Goal: Task Accomplishment & Management: Use online tool/utility

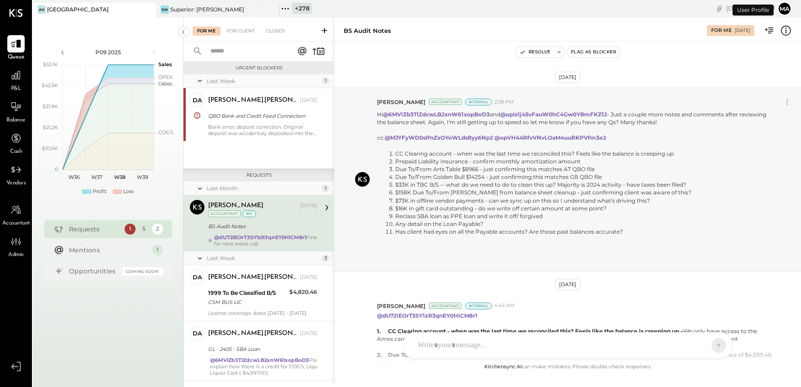
scroll to position [538, 0]
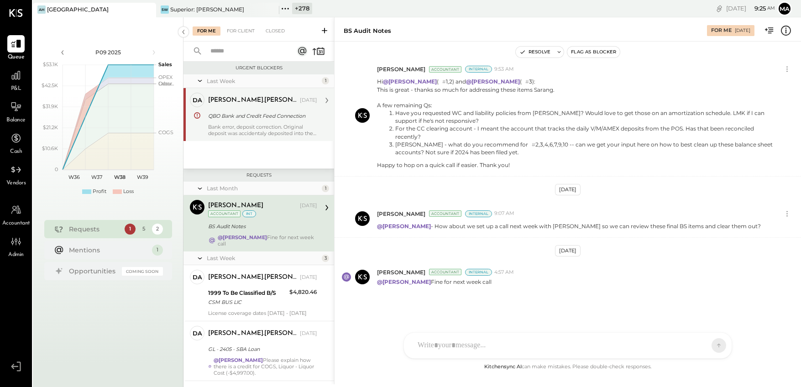
click at [245, 116] on div "QBO Bank and Credit Feed Connection" at bounding box center [261, 115] width 106 height 9
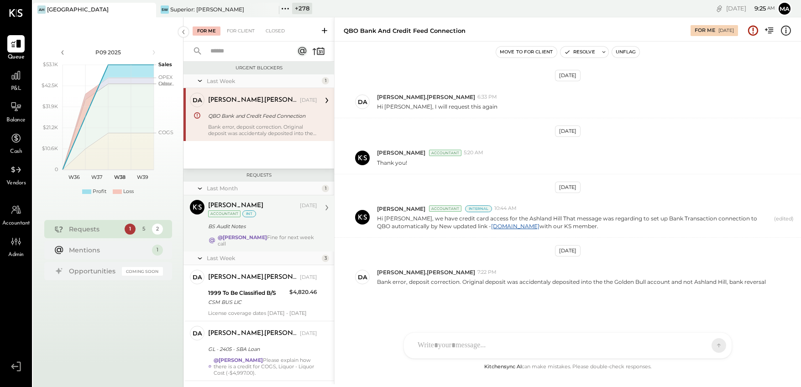
click at [247, 232] on div "Sarang Khandhar Aug 21, 2025 Accountant int BS Audit Notes @Margot Bloch Fine f…" at bounding box center [262, 223] width 109 height 47
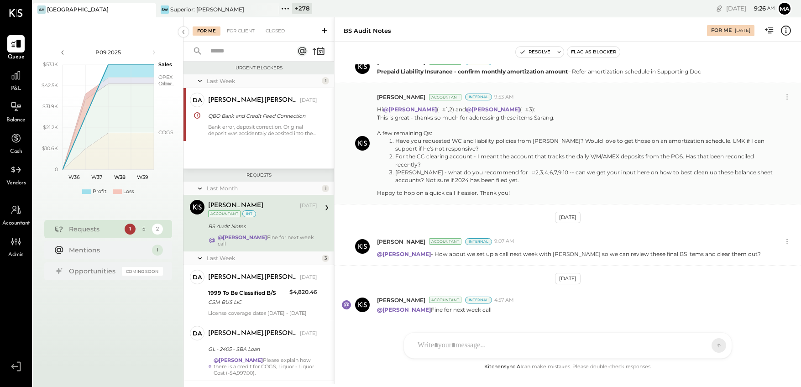
scroll to position [538, 0]
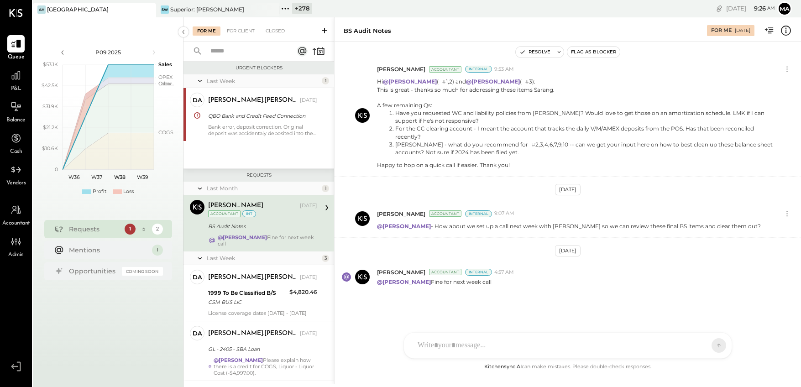
click at [431, 349] on div "J jans SK Sarang Khandhar D david.stevenson B becerrilj1992 JS Janvi Soni L lan…" at bounding box center [568, 345] width 329 height 26
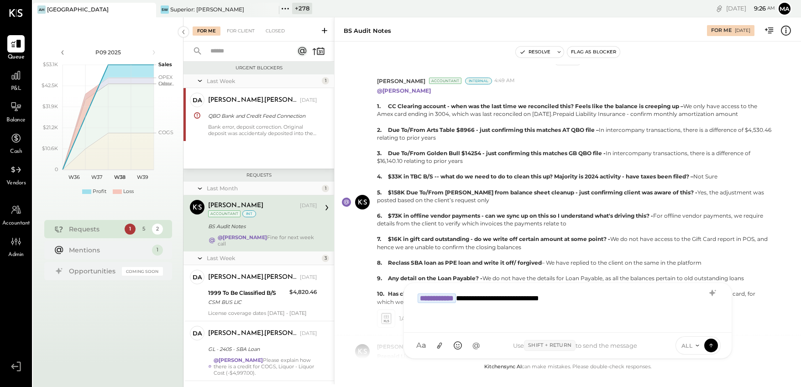
scroll to position [221, 0]
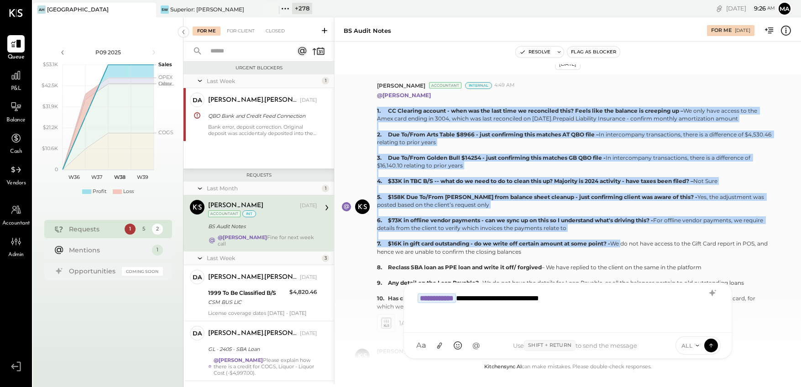
drag, startPoint x: 377, startPoint y: 110, endPoint x: 626, endPoint y: 241, distance: 281.6
click at [626, 241] on p "@Margot Bloch 1. CC Clearing account - when was the last time we reconciled thi…" at bounding box center [575, 200] width 396 height 219
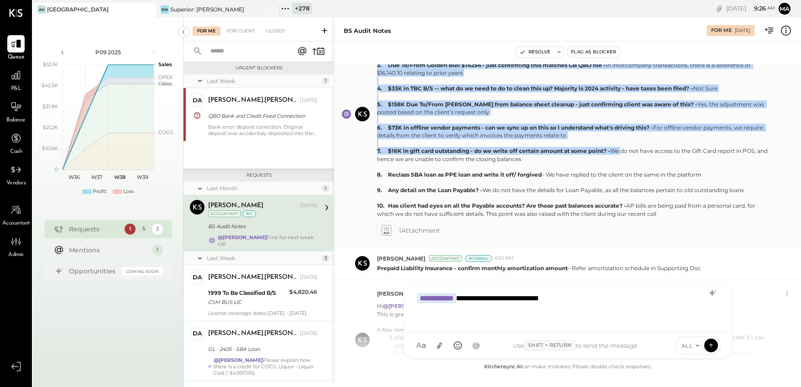
scroll to position [317, 0]
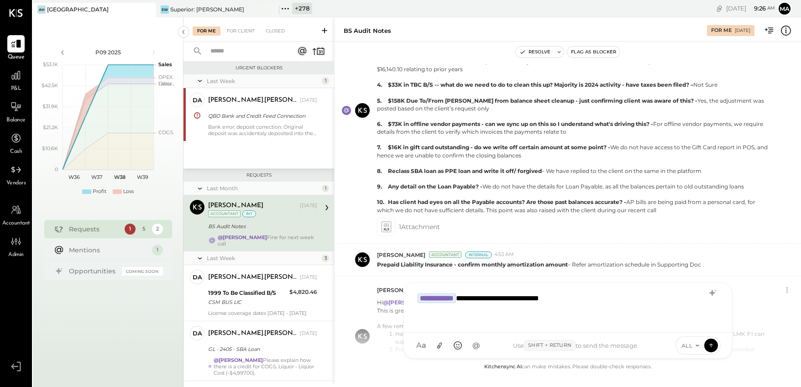
click at [586, 301] on div "**********" at bounding box center [568, 307] width 310 height 37
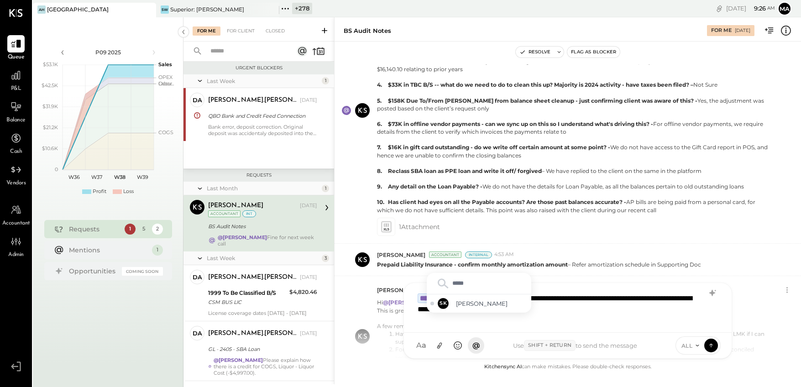
type input "******"
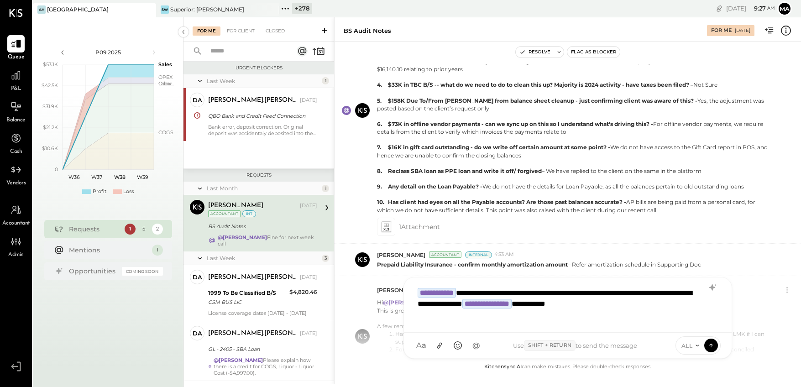
click at [691, 347] on span "ALL" at bounding box center [687, 346] width 11 height 8
click at [692, 324] on div "INTERNAL" at bounding box center [703, 323] width 54 height 15
click at [712, 344] on icon at bounding box center [711, 345] width 8 height 9
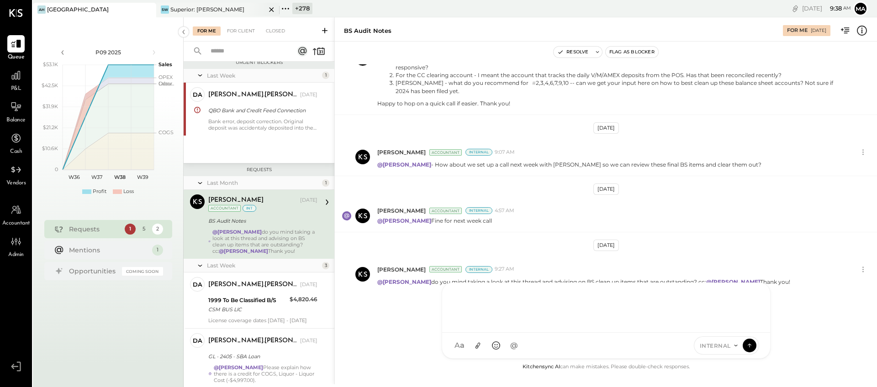
scroll to position [568, 0]
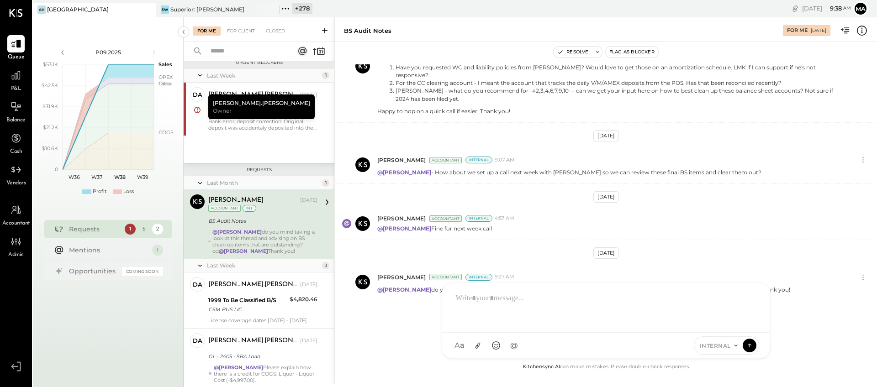
click at [150, 7] on icon at bounding box center [147, 9] width 11 height 11
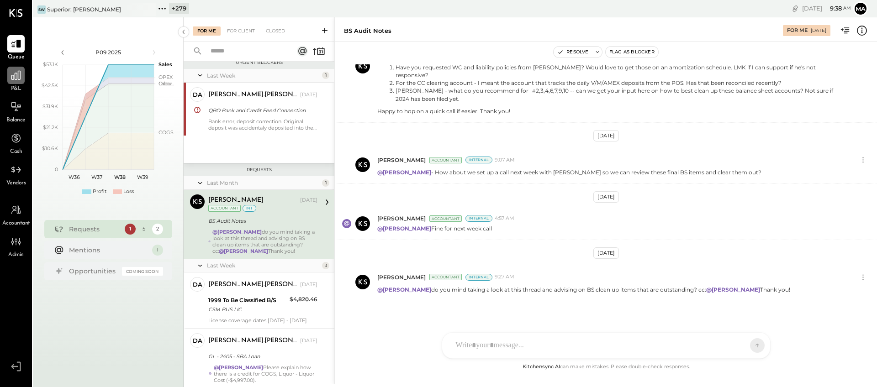
click at [14, 78] on icon at bounding box center [15, 75] width 9 height 9
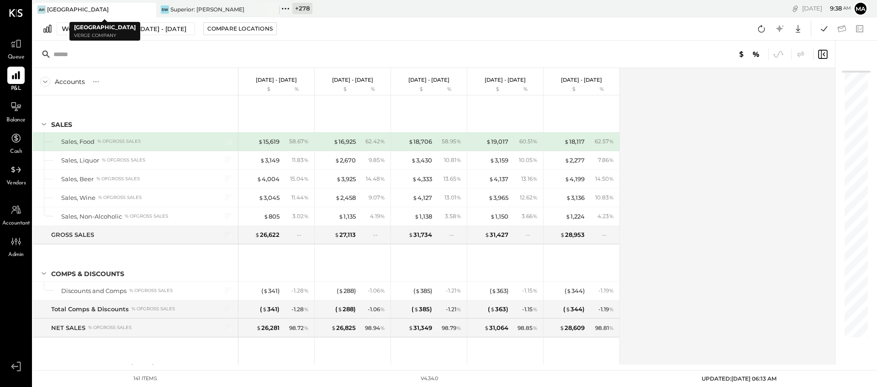
click at [146, 10] on icon at bounding box center [147, 9] width 11 height 11
click at [103, 6] on div "Superior: [PERSON_NAME]" at bounding box center [84, 9] width 74 height 8
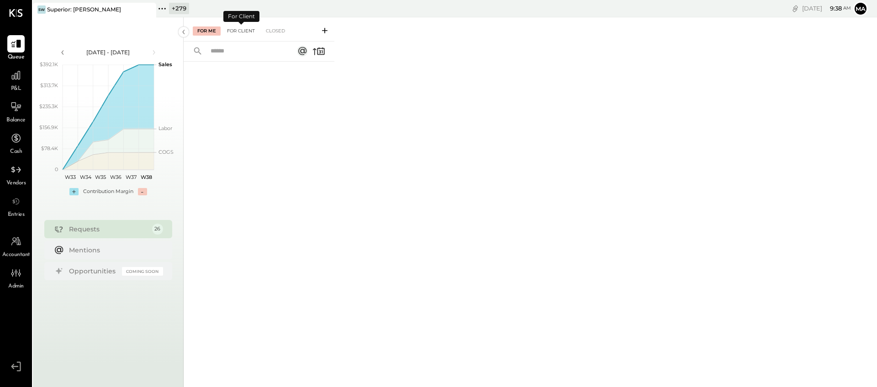
click at [243, 29] on div "For Client" at bounding box center [240, 30] width 37 height 9
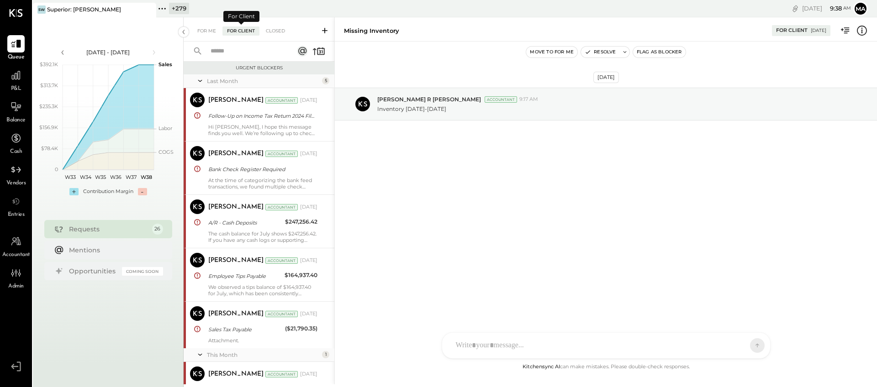
scroll to position [268, 0]
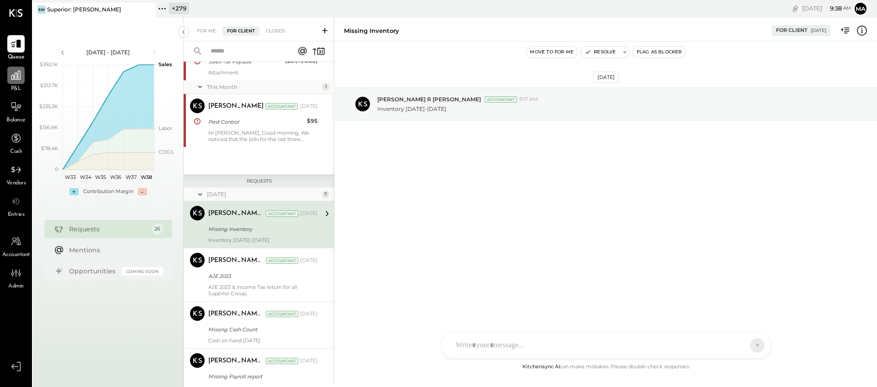
click at [15, 75] on icon at bounding box center [16, 75] width 12 height 12
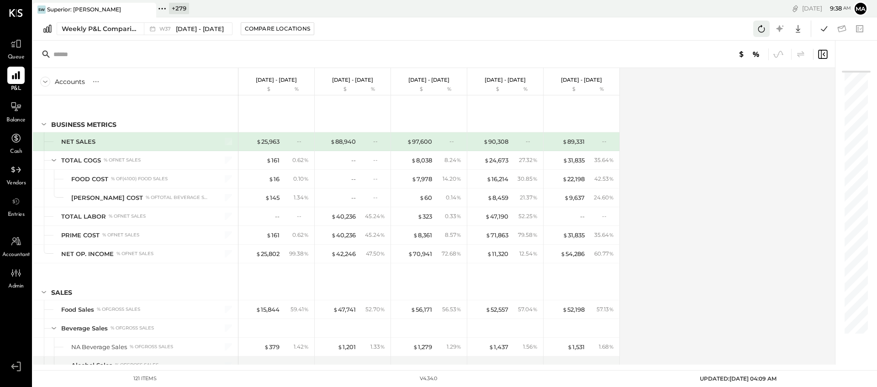
click at [761, 26] on icon at bounding box center [761, 28] width 7 height 7
click at [763, 27] on icon at bounding box center [761, 29] width 12 height 12
click at [121, 27] on div "Weekly P&L Comparison" at bounding box center [100, 28] width 77 height 9
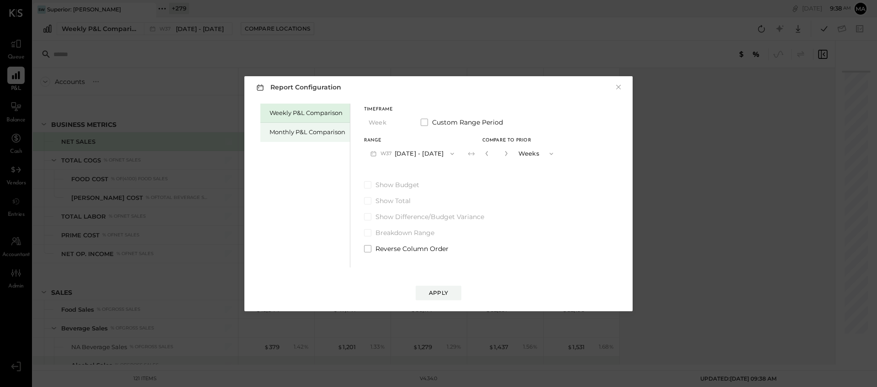
click at [302, 131] on div "Monthly P&L Comparison" at bounding box center [307, 132] width 76 height 9
click at [448, 156] on icon "button" at bounding box center [451, 153] width 7 height 7
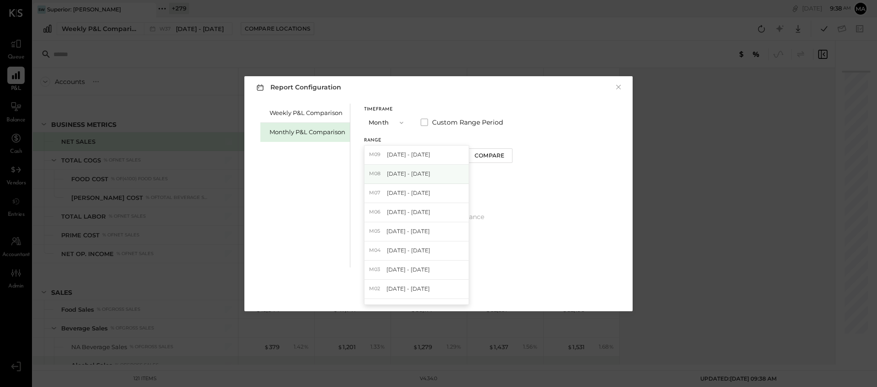
click at [432, 175] on div "M08 Aug 1 - 31, 2025" at bounding box center [416, 174] width 104 height 19
click at [485, 152] on div "Compare" at bounding box center [489, 156] width 30 height 8
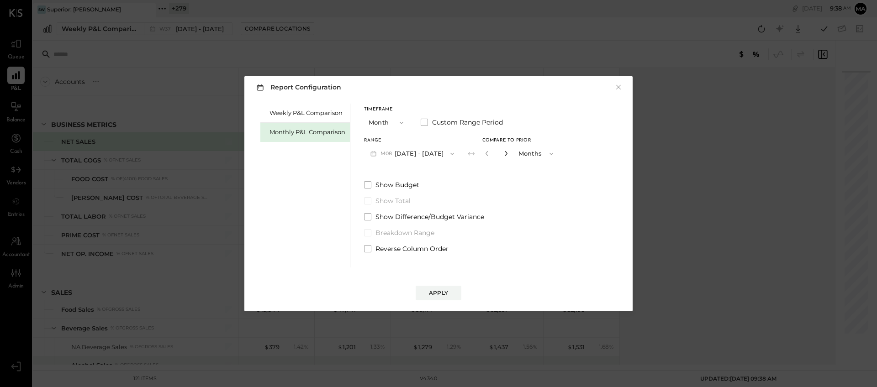
click at [503, 153] on icon "button" at bounding box center [505, 153] width 5 height 5
type input "*"
click at [434, 289] on div "Apply" at bounding box center [438, 293] width 19 height 8
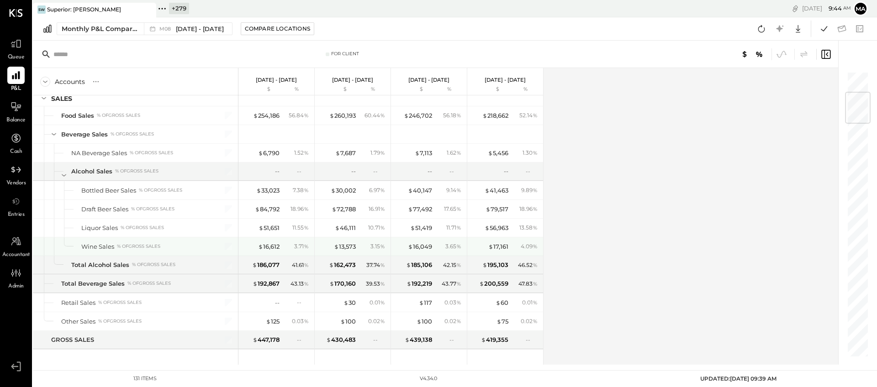
scroll to position [175, 0]
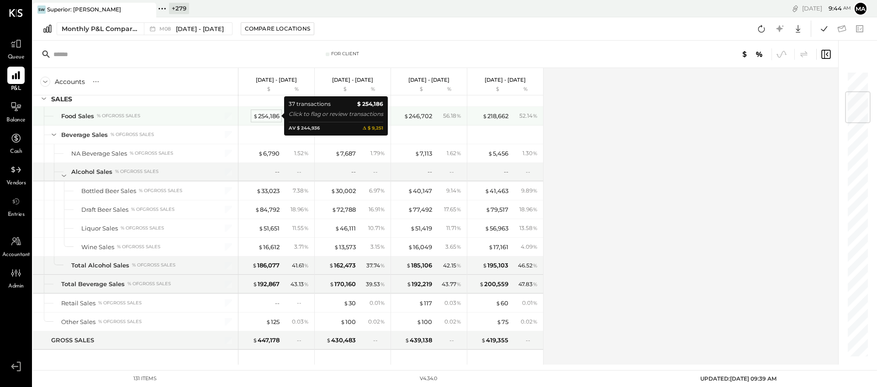
click at [264, 114] on div "$ 254,186" at bounding box center [266, 116] width 26 height 9
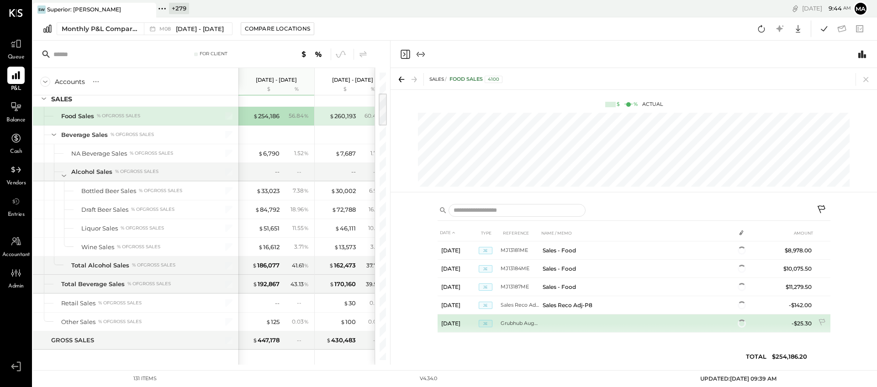
scroll to position [720, 0]
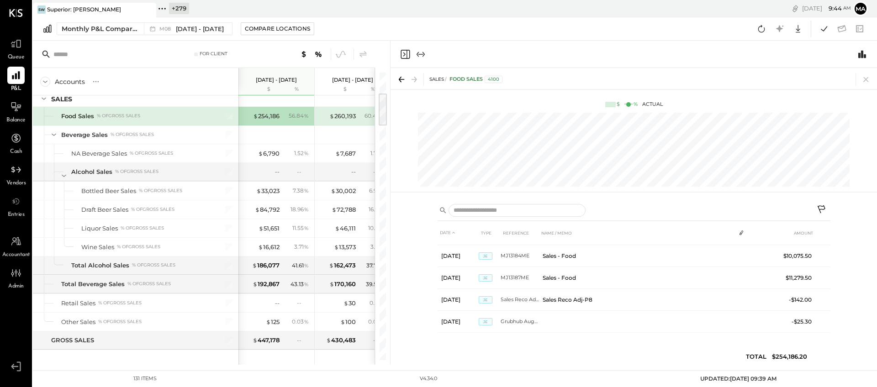
drag, startPoint x: 865, startPoint y: 77, endPoint x: 770, endPoint y: 93, distance: 95.9
click at [801, 77] on icon at bounding box center [865, 79] width 13 height 13
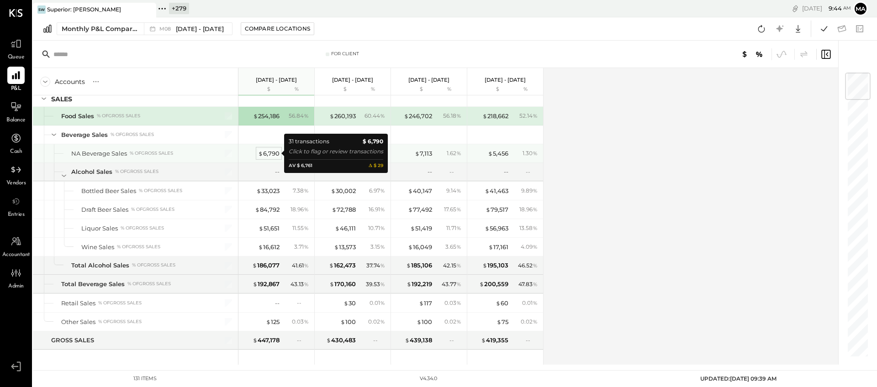
click at [270, 154] on div "$ 6,790" at bounding box center [268, 153] width 21 height 9
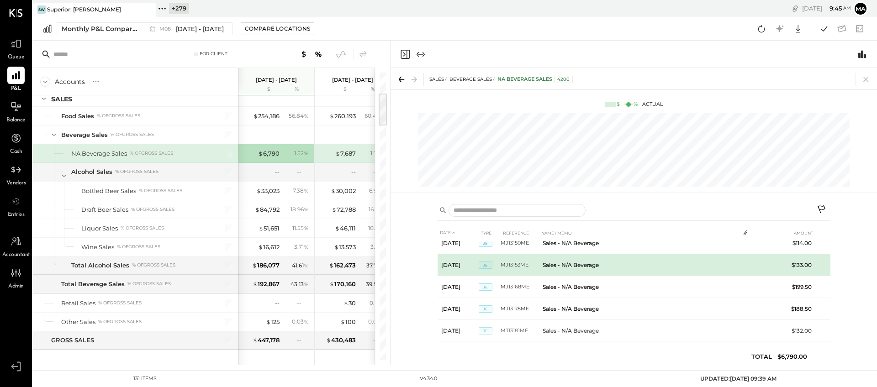
scroll to position [588, 0]
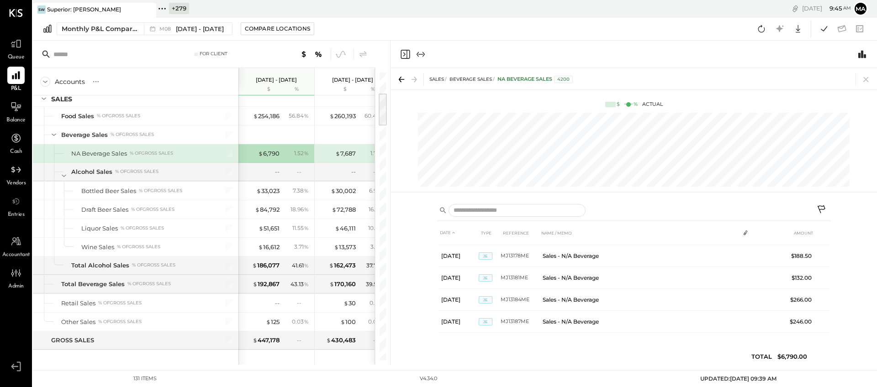
drag, startPoint x: 865, startPoint y: 81, endPoint x: 856, endPoint y: 94, distance: 15.1
click at [801, 82] on icon at bounding box center [865, 79] width 13 height 13
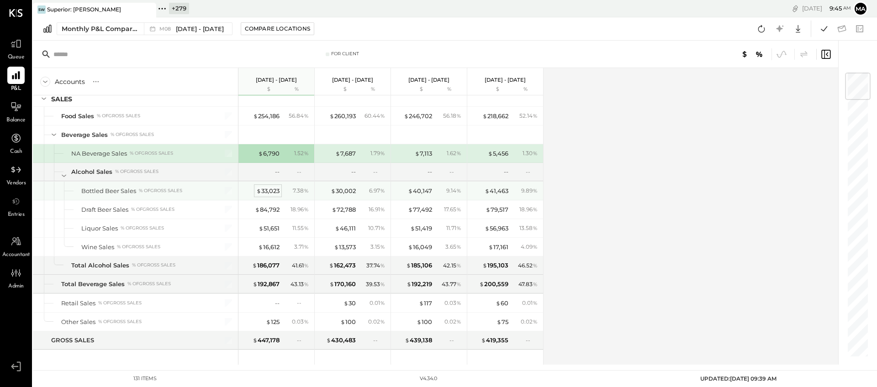
click at [265, 188] on div "$ 33,023" at bounding box center [267, 191] width 23 height 9
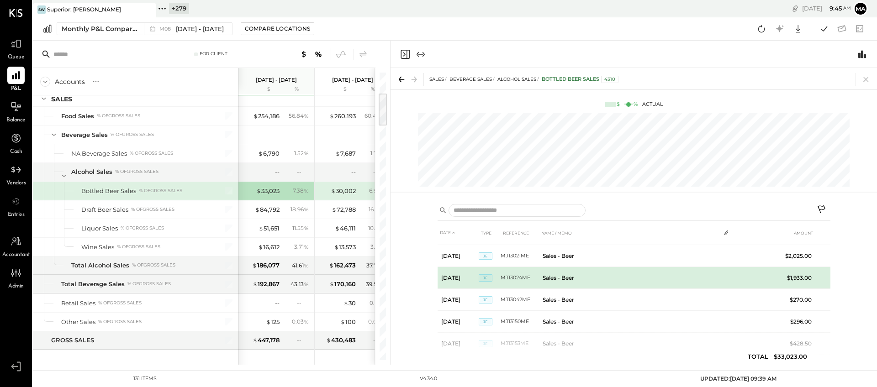
scroll to position [588, 0]
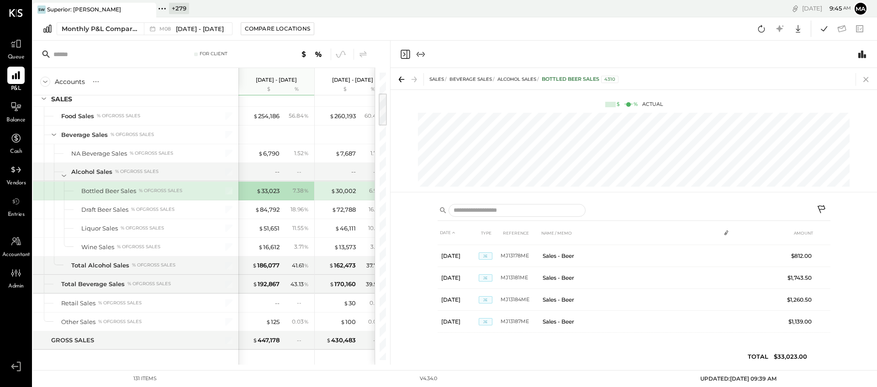
click at [801, 79] on icon at bounding box center [865, 79] width 5 height 5
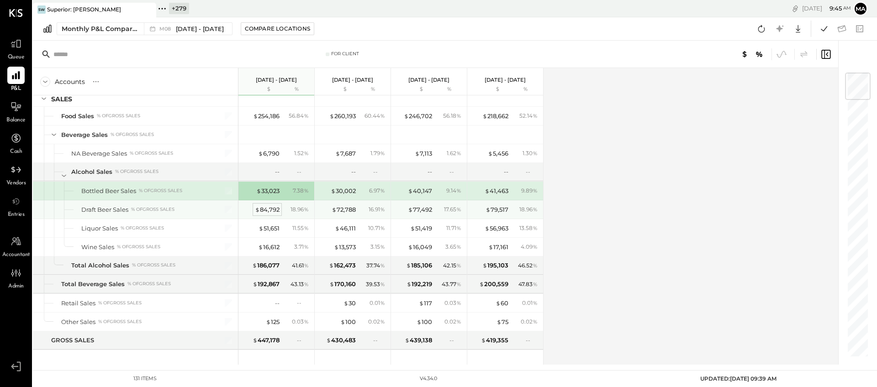
click at [264, 211] on div "$ 84,792" at bounding box center [267, 209] width 25 height 9
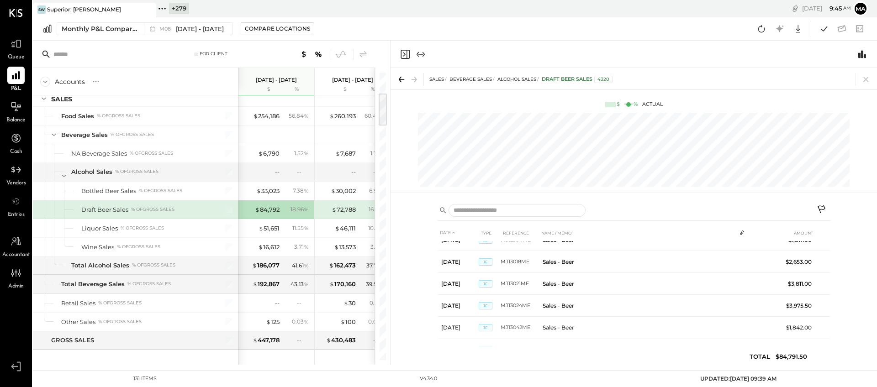
scroll to position [610, 0]
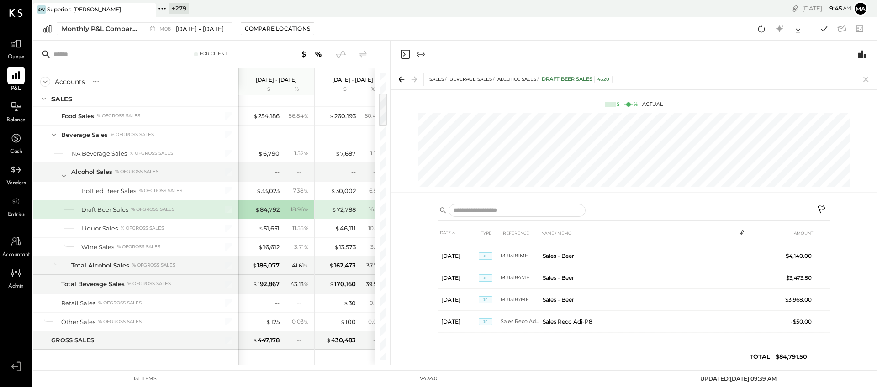
drag, startPoint x: 866, startPoint y: 78, endPoint x: 680, endPoint y: 139, distance: 195.9
click at [801, 78] on icon at bounding box center [865, 79] width 5 height 5
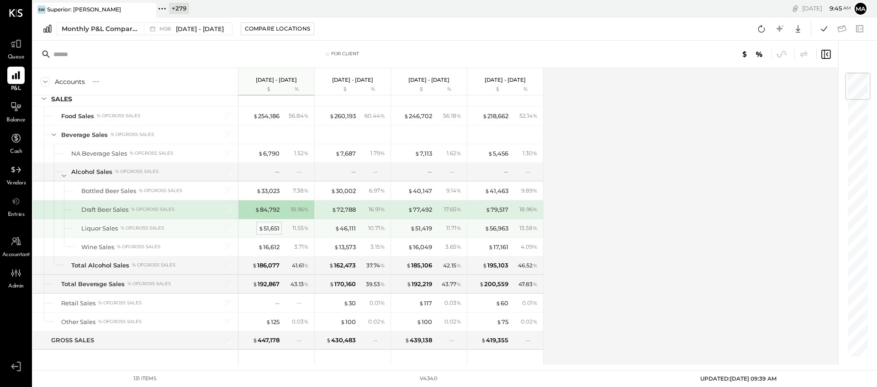
click at [267, 225] on div "$ 51,651" at bounding box center [268, 228] width 21 height 9
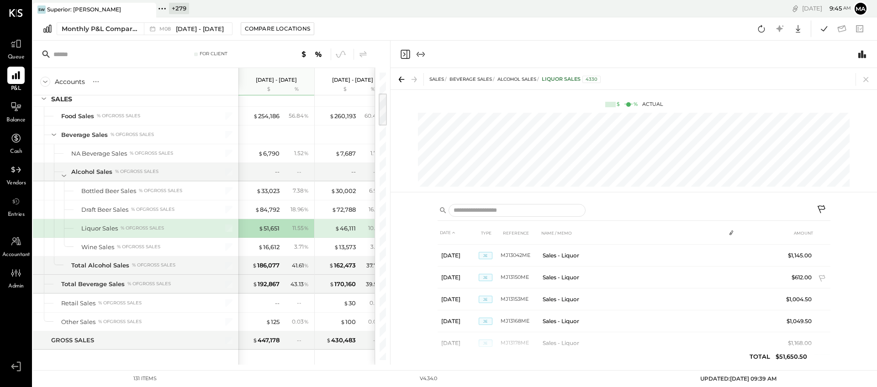
scroll to position [588, 0]
click at [801, 79] on icon at bounding box center [865, 79] width 13 height 13
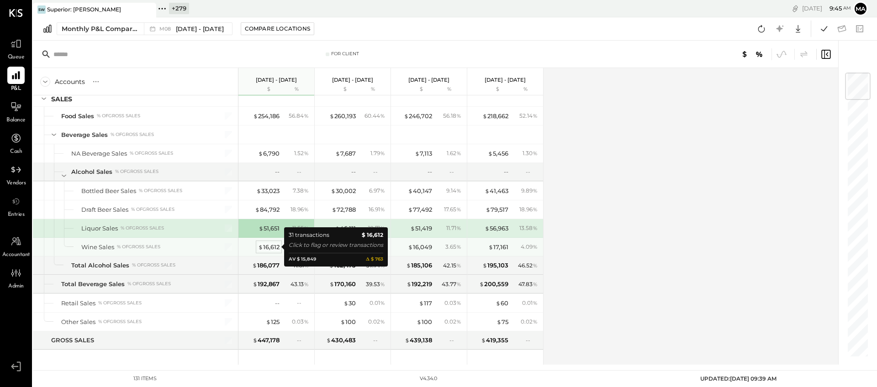
click at [270, 245] on div "$ 16,612" at bounding box center [268, 247] width 21 height 9
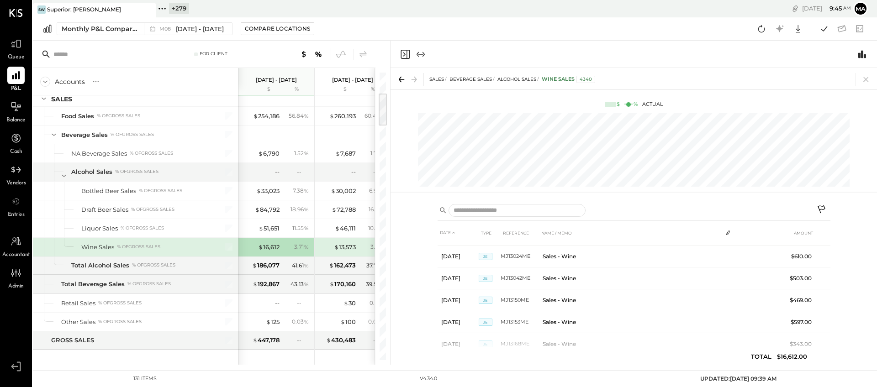
scroll to position [588, 0]
click at [801, 78] on icon at bounding box center [865, 79] width 13 height 13
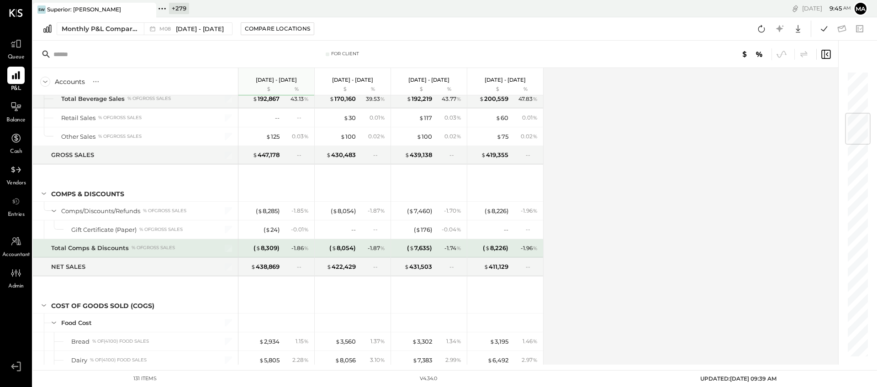
scroll to position [364, 0]
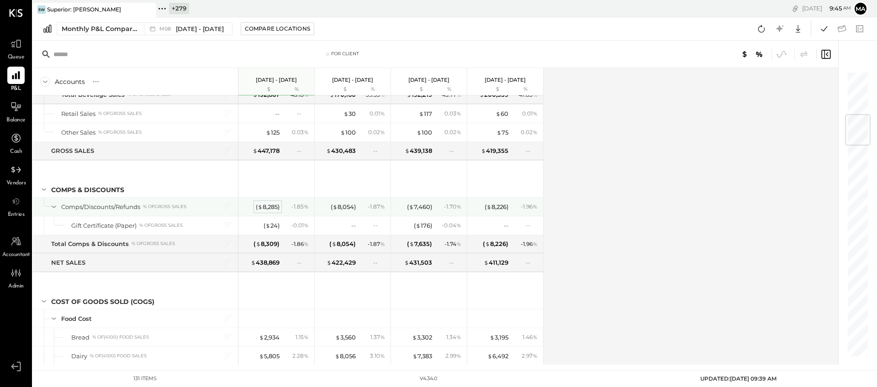
click at [269, 205] on div "( $ 8,285 )" at bounding box center [268, 207] width 24 height 9
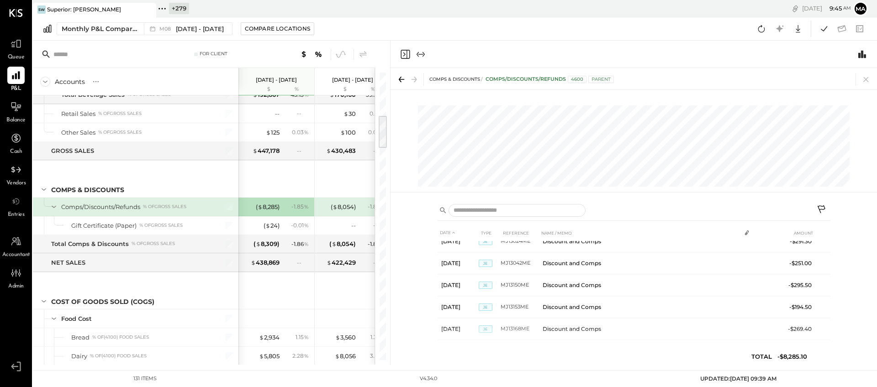
scroll to position [610, 0]
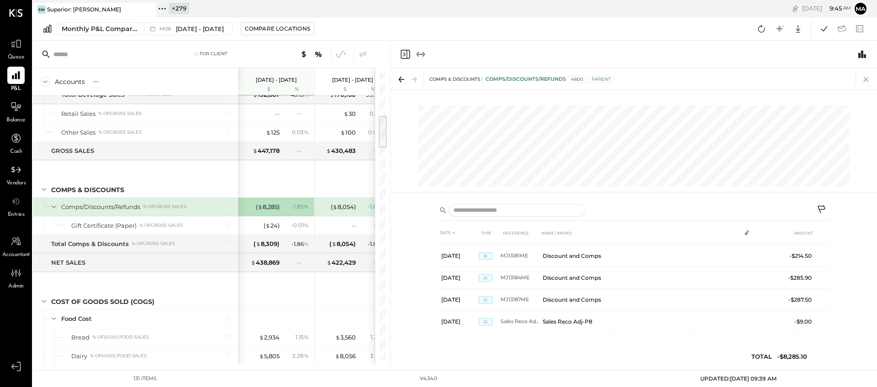
click at [801, 78] on icon at bounding box center [865, 79] width 13 height 13
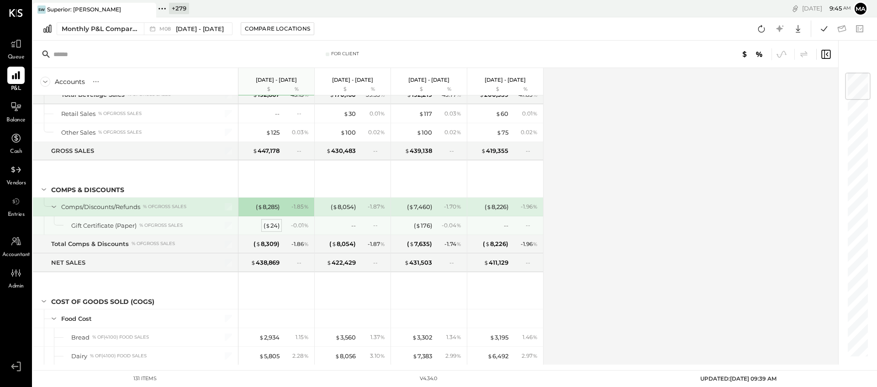
click at [274, 226] on div "( $ 24 )" at bounding box center [271, 225] width 16 height 9
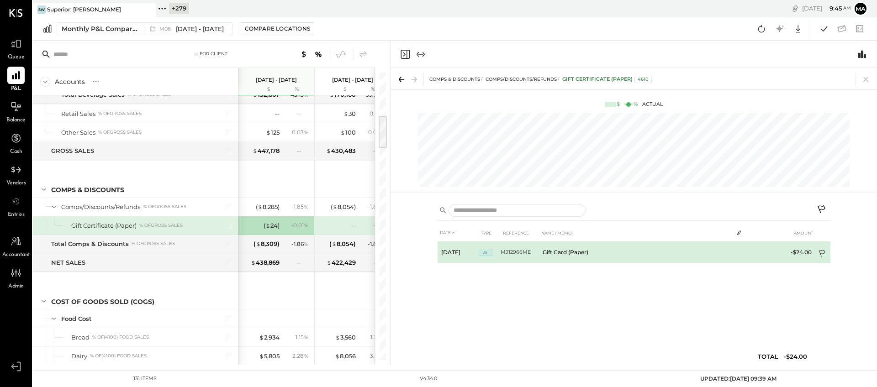
click at [801, 251] on icon at bounding box center [822, 254] width 9 height 9
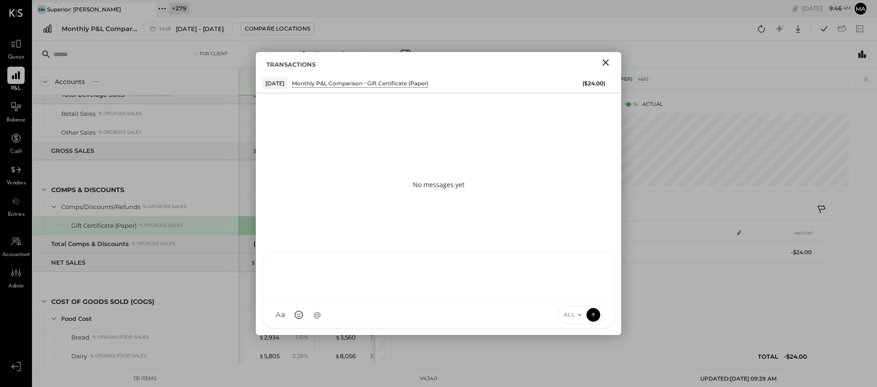
click at [346, 315] on div "HT Harsh Talajiya T thomas C chintan.da A admin CR Chintan R Dave K kishan.kath…" at bounding box center [439, 290] width 352 height 76
click at [383, 279] on div at bounding box center [438, 276] width 332 height 37
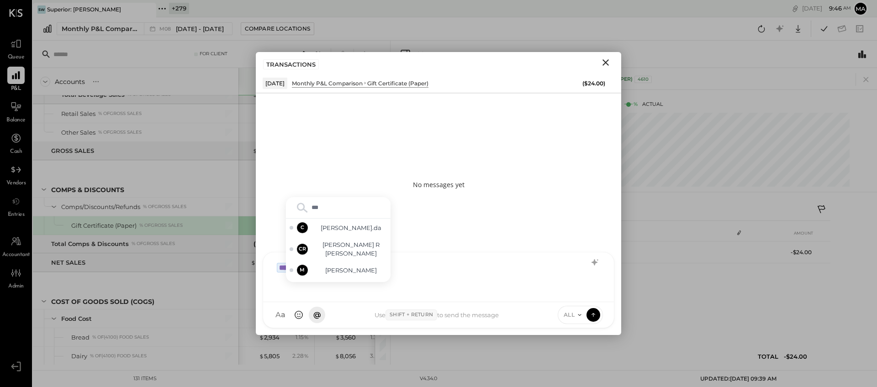
type input "****"
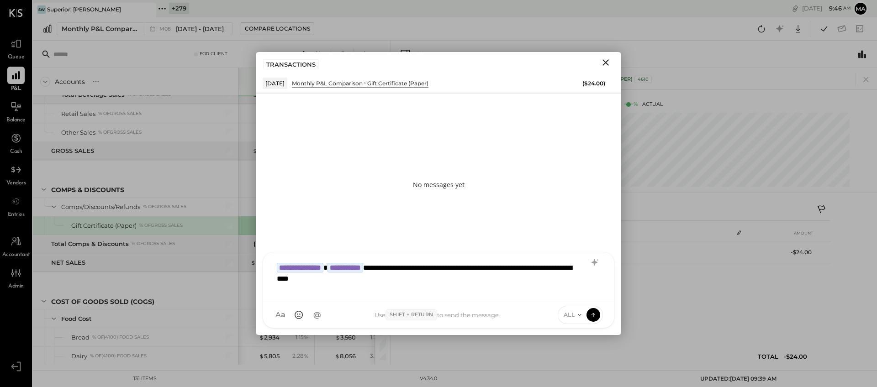
click at [576, 316] on icon at bounding box center [579, 314] width 7 height 7
click at [575, 288] on div "INTERNAL" at bounding box center [585, 292] width 54 height 15
click at [593, 313] on icon at bounding box center [593, 314] width 8 height 9
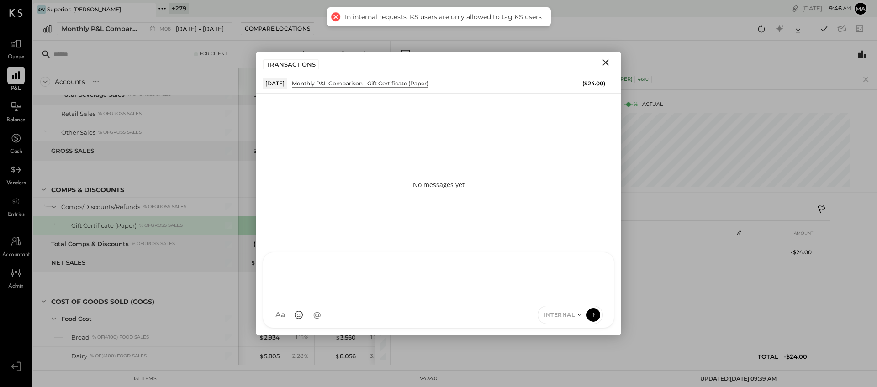
click at [328, 269] on div at bounding box center [438, 276] width 332 height 37
click at [605, 61] on icon "Close" at bounding box center [605, 62] width 11 height 11
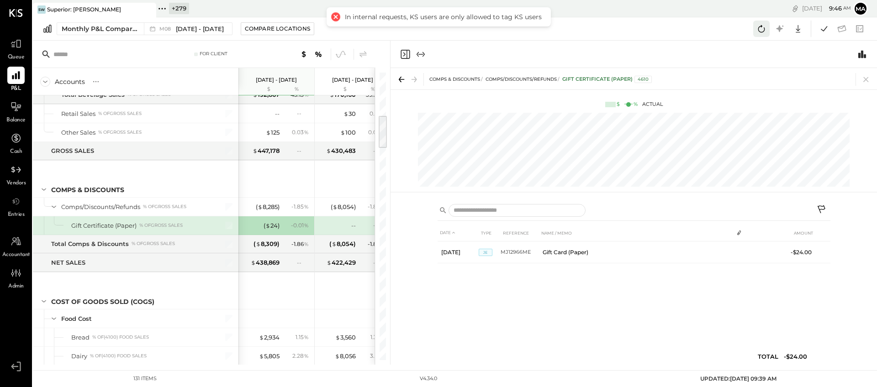
click at [763, 27] on icon at bounding box center [761, 29] width 12 height 12
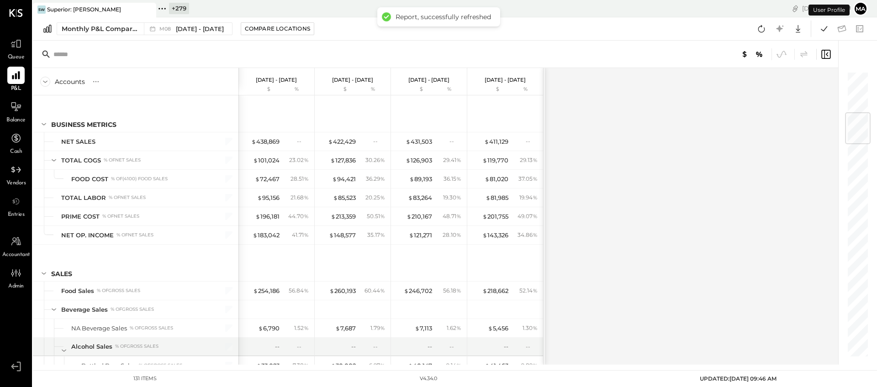
scroll to position [351, 0]
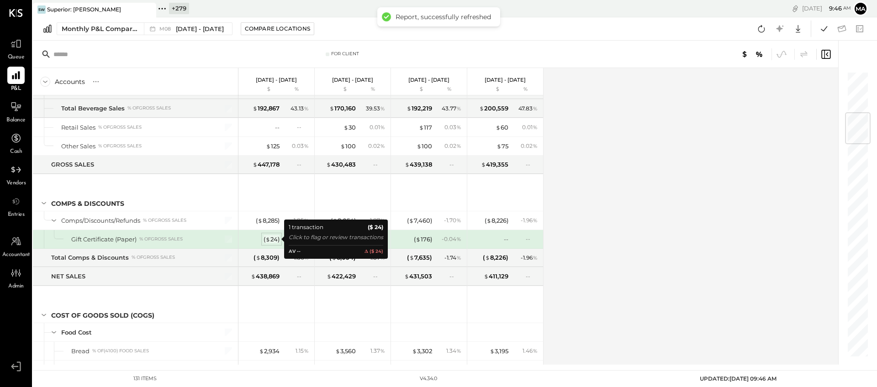
click at [271, 238] on div "( $ 24 )" at bounding box center [271, 239] width 16 height 9
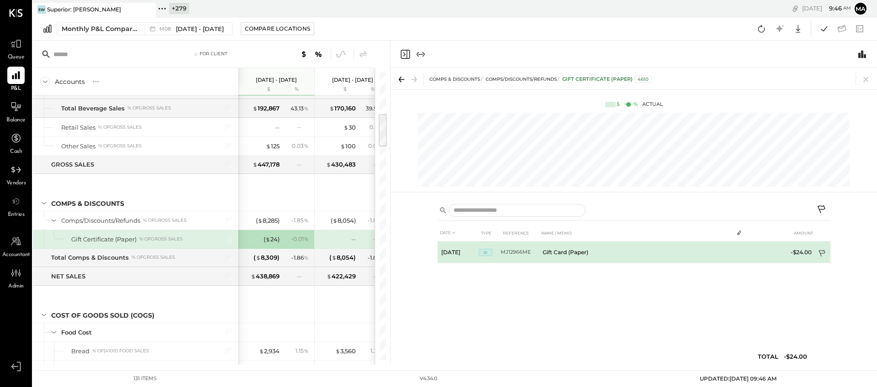
click at [801, 250] on icon at bounding box center [822, 254] width 9 height 9
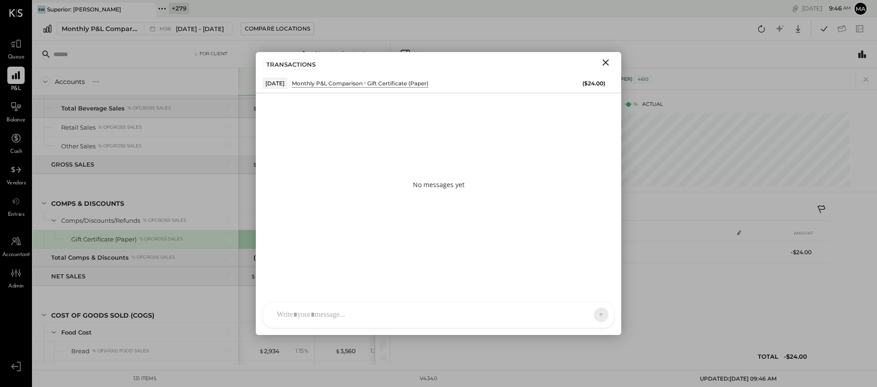
click at [293, 314] on div "HT Harsh Talajiya T thomas C chintan.da A admin CR Chintan R Dave K kishan.kath…" at bounding box center [439, 315] width 352 height 26
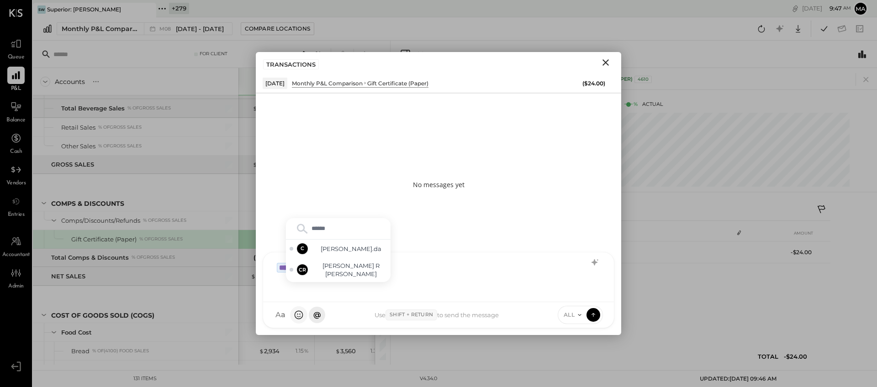
type input "*******"
click at [361, 268] on span "Chintan R Dave" at bounding box center [351, 270] width 72 height 17
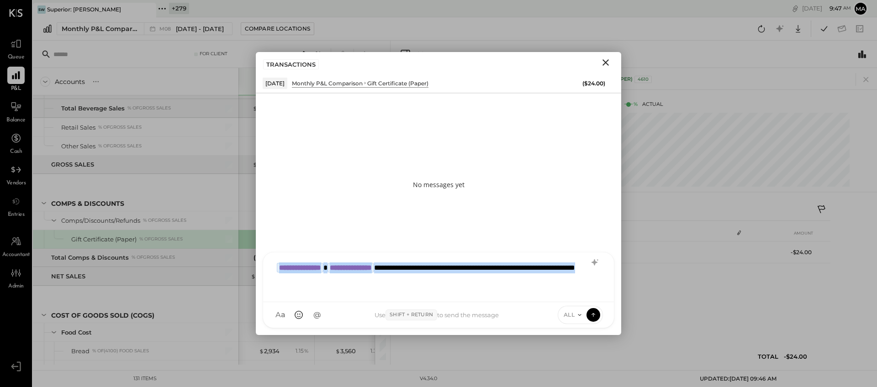
drag, startPoint x: 446, startPoint y: 281, endPoint x: 266, endPoint y: 265, distance: 180.6
click at [265, 265] on div "**********" at bounding box center [438, 278] width 351 height 50
click at [576, 314] on icon at bounding box center [579, 314] width 7 height 7
click at [578, 290] on div "INTERNAL" at bounding box center [585, 292] width 54 height 15
click at [594, 314] on icon at bounding box center [593, 314] width 4 height 2
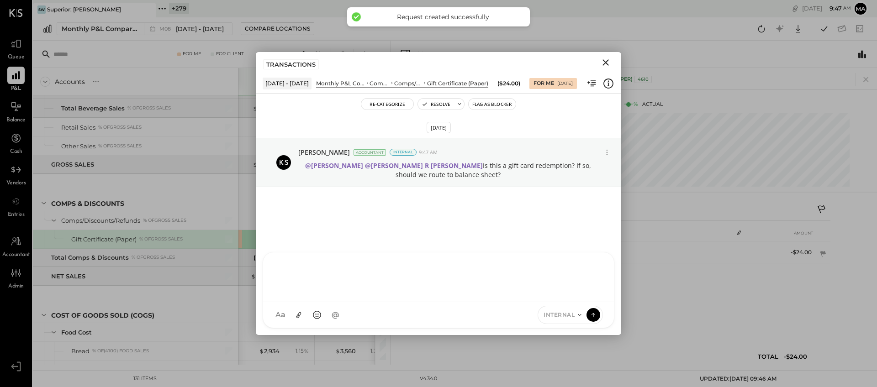
click at [607, 60] on icon "Close" at bounding box center [605, 62] width 6 height 6
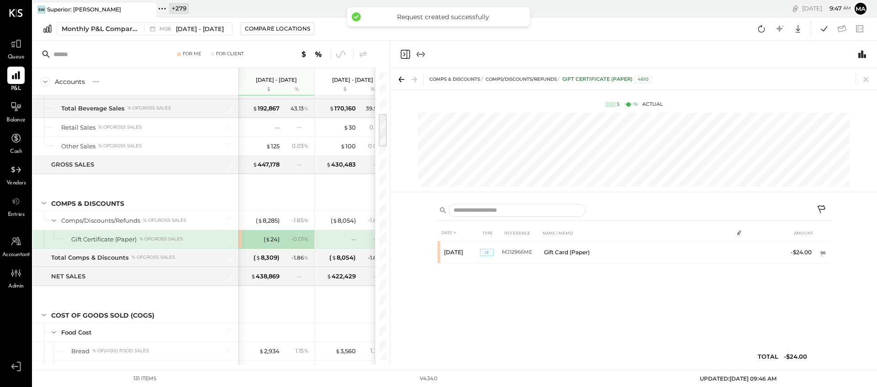
click at [801, 79] on icon at bounding box center [865, 79] width 13 height 13
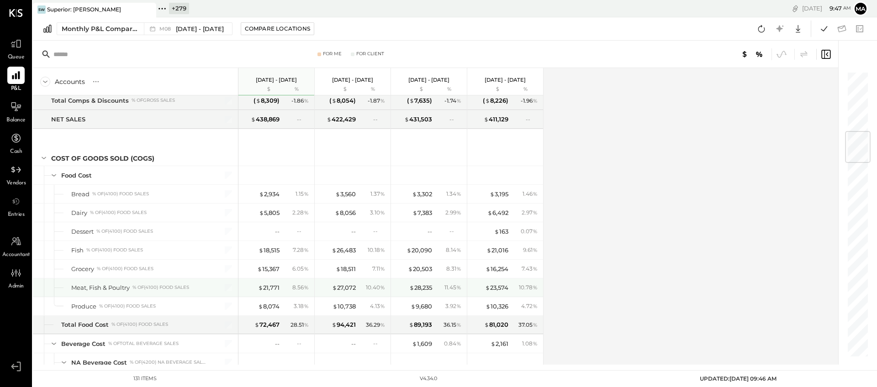
scroll to position [536, 0]
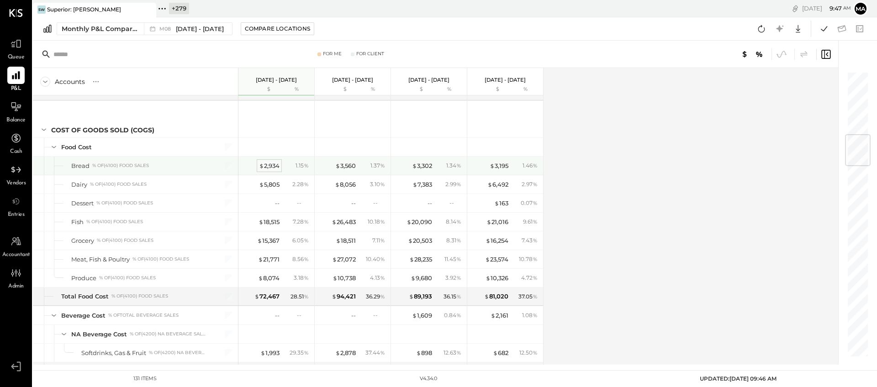
click at [269, 162] on div "$ 2,934" at bounding box center [269, 166] width 21 height 9
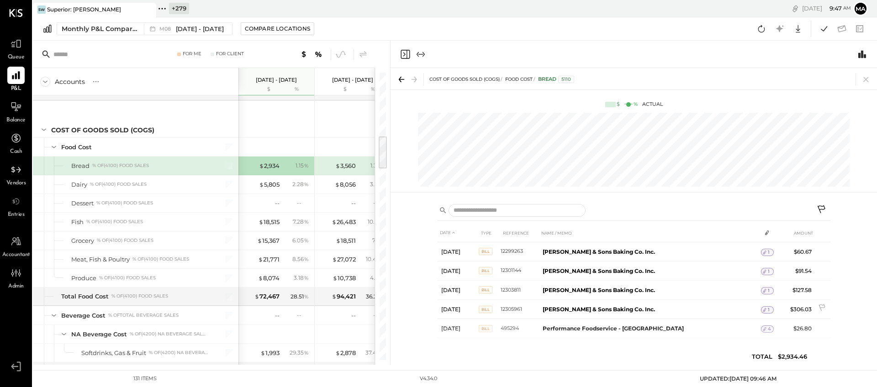
scroll to position [373, 0]
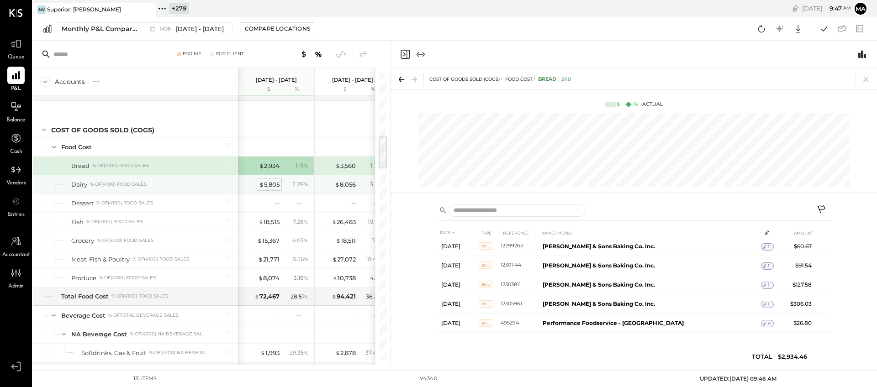
click at [267, 182] on div "$ 5,805" at bounding box center [269, 184] width 21 height 9
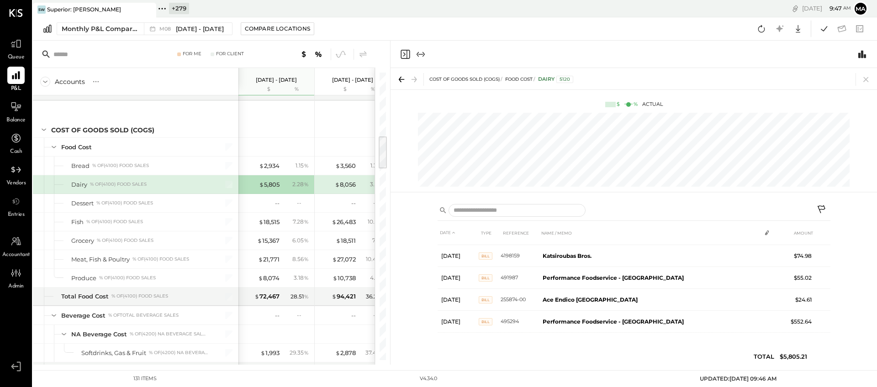
scroll to position [347, 0]
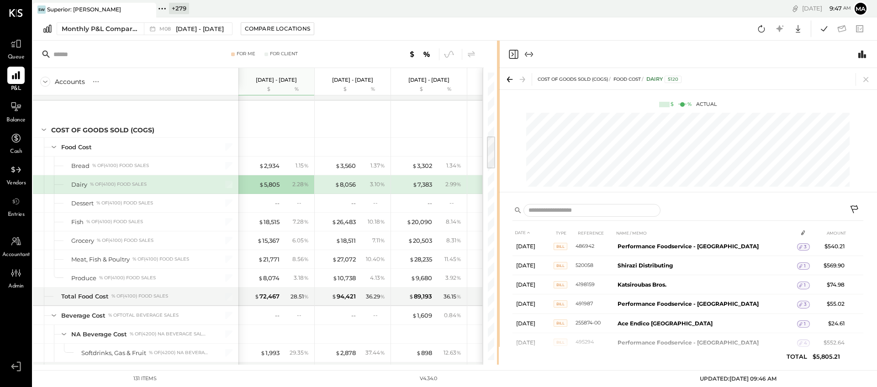
scroll to position [294, 0]
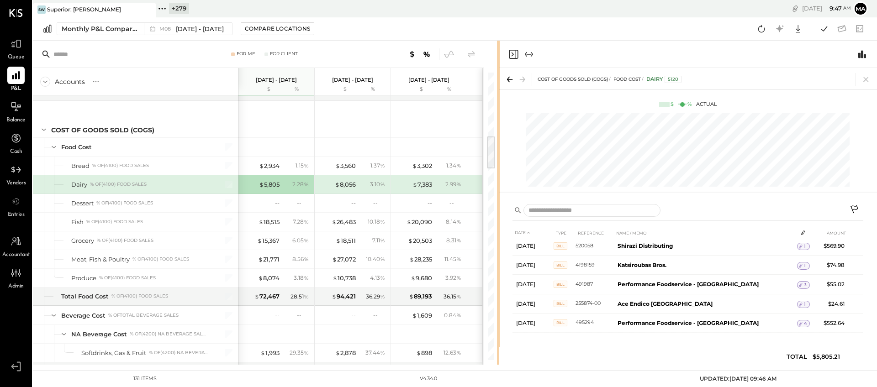
drag, startPoint x: 389, startPoint y: 186, endPoint x: 498, endPoint y: 184, distance: 109.1
click at [498, 184] on div at bounding box center [498, 203] width 3 height 324
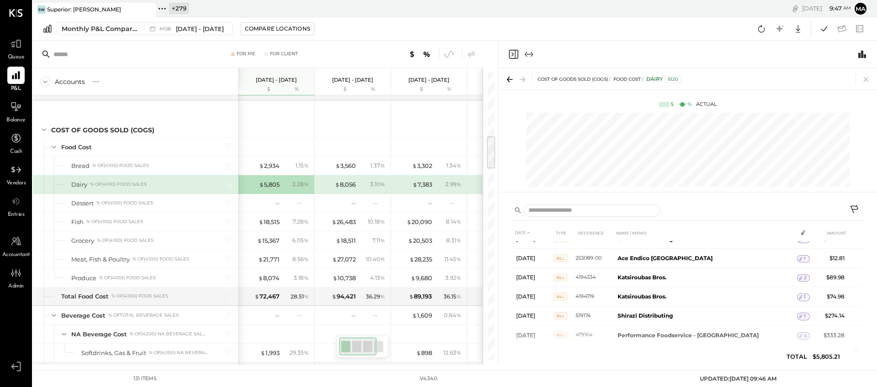
scroll to position [0, 0]
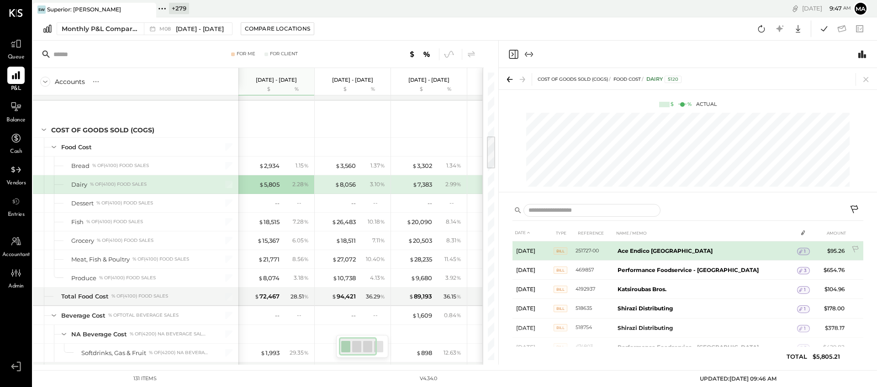
click at [801, 250] on span "1" at bounding box center [805, 251] width 2 height 6
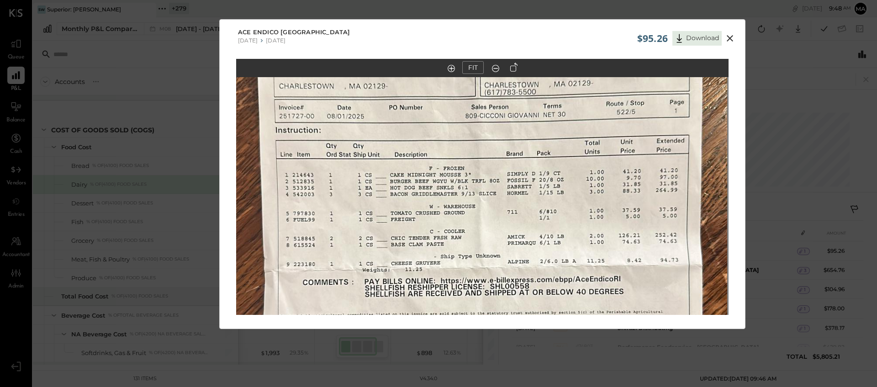
drag, startPoint x: 447, startPoint y: 136, endPoint x: 446, endPoint y: 229, distance: 93.6
click at [446, 229] on img at bounding box center [481, 268] width 492 height 875
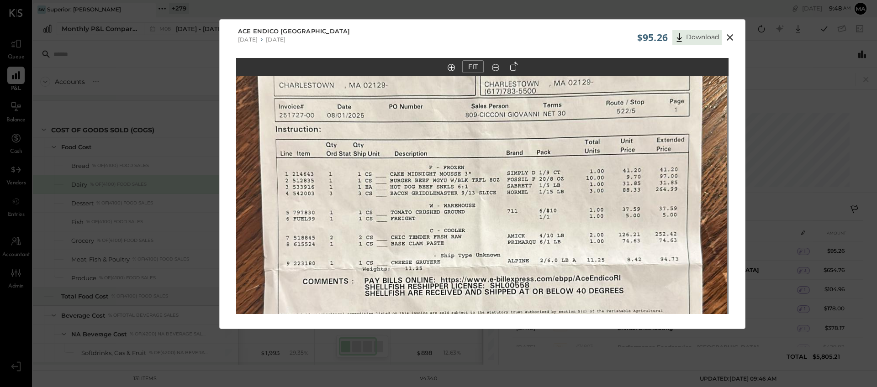
scroll to position [2, 0]
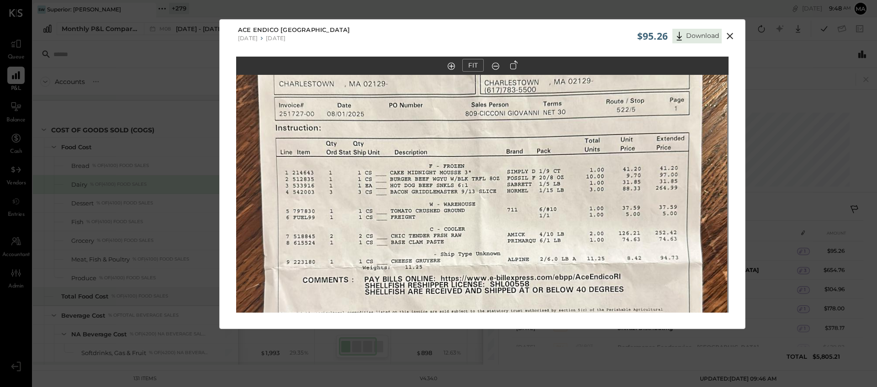
click at [728, 33] on icon at bounding box center [729, 36] width 11 height 11
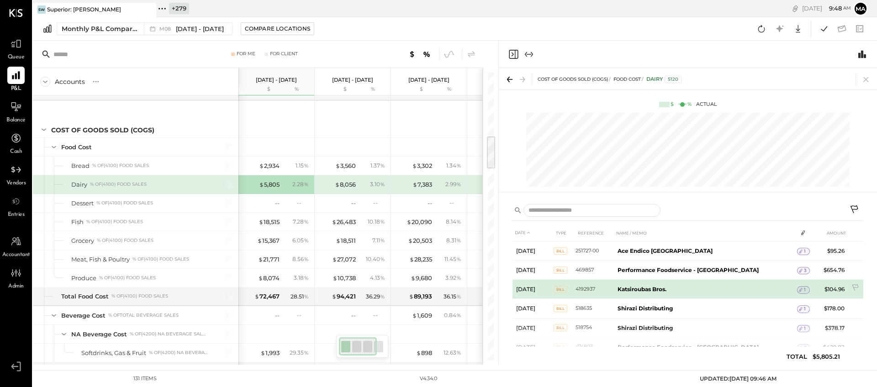
click at [797, 290] on icon at bounding box center [800, 290] width 6 height 6
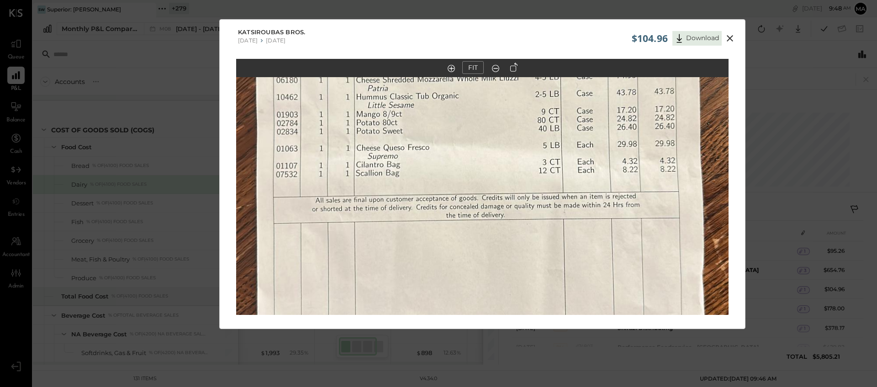
click at [730, 36] on icon at bounding box center [729, 38] width 11 height 11
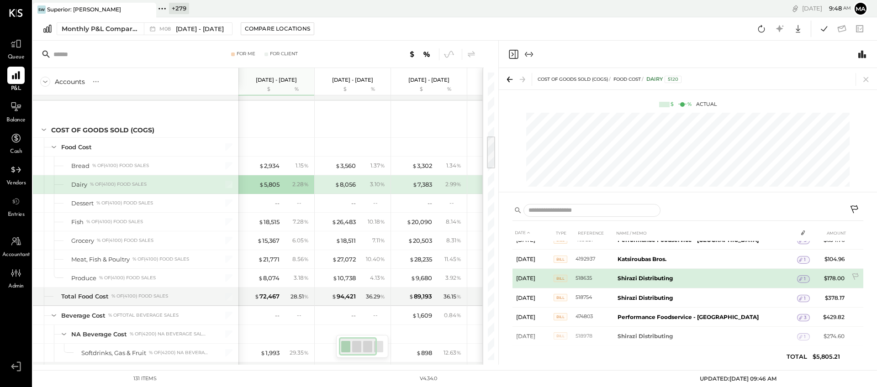
scroll to position [48, 0]
click at [799, 278] on div "1" at bounding box center [803, 280] width 13 height 7
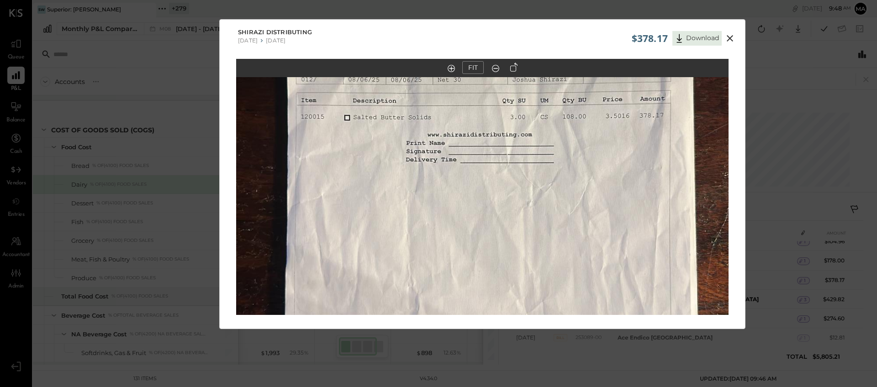
click at [491, 172] on img at bounding box center [482, 175] width 492 height 875
click at [727, 37] on icon at bounding box center [729, 38] width 6 height 6
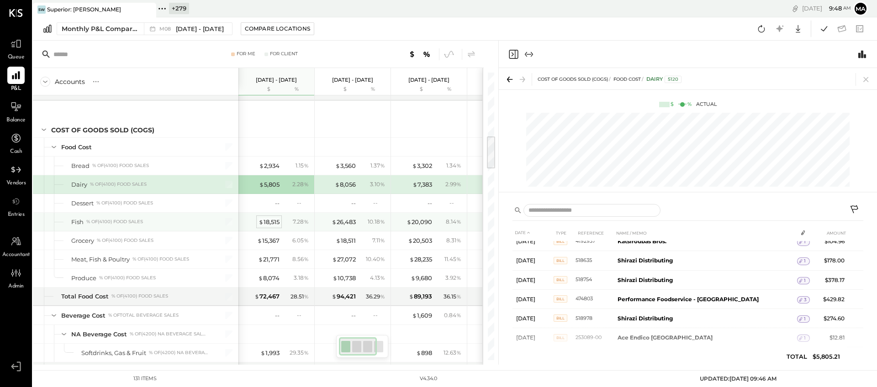
click at [264, 222] on div "$ 18,515" at bounding box center [268, 222] width 21 height 9
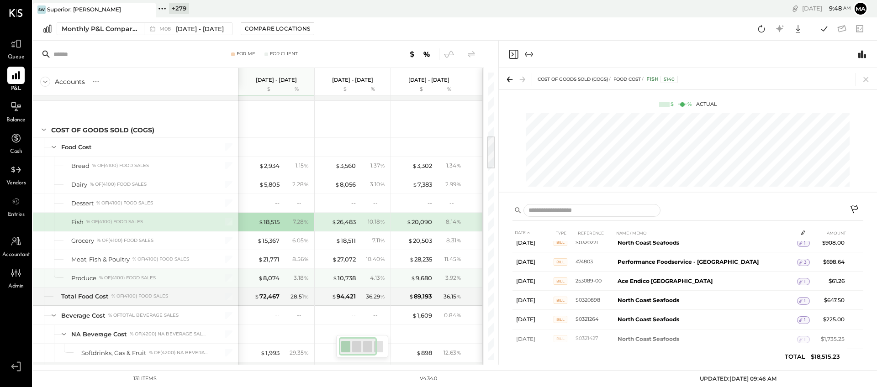
scroll to position [156, 0]
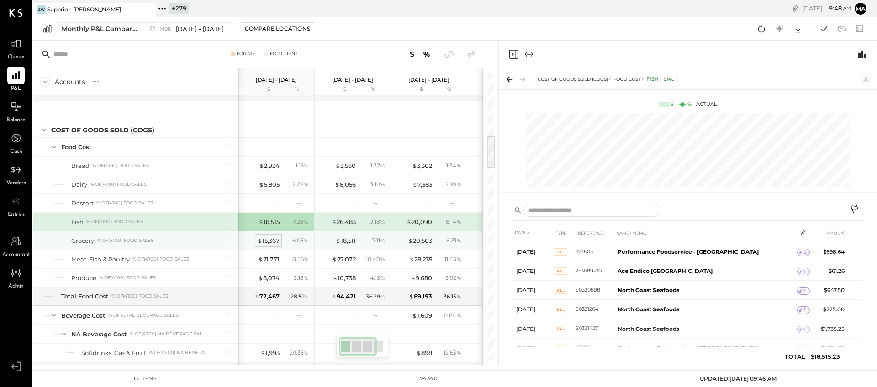
click at [271, 242] on div "$ 15,367" at bounding box center [268, 241] width 22 height 9
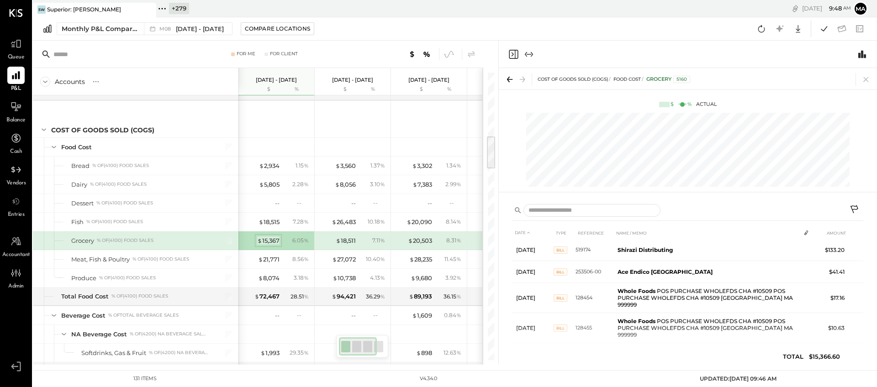
scroll to position [173, 0]
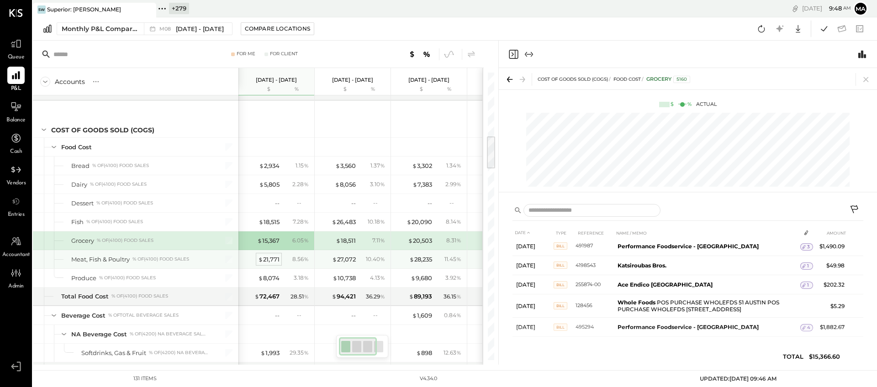
click at [273, 262] on div "$ 21,771" at bounding box center [268, 259] width 21 height 9
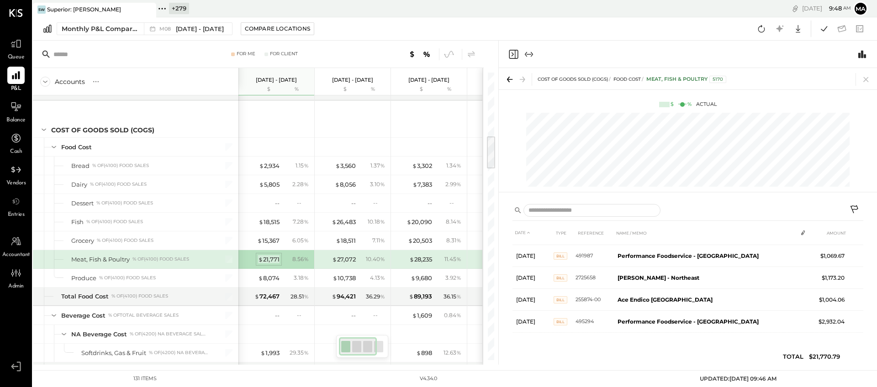
scroll to position [347, 0]
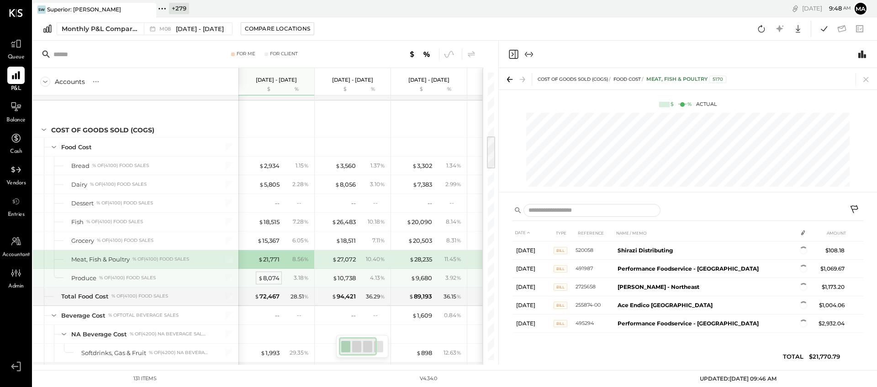
click at [268, 278] on div "$ 8,074" at bounding box center [268, 278] width 21 height 9
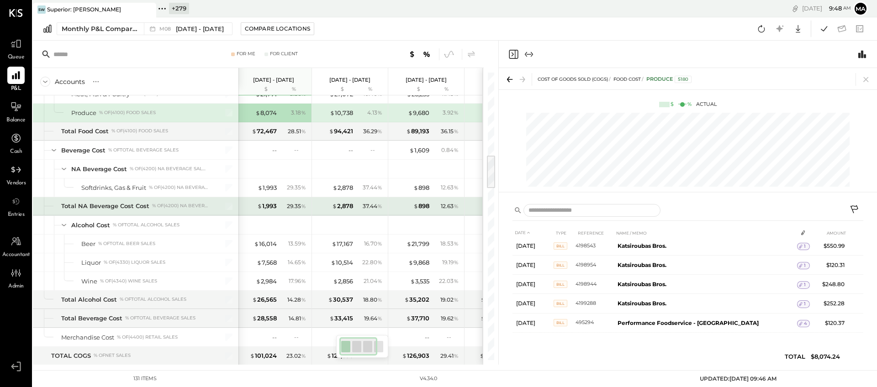
scroll to position [0, 4]
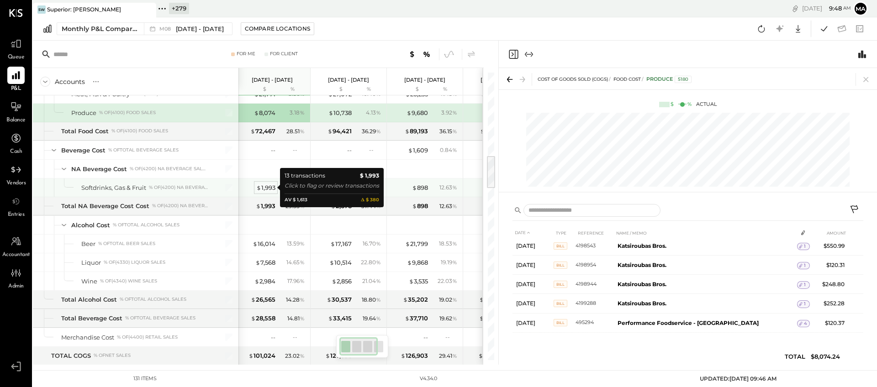
click at [267, 186] on div "$ 1,993" at bounding box center [265, 188] width 19 height 9
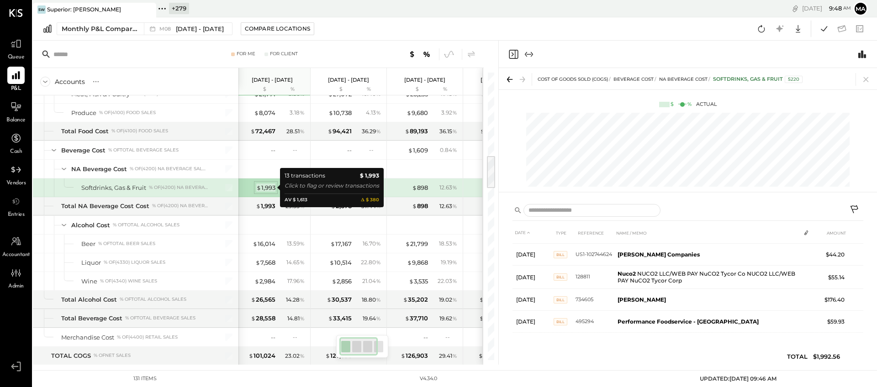
scroll to position [198, 0]
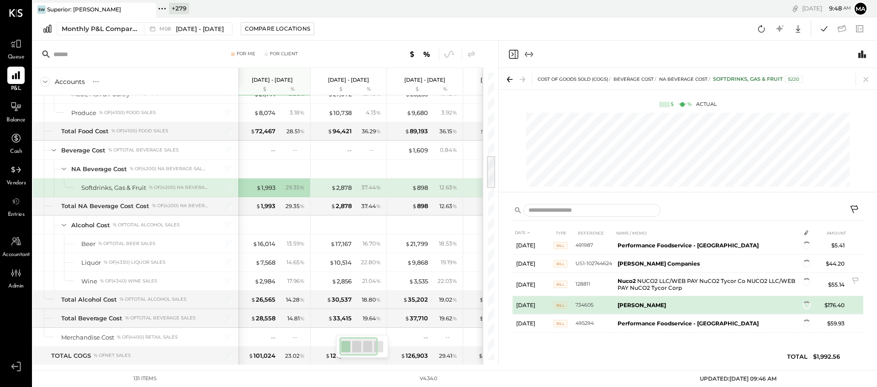
scroll to position [174, 0]
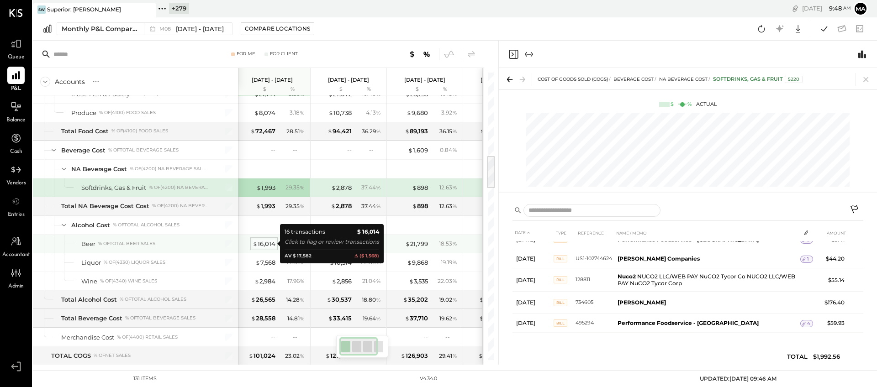
click at [266, 242] on div "$ 16,014" at bounding box center [264, 244] width 23 height 9
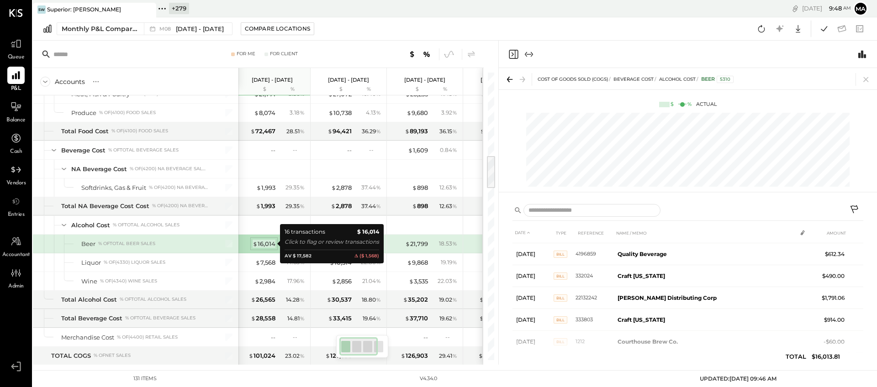
scroll to position [259, 0]
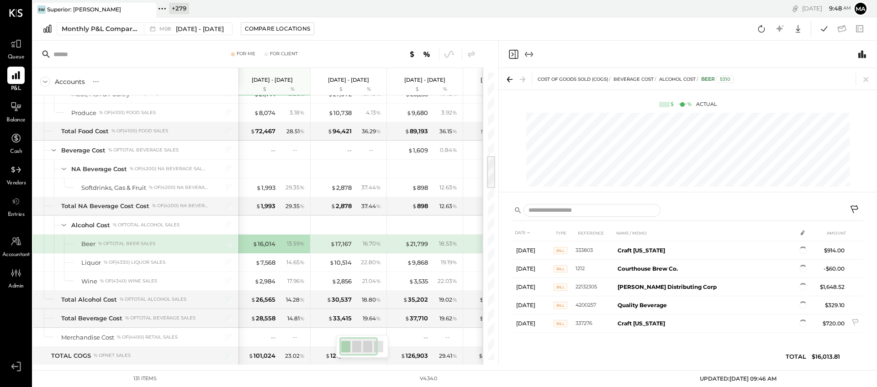
scroll to position [216, 0]
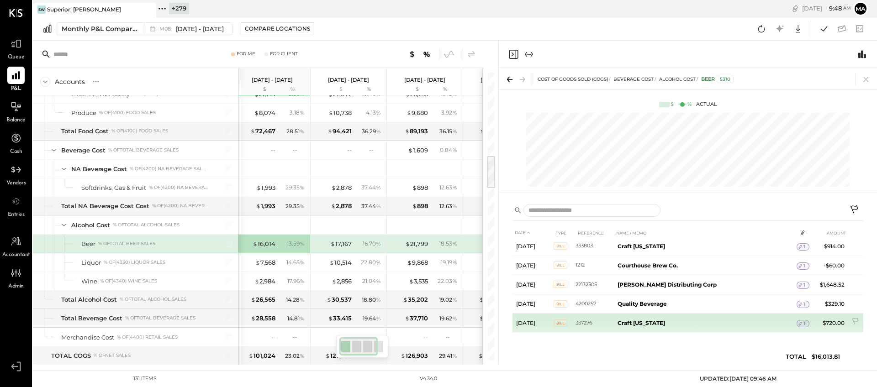
click at [801, 322] on span "1" at bounding box center [804, 324] width 2 height 6
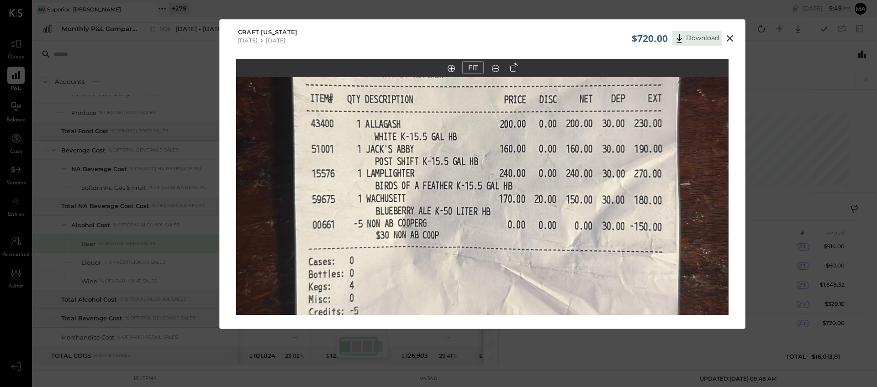
click at [729, 35] on icon at bounding box center [729, 38] width 11 height 11
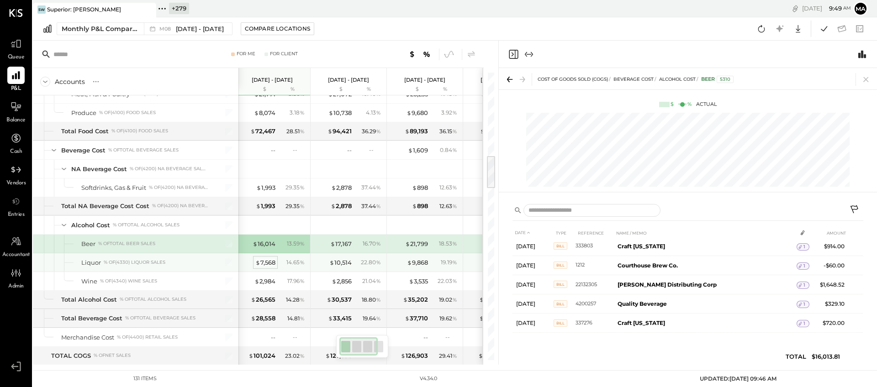
click at [268, 261] on div "$ 7,568" at bounding box center [265, 262] width 20 height 9
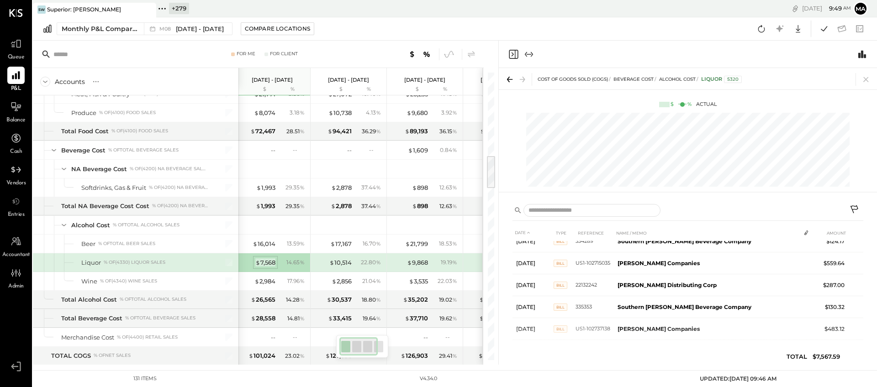
scroll to position [289, 0]
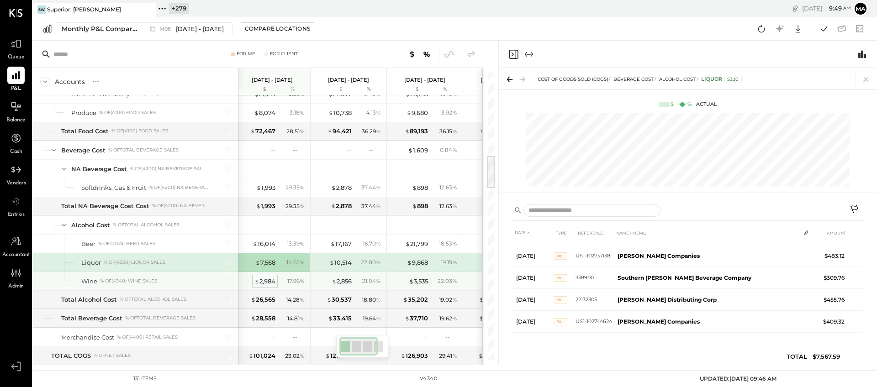
click at [265, 280] on div "$ 2,984" at bounding box center [264, 281] width 21 height 9
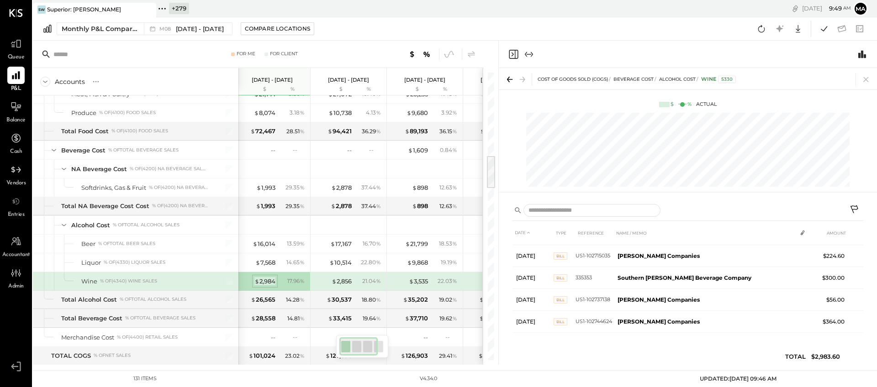
scroll to position [128, 0]
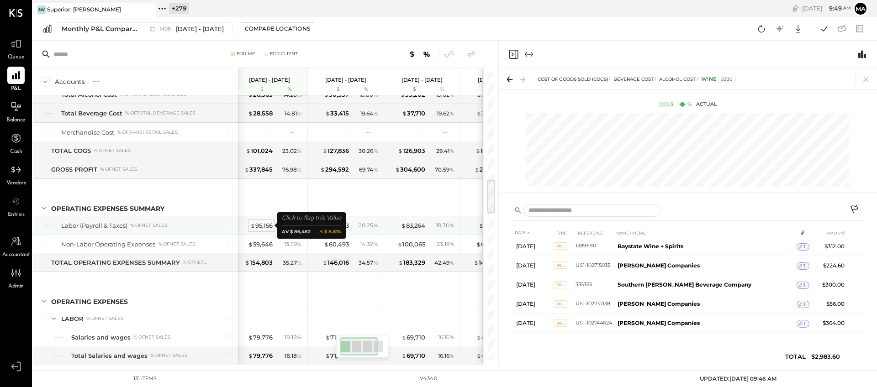
click at [265, 224] on div "$ 95,156" at bounding box center [261, 225] width 22 height 9
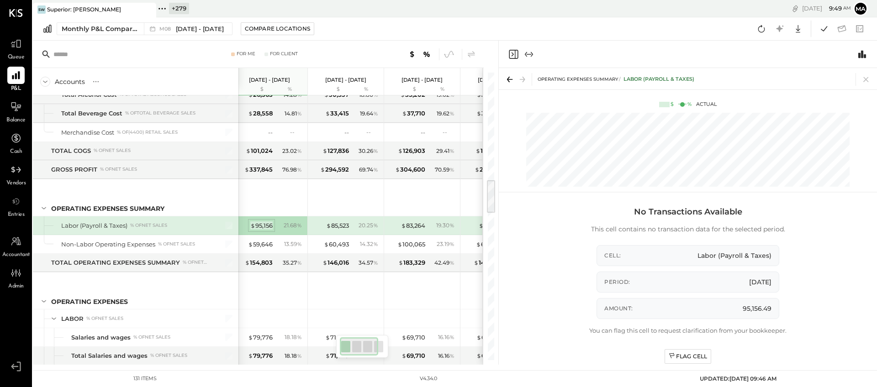
click at [265, 225] on div "$ 95,156" at bounding box center [261, 225] width 22 height 9
click at [261, 225] on div "$ 95,156" at bounding box center [261, 225] width 22 height 9
click at [263, 224] on div "$ 95,156" at bounding box center [261, 225] width 22 height 9
click at [801, 77] on icon at bounding box center [865, 79] width 13 height 13
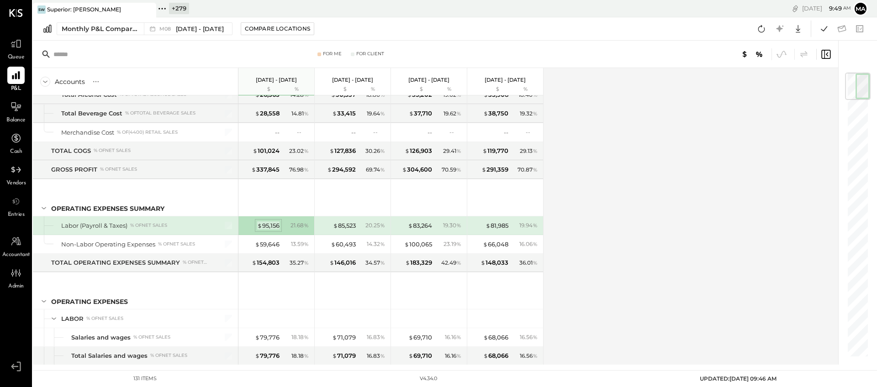
click at [269, 225] on div "$ 95,156" at bounding box center [268, 225] width 22 height 9
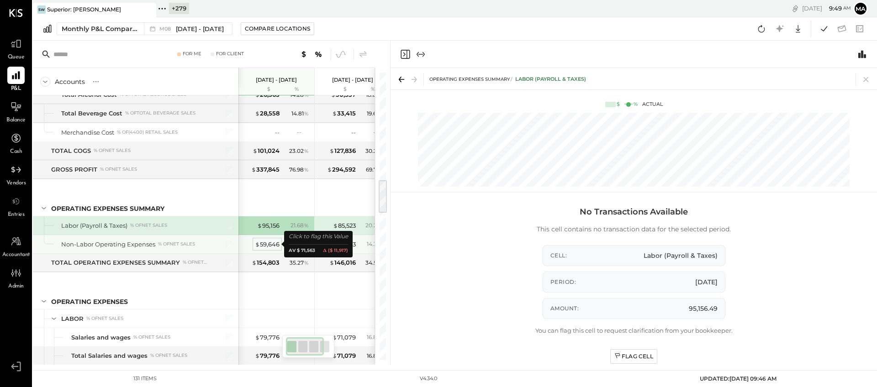
click at [265, 243] on div "$ 59,646" at bounding box center [267, 244] width 25 height 9
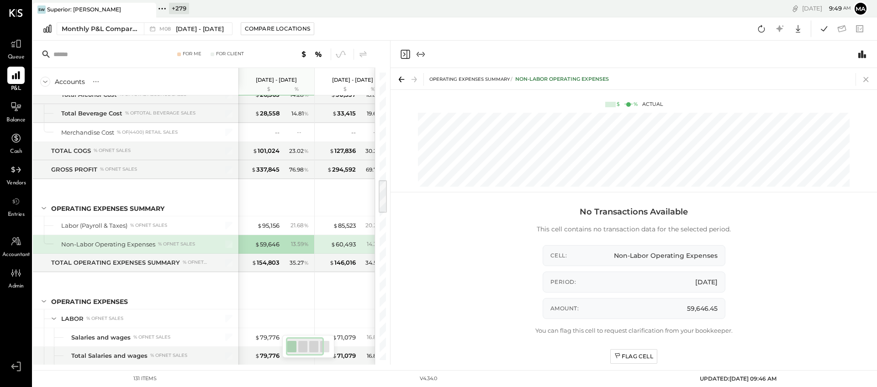
click at [801, 76] on icon at bounding box center [865, 79] width 13 height 13
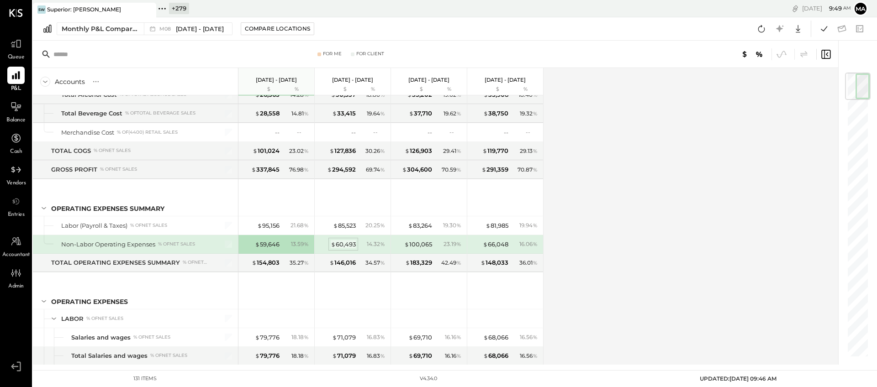
click at [341, 245] on div "$ 60,493" at bounding box center [343, 244] width 25 height 9
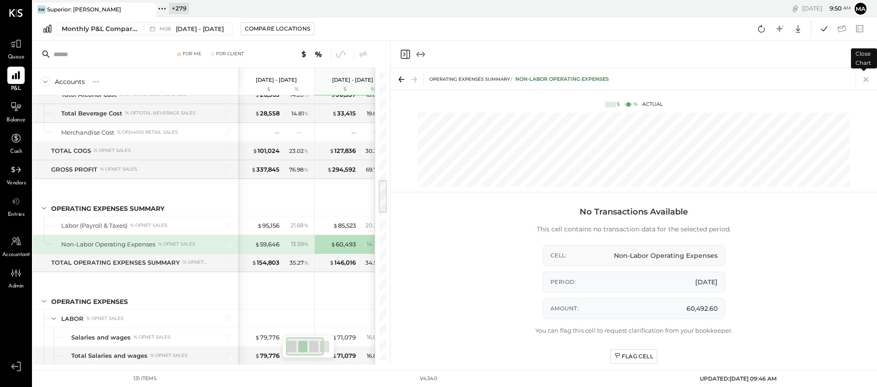
click at [801, 79] on icon at bounding box center [865, 79] width 5 height 5
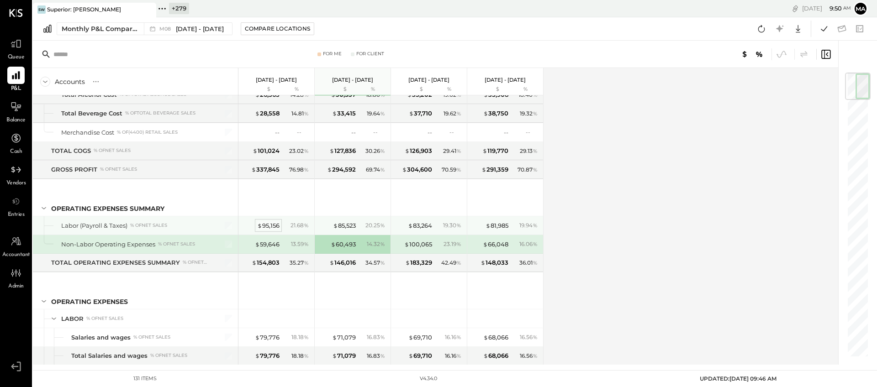
click at [271, 226] on div "$ 95,156" at bounding box center [268, 225] width 22 height 9
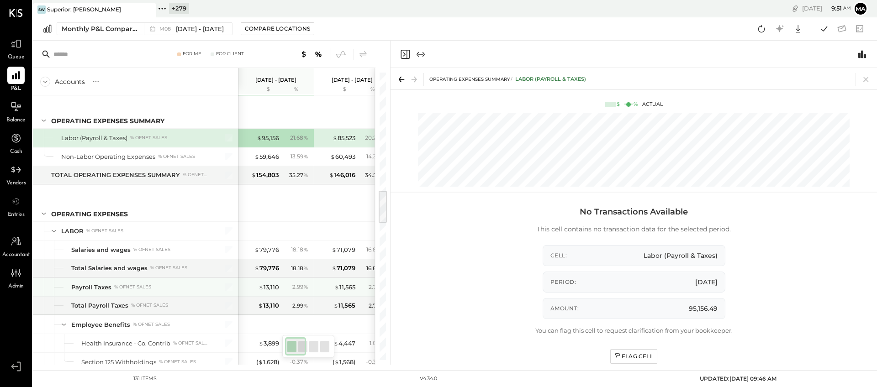
scroll to position [1000, 0]
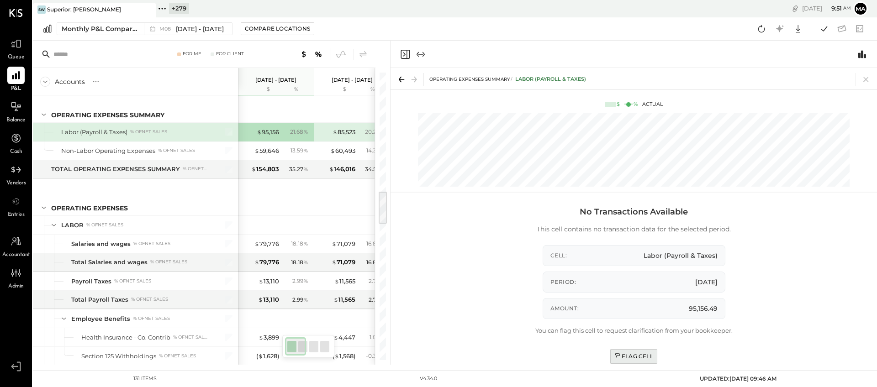
click at [629, 354] on div "Flag Cell" at bounding box center [633, 356] width 39 height 8
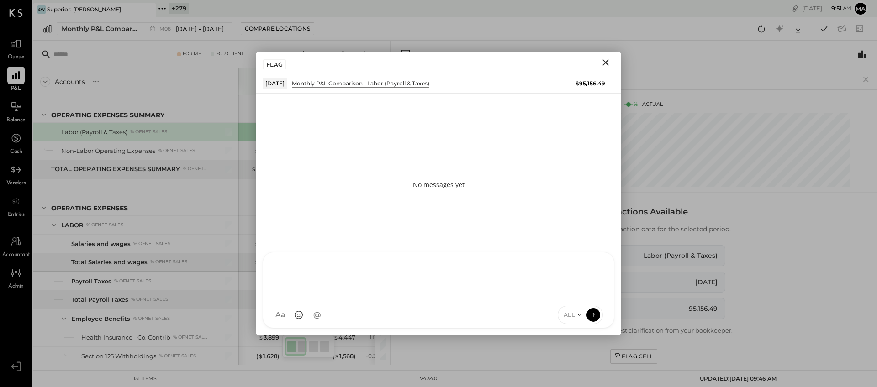
click at [359, 302] on div at bounding box center [438, 278] width 351 height 50
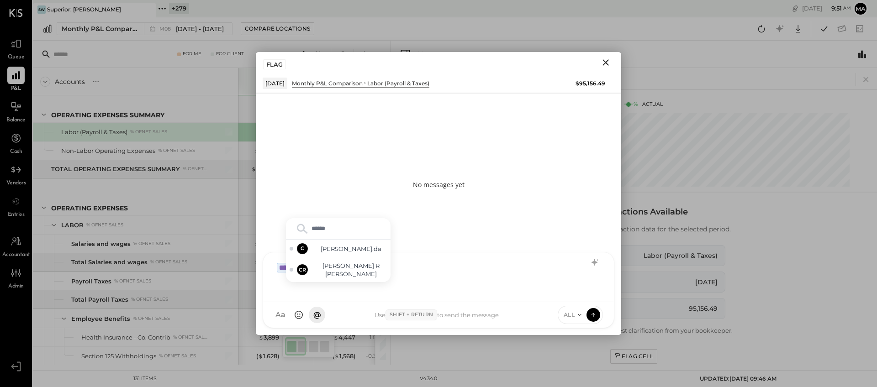
type input "*******"
click at [363, 271] on span "Chintan R Dave" at bounding box center [351, 270] width 72 height 17
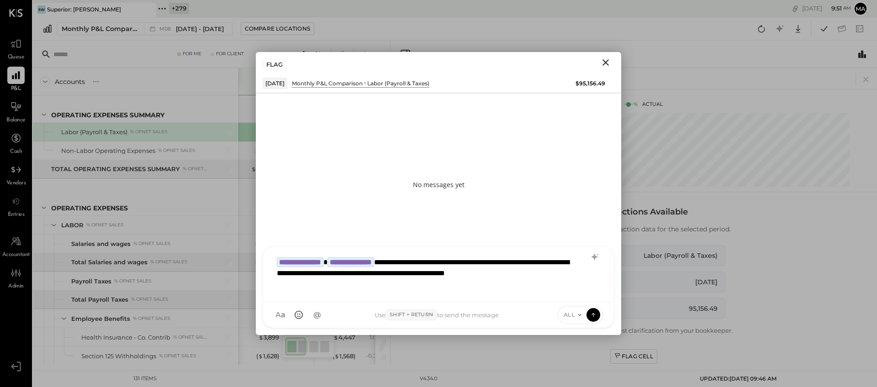
click at [579, 313] on icon at bounding box center [579, 314] width 7 height 7
click at [577, 293] on div "INTERNAL" at bounding box center [585, 292] width 54 height 15
click at [594, 314] on icon at bounding box center [593, 314] width 8 height 9
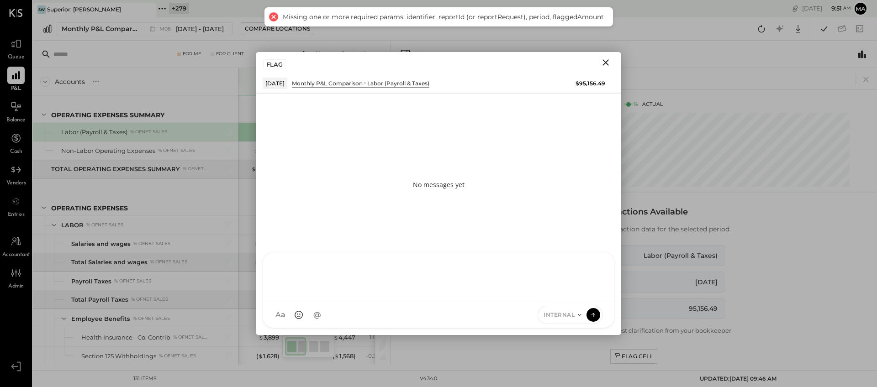
click at [337, 270] on div at bounding box center [438, 276] width 332 height 37
click at [607, 61] on icon "Close" at bounding box center [605, 62] width 6 height 6
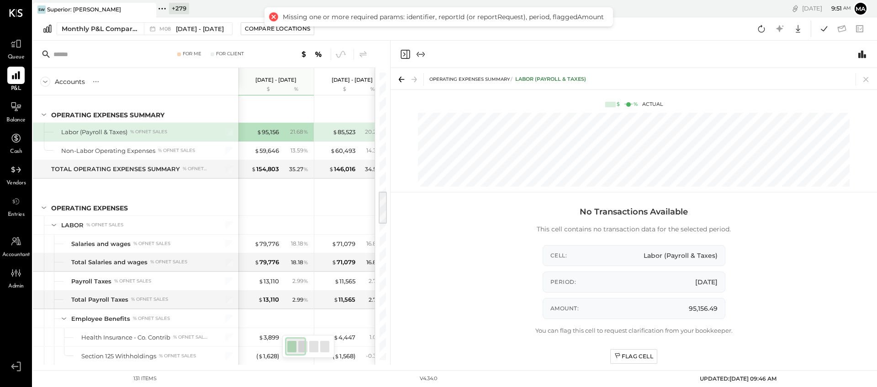
drag, startPoint x: 862, startPoint y: 75, endPoint x: 867, endPoint y: 78, distance: 6.0
click at [801, 75] on icon at bounding box center [865, 79] width 13 height 13
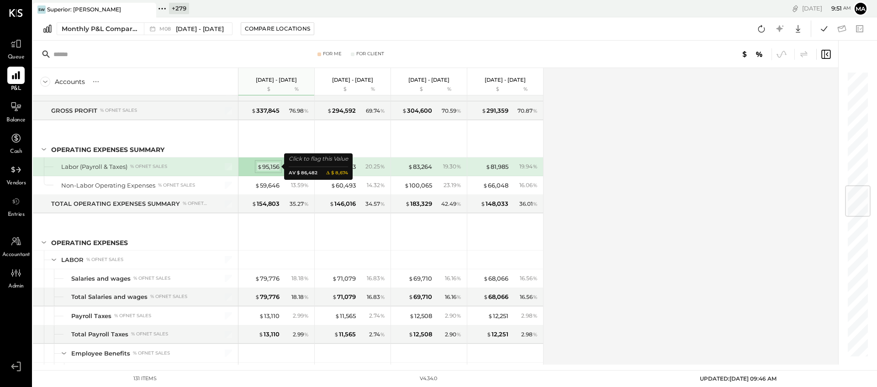
scroll to position [966, 0]
click at [277, 166] on div "$ 95,156" at bounding box center [268, 166] width 22 height 9
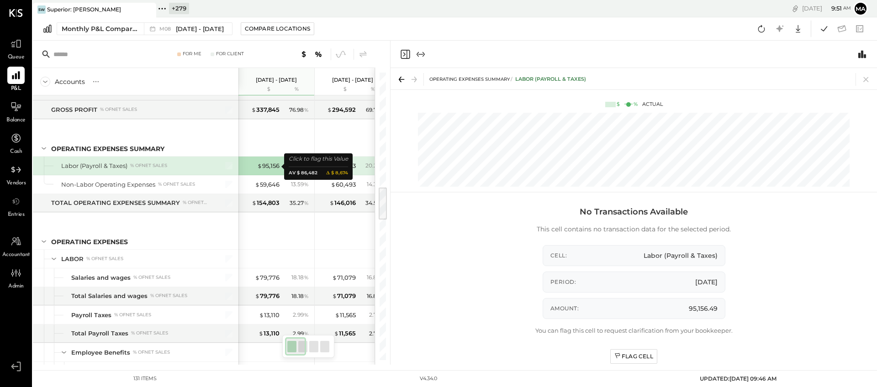
scroll to position [967, 0]
click at [638, 357] on div "Flag Cell" at bounding box center [633, 356] width 39 height 8
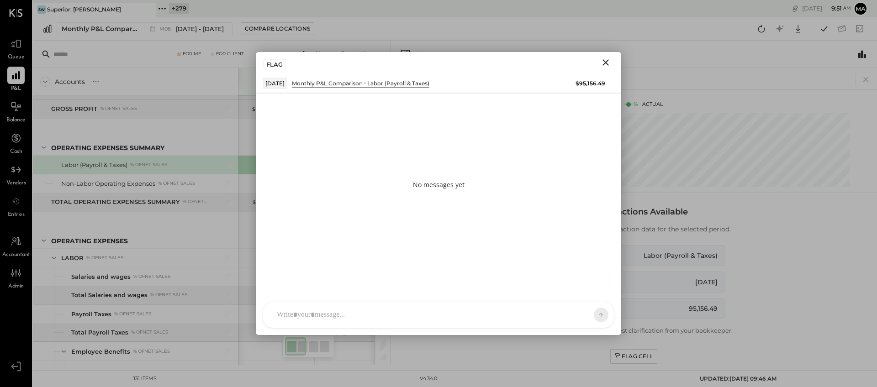
click at [300, 315] on div "HT Harsh Talajiya T thomas C chintan.da A admin CR Chintan R Dave K kishan.kath…" at bounding box center [439, 315] width 352 height 26
paste div
type input "*****"
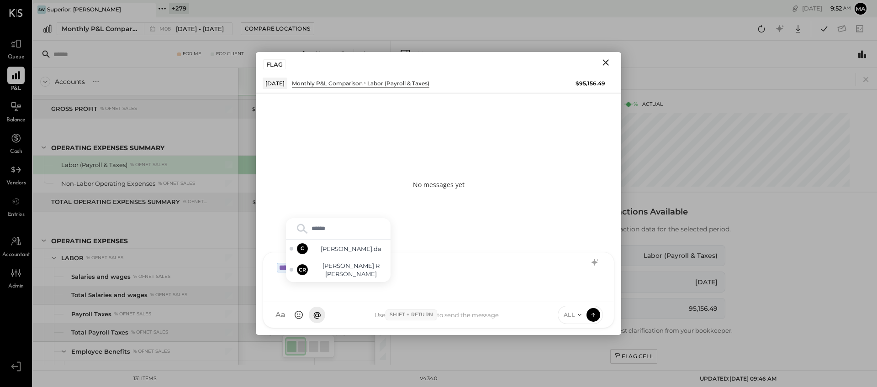
type input "*******"
click at [351, 272] on span "Chintan R Dave" at bounding box center [351, 270] width 72 height 17
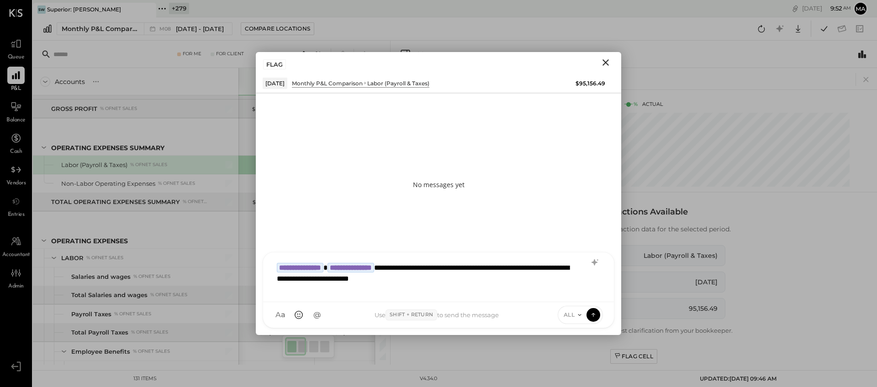
click at [579, 313] on icon at bounding box center [579, 314] width 7 height 7
click at [580, 292] on div "INTERNAL" at bounding box center [585, 292] width 54 height 15
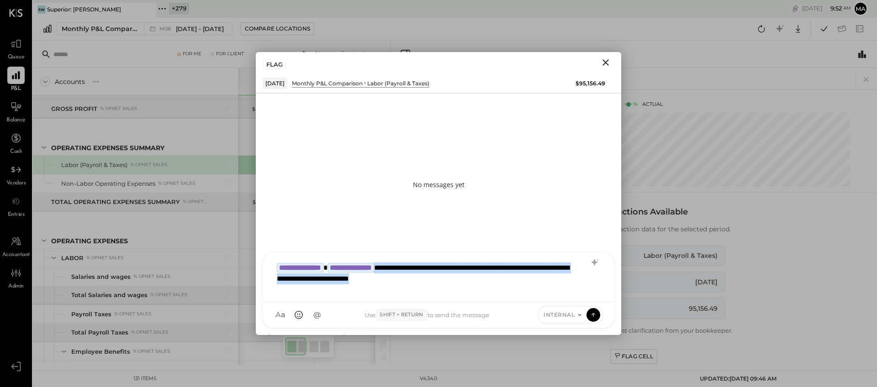
drag, startPoint x: 492, startPoint y: 280, endPoint x: 415, endPoint y: 265, distance: 78.6
click at [415, 265] on div "**********" at bounding box center [438, 276] width 332 height 37
click at [591, 310] on icon at bounding box center [593, 314] width 8 height 9
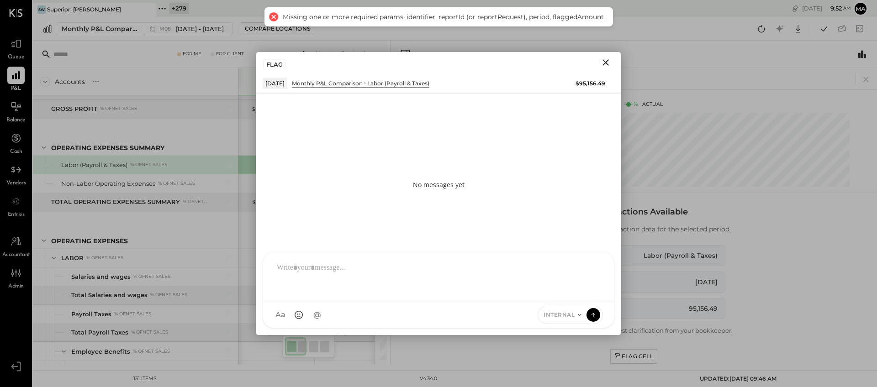
click at [608, 63] on icon "Close" at bounding box center [605, 62] width 11 height 11
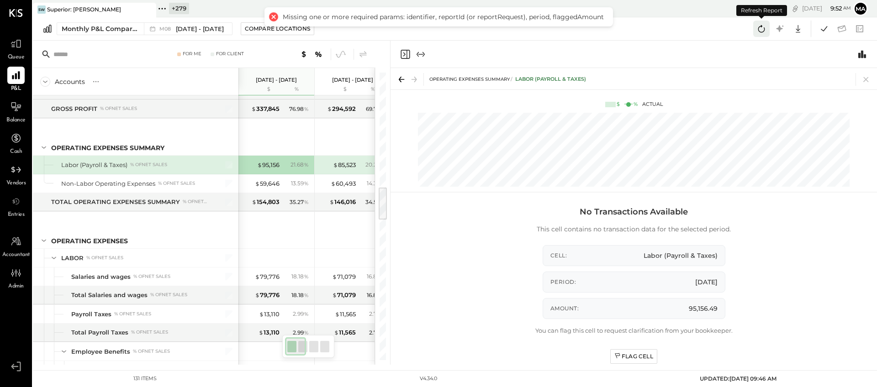
click at [761, 27] on icon at bounding box center [761, 29] width 12 height 12
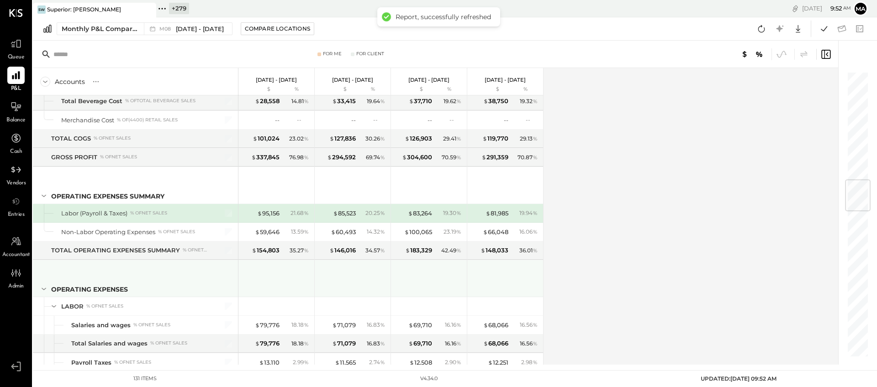
scroll to position [919, 0]
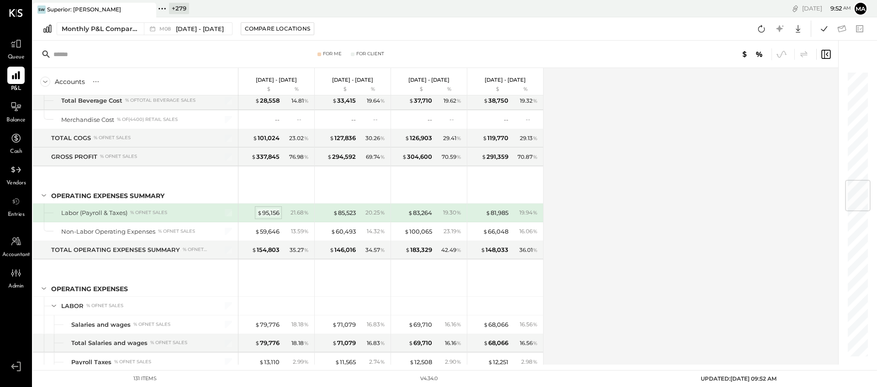
click at [270, 214] on div "$ 95,156" at bounding box center [268, 213] width 22 height 9
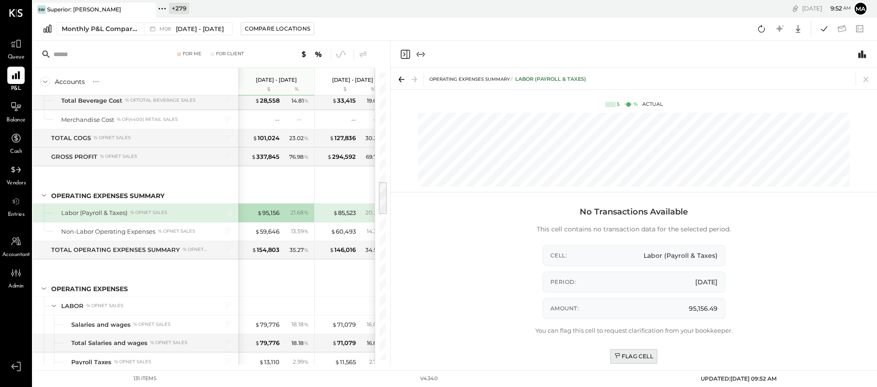
click at [631, 354] on div "Flag Cell" at bounding box center [633, 356] width 39 height 8
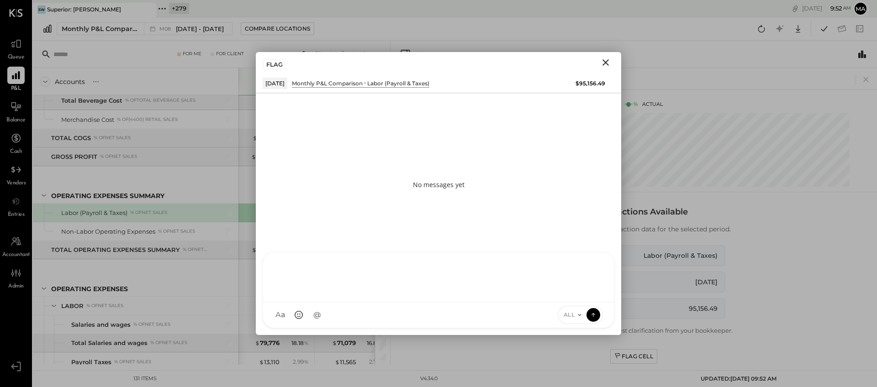
click at [399, 302] on div at bounding box center [438, 278] width 351 height 50
paste div
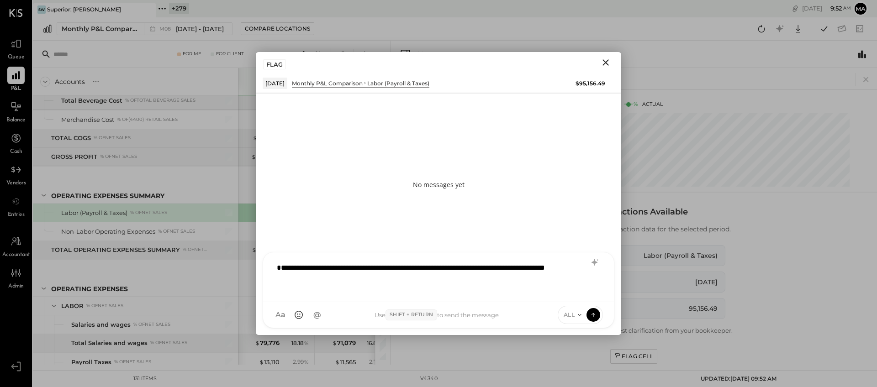
click at [276, 268] on div "**********" at bounding box center [438, 276] width 332 height 37
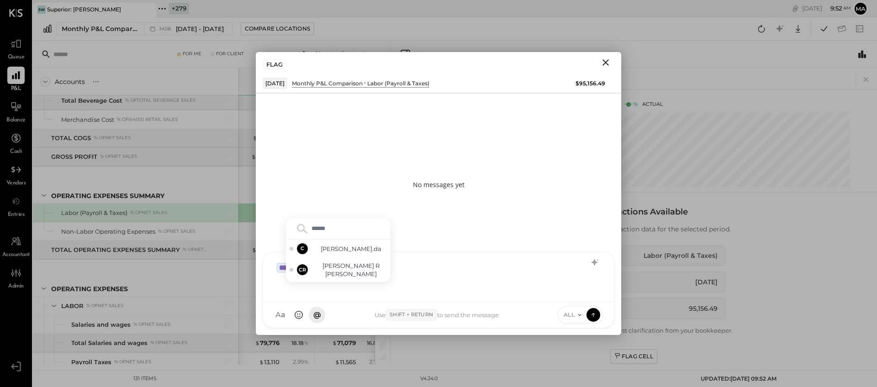
type input "*******"
click at [334, 272] on span "Chintan R Dave" at bounding box center [351, 270] width 72 height 17
click at [463, 273] on div "**********" at bounding box center [438, 276] width 332 height 37
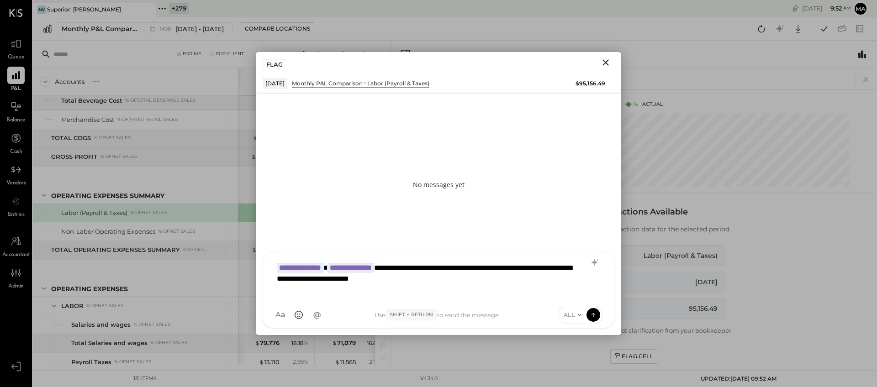
click at [573, 314] on span "ALL" at bounding box center [568, 315] width 11 height 8
click at [577, 291] on div "INTERNAL" at bounding box center [585, 292] width 54 height 15
click at [593, 314] on icon at bounding box center [593, 315] width 0 height 4
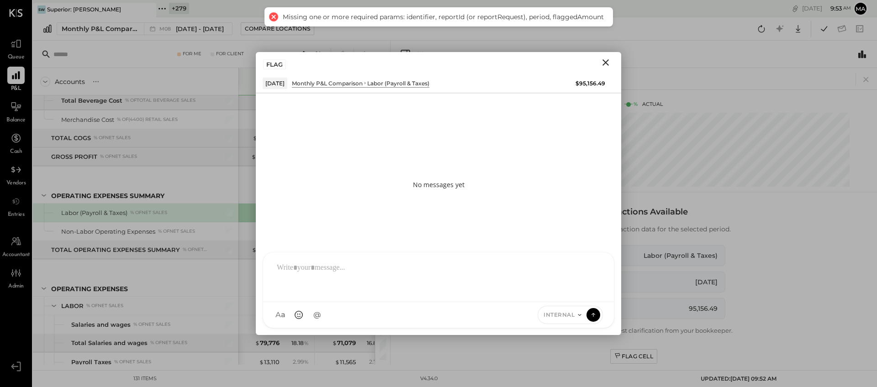
click at [603, 63] on icon "Close" at bounding box center [605, 62] width 11 height 11
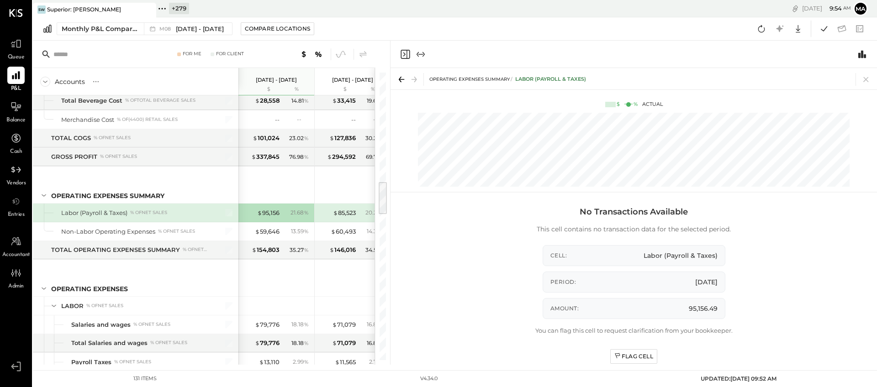
drag, startPoint x: 868, startPoint y: 80, endPoint x: 771, endPoint y: 105, distance: 99.9
click at [801, 80] on icon at bounding box center [865, 79] width 13 height 13
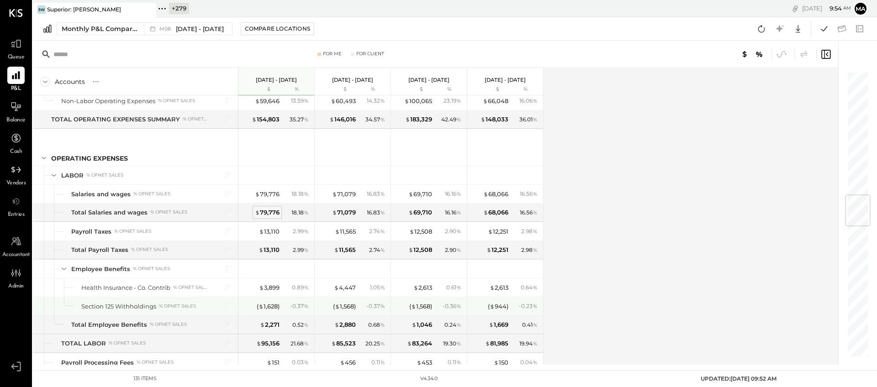
scroll to position [1052, 0]
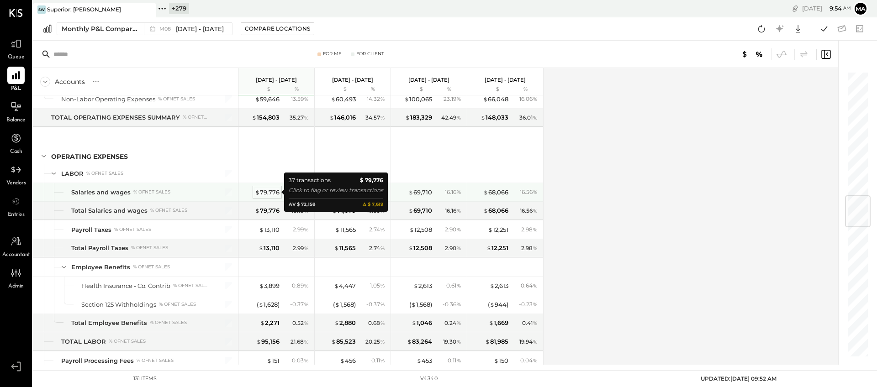
click at [267, 191] on div "$ 79,776" at bounding box center [267, 192] width 25 height 9
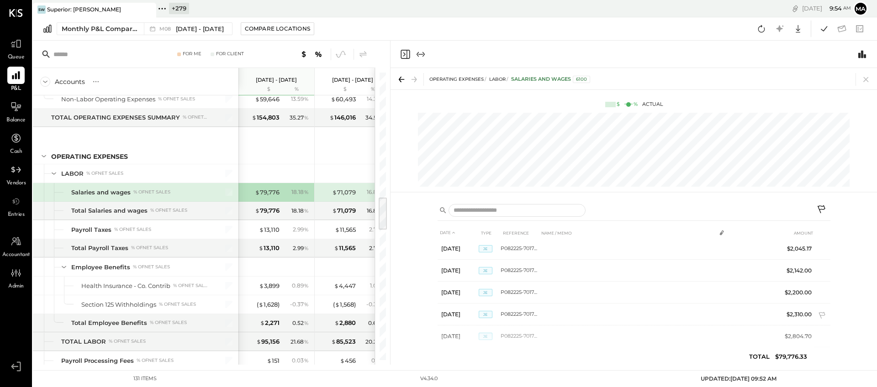
scroll to position [720, 0]
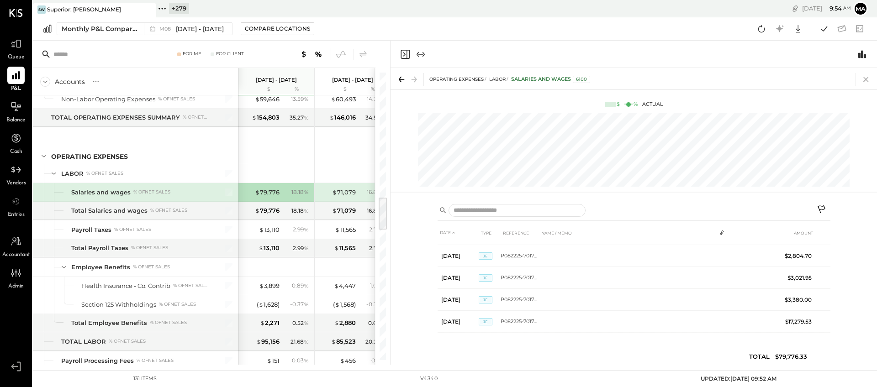
click at [801, 79] on icon at bounding box center [865, 79] width 5 height 5
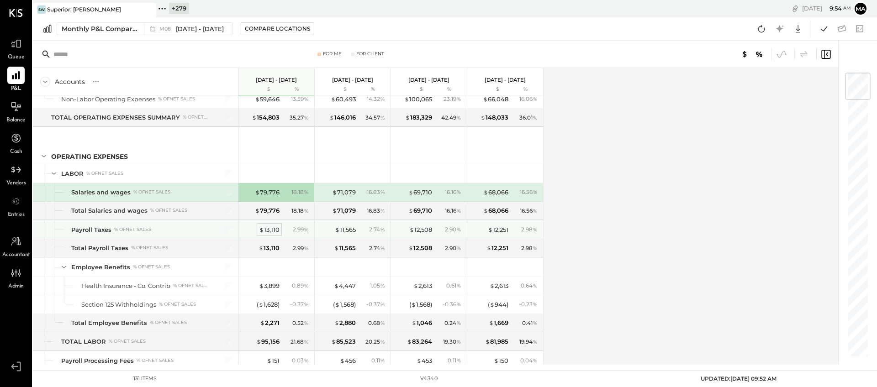
click at [267, 230] on div "$ 13,110" at bounding box center [269, 230] width 21 height 9
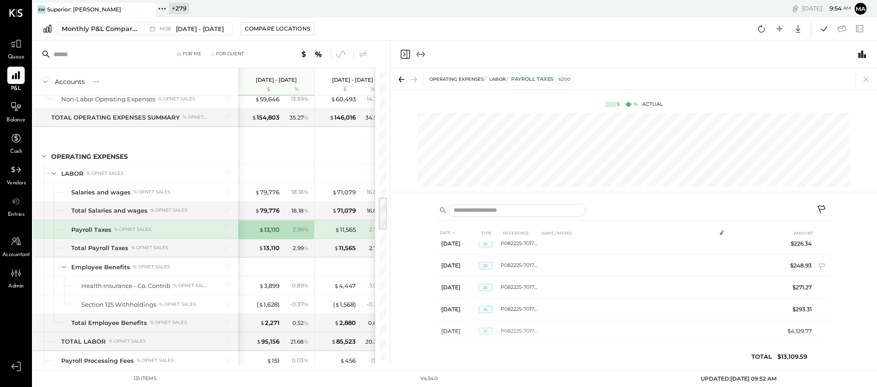
scroll to position [720, 0]
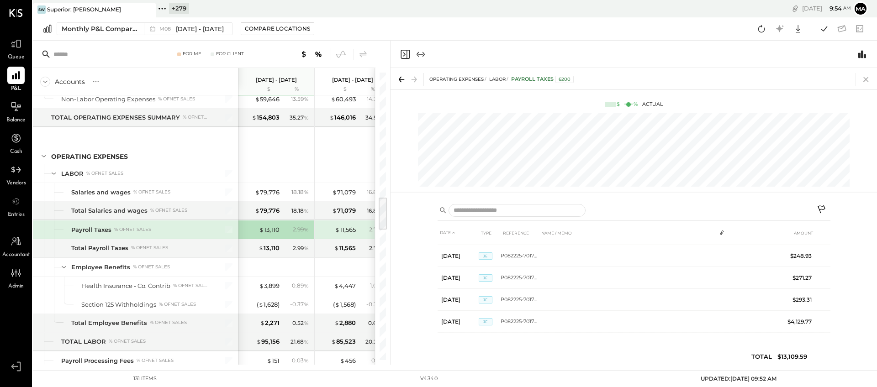
click at [801, 79] on icon at bounding box center [865, 79] width 5 height 5
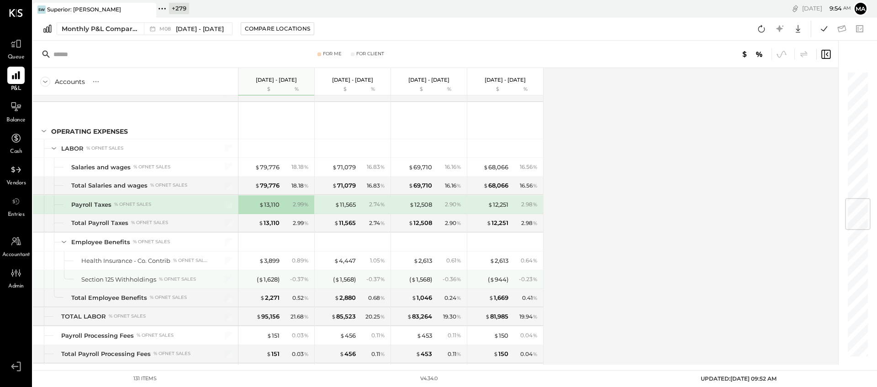
scroll to position [1077, 0]
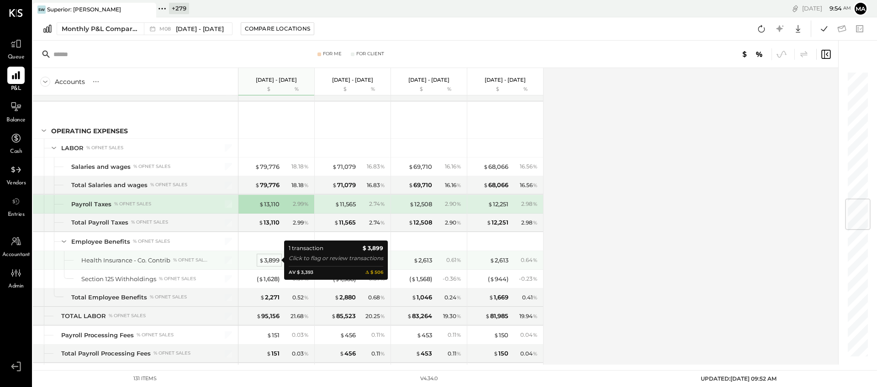
click at [269, 258] on div "$ 3,899" at bounding box center [269, 260] width 21 height 9
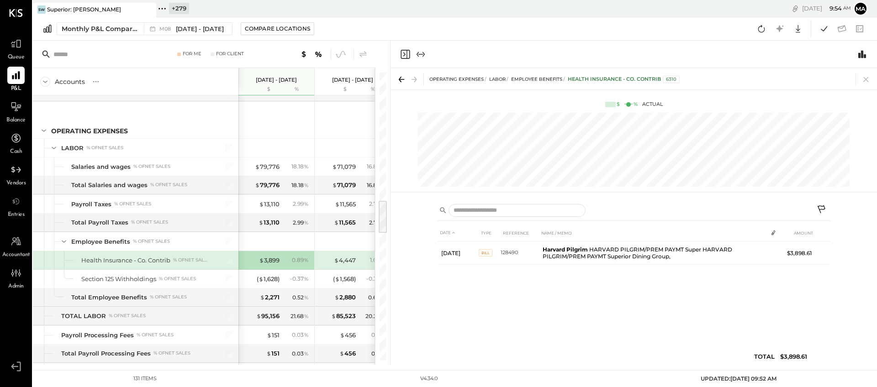
click at [801, 77] on icon at bounding box center [865, 79] width 13 height 13
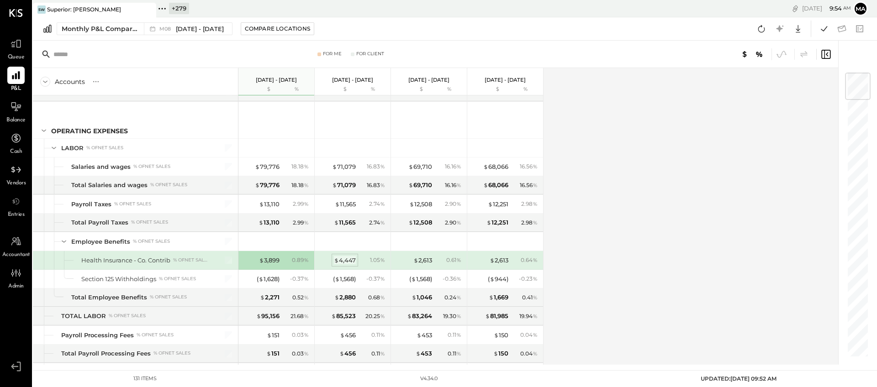
click at [346, 260] on div "$ 4,447" at bounding box center [345, 260] width 22 height 9
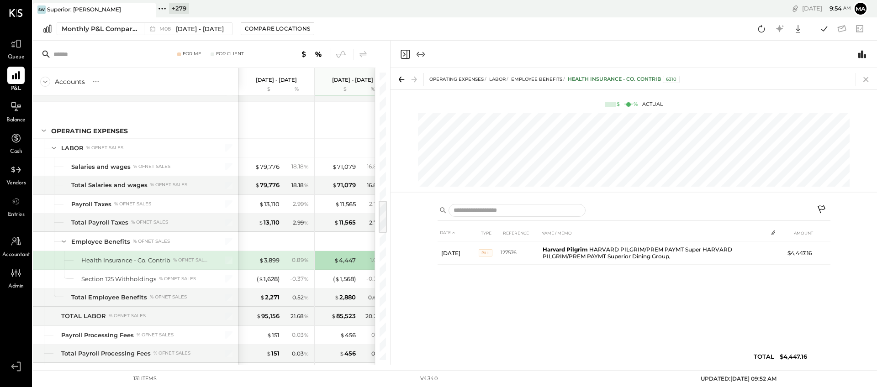
click at [801, 79] on icon at bounding box center [865, 79] width 13 height 13
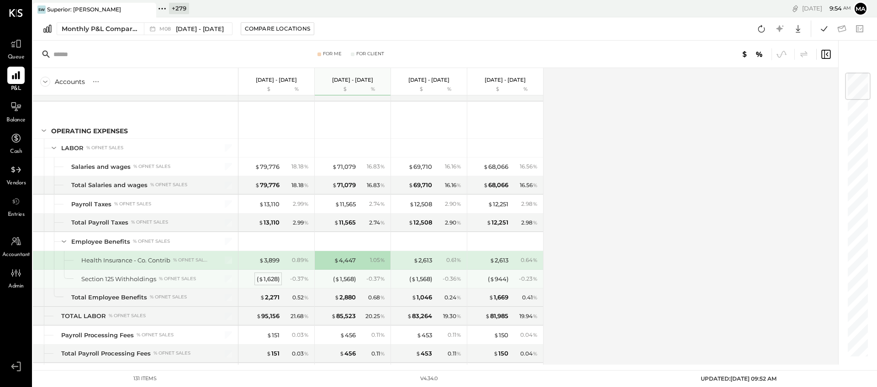
click at [268, 279] on div "( $ 1,628 )" at bounding box center [268, 279] width 23 height 9
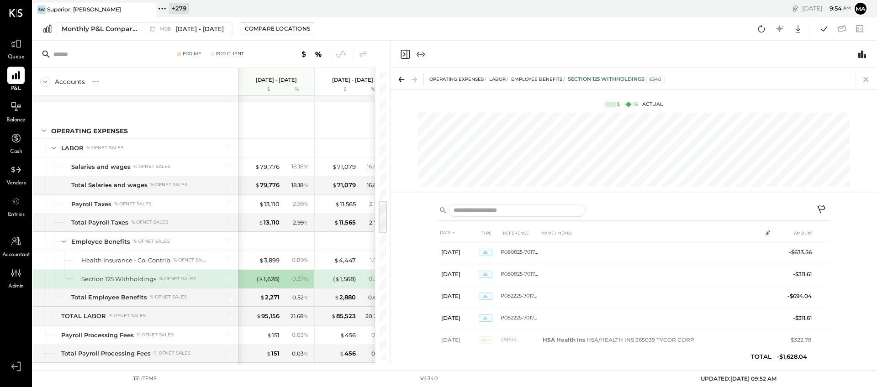
click at [801, 76] on icon at bounding box center [865, 79] width 13 height 13
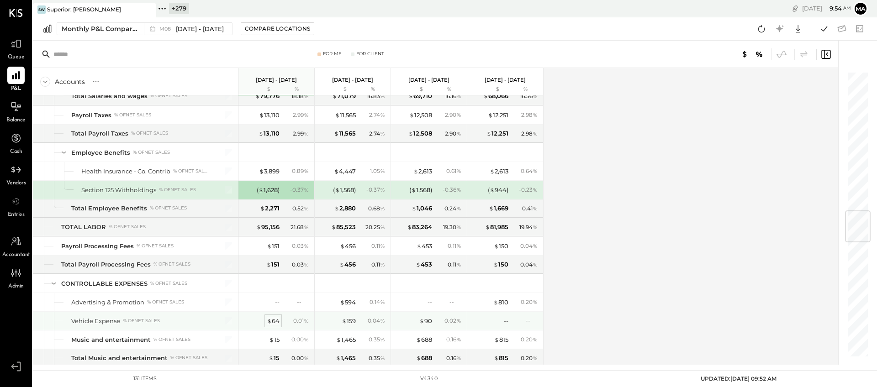
scroll to position [1181, 0]
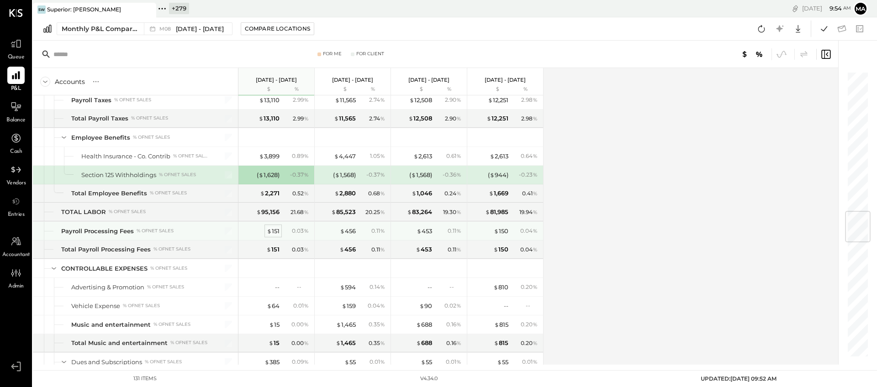
click at [274, 231] on div "$ 151" at bounding box center [273, 231] width 13 height 9
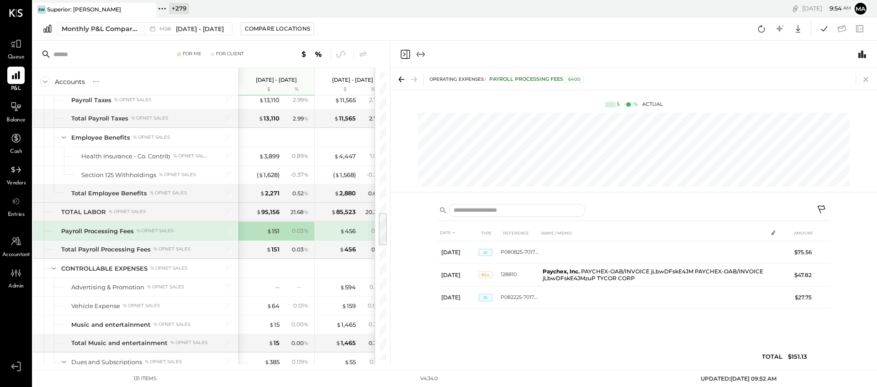
click at [801, 77] on icon at bounding box center [865, 79] width 13 height 13
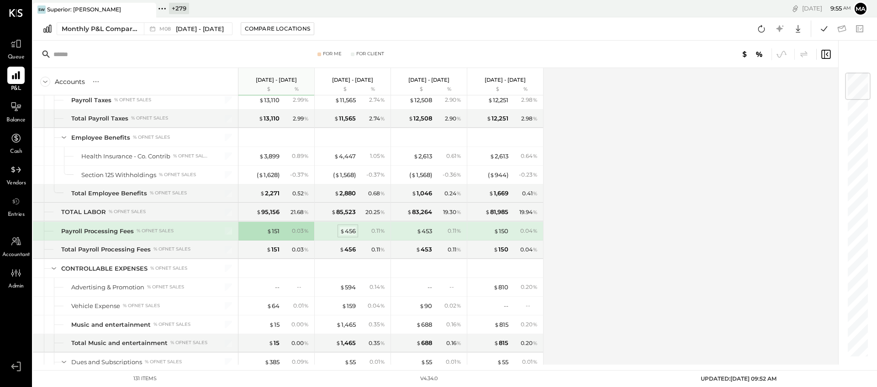
click at [349, 231] on div "$ 456" at bounding box center [348, 231] width 16 height 9
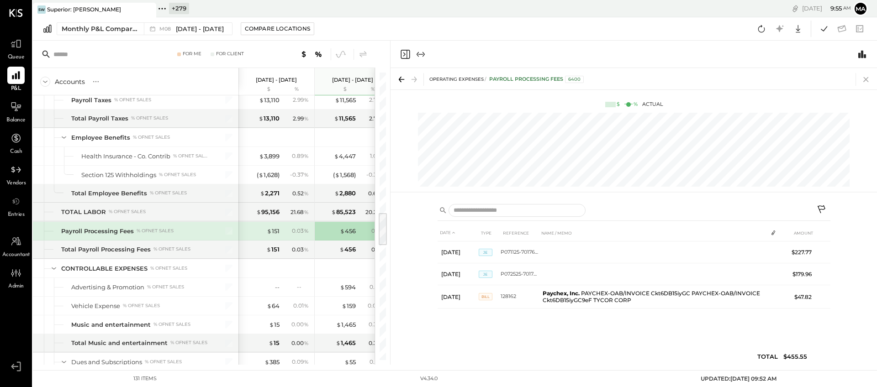
click at [801, 77] on icon at bounding box center [865, 79] width 13 height 13
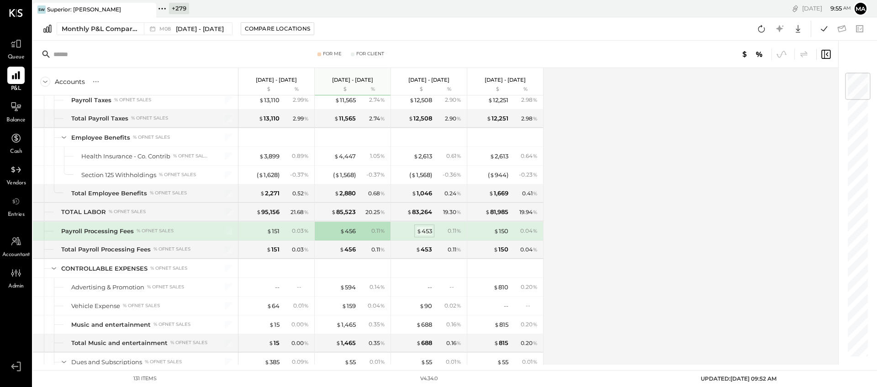
click at [423, 230] on div "$ 453" at bounding box center [424, 231] width 16 height 9
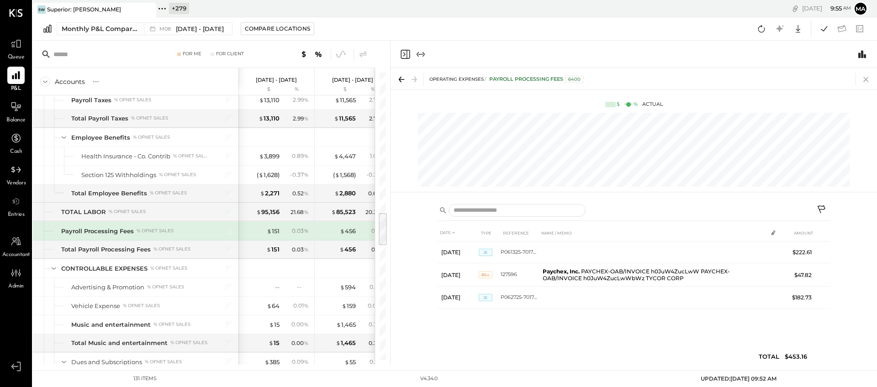
click at [801, 78] on icon at bounding box center [865, 79] width 5 height 5
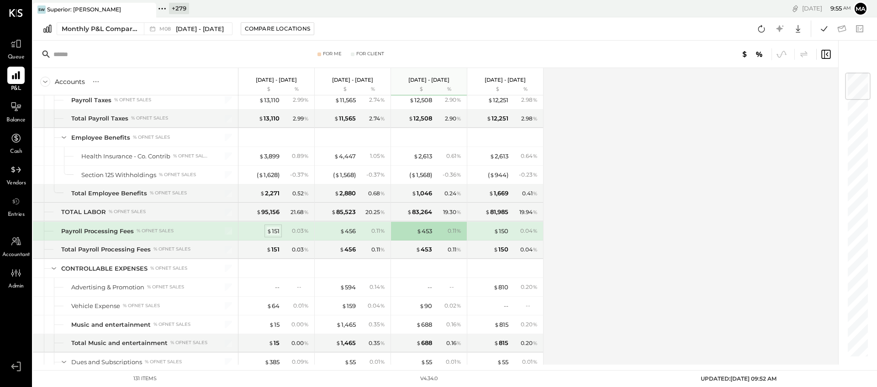
click at [275, 231] on div "$ 151" at bounding box center [273, 231] width 13 height 9
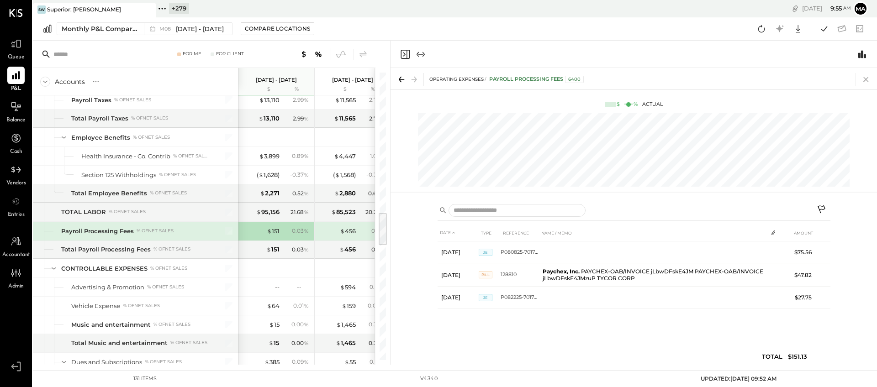
click at [801, 77] on icon at bounding box center [865, 79] width 13 height 13
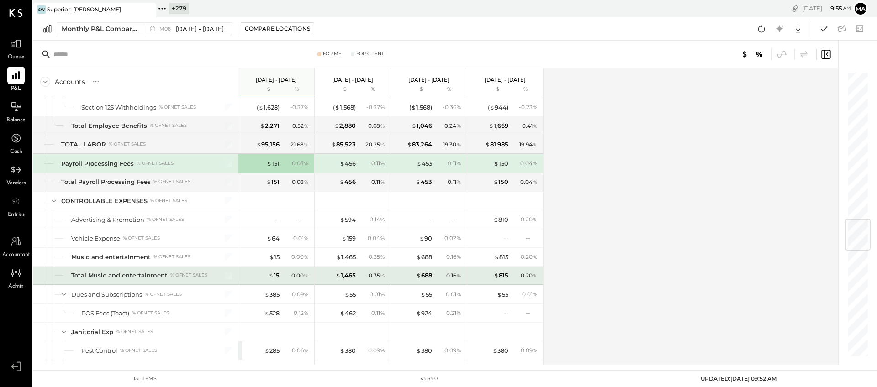
scroll to position [1280, 0]
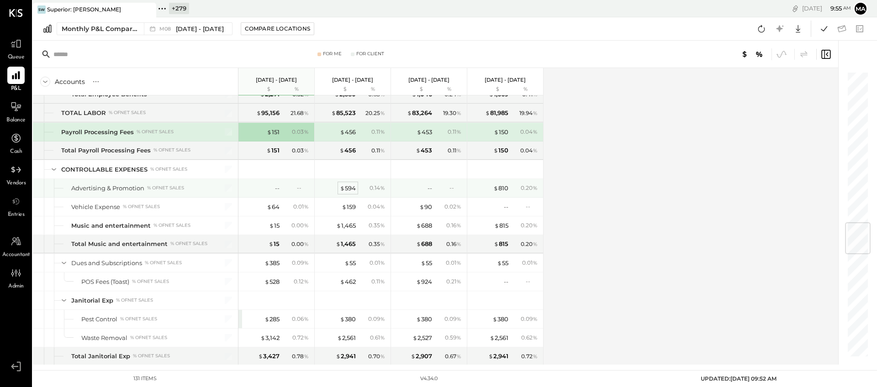
click at [349, 187] on div "$ 594" at bounding box center [348, 188] width 16 height 9
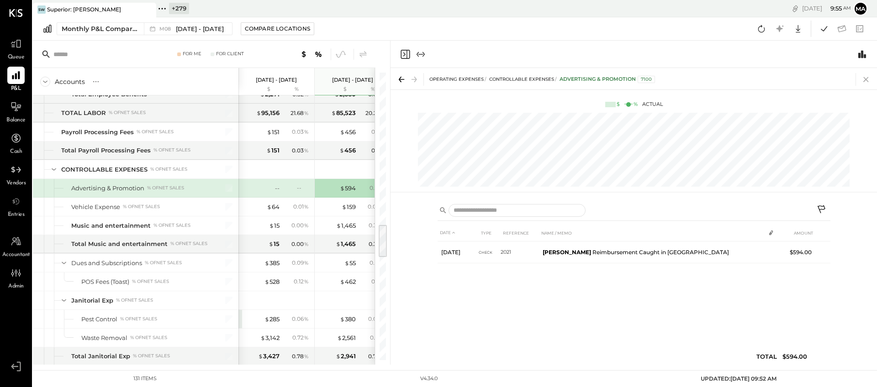
click at [801, 78] on icon at bounding box center [865, 79] width 13 height 13
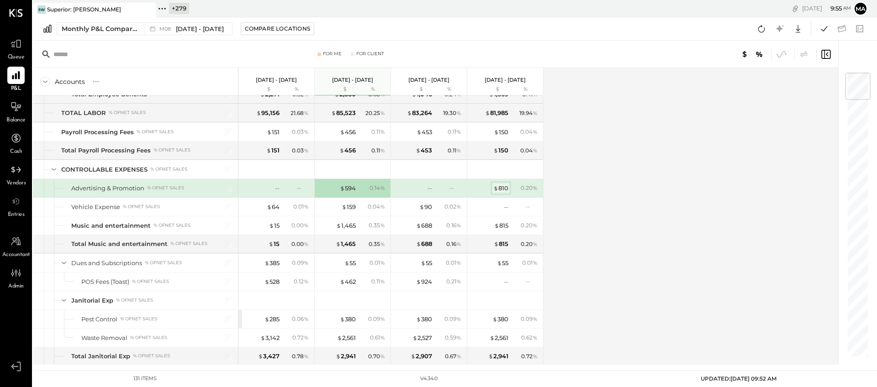
click at [503, 188] on div "$ 810" at bounding box center [500, 188] width 15 height 9
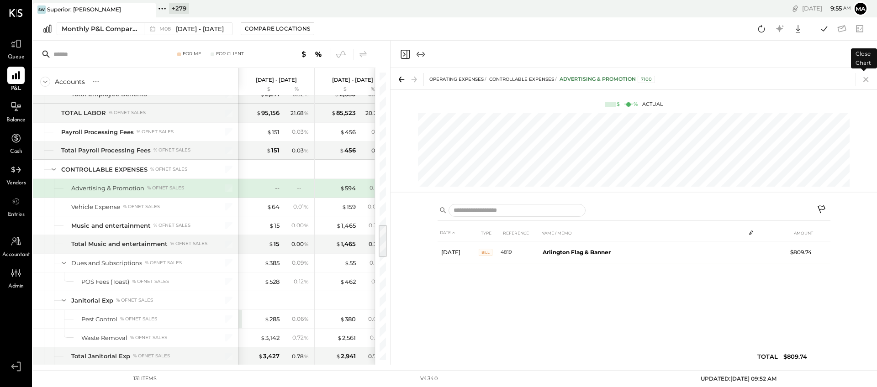
click at [801, 80] on icon at bounding box center [865, 79] width 13 height 13
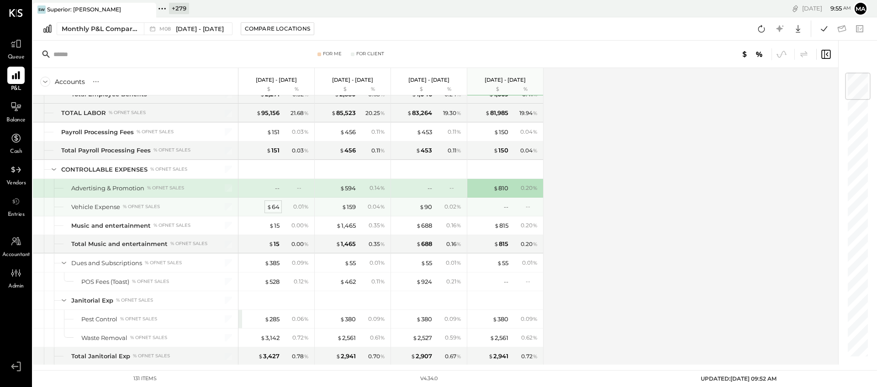
click at [276, 207] on div "$ 64" at bounding box center [273, 207] width 13 height 9
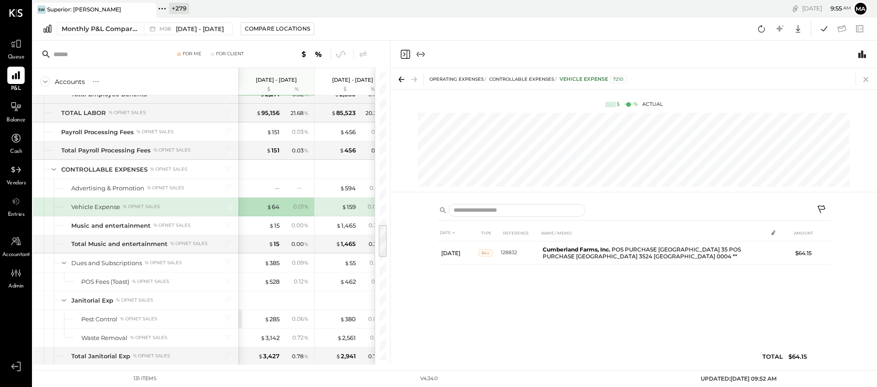
click at [801, 77] on icon at bounding box center [865, 79] width 13 height 13
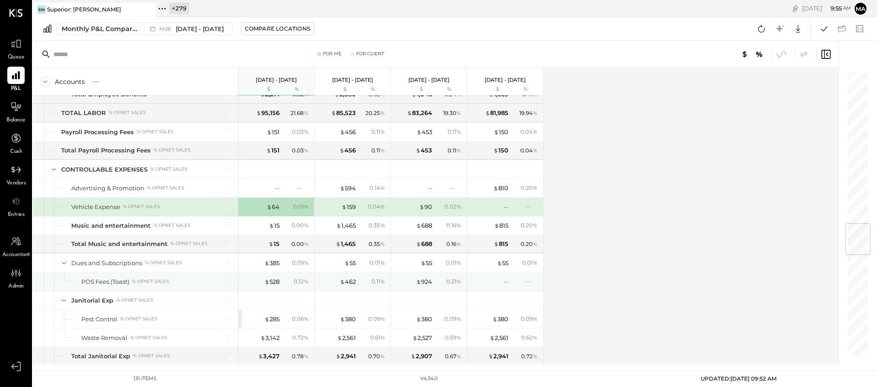
scroll to position [1291, 0]
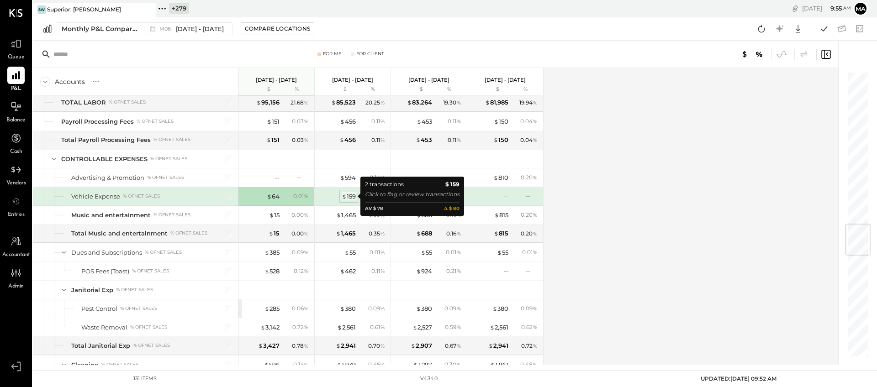
click at [352, 194] on div "$ 159" at bounding box center [349, 196] width 14 height 9
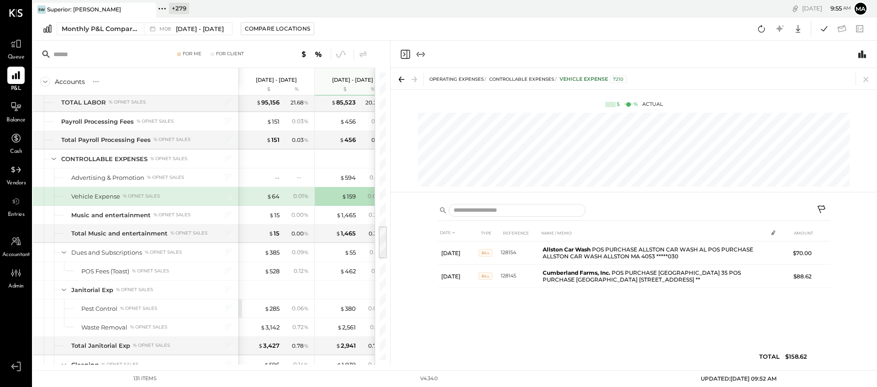
click at [801, 79] on icon at bounding box center [865, 79] width 13 height 13
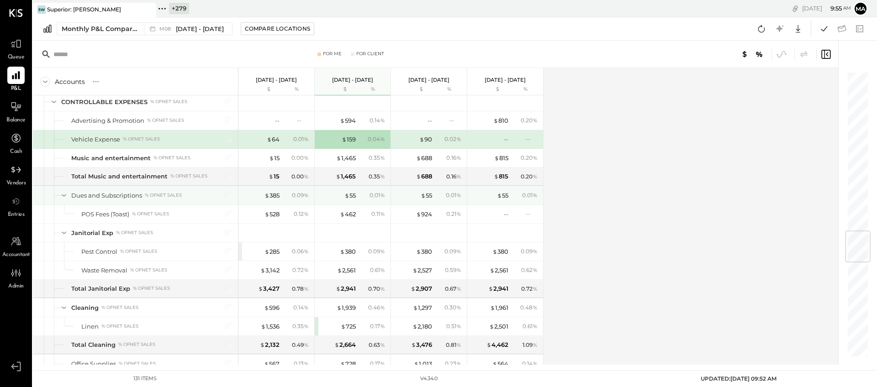
scroll to position [1349, 0]
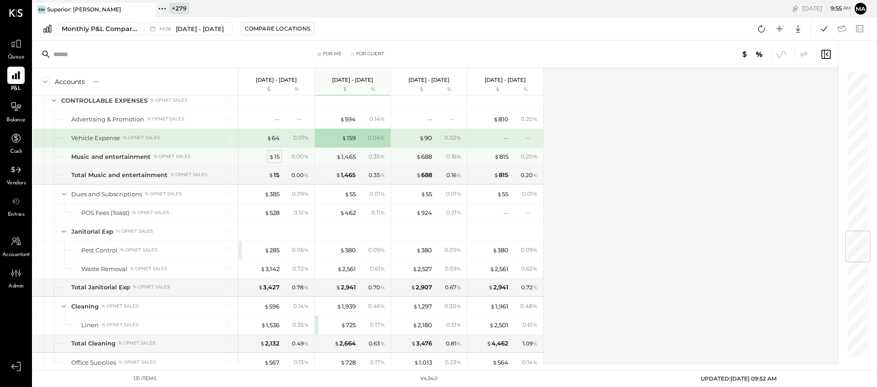
click at [277, 158] on div "$ 15" at bounding box center [274, 157] width 11 height 9
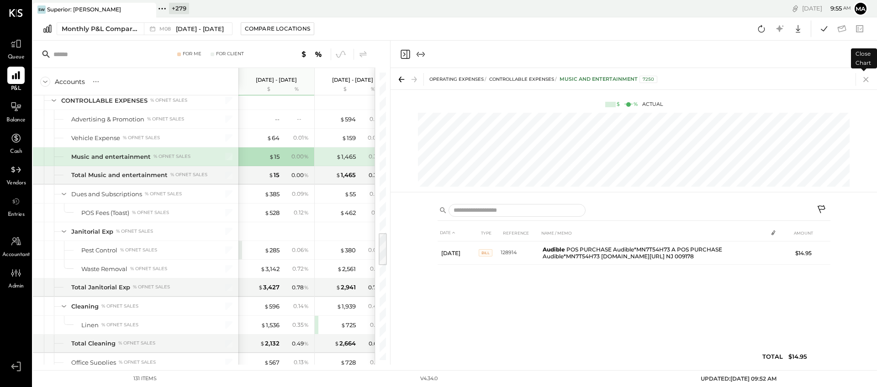
click at [801, 79] on icon at bounding box center [865, 79] width 13 height 13
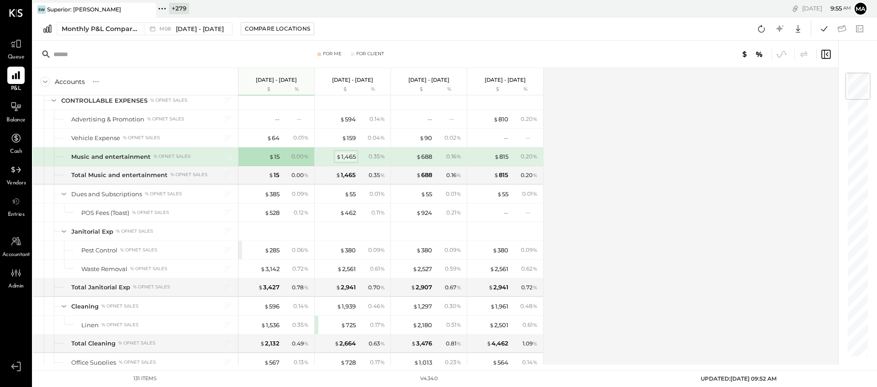
click at [348, 156] on div "$ 1,465" at bounding box center [346, 157] width 20 height 9
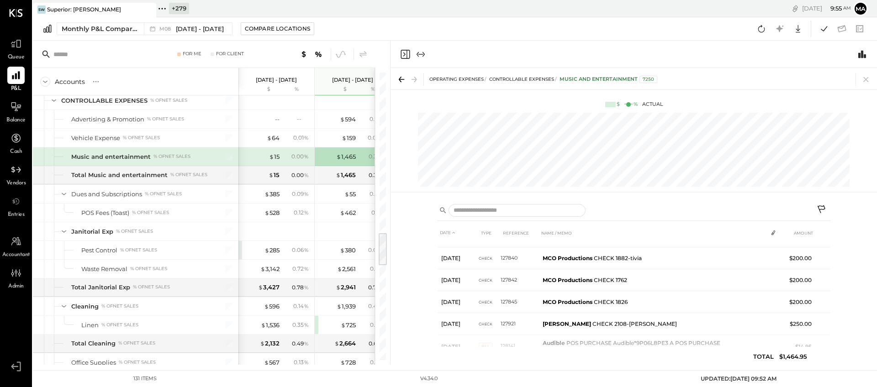
scroll to position [85, 0]
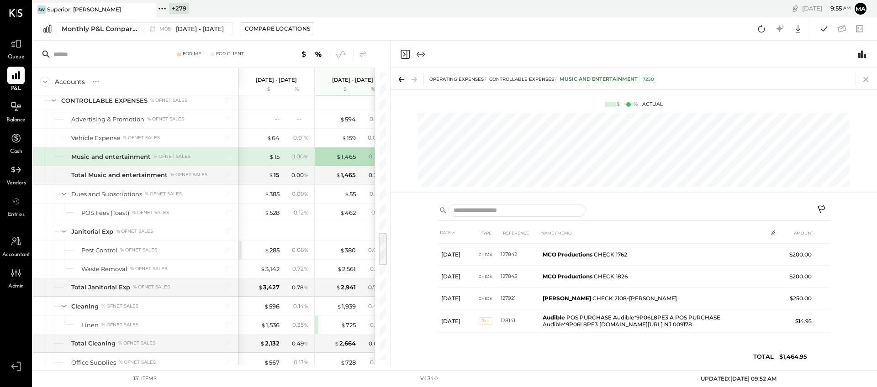
click at [801, 79] on icon at bounding box center [865, 79] width 5 height 5
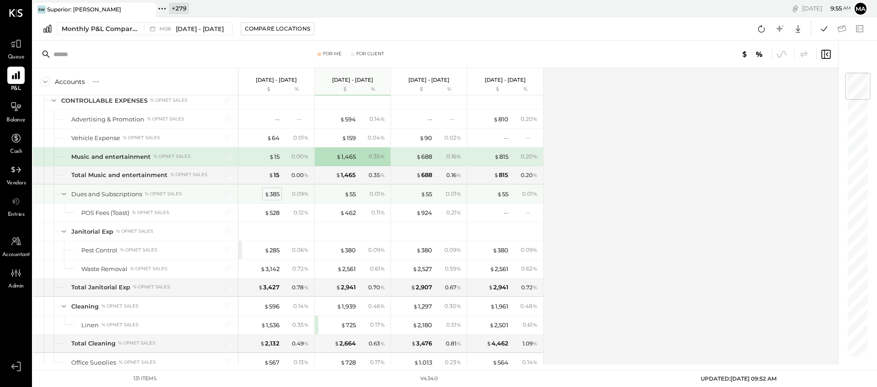
click at [273, 193] on div "$ 385" at bounding box center [271, 194] width 15 height 9
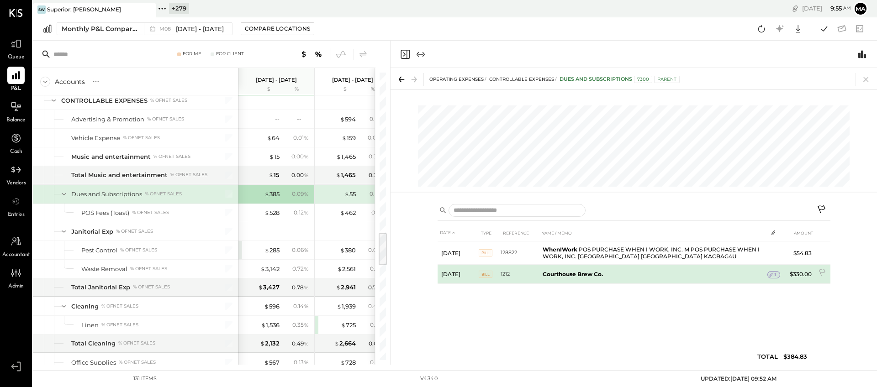
click at [772, 273] on icon at bounding box center [771, 275] width 6 height 6
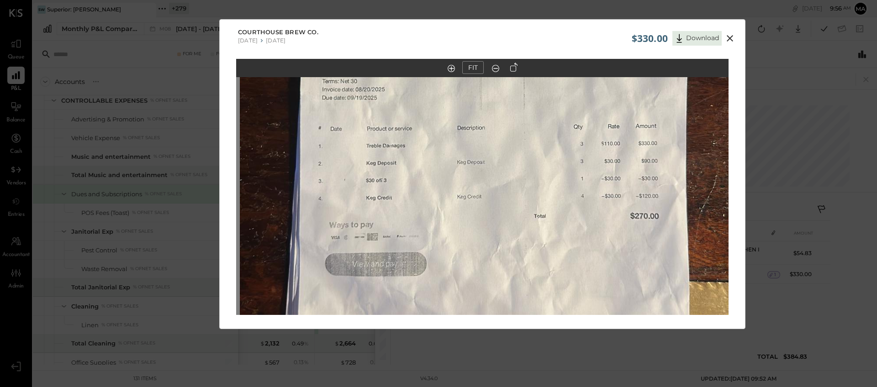
drag, startPoint x: 475, startPoint y: 195, endPoint x: 479, endPoint y: 135, distance: 60.4
click at [478, 135] on img at bounding box center [486, 119] width 492 height 875
click at [730, 36] on icon at bounding box center [729, 38] width 11 height 11
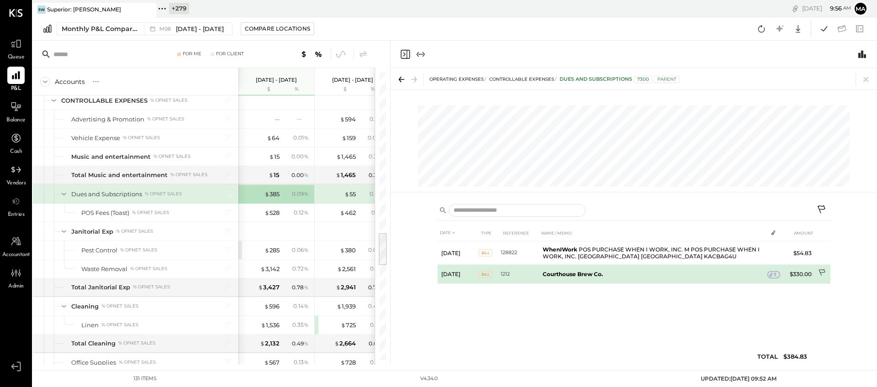
click at [801, 272] on icon at bounding box center [822, 273] width 9 height 9
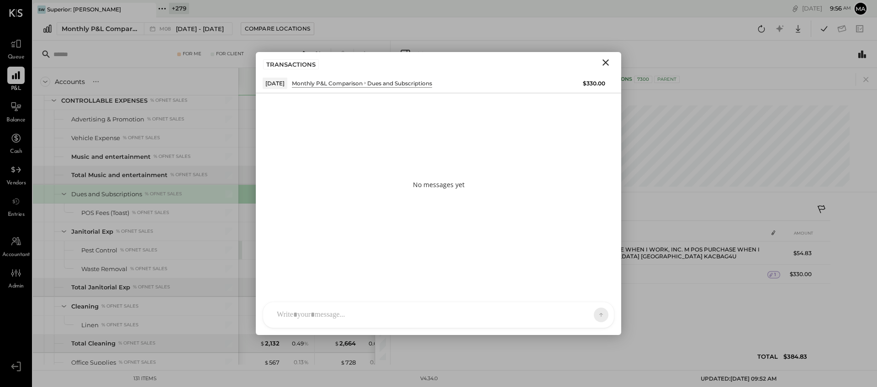
click at [515, 313] on div at bounding box center [438, 315] width 351 height 26
type input "*****"
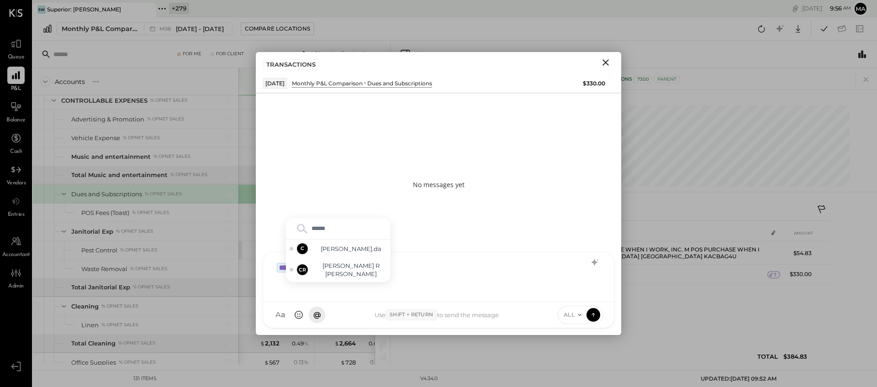
type input "*******"
click at [362, 276] on span "Chintan R Dave" at bounding box center [351, 270] width 72 height 17
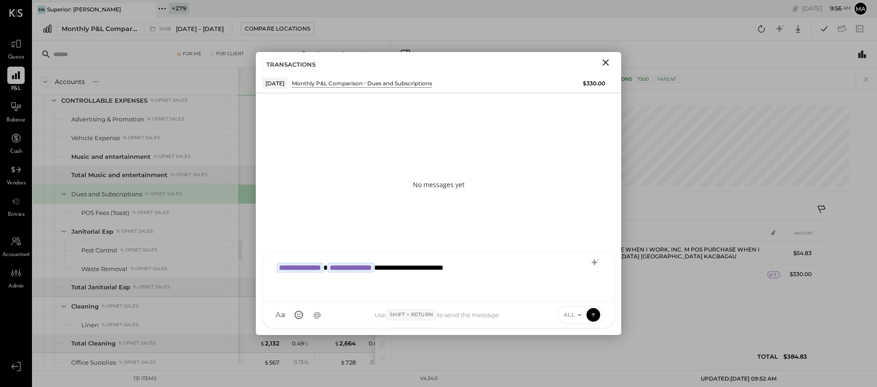
click at [576, 310] on div "ALL" at bounding box center [581, 315] width 46 height 18
click at [576, 314] on icon at bounding box center [579, 314] width 7 height 7
click at [579, 291] on div "INTERNAL" at bounding box center [585, 292] width 54 height 15
click at [593, 314] on icon at bounding box center [593, 315] width 0 height 4
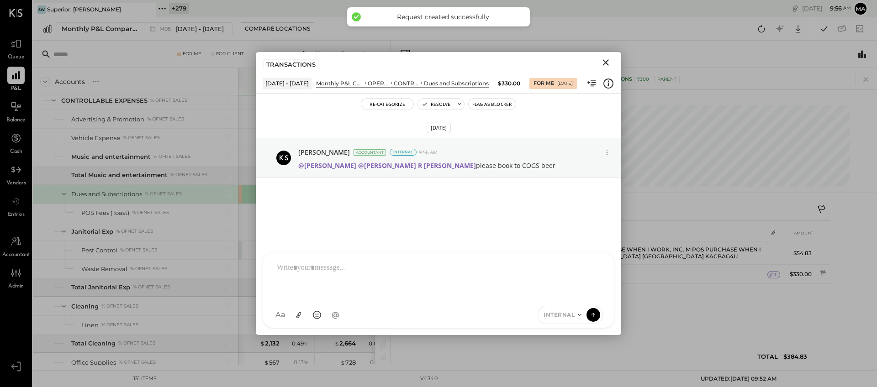
click at [608, 59] on icon "Close" at bounding box center [605, 62] width 6 height 6
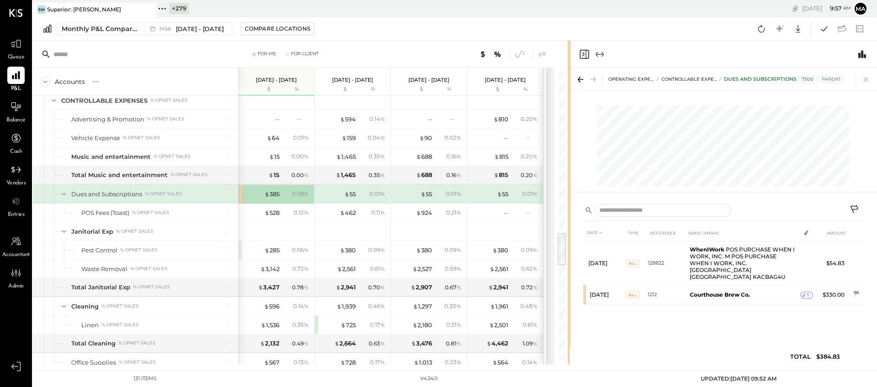
drag, startPoint x: 389, startPoint y: 216, endPoint x: 570, endPoint y: 212, distance: 180.4
click at [570, 212] on div "For Me For Client Accounts S % GL Aug 1 - 31, 2025 $ % Jul 1 - 31, 2025 $ % Jun…" at bounding box center [455, 203] width 844 height 324
click at [801, 75] on icon at bounding box center [865, 79] width 13 height 13
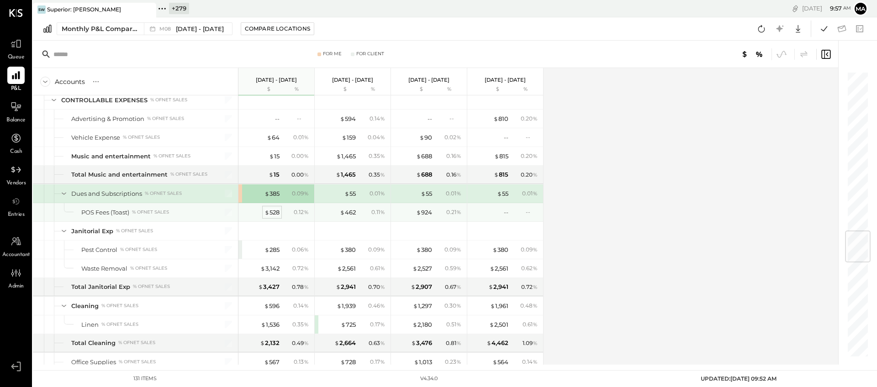
scroll to position [1350, 0]
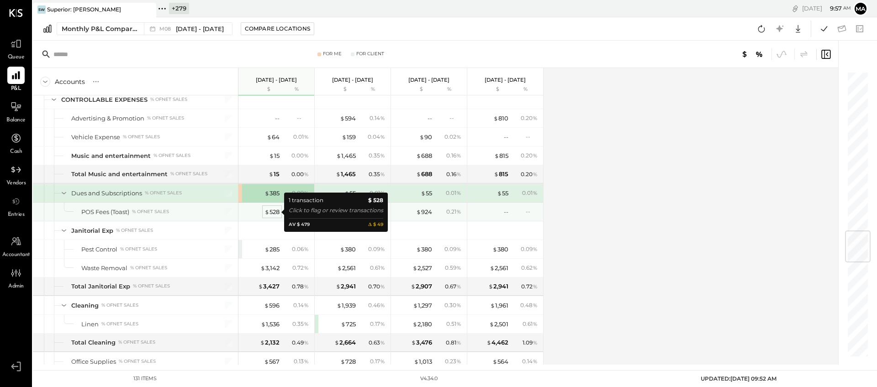
click at [271, 211] on div "$ 528" at bounding box center [271, 212] width 15 height 9
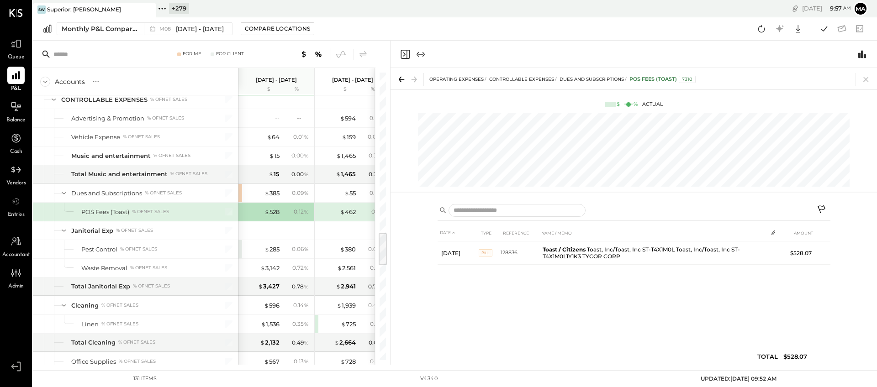
drag, startPoint x: 865, startPoint y: 79, endPoint x: 799, endPoint y: 89, distance: 67.0
click at [801, 79] on icon at bounding box center [865, 79] width 5 height 5
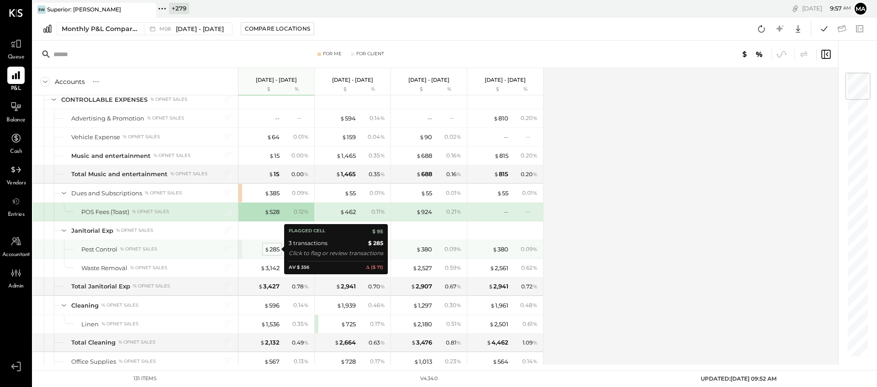
click at [269, 249] on div "$ 285" at bounding box center [271, 249] width 15 height 9
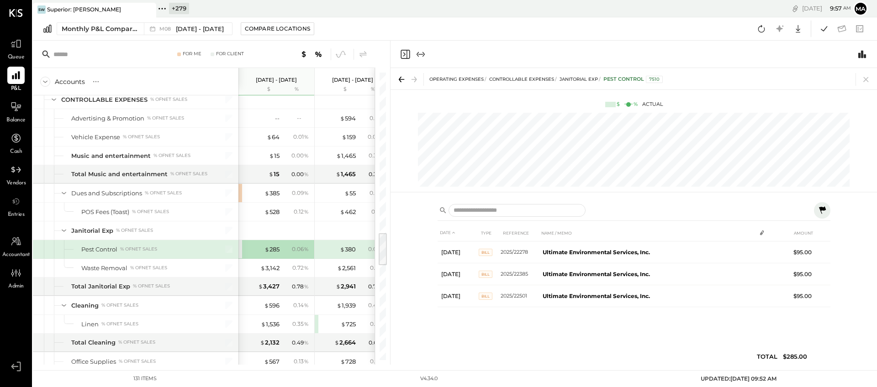
drag, startPoint x: 865, startPoint y: 78, endPoint x: 857, endPoint y: 81, distance: 8.2
click at [801, 78] on icon at bounding box center [865, 79] width 13 height 13
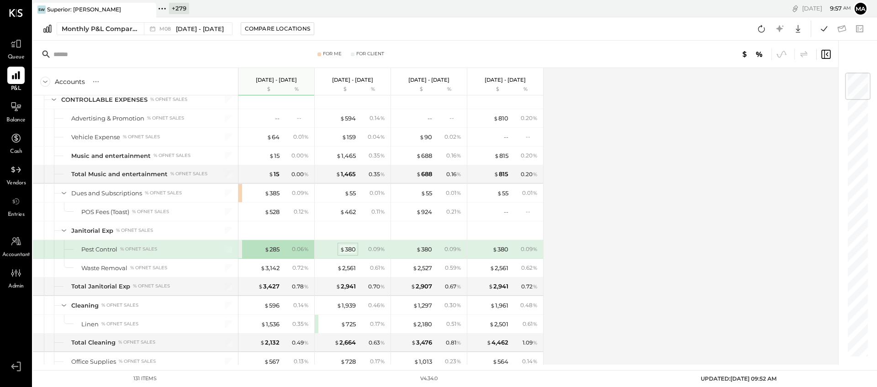
click at [351, 247] on div "$ 380" at bounding box center [348, 249] width 16 height 9
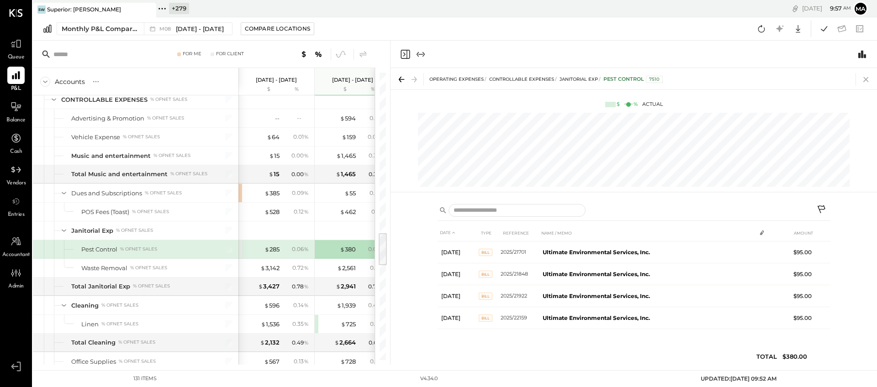
click at [801, 78] on icon at bounding box center [865, 79] width 13 height 13
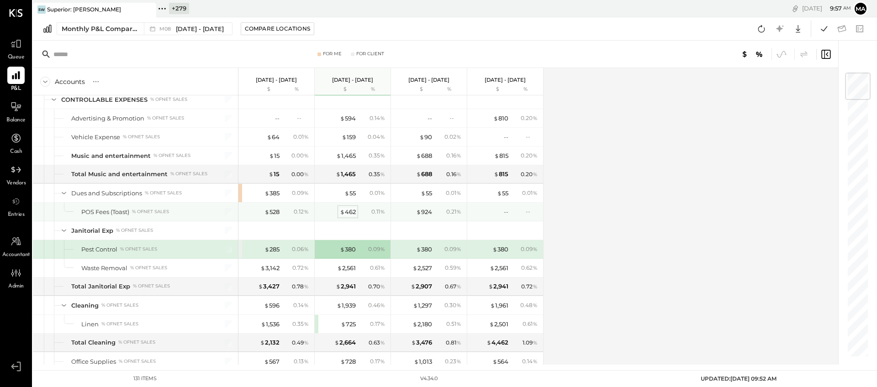
click at [348, 213] on div "$ 462" at bounding box center [348, 212] width 16 height 9
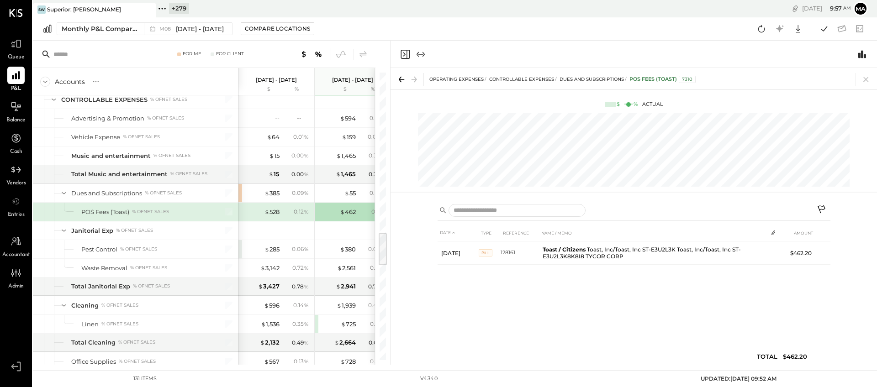
click at [801, 78] on icon at bounding box center [865, 79] width 13 height 13
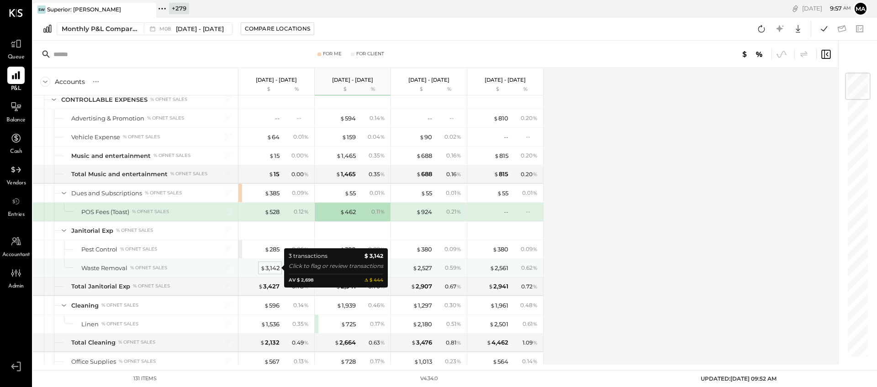
click at [271, 265] on div "$ 3,142" at bounding box center [269, 268] width 19 height 9
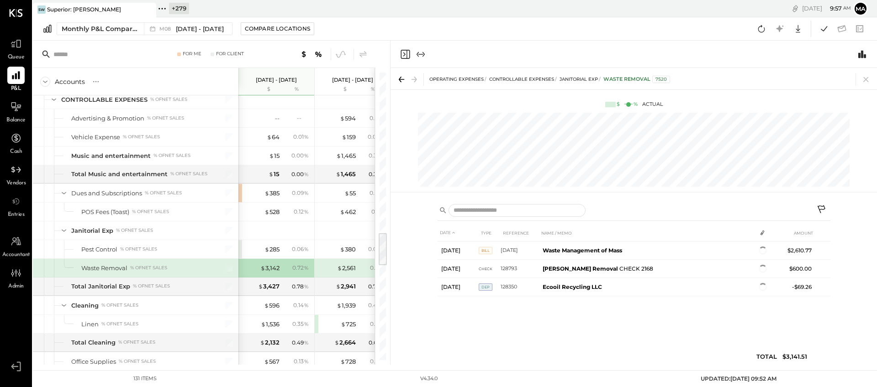
click at [801, 79] on icon at bounding box center [865, 79] width 5 height 5
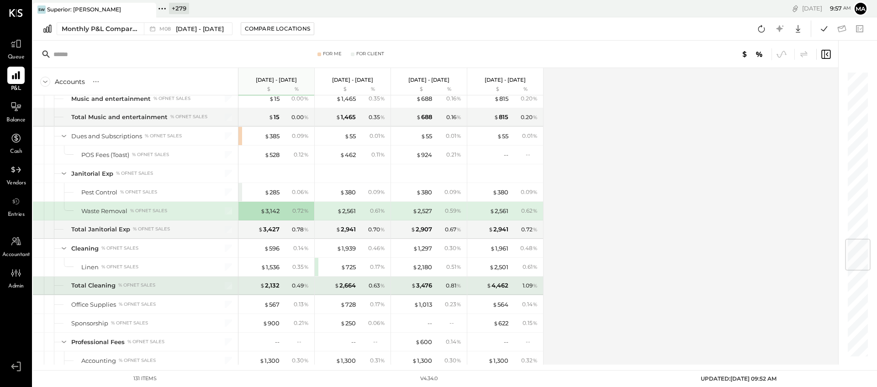
scroll to position [1435, 0]
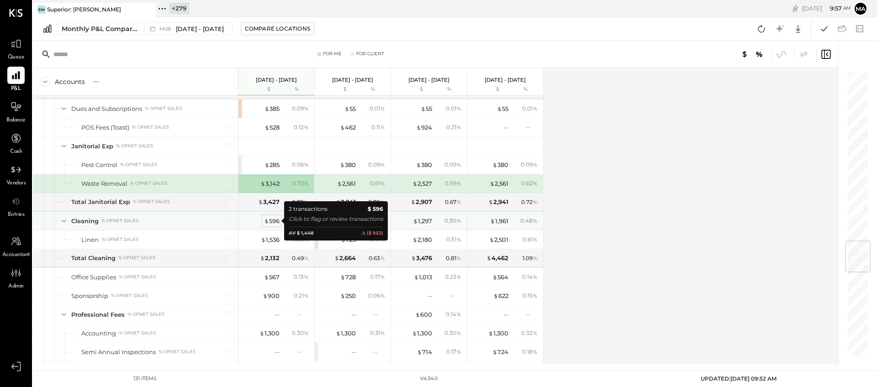
click at [273, 221] on div "$ 596" at bounding box center [272, 221] width 16 height 9
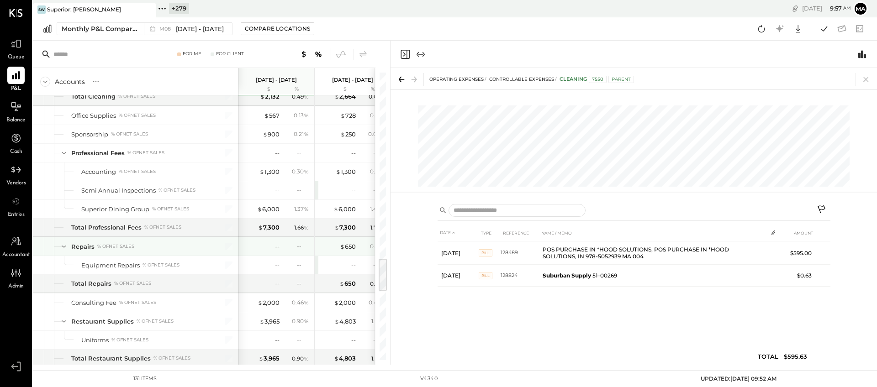
scroll to position [1544, 0]
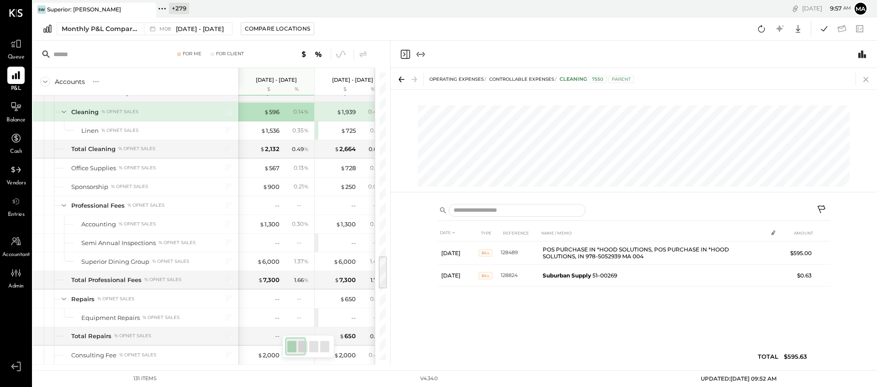
click at [801, 78] on icon at bounding box center [865, 79] width 13 height 13
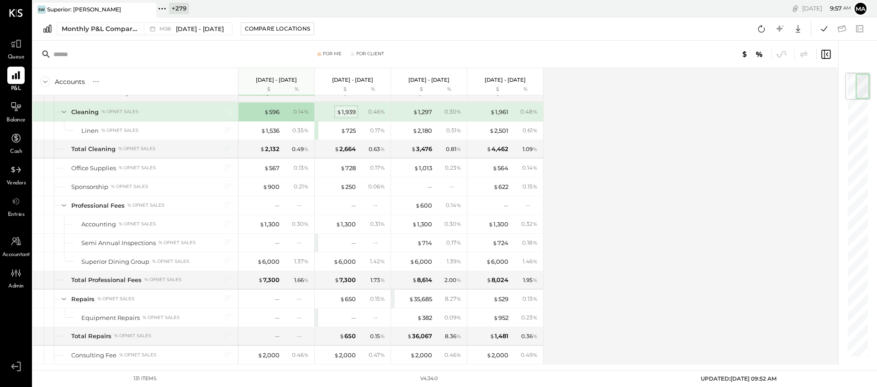
click at [344, 114] on div "$ 1,939" at bounding box center [346, 112] width 19 height 9
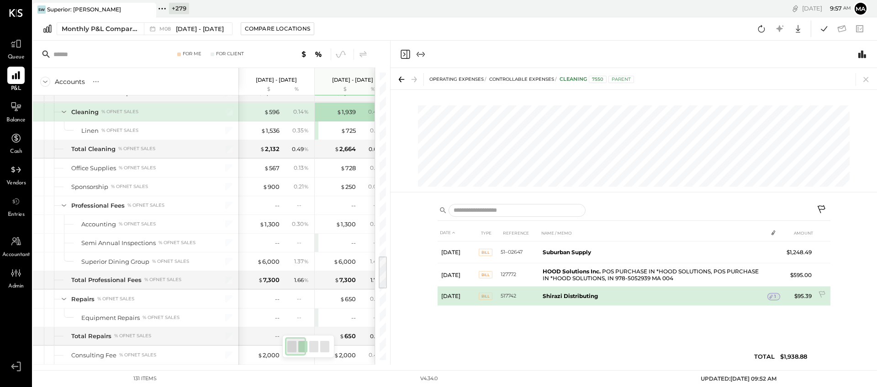
click at [774, 295] on span "1" at bounding box center [775, 297] width 2 height 6
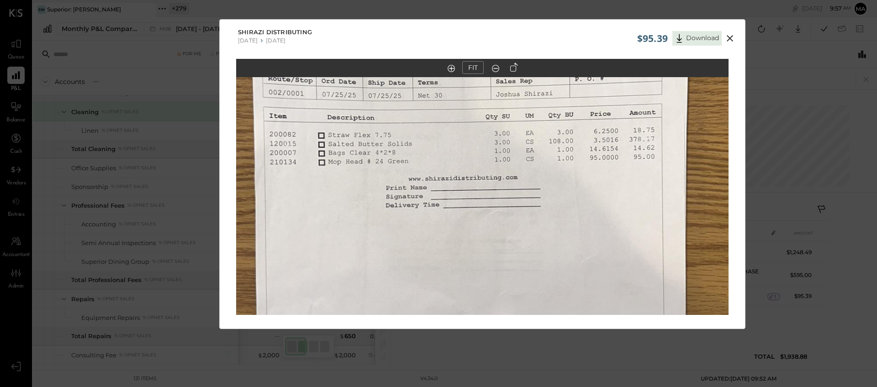
scroll to position [1, 0]
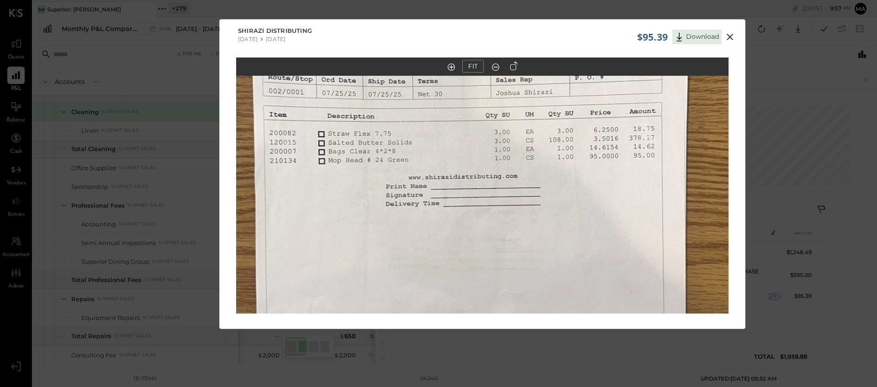
click at [729, 37] on icon at bounding box center [729, 37] width 6 height 6
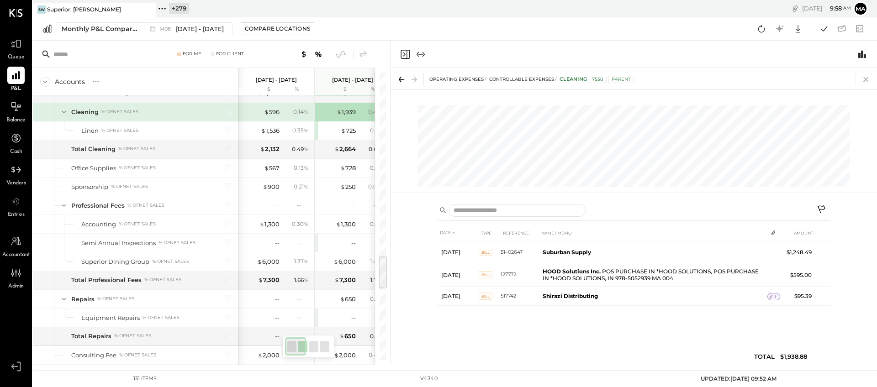
click at [801, 76] on icon at bounding box center [865, 79] width 13 height 13
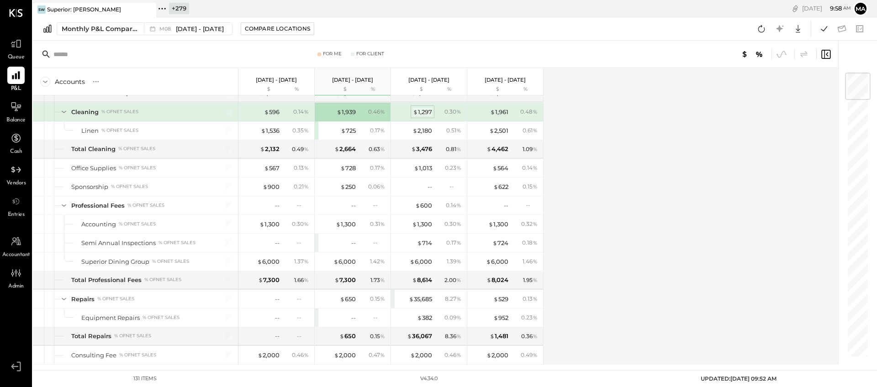
click at [424, 110] on div "$ 1,297" at bounding box center [422, 112] width 19 height 9
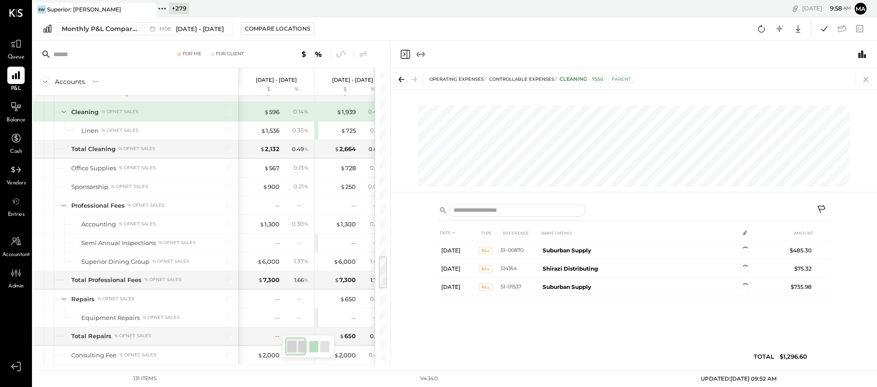
click at [801, 79] on icon at bounding box center [865, 79] width 5 height 5
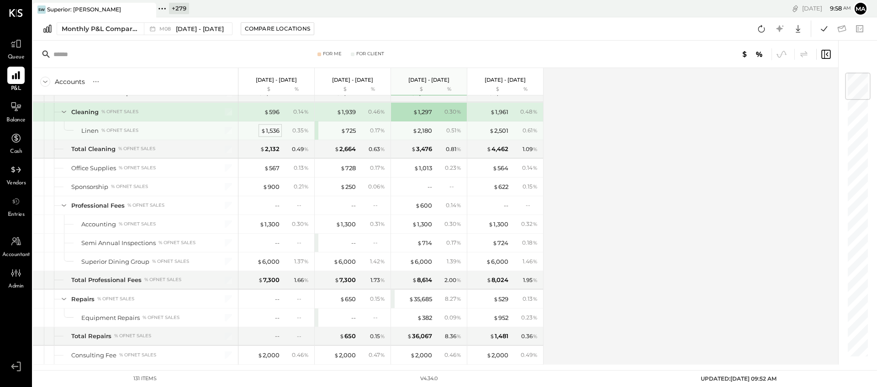
click at [269, 133] on div "$ 1,536" at bounding box center [270, 130] width 19 height 9
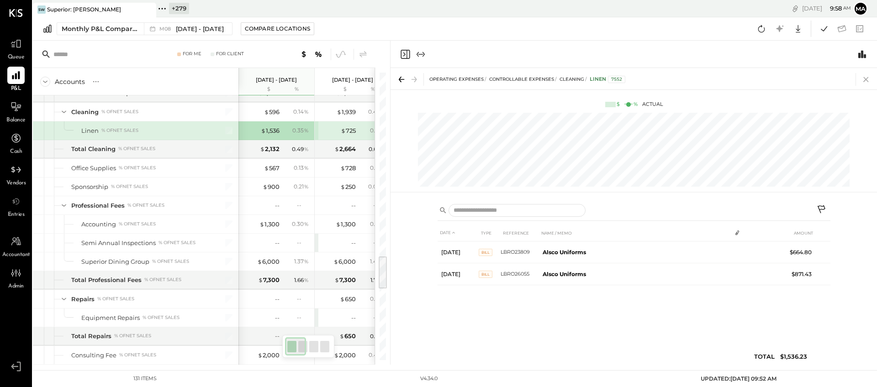
click at [801, 78] on icon at bounding box center [865, 79] width 13 height 13
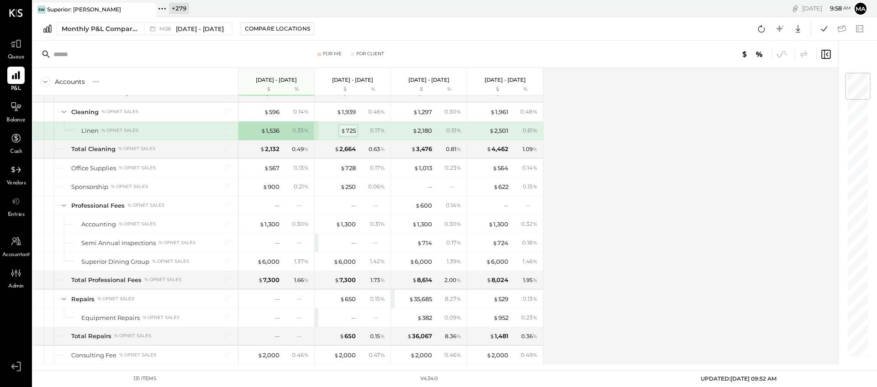
click at [350, 128] on div "$ 725" at bounding box center [348, 130] width 15 height 9
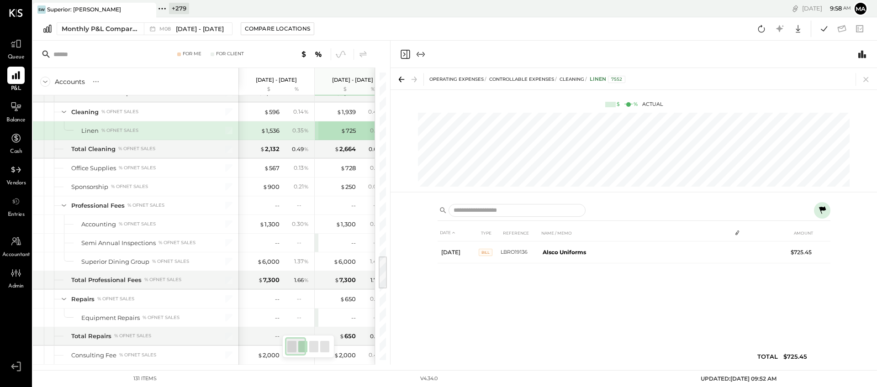
drag, startPoint x: 868, startPoint y: 76, endPoint x: 797, endPoint y: 88, distance: 72.2
click at [801, 77] on icon at bounding box center [865, 79] width 13 height 13
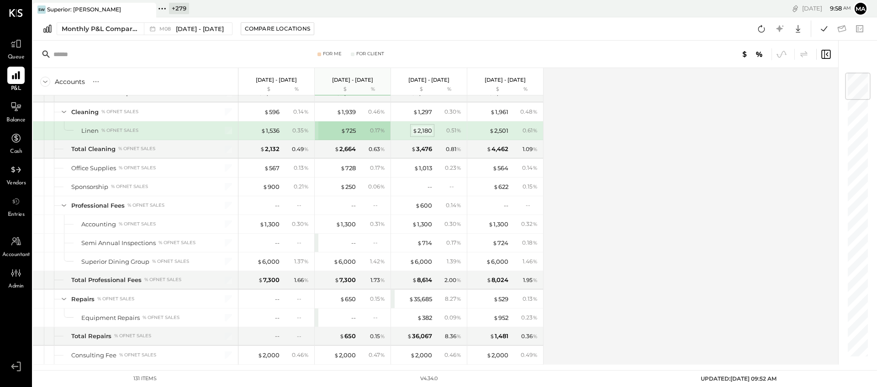
click at [424, 131] on div "$ 2,180" at bounding box center [422, 130] width 20 height 9
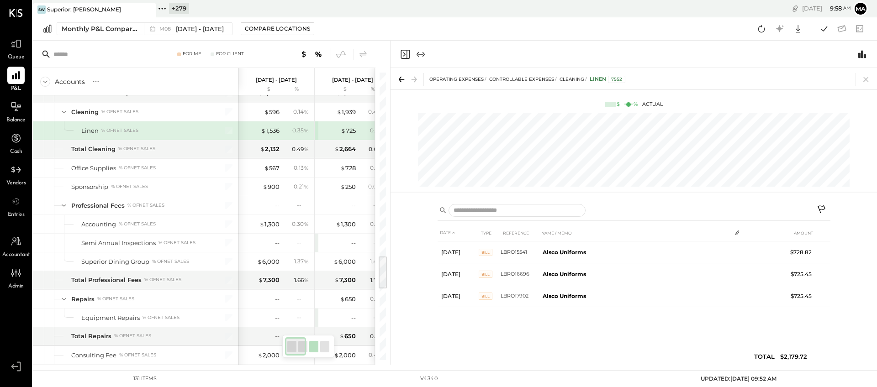
drag, startPoint x: 866, startPoint y: 78, endPoint x: 826, endPoint y: 87, distance: 41.3
click at [801, 78] on icon at bounding box center [865, 79] width 13 height 13
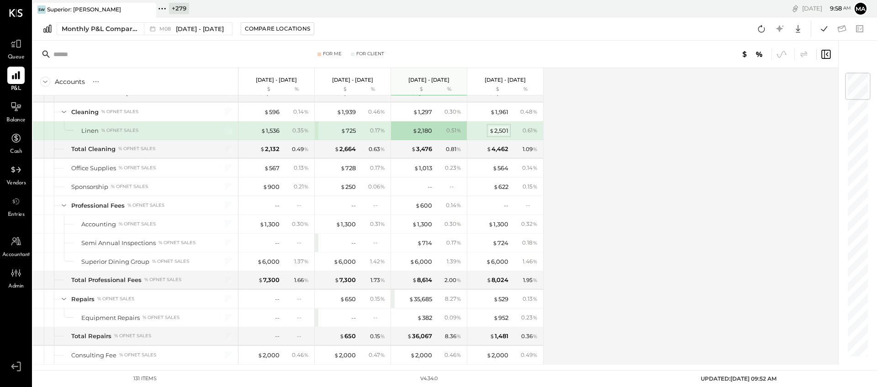
click at [501, 130] on div "$ 2,501" at bounding box center [498, 130] width 19 height 9
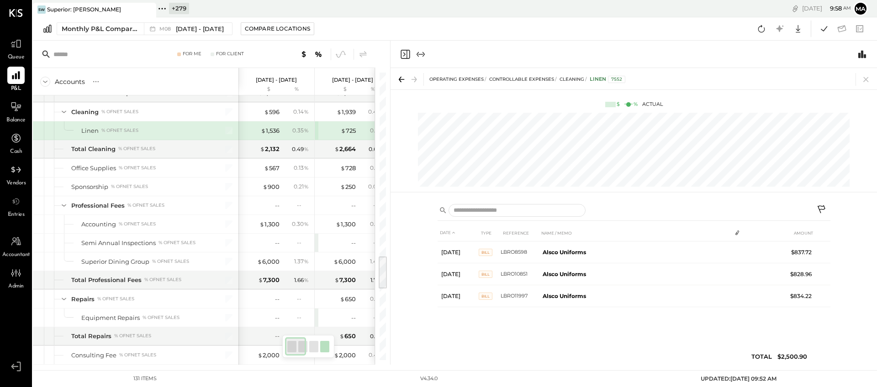
drag, startPoint x: 866, startPoint y: 79, endPoint x: 840, endPoint y: 81, distance: 25.6
click at [801, 79] on icon at bounding box center [865, 79] width 5 height 5
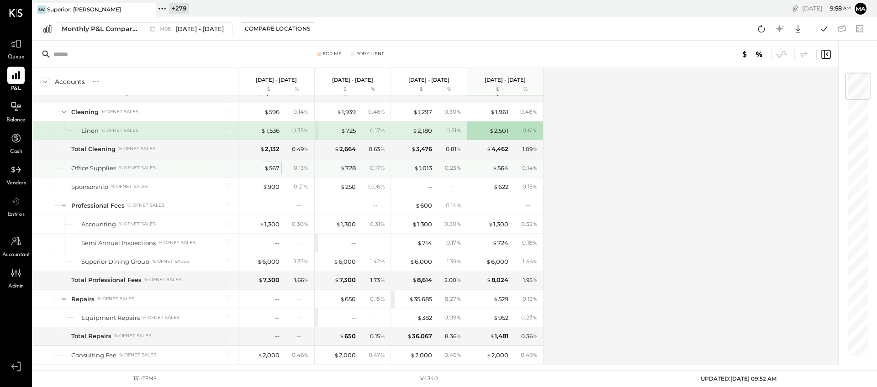
click at [274, 168] on div "$ 567" at bounding box center [272, 168] width 16 height 9
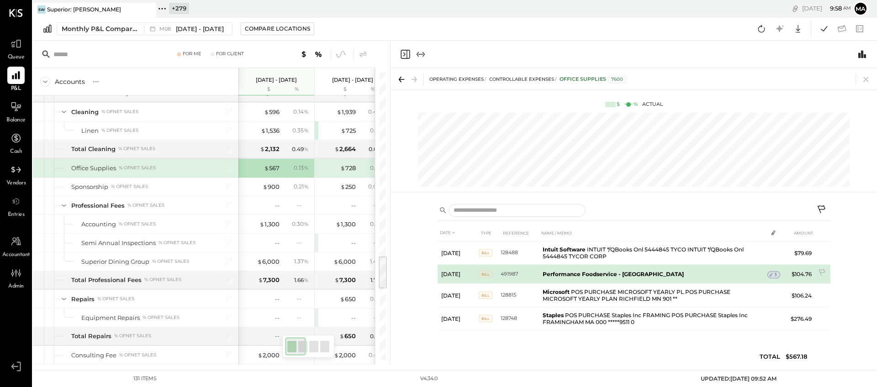
click at [776, 273] on span "3" at bounding box center [775, 275] width 3 height 6
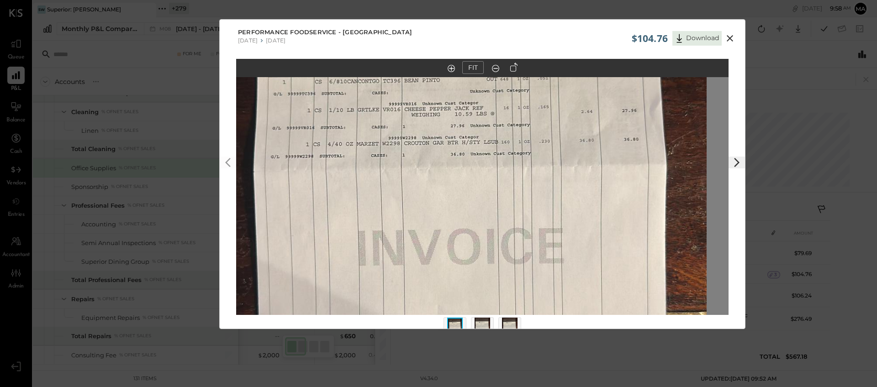
drag, startPoint x: 503, startPoint y: 174, endPoint x: 481, endPoint y: 191, distance: 27.4
click at [481, 190] on img at bounding box center [460, 190] width 492 height 875
click at [481, 323] on img at bounding box center [482, 328] width 16 height 20
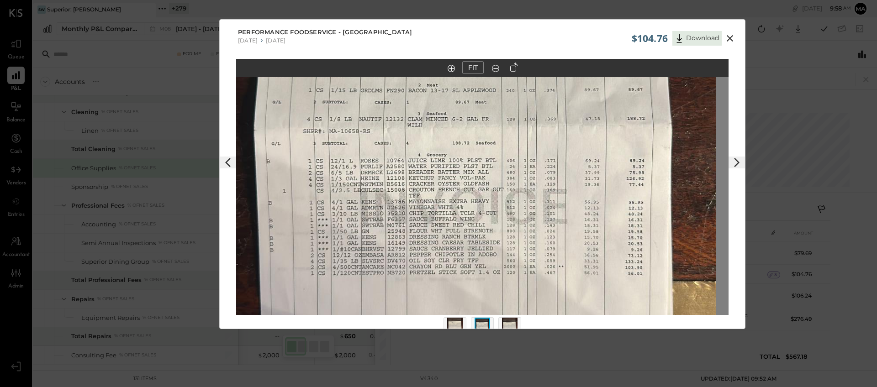
drag, startPoint x: 470, startPoint y: 174, endPoint x: 458, endPoint y: 143, distance: 33.0
click at [458, 143] on img at bounding box center [470, 144] width 492 height 875
click at [507, 322] on img at bounding box center [510, 328] width 16 height 20
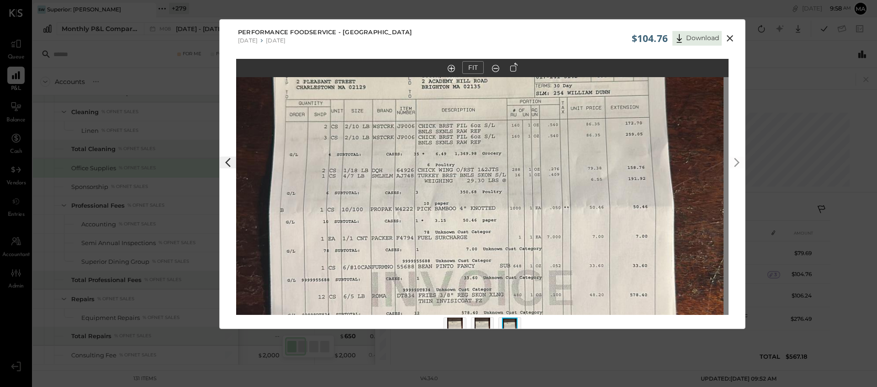
drag, startPoint x: 485, startPoint y: 179, endPoint x: 480, endPoint y: 203, distance: 24.6
click at [480, 203] on img at bounding box center [477, 217] width 492 height 875
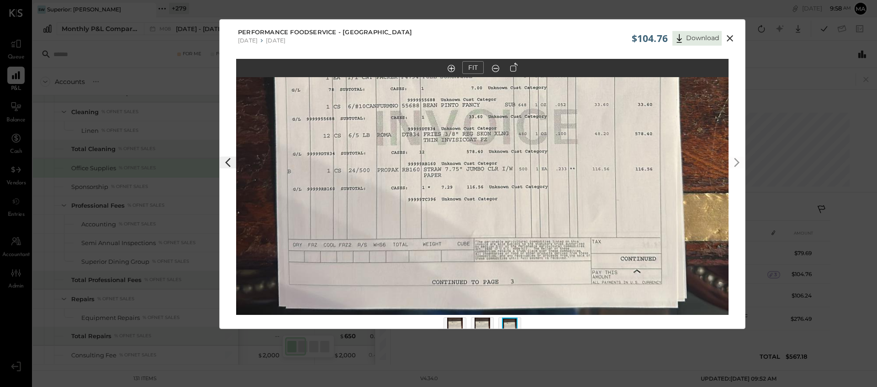
drag, startPoint x: 506, startPoint y: 273, endPoint x: 512, endPoint y: 114, distance: 159.4
click at [512, 114] on img at bounding box center [482, 56] width 492 height 875
click at [483, 321] on img at bounding box center [482, 328] width 16 height 20
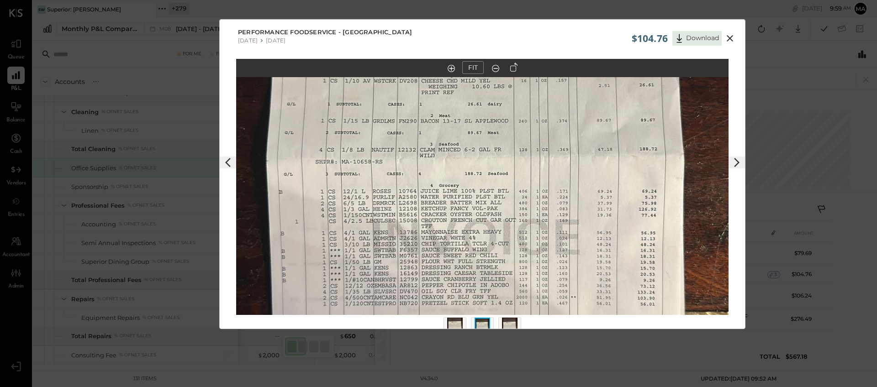
click at [729, 38] on icon at bounding box center [729, 38] width 6 height 6
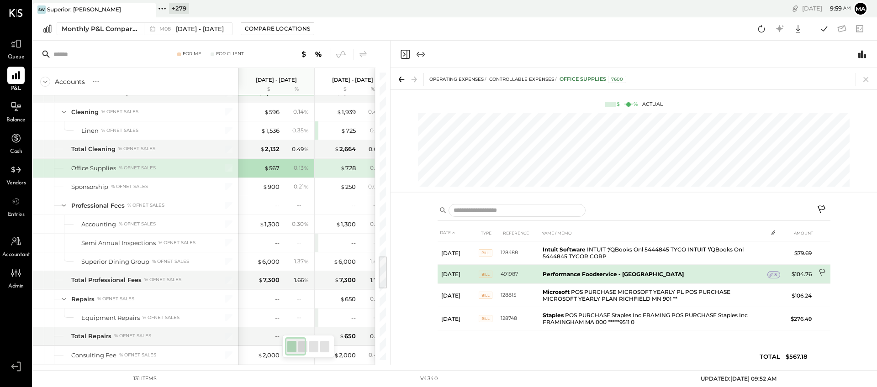
click at [801, 270] on icon at bounding box center [822, 273] width 9 height 9
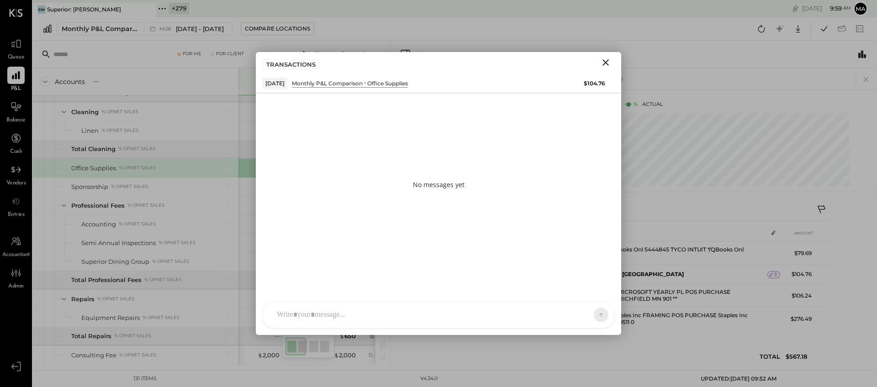
click at [477, 318] on div at bounding box center [438, 315] width 351 height 26
type input "*****"
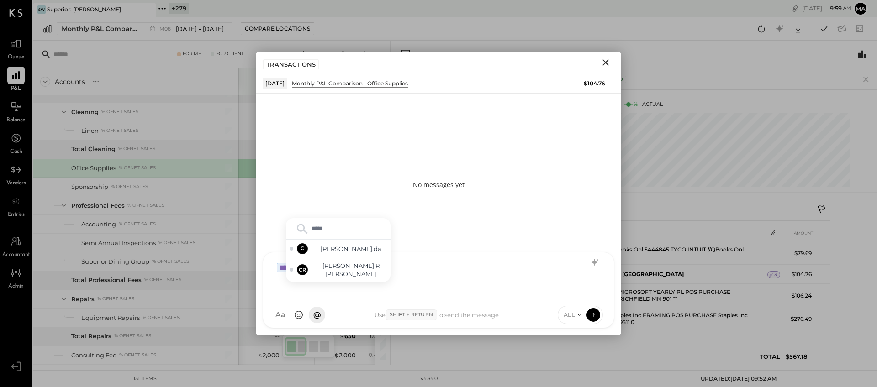
type input "******"
click at [355, 271] on span "Chintan R Dave" at bounding box center [351, 270] width 72 height 17
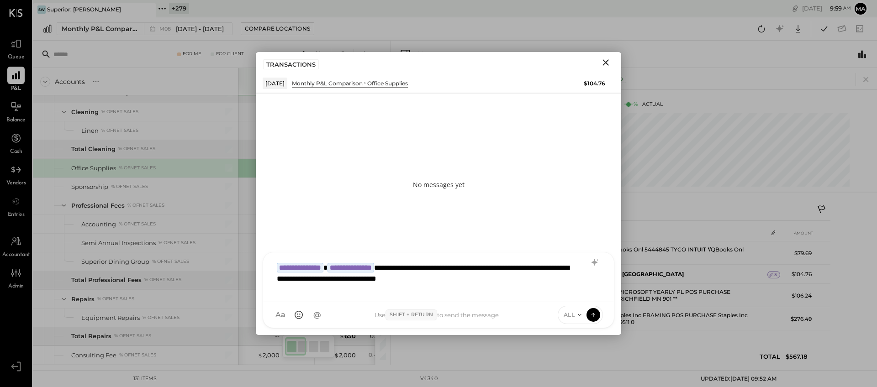
click at [573, 316] on span "ALL" at bounding box center [568, 315] width 11 height 8
click at [577, 293] on div "INTERNAL" at bounding box center [585, 292] width 54 height 15
click at [593, 311] on icon at bounding box center [593, 314] width 8 height 9
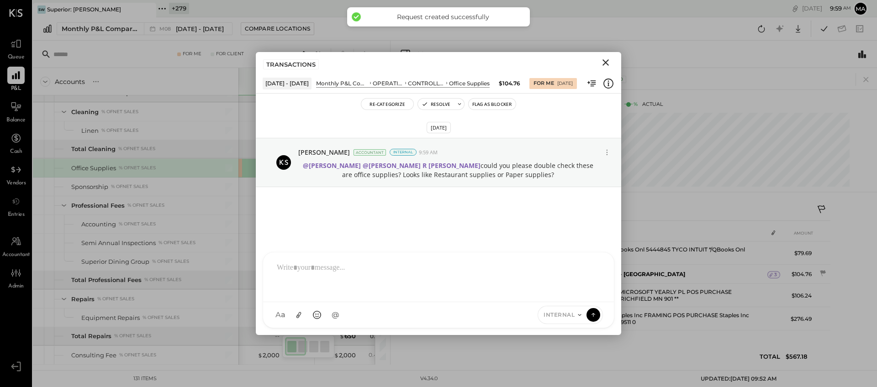
click at [606, 62] on icon "Close" at bounding box center [605, 62] width 6 height 6
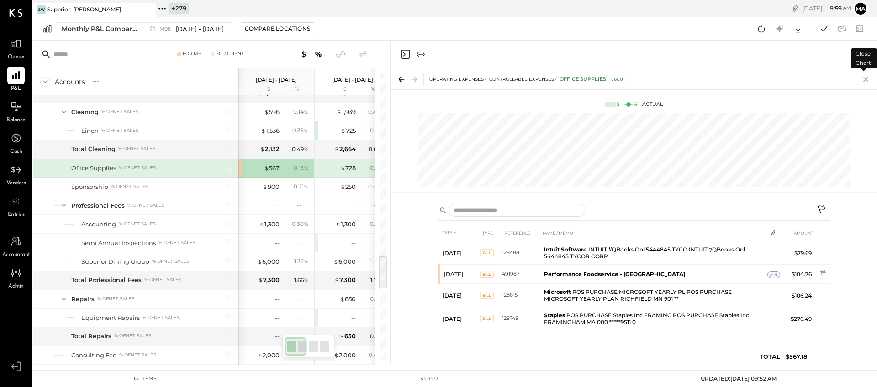
click at [801, 80] on icon at bounding box center [865, 79] width 5 height 5
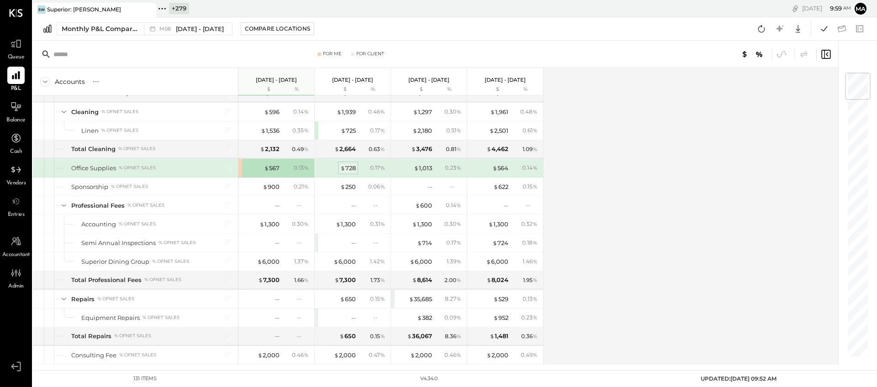
click at [349, 167] on div "$ 728" at bounding box center [348, 168] width 16 height 9
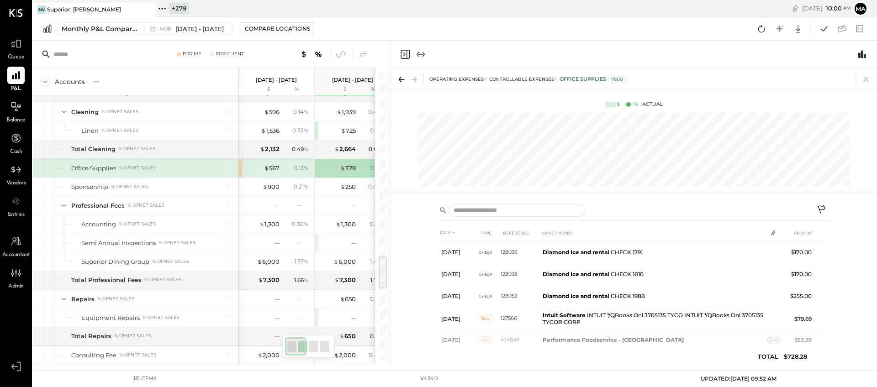
click at [801, 208] on icon at bounding box center [821, 210] width 11 height 11
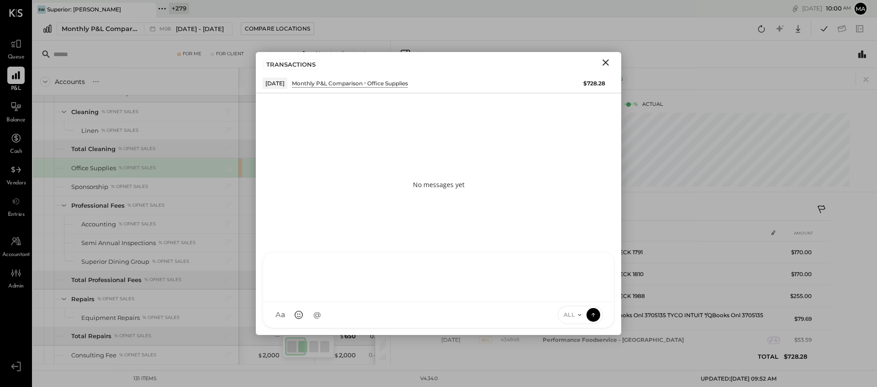
click at [480, 314] on div "HT Harsh Talajiya T thomas C chintan.da A admin CR Chintan R Dave K kishan.kath…" at bounding box center [439, 290] width 352 height 76
type input "*****"
type input "*******"
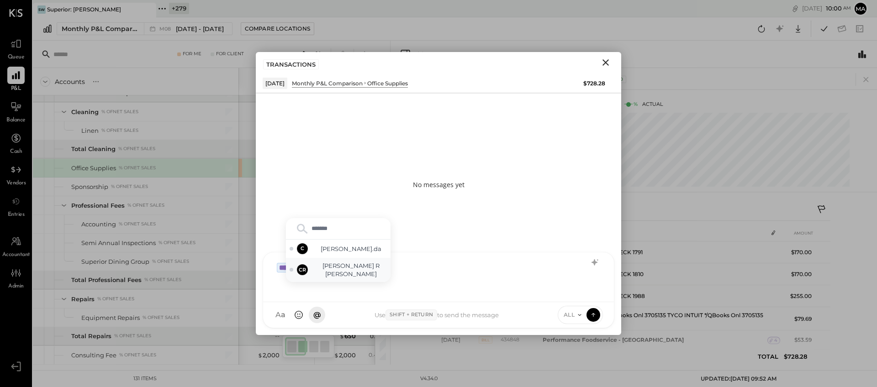
click at [346, 274] on span "Chintan R Dave" at bounding box center [351, 270] width 72 height 17
click at [442, 271] on div "**********" at bounding box center [438, 276] width 332 height 37
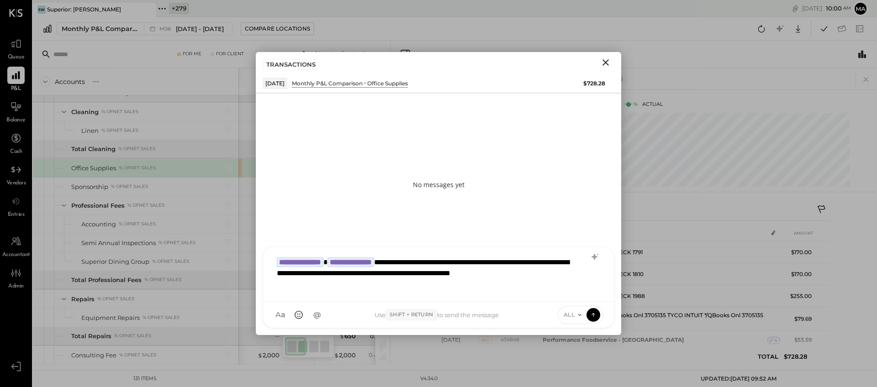
click at [574, 315] on div "ALL" at bounding box center [572, 315] width 28 height 8
click at [577, 292] on div "INTERNAL" at bounding box center [585, 292] width 54 height 15
click at [592, 314] on icon at bounding box center [593, 314] width 8 height 9
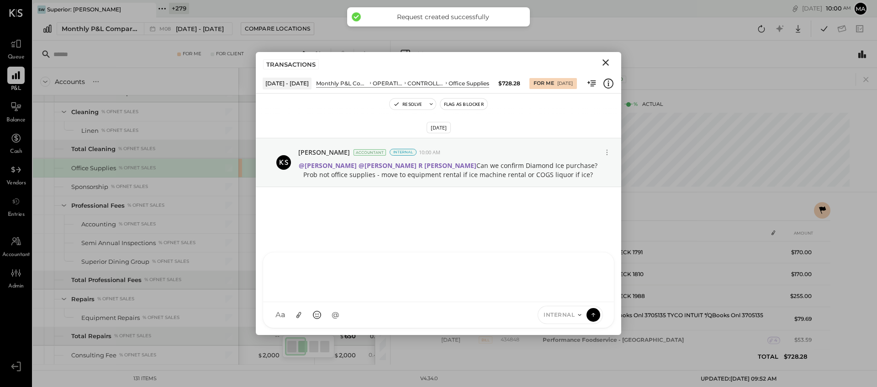
click at [605, 61] on icon "Close" at bounding box center [605, 62] width 6 height 6
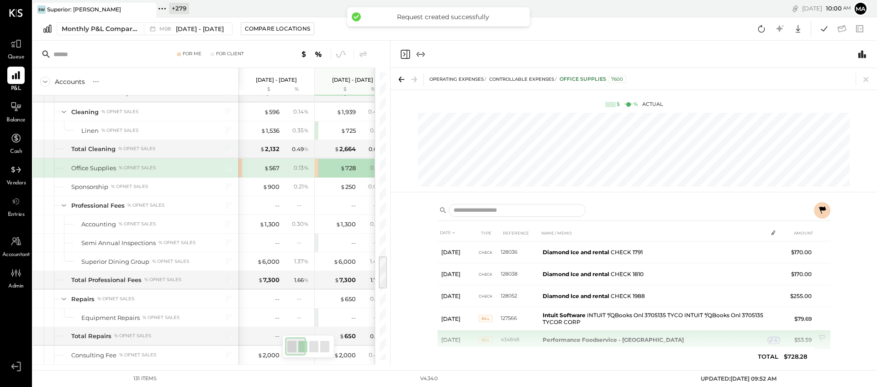
click at [770, 340] on icon at bounding box center [771, 340] width 6 height 6
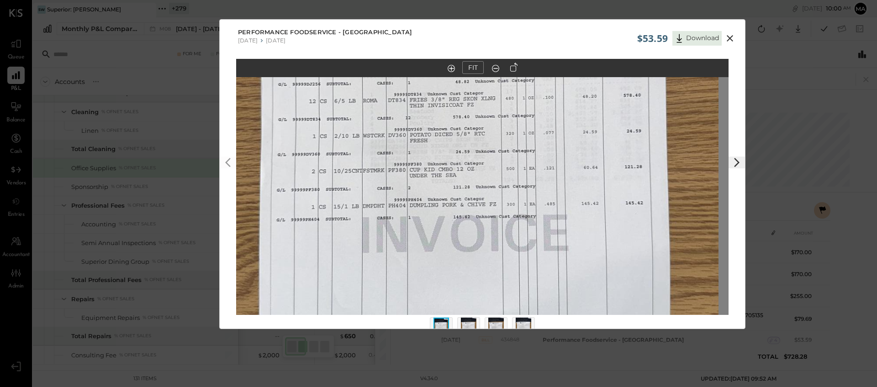
drag, startPoint x: 471, startPoint y: 201, endPoint x: 461, endPoint y: 158, distance: 44.4
click at [461, 158] on img at bounding box center [472, 143] width 492 height 875
click at [470, 319] on img at bounding box center [469, 328] width 16 height 20
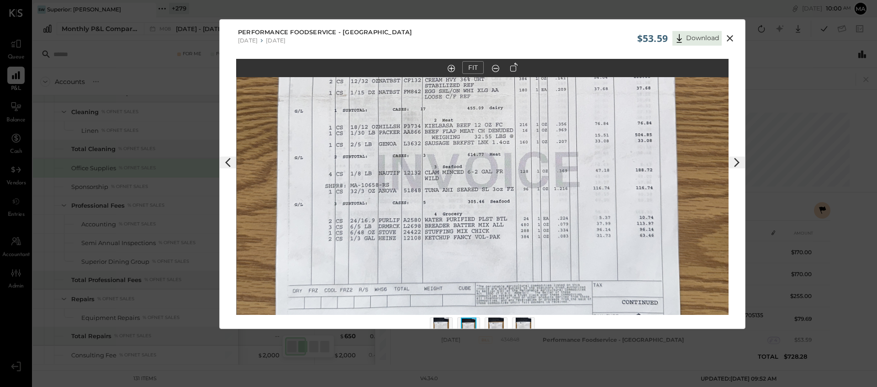
drag, startPoint x: 470, startPoint y: 281, endPoint x: 478, endPoint y: 205, distance: 76.7
click at [471, 186] on img at bounding box center [483, 77] width 492 height 875
click at [496, 320] on img at bounding box center [496, 328] width 16 height 20
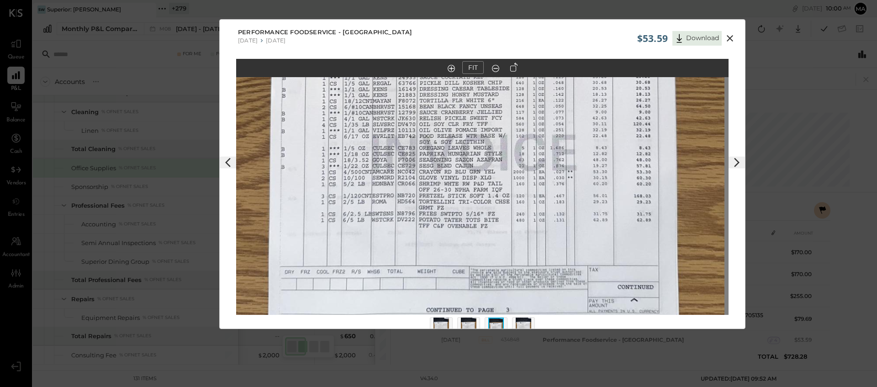
drag, startPoint x: 472, startPoint y: 261, endPoint x: 468, endPoint y: 134, distance: 127.0
click at [468, 134] on img at bounding box center [478, 48] width 492 height 875
click at [528, 322] on img at bounding box center [524, 328] width 16 height 20
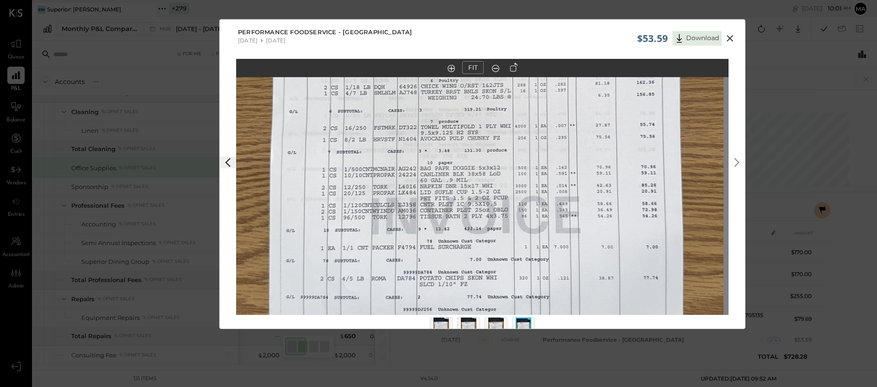
drag, startPoint x: 503, startPoint y: 233, endPoint x: 499, endPoint y: 176, distance: 57.2
click at [499, 176] on img at bounding box center [477, 123] width 492 height 875
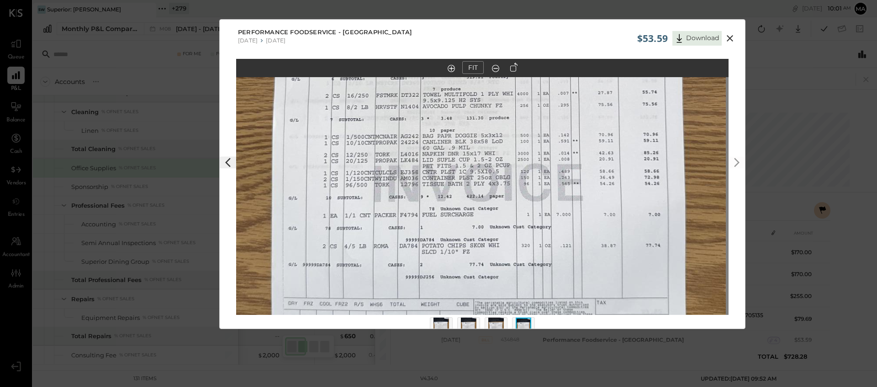
drag, startPoint x: 497, startPoint y: 258, endPoint x: 500, endPoint y: 203, distance: 54.9
click at [501, 205] on img at bounding box center [479, 91] width 492 height 875
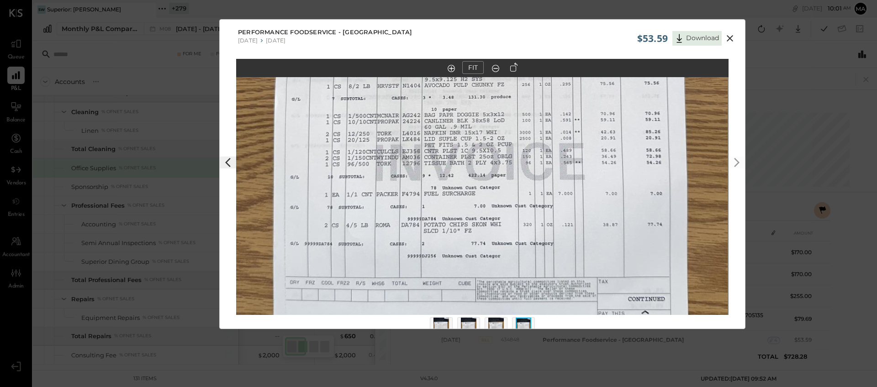
click at [727, 37] on icon at bounding box center [729, 38] width 6 height 6
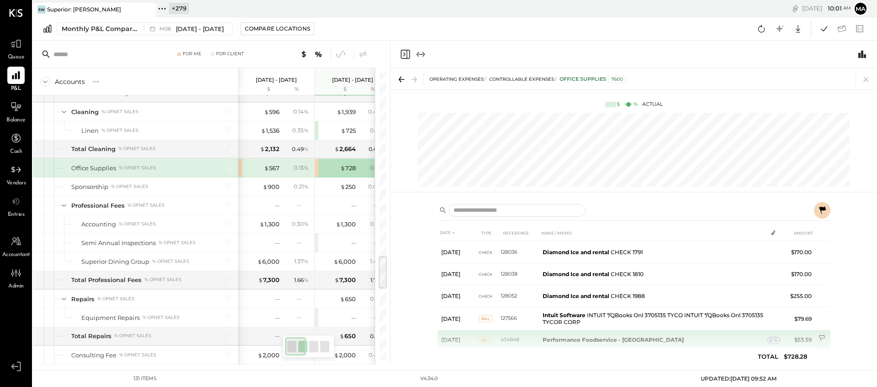
click at [801, 337] on icon at bounding box center [822, 339] width 9 height 9
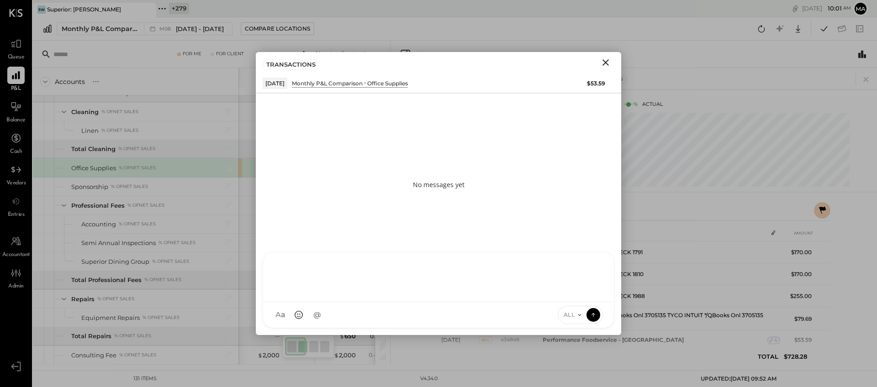
click at [462, 295] on div at bounding box center [438, 276] width 332 height 37
type input "*****"
type input "******"
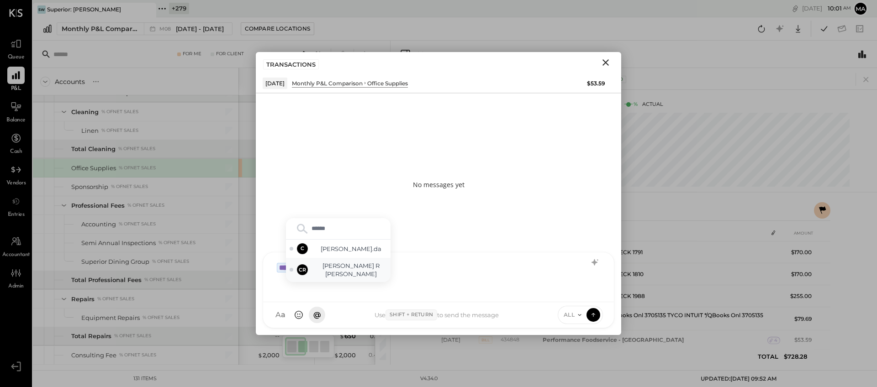
click at [353, 271] on span "Chintan R Dave" at bounding box center [351, 270] width 72 height 17
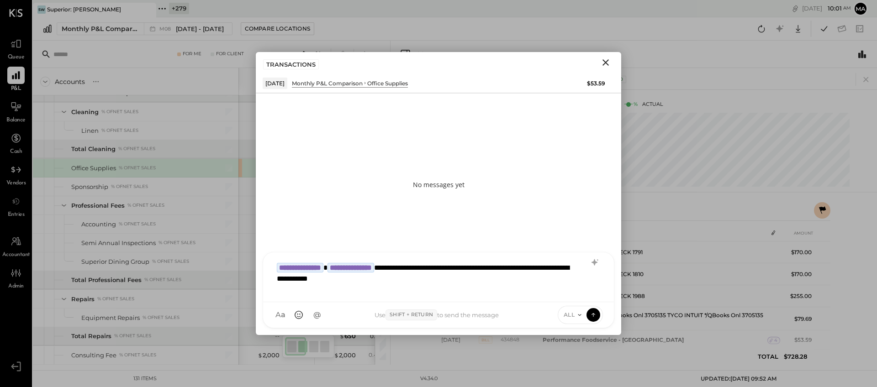
click at [575, 316] on div "ALL" at bounding box center [572, 315] width 28 height 8
click at [574, 294] on div "INTERNAL" at bounding box center [585, 292] width 54 height 15
click at [594, 314] on icon at bounding box center [593, 314] width 8 height 9
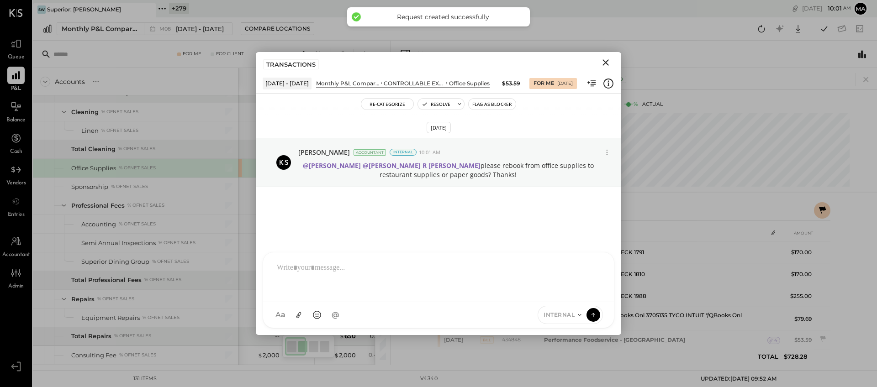
click at [605, 61] on icon "Close" at bounding box center [605, 62] width 11 height 11
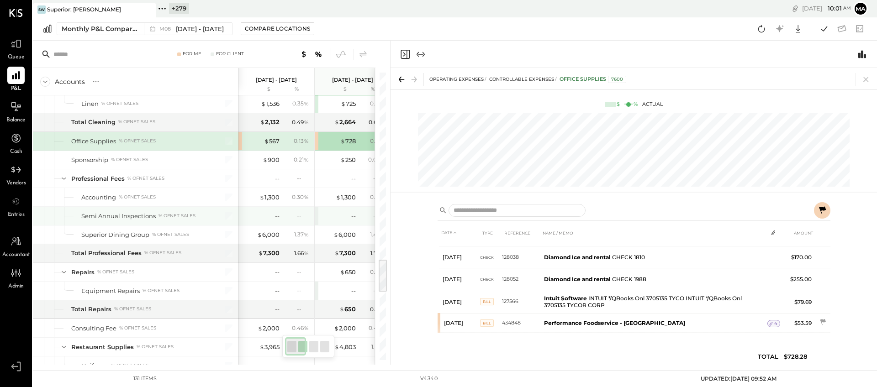
scroll to position [1543, 0]
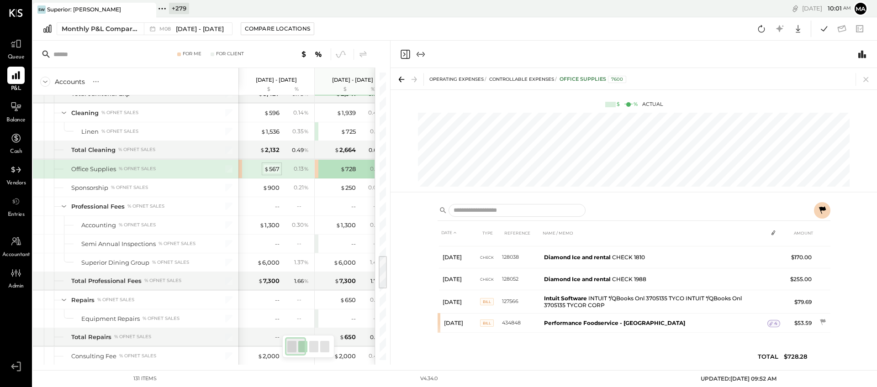
click at [273, 168] on div "$ 567" at bounding box center [272, 169] width 16 height 9
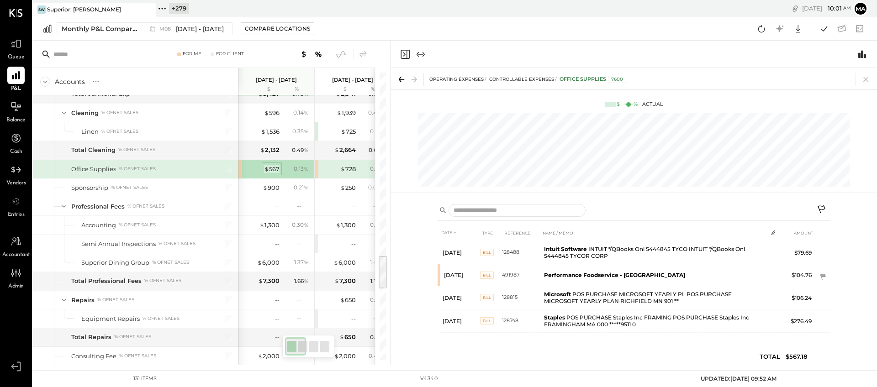
scroll to position [0, 0]
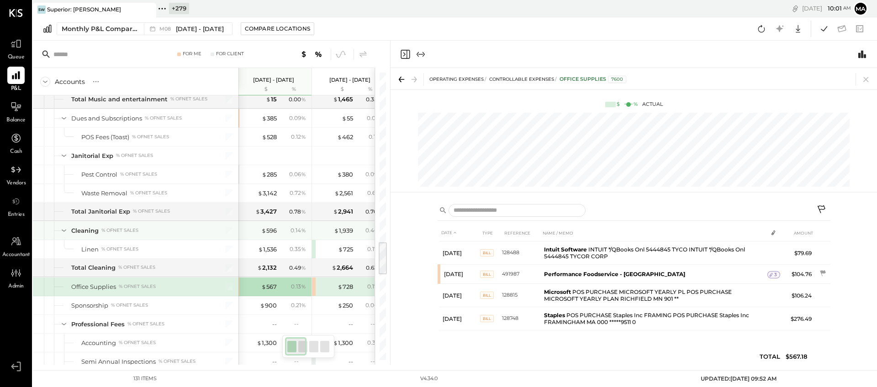
scroll to position [1425, 0]
click at [271, 118] on div "$ 385" at bounding box center [269, 119] width 15 height 9
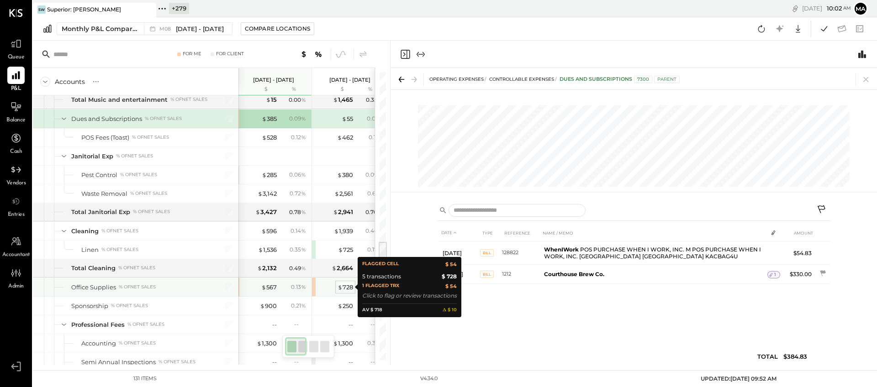
click at [342, 287] on div "$ 728" at bounding box center [345, 287] width 16 height 9
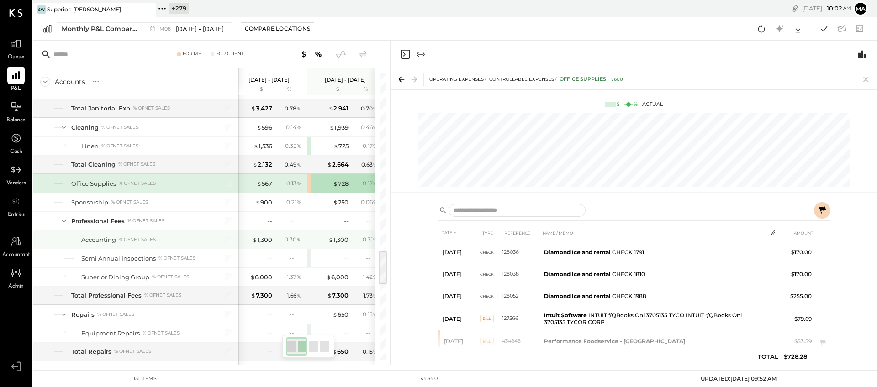
scroll to position [0, 8]
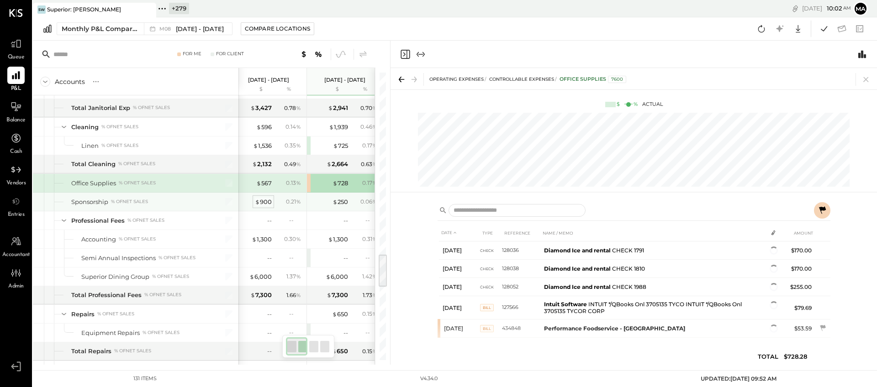
click at [262, 200] on div "$ 900" at bounding box center [263, 202] width 17 height 9
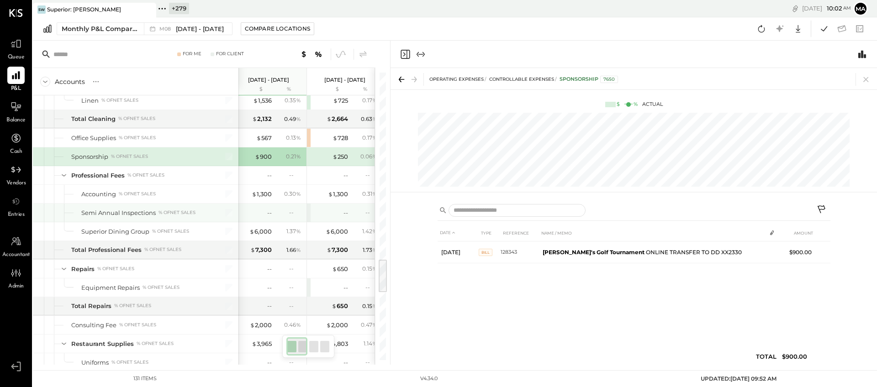
scroll to position [0, 9]
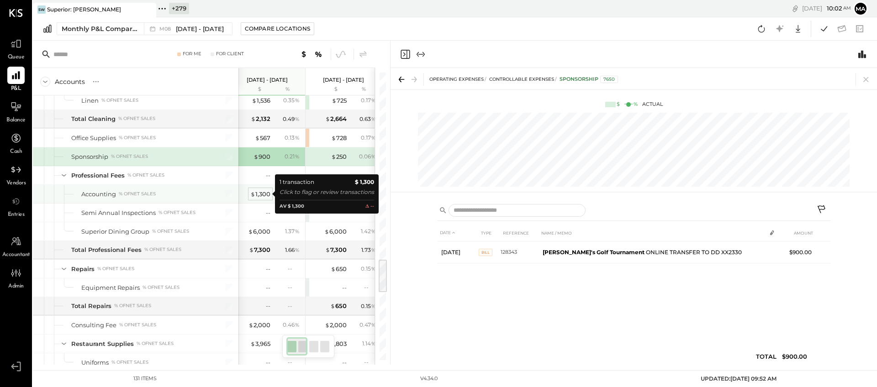
click at [263, 195] on div "$ 1,300" at bounding box center [260, 194] width 20 height 9
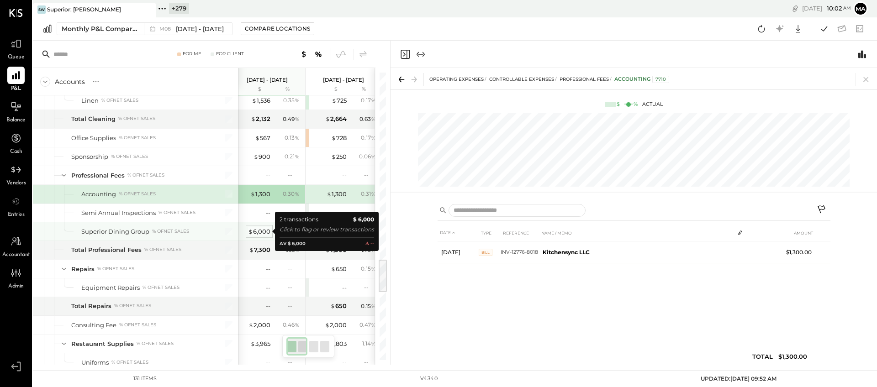
click at [261, 232] on div "$ 6,000" at bounding box center [259, 231] width 22 height 9
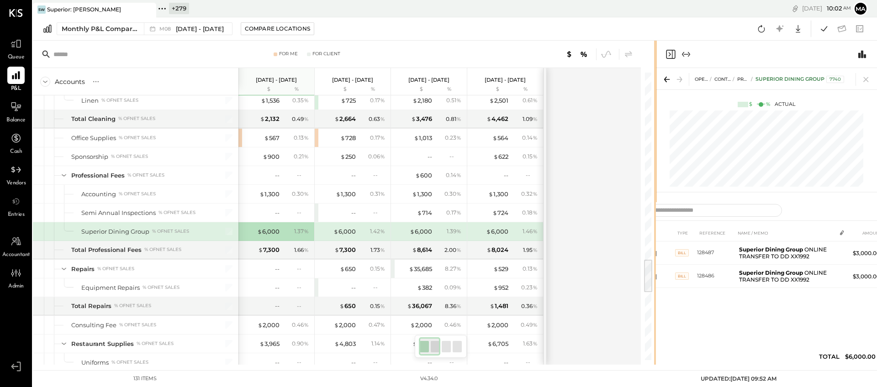
drag, startPoint x: 389, startPoint y: 216, endPoint x: 619, endPoint y: 199, distance: 230.3
click at [690, 191] on div "For Me For Client Accounts S % GL Aug 1 - 31, 2025 $ % Jul 1 - 31, 2025 $ % Jun…" at bounding box center [455, 203] width 844 height 324
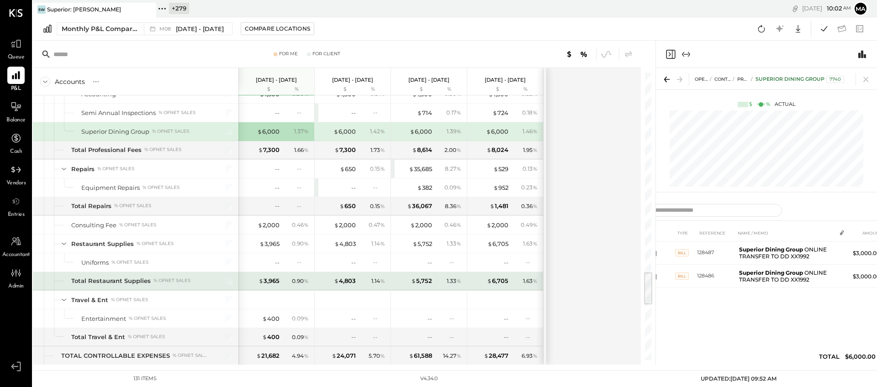
scroll to position [1683, 0]
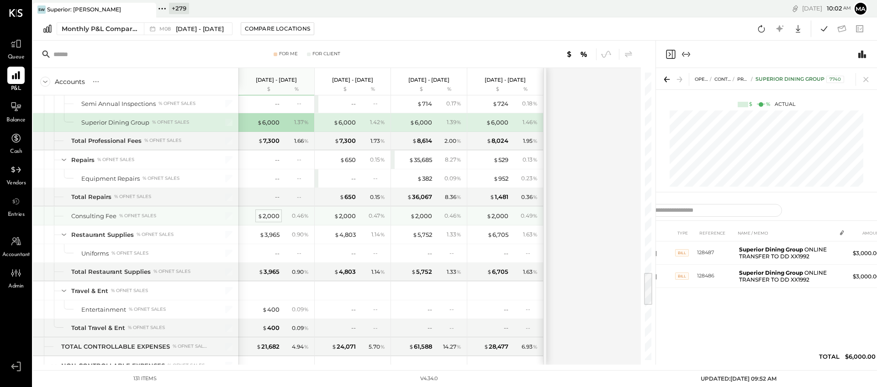
click at [269, 220] on div "$ 2,000" at bounding box center [269, 216] width 22 height 9
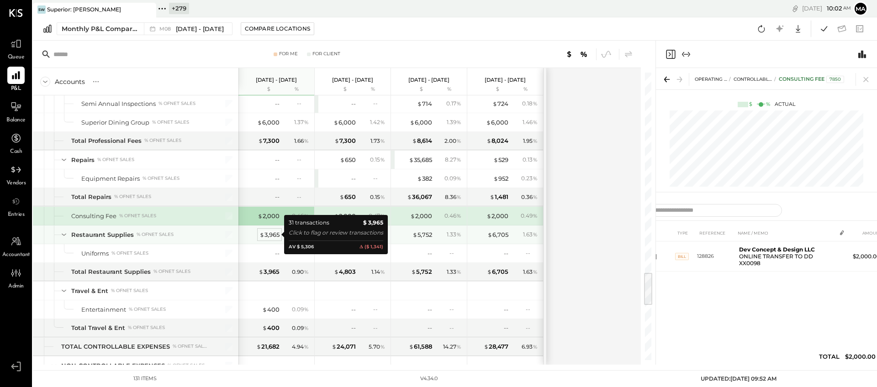
click at [268, 234] on div "$ 3,965" at bounding box center [269, 235] width 20 height 9
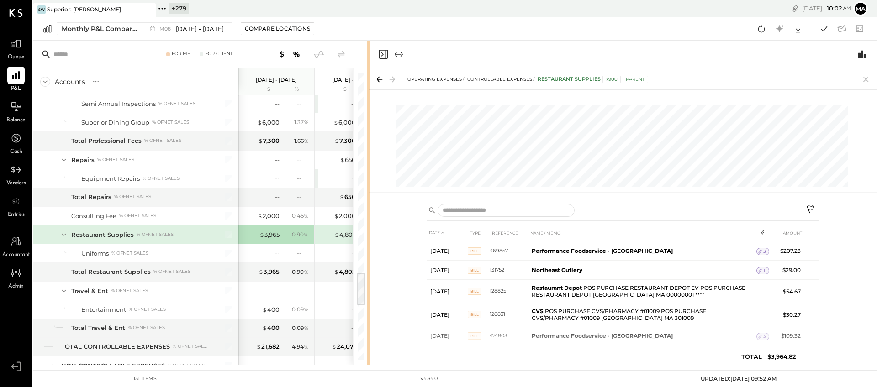
drag, startPoint x: 655, startPoint y: 229, endPoint x: 369, endPoint y: 244, distance: 286.2
click at [369, 244] on div "For Me For Client Accounts S % GL Aug 1 - 31, 2025 $ % Jul 1 - 31, 2025 $ % Jun…" at bounding box center [455, 203] width 844 height 324
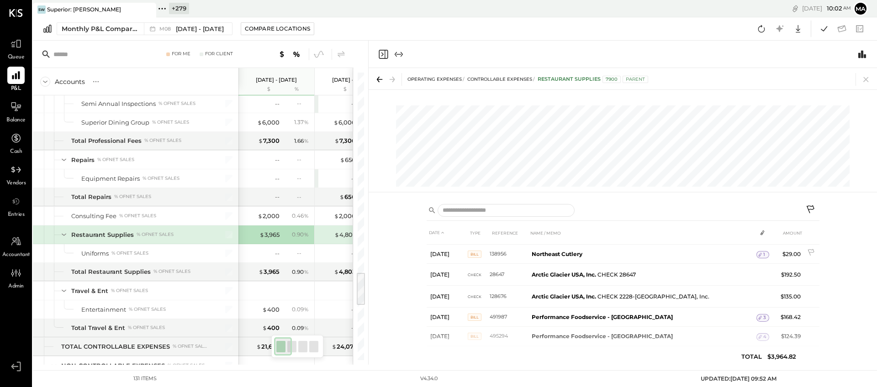
scroll to position [570, 0]
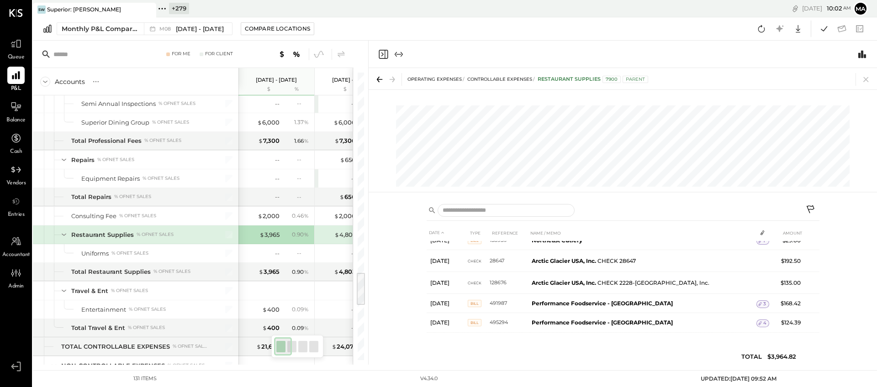
click at [801, 80] on icon at bounding box center [865, 79] width 5 height 5
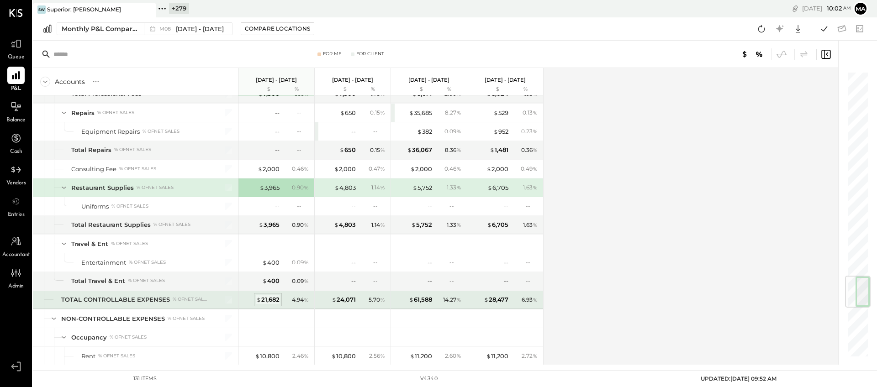
scroll to position [1739, 0]
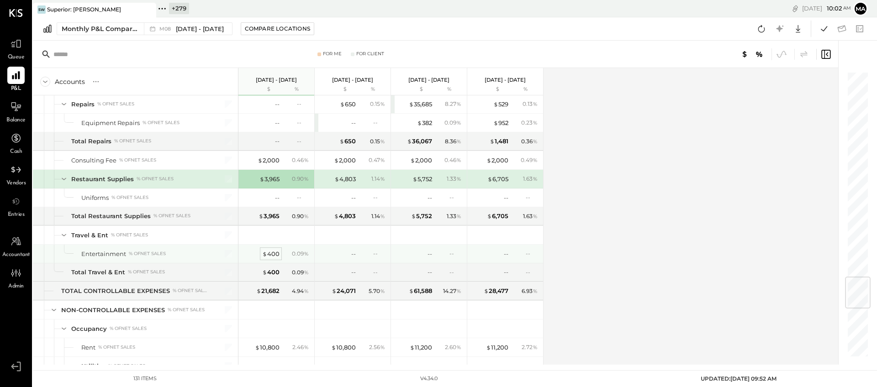
click at [274, 253] on div "$ 400" at bounding box center [270, 254] width 17 height 9
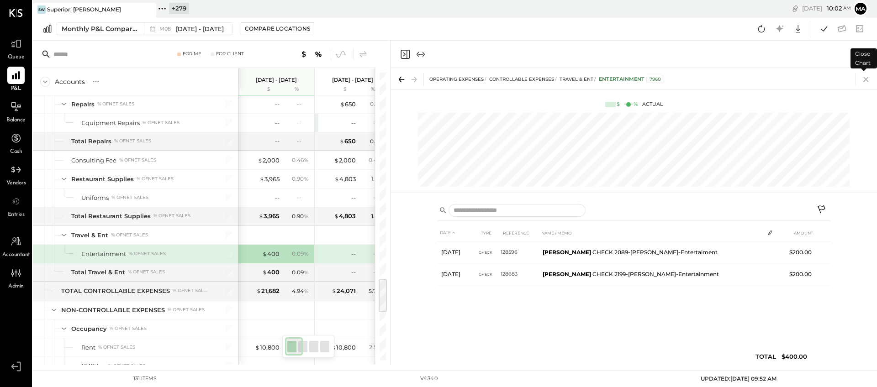
click at [801, 79] on icon at bounding box center [865, 79] width 13 height 13
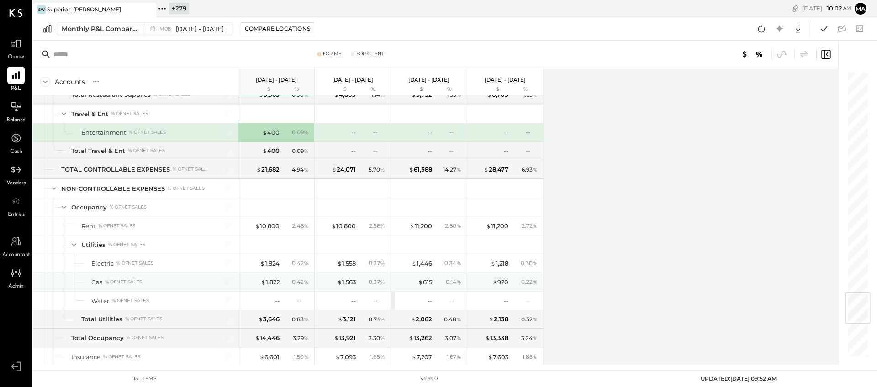
scroll to position [1869, 0]
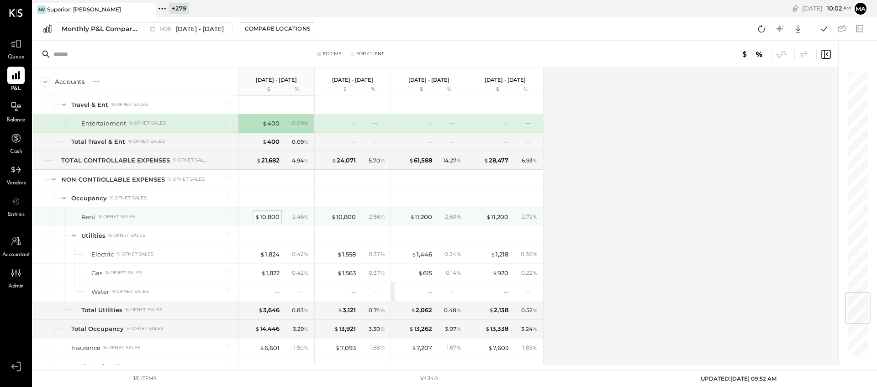
click at [270, 216] on div "$ 10,800" at bounding box center [267, 217] width 25 height 9
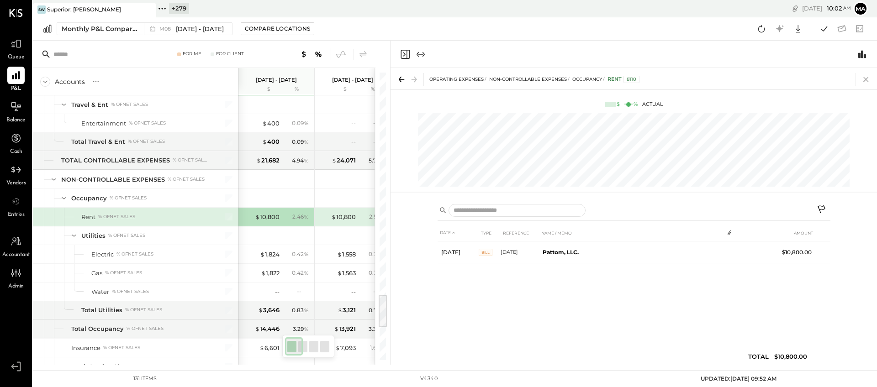
click at [801, 79] on icon at bounding box center [865, 79] width 13 height 13
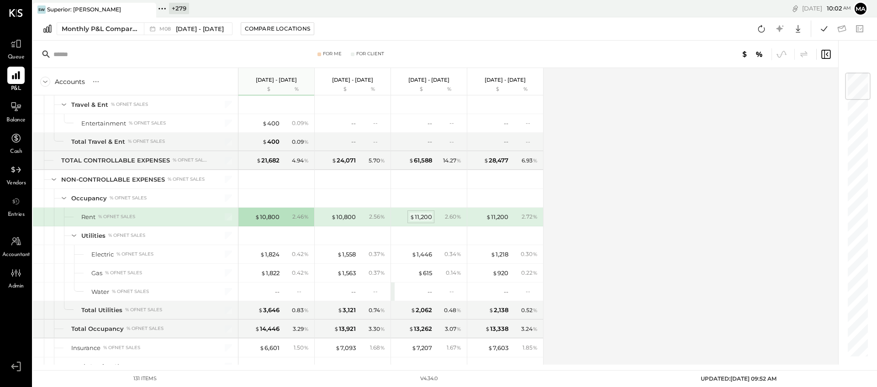
click at [418, 216] on div "$ 11,200" at bounding box center [421, 217] width 22 height 9
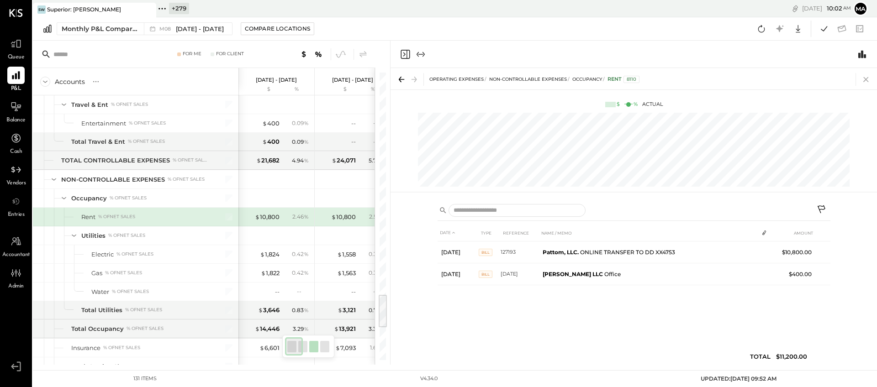
click at [801, 77] on icon at bounding box center [865, 79] width 13 height 13
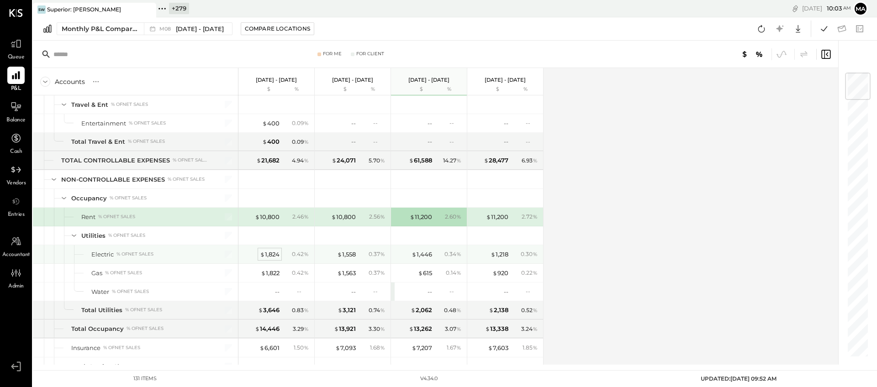
click at [270, 254] on div "$ 1,824" at bounding box center [270, 254] width 20 height 9
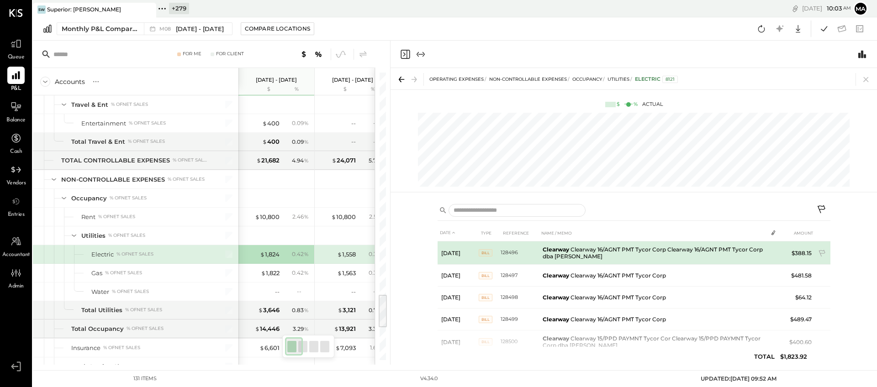
click at [643, 248] on td "Clearway Clearway 16/AGNT PMT Tycor Corp Clearway 16/AGNT PMT Tycor Corp dba Wa…" at bounding box center [653, 253] width 228 height 23
drag, startPoint x: 571, startPoint y: 255, endPoint x: 541, endPoint y: 247, distance: 31.0
click at [541, 247] on td "Clearway Clearway 16/AGNT PMT Tycor Corp Clearway 16/AGNT PMT Tycor Corp dba Wa…" at bounding box center [653, 253] width 228 height 23
copy td "Clearway Clearway 16/AGNT PMT Tycor Corp Clearway 16/AGNT PMT Tycor Corp dba Wa…"
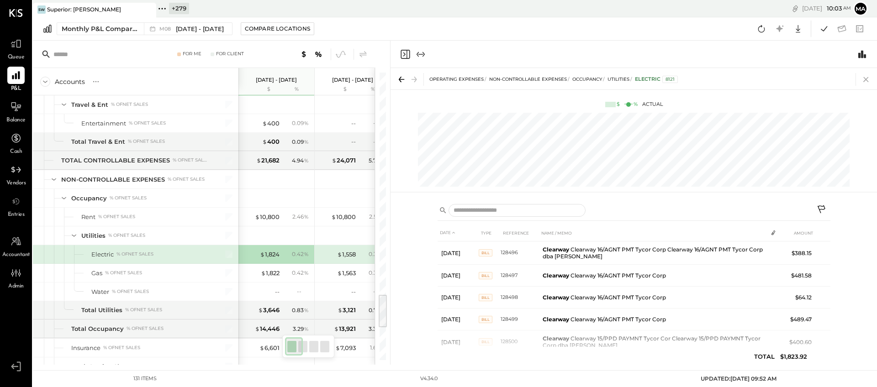
click at [801, 76] on icon at bounding box center [865, 79] width 13 height 13
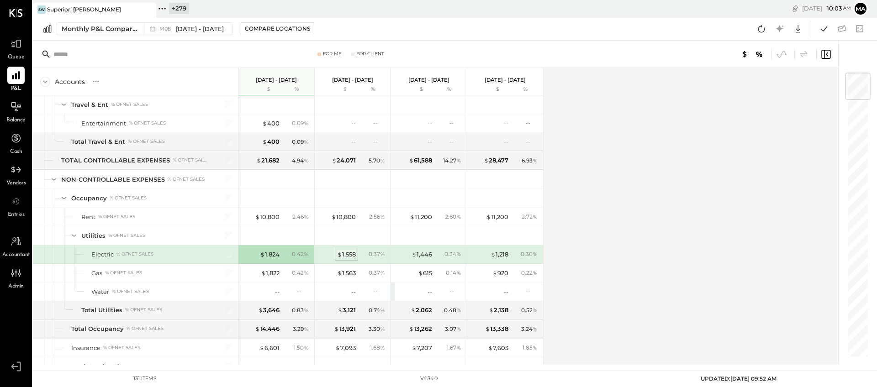
click at [352, 252] on div "$ 1,558" at bounding box center [346, 254] width 19 height 9
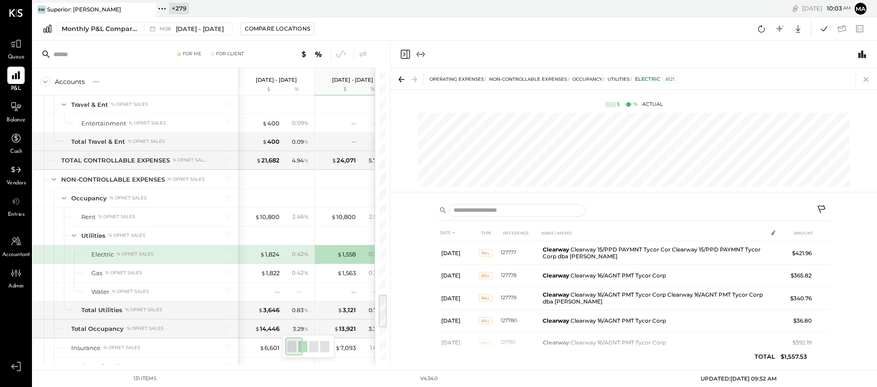
click at [801, 79] on icon at bounding box center [865, 79] width 13 height 13
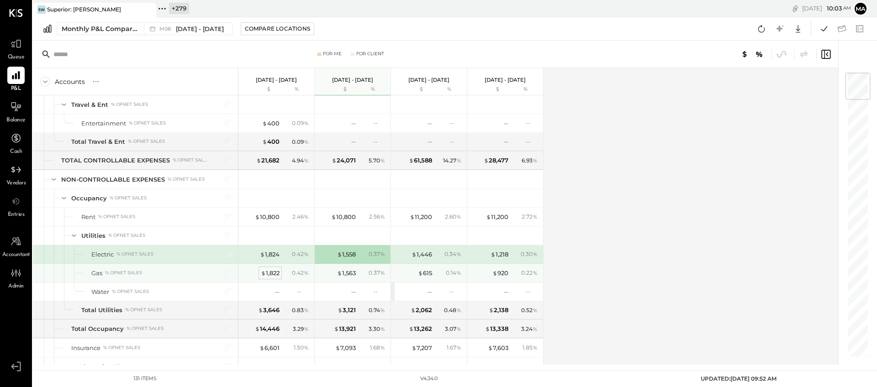
click at [274, 270] on div "$ 1,822" at bounding box center [270, 273] width 19 height 9
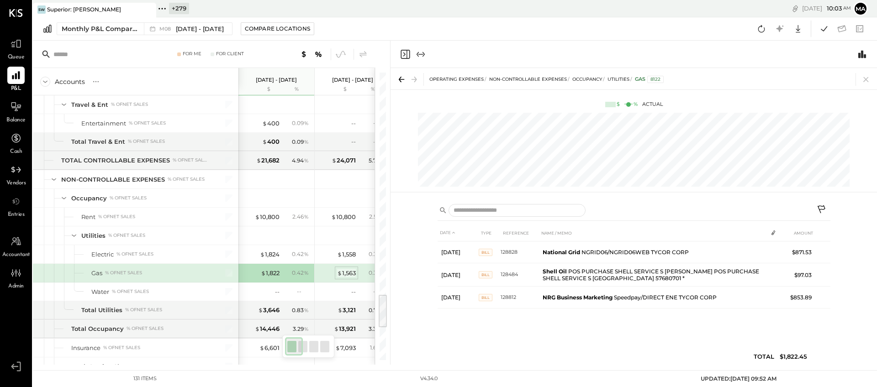
click at [342, 273] on div "$ 1,563" at bounding box center [346, 273] width 19 height 9
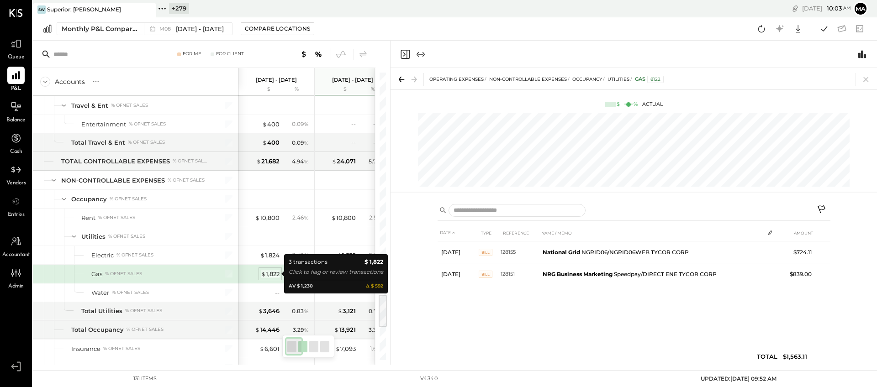
scroll to position [1870, 0]
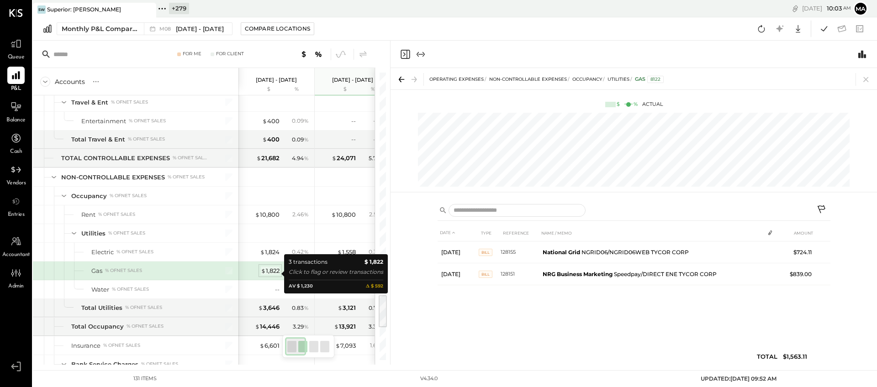
click at [268, 273] on div "$ 1,822" at bounding box center [270, 271] width 19 height 9
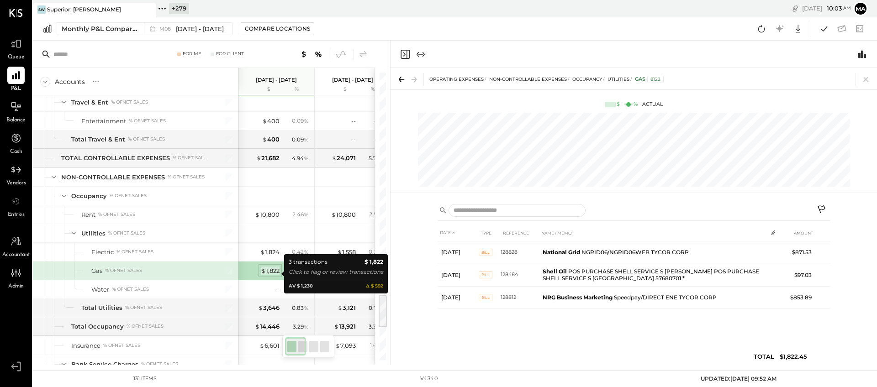
scroll to position [1871, 0]
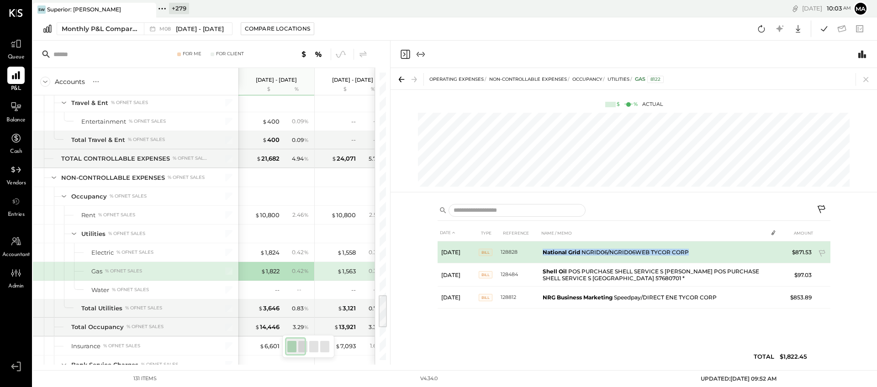
drag, startPoint x: 710, startPoint y: 251, endPoint x: 543, endPoint y: 252, distance: 166.7
click at [543, 252] on td "National Grid NGRID06/NGRID06WEB TYCOR CORP" at bounding box center [653, 253] width 228 height 22
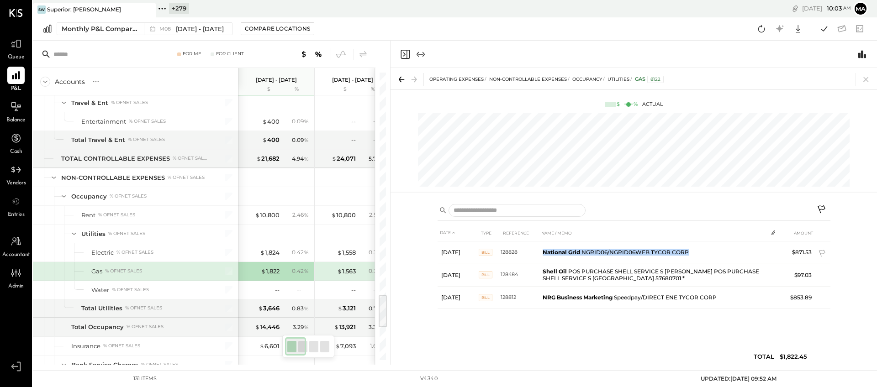
copy td "National Grid NGRID06/NGRID06WEB TYCOR CORP"
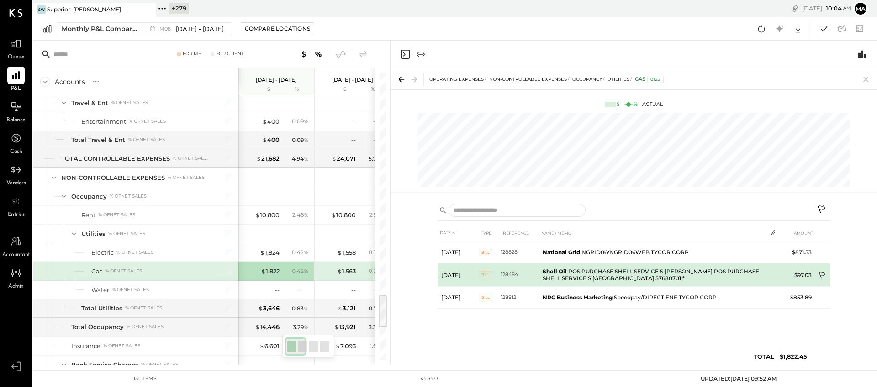
click at [801, 273] on icon at bounding box center [822, 276] width 9 height 9
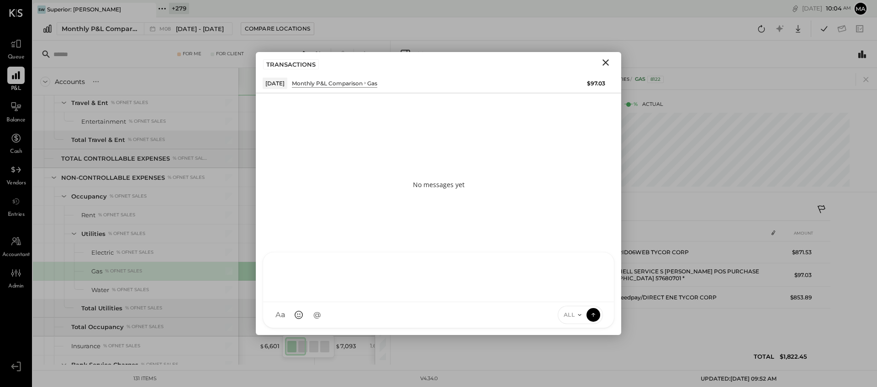
click at [457, 316] on div "HT Harsh Talajiya T thomas C chintan.da A admin CR Chintan R Dave K kishan.kath…" at bounding box center [439, 290] width 352 height 76
type input "*****"
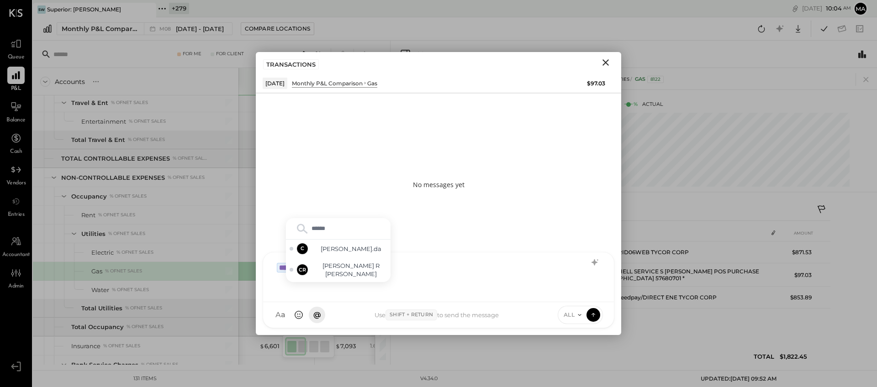
type input "*******"
click at [363, 274] on span "Chintan R Dave" at bounding box center [351, 270] width 72 height 17
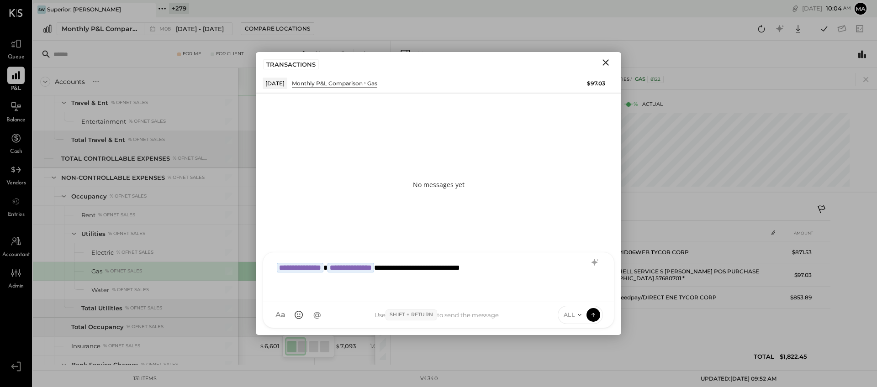
click at [578, 314] on icon at bounding box center [579, 314] width 3 height 1
click at [578, 294] on div "INTERNAL" at bounding box center [585, 292] width 54 height 15
click at [595, 312] on icon at bounding box center [593, 314] width 8 height 9
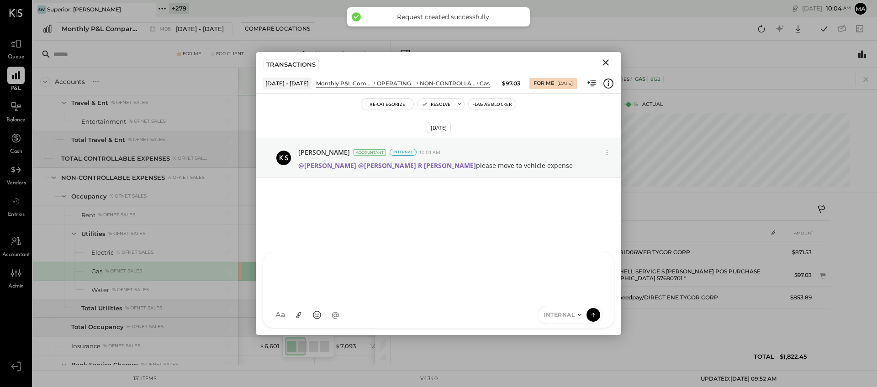
click at [658, 321] on div "DATE TYPE REFERENCE NAME / MEMO AMOUNT Aug 5, 25 BILL 128828 National Grid NGRI…" at bounding box center [633, 297] width 393 height 145
click at [607, 64] on icon "Close" at bounding box center [605, 62] width 6 height 6
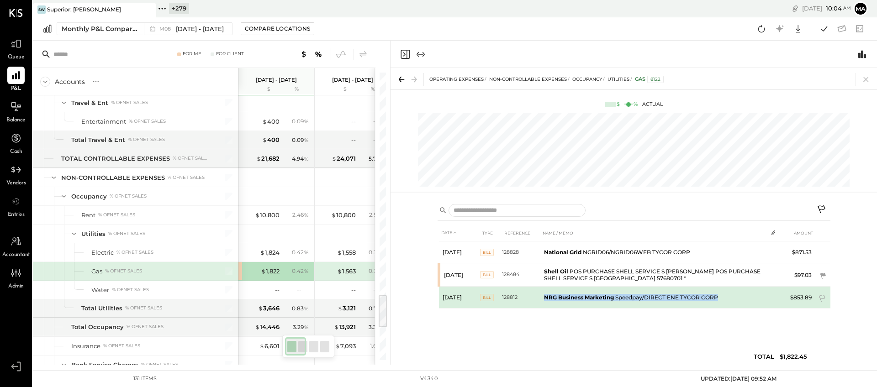
drag, startPoint x: 542, startPoint y: 297, endPoint x: 720, endPoint y: 295, distance: 178.1
click at [720, 295] on td "NRG Business Marketing Speedpay/DIRECT ENE TYCOR CORP" at bounding box center [653, 298] width 227 height 22
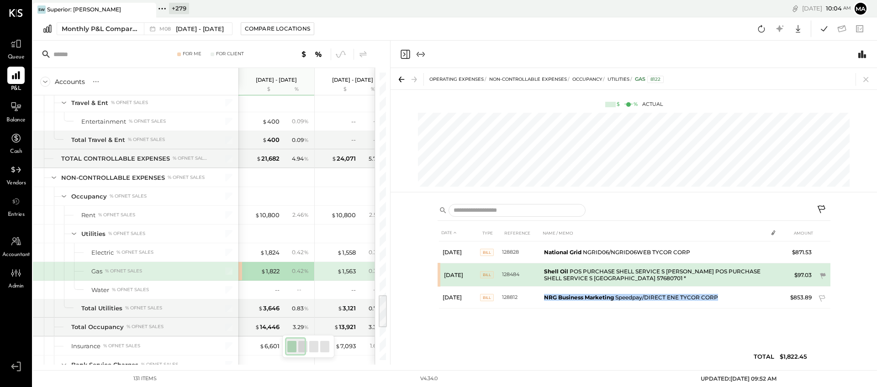
copy td "NRG Business Marketing Speedpay/DIRECT ENE TYCOR CORP"
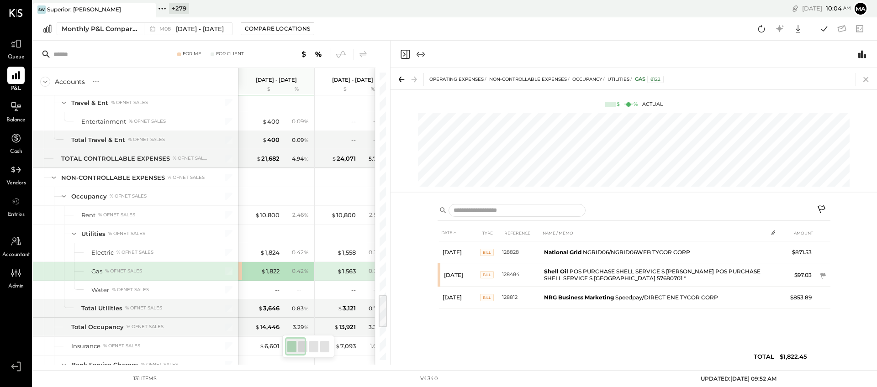
click at [801, 79] on icon at bounding box center [865, 79] width 5 height 5
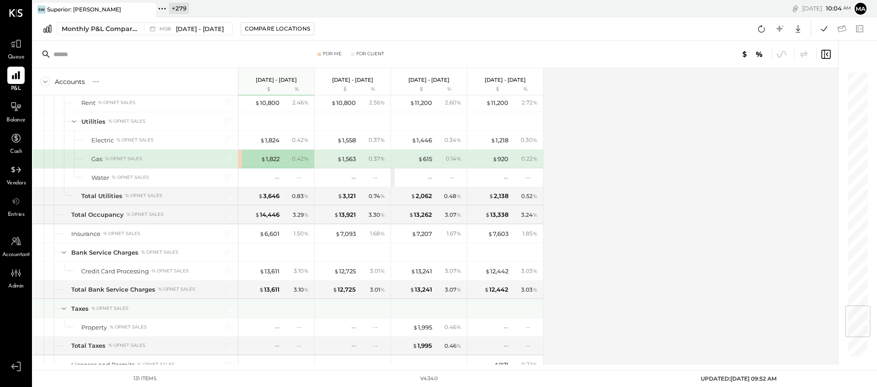
scroll to position [1984, 0]
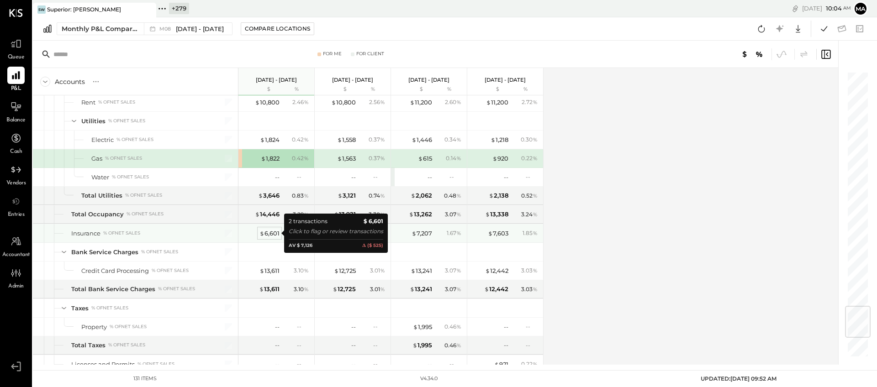
click at [271, 234] on div "$ 6,601" at bounding box center [269, 233] width 20 height 9
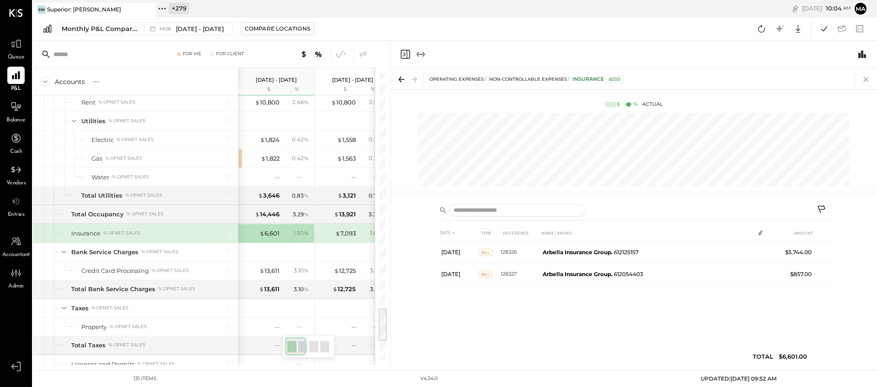
click at [801, 77] on icon at bounding box center [865, 79] width 13 height 13
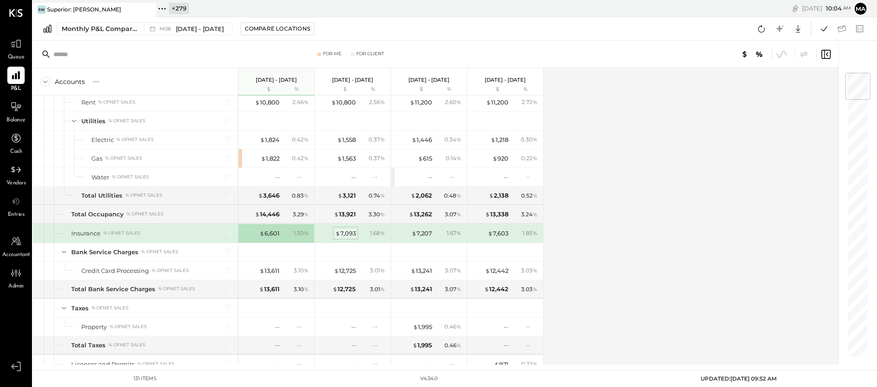
click at [343, 233] on div "$ 7,093" at bounding box center [345, 233] width 21 height 9
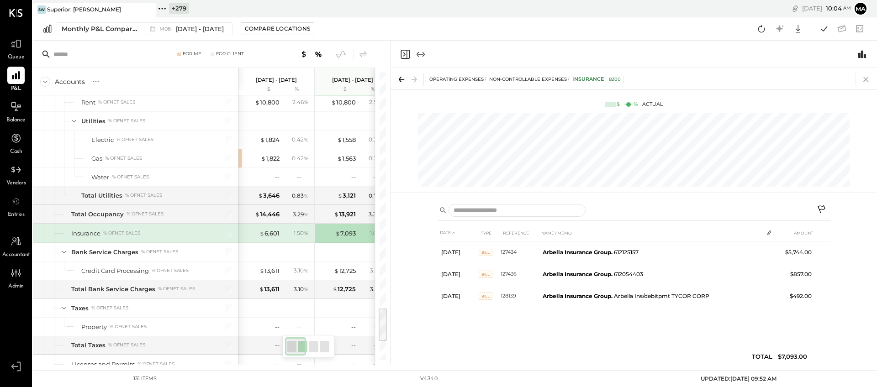
click at [801, 78] on icon at bounding box center [865, 79] width 13 height 13
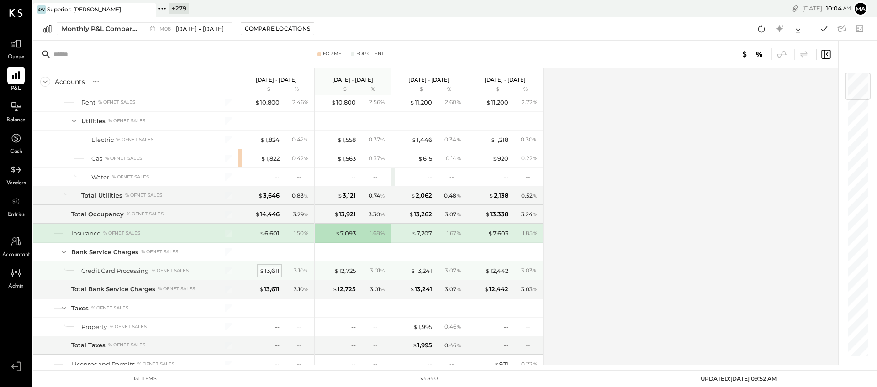
click at [273, 269] on div "$ 13,611" at bounding box center [269, 271] width 20 height 9
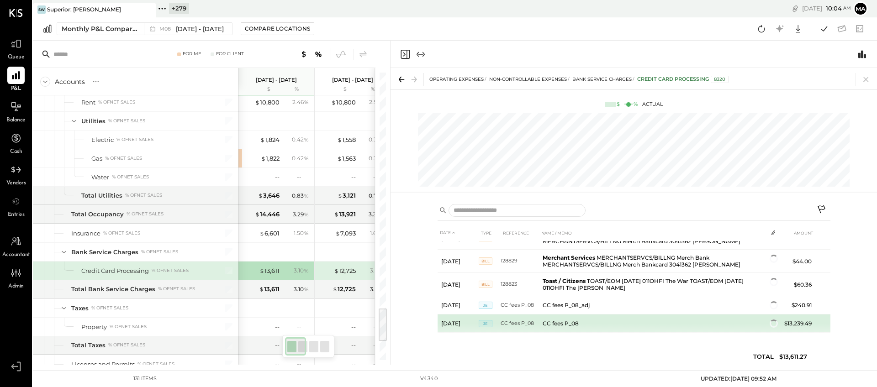
scroll to position [22, 0]
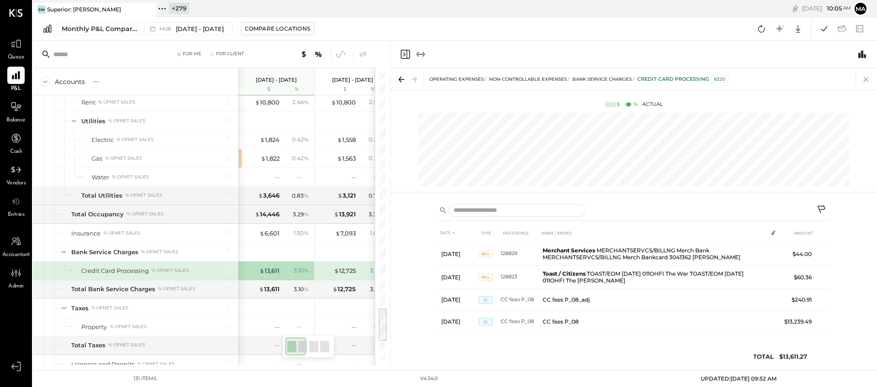
click at [801, 77] on icon at bounding box center [865, 79] width 5 height 5
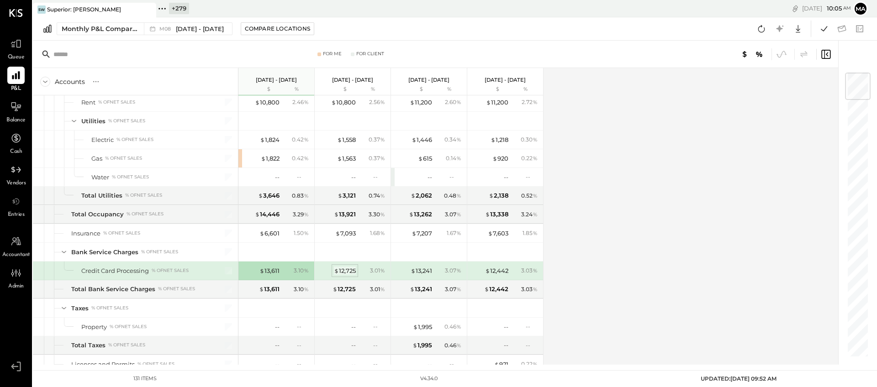
click at [348, 271] on div "$ 12,725" at bounding box center [345, 271] width 22 height 9
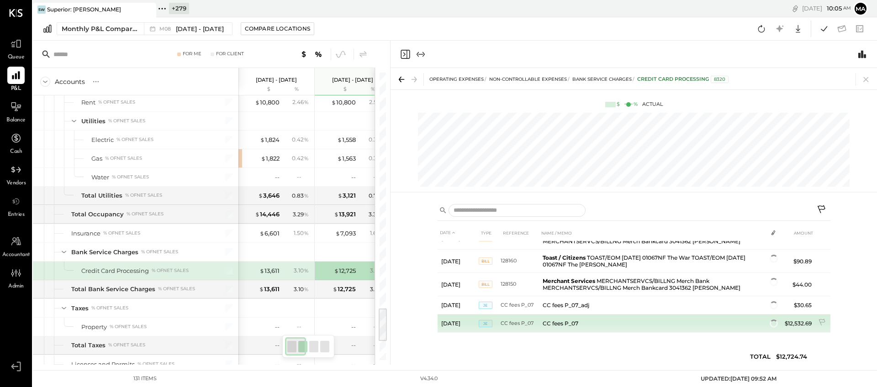
scroll to position [22, 0]
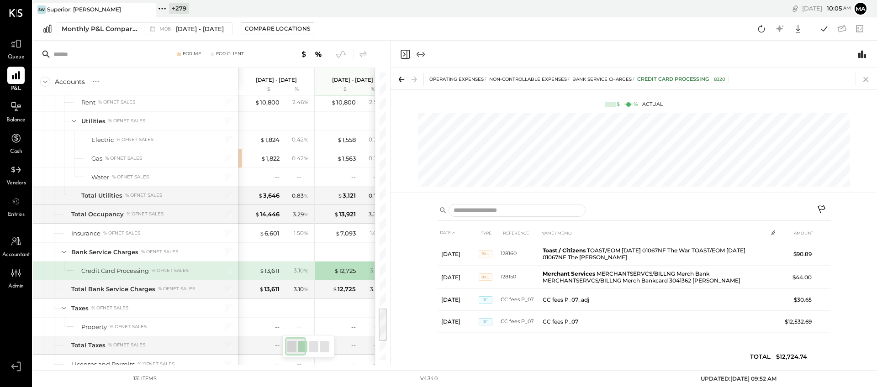
click at [801, 77] on icon at bounding box center [865, 79] width 13 height 13
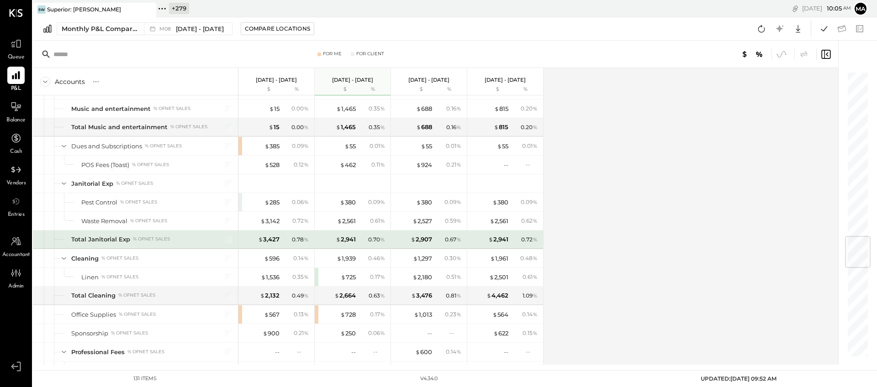
scroll to position [1394, 0]
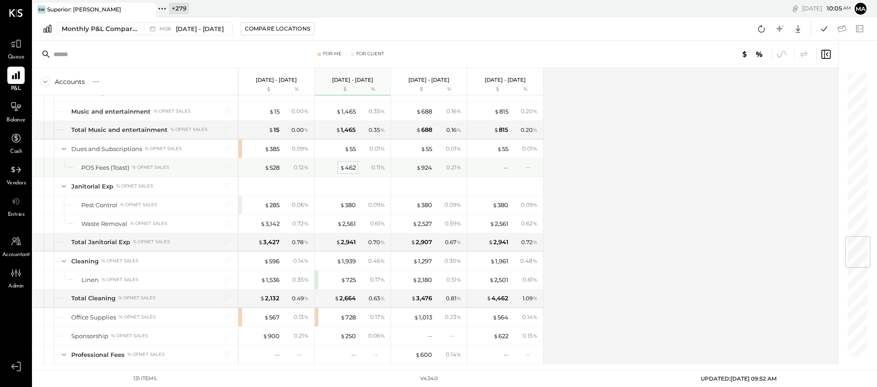
click at [349, 166] on div "$ 462" at bounding box center [348, 167] width 16 height 9
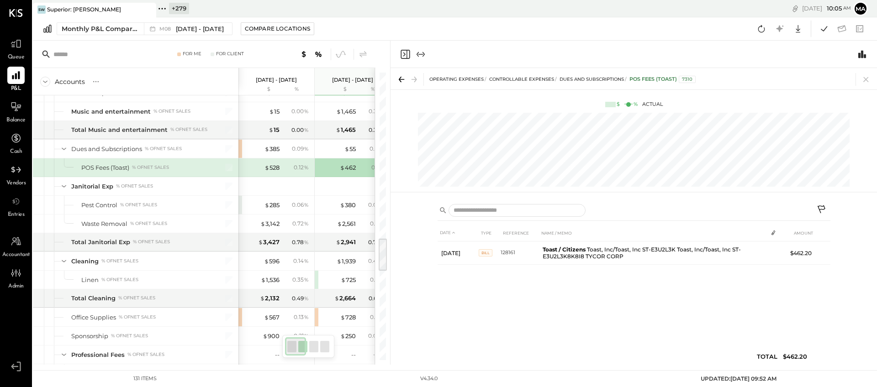
drag, startPoint x: 864, startPoint y: 79, endPoint x: 714, endPoint y: 142, distance: 162.9
click at [801, 79] on icon at bounding box center [865, 79] width 13 height 13
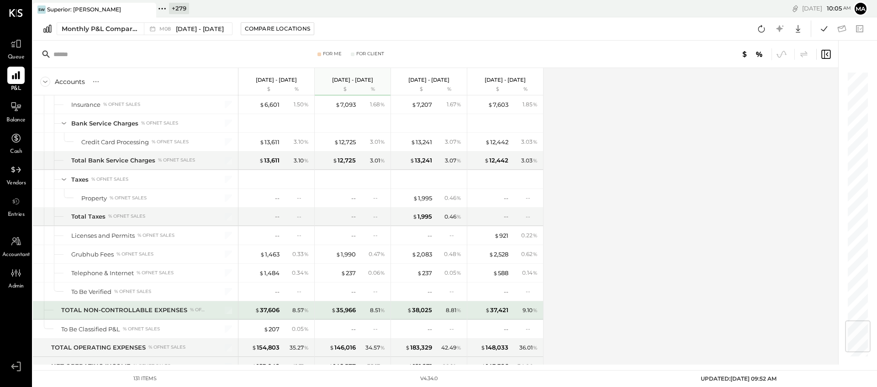
scroll to position [2117, 0]
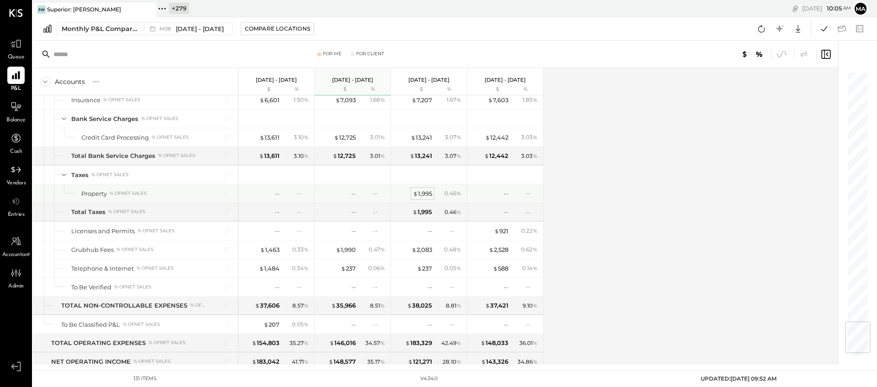
click at [426, 192] on div "$ 1,995" at bounding box center [422, 193] width 19 height 9
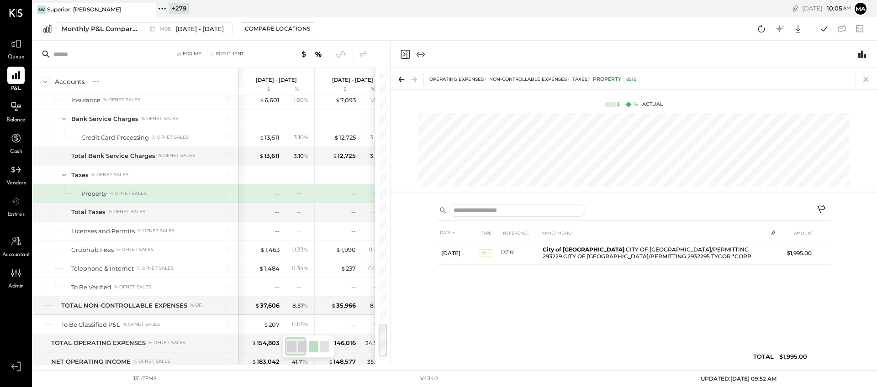
click at [801, 78] on icon at bounding box center [865, 79] width 5 height 5
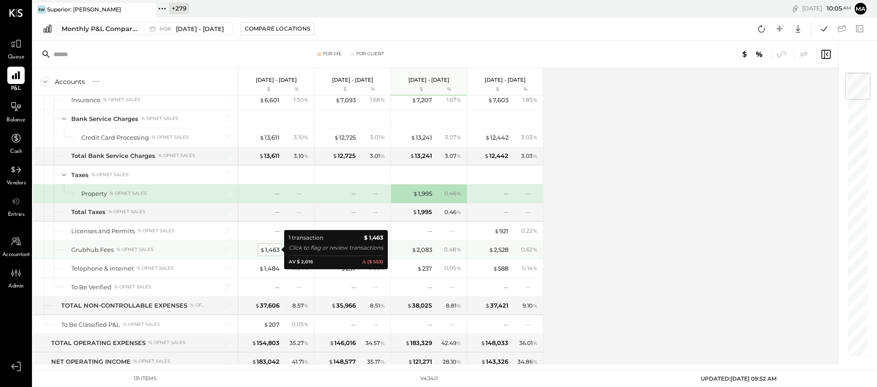
click at [268, 249] on div "$ 1,463" at bounding box center [270, 250] width 20 height 9
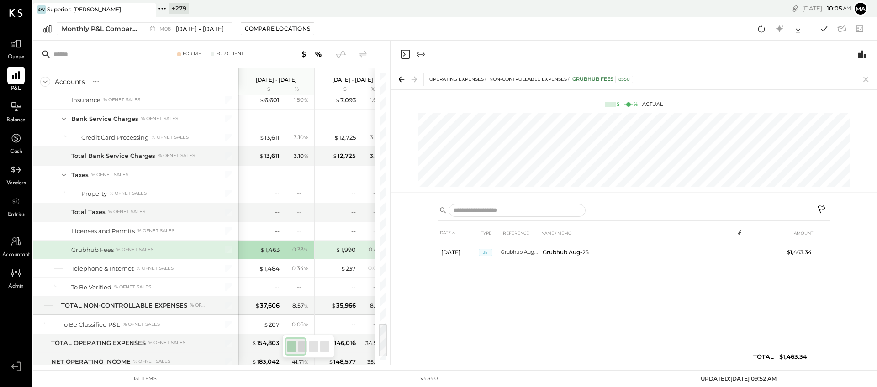
drag, startPoint x: 867, startPoint y: 77, endPoint x: 603, endPoint y: 160, distance: 277.0
click at [801, 77] on icon at bounding box center [865, 79] width 5 height 5
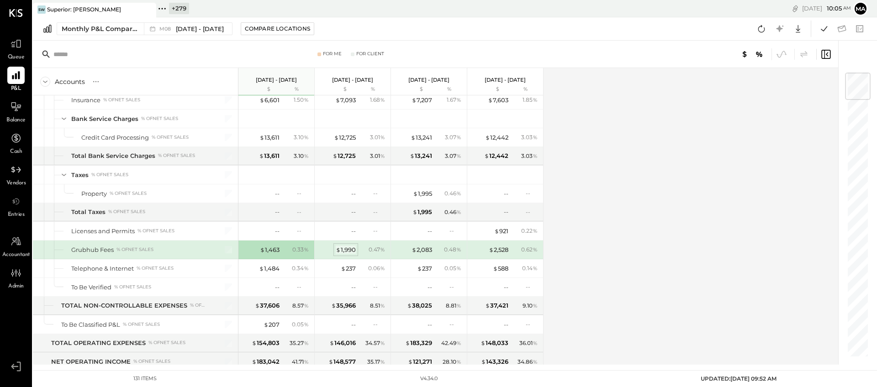
click at [345, 250] on div "$ 1,990" at bounding box center [346, 250] width 20 height 9
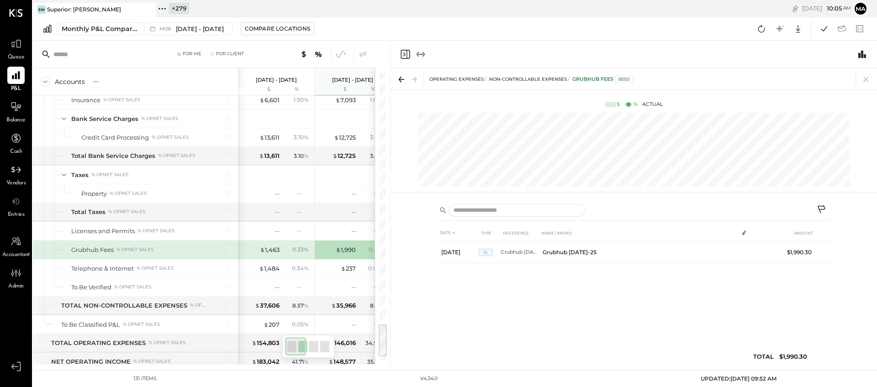
drag, startPoint x: 868, startPoint y: 77, endPoint x: 685, endPoint y: 156, distance: 199.2
click at [801, 77] on icon at bounding box center [865, 79] width 13 height 13
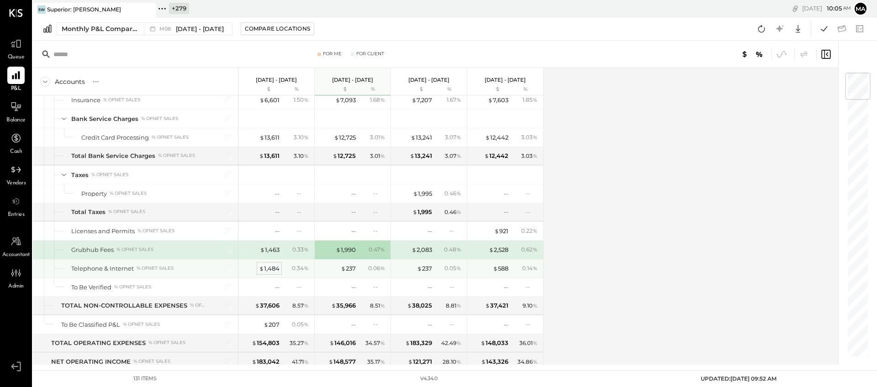
click at [265, 268] on div "$ 1,484" at bounding box center [269, 268] width 21 height 9
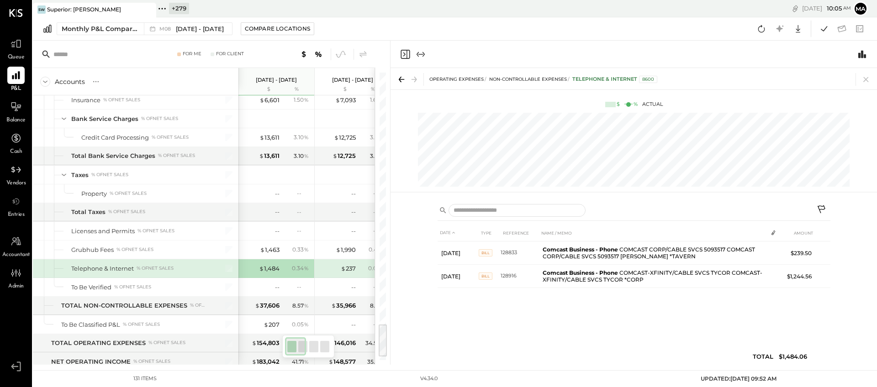
drag, startPoint x: 866, startPoint y: 76, endPoint x: 842, endPoint y: 98, distance: 32.6
click at [801, 76] on icon at bounding box center [865, 79] width 13 height 13
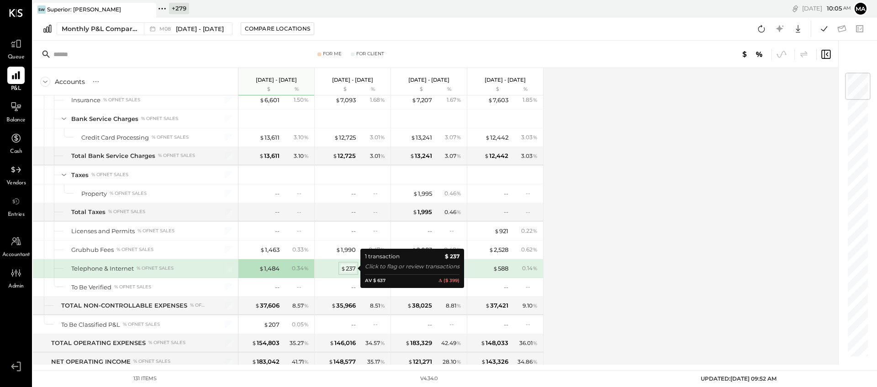
click at [351, 268] on div "$ 237" at bounding box center [348, 268] width 15 height 9
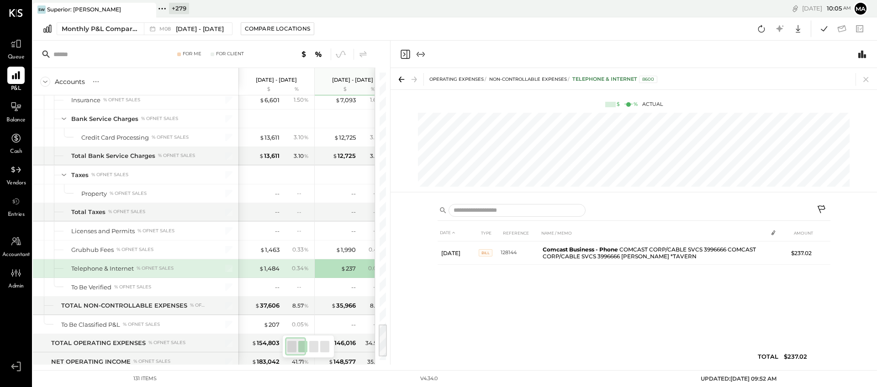
drag, startPoint x: 866, startPoint y: 77, endPoint x: 857, endPoint y: 93, distance: 18.4
click at [801, 77] on icon at bounding box center [865, 79] width 13 height 13
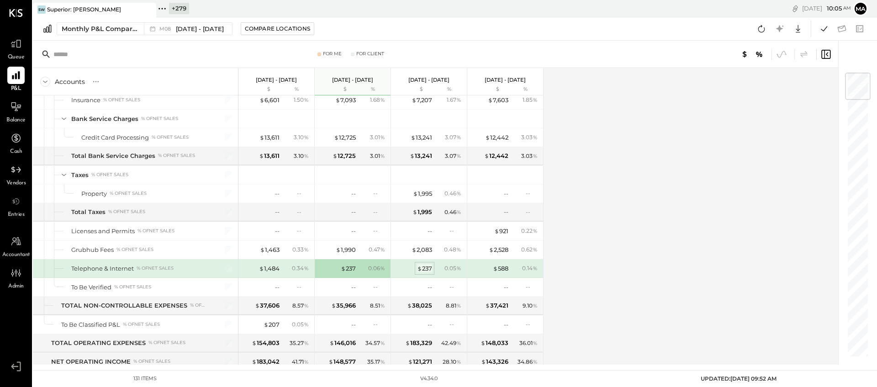
click at [424, 270] on div "$ 237" at bounding box center [424, 268] width 15 height 9
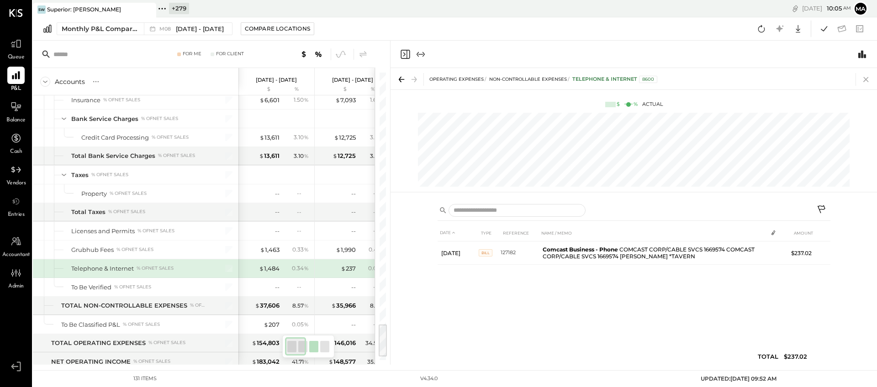
click at [801, 81] on icon at bounding box center [865, 79] width 5 height 5
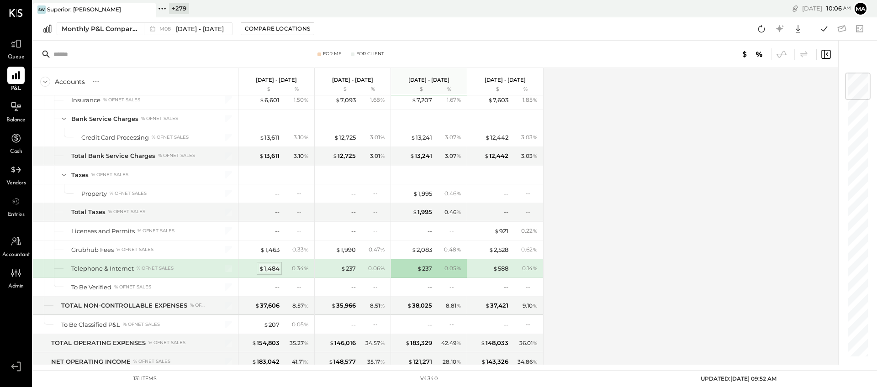
click at [266, 270] on div "$ 1,484" at bounding box center [269, 268] width 21 height 9
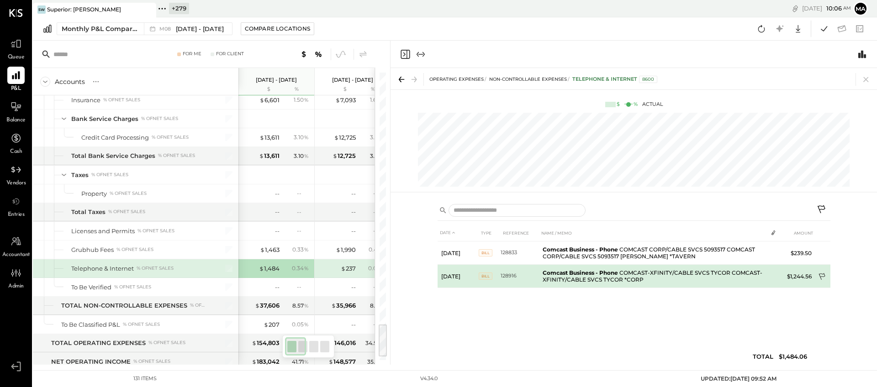
click at [801, 276] on icon at bounding box center [822, 277] width 9 height 9
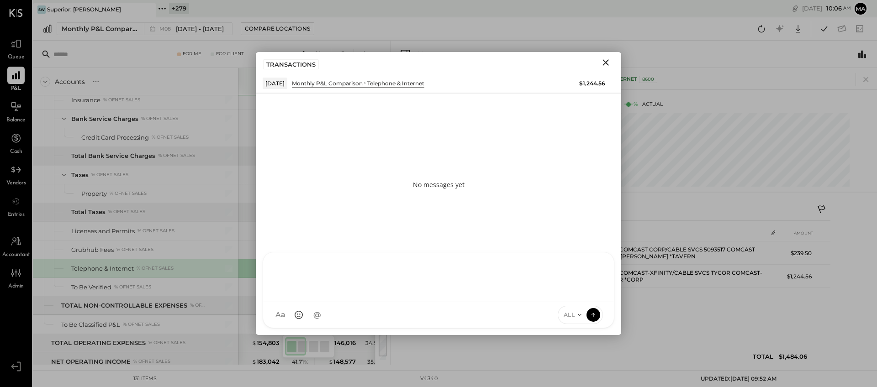
click at [532, 295] on div at bounding box center [438, 276] width 332 height 37
type input "*****"
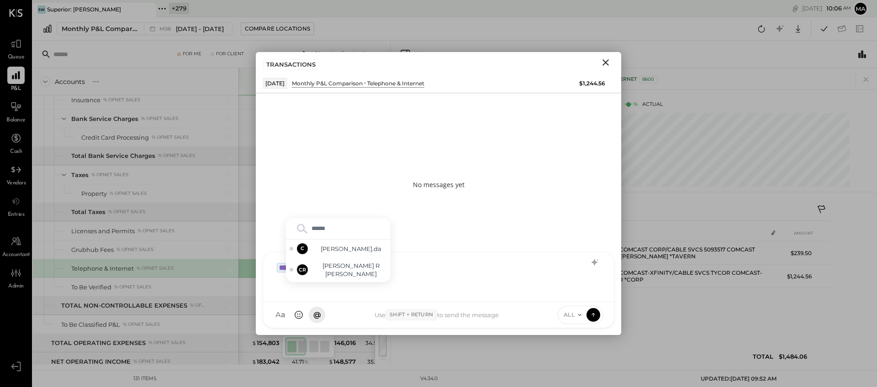
type input "*******"
click at [356, 271] on span "Chintan R Dave" at bounding box center [351, 270] width 72 height 17
click at [435, 272] on div "**********" at bounding box center [438, 276] width 332 height 37
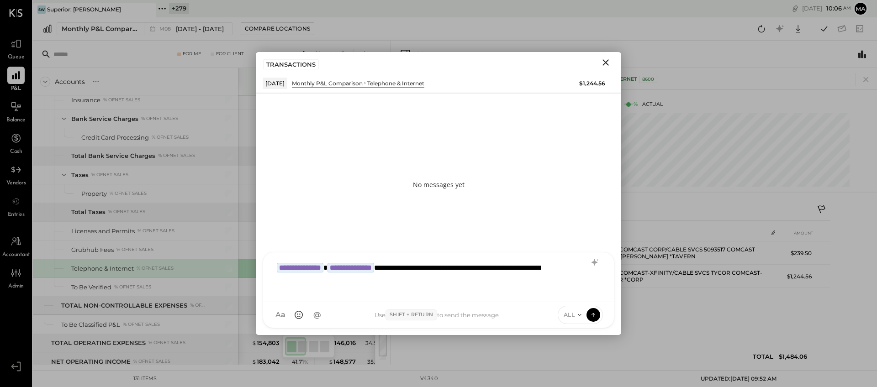
click at [580, 310] on div "ALL" at bounding box center [581, 315] width 46 height 18
click at [574, 315] on span "ALL" at bounding box center [568, 315] width 11 height 8
click at [574, 295] on div "INTERNAL" at bounding box center [585, 292] width 54 height 15
click at [594, 315] on icon at bounding box center [593, 314] width 8 height 9
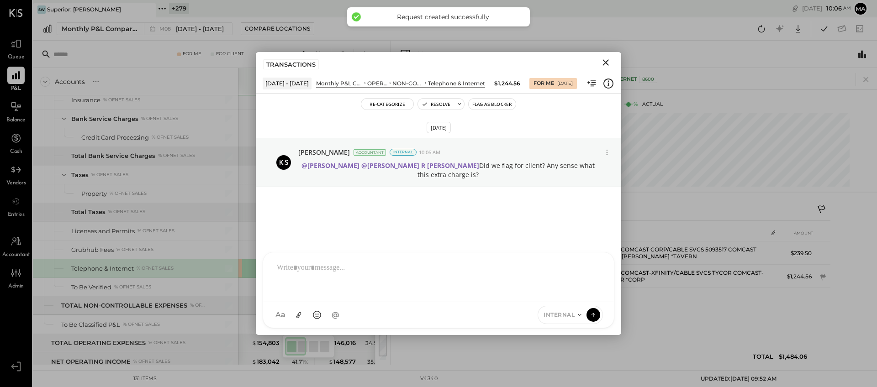
drag, startPoint x: 604, startPoint y: 63, endPoint x: 612, endPoint y: 62, distance: 8.3
click at [606, 62] on icon "Close" at bounding box center [605, 62] width 6 height 6
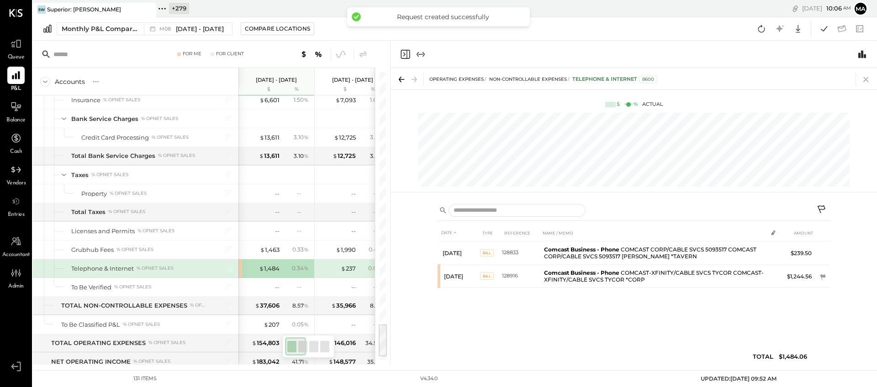
click at [801, 79] on icon at bounding box center [865, 79] width 13 height 13
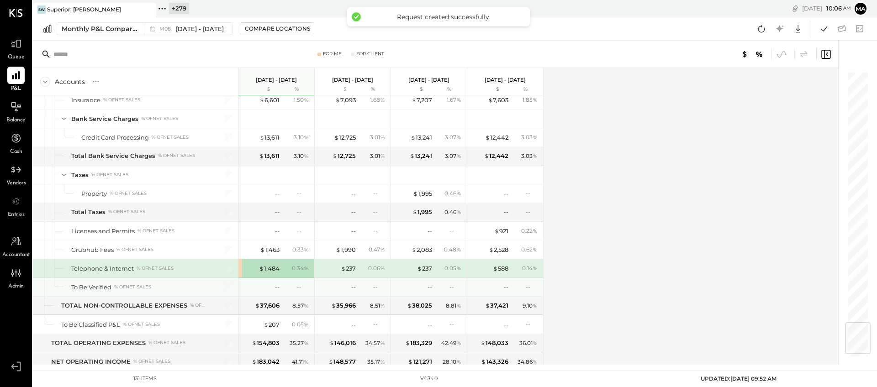
scroll to position [2146, 0]
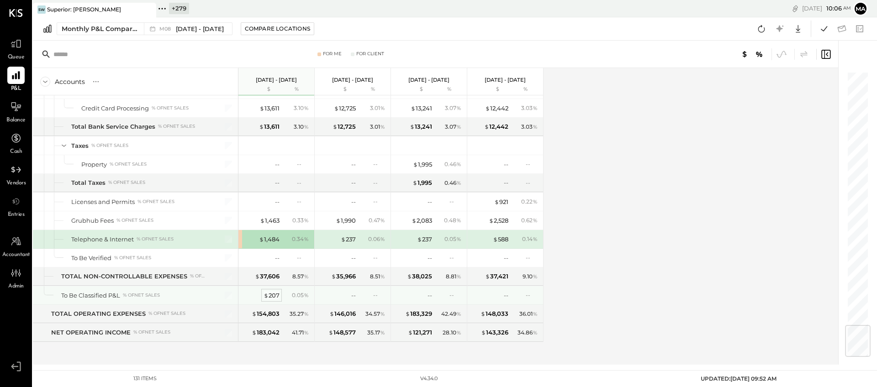
click at [269, 295] on div "$ 207" at bounding box center [271, 295] width 16 height 9
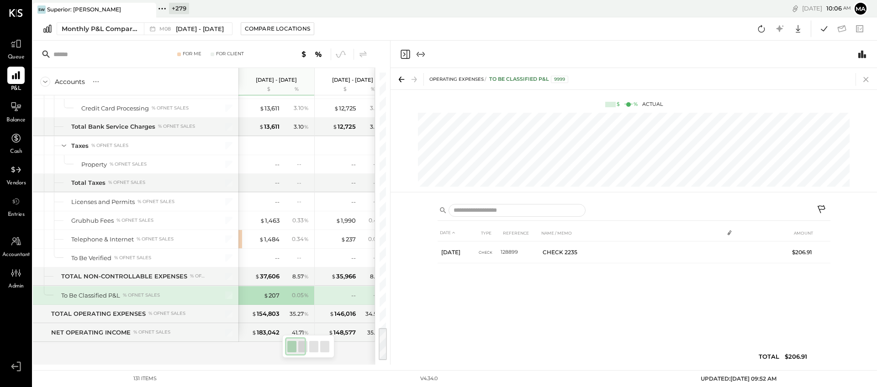
click at [801, 79] on icon at bounding box center [865, 79] width 13 height 13
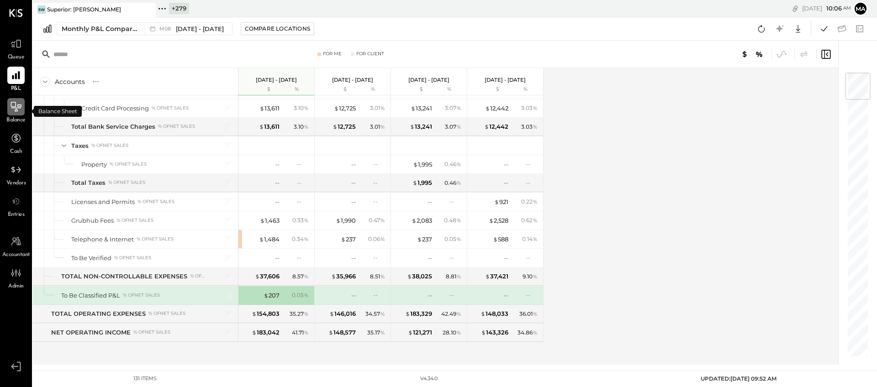
click at [17, 109] on icon at bounding box center [16, 107] width 12 height 12
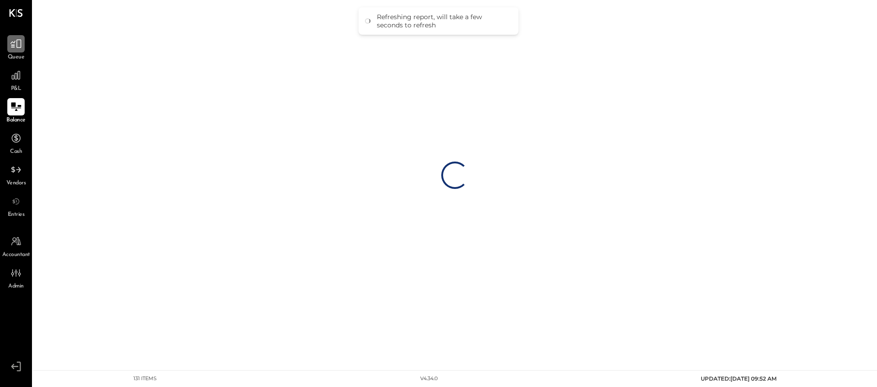
click at [20, 42] on icon at bounding box center [16, 44] width 12 height 12
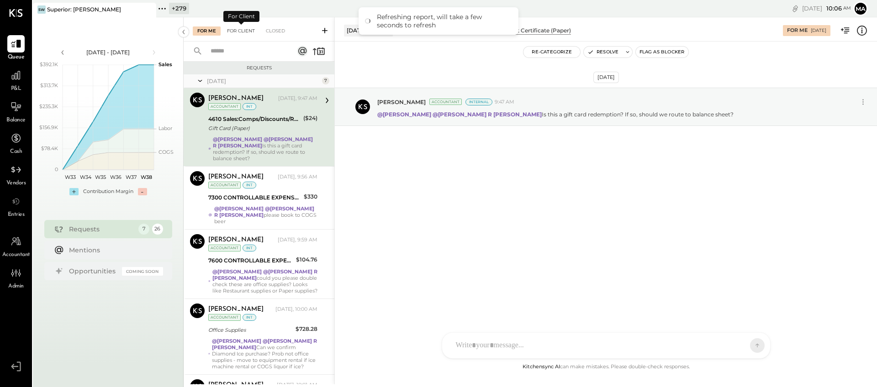
click at [238, 30] on div "For Client" at bounding box center [240, 30] width 37 height 9
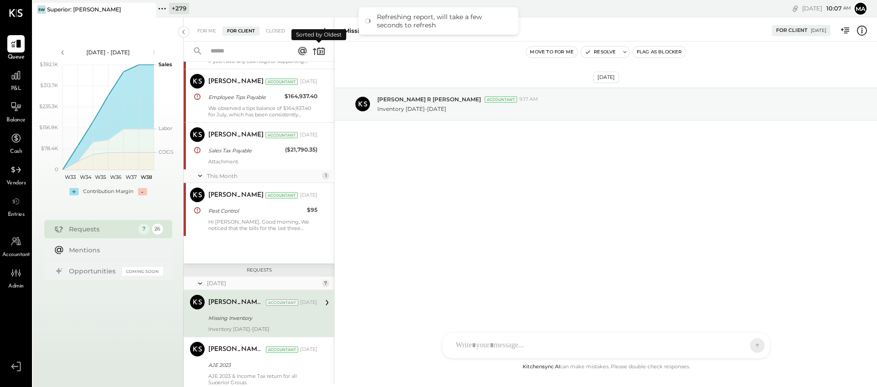
scroll to position [176, 0]
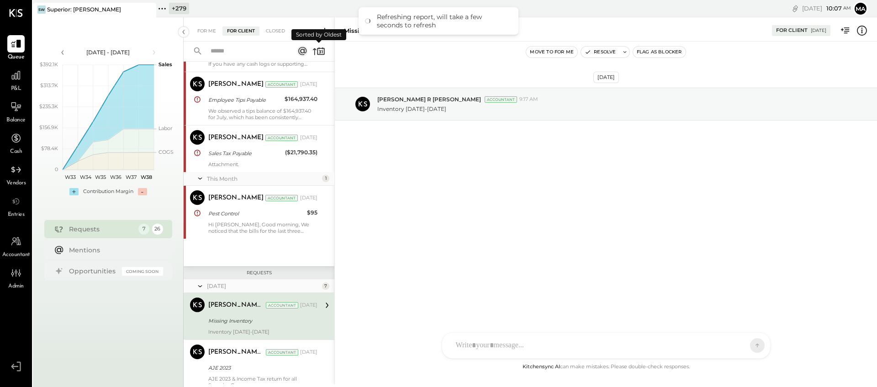
click at [317, 46] on icon at bounding box center [318, 51] width 13 height 13
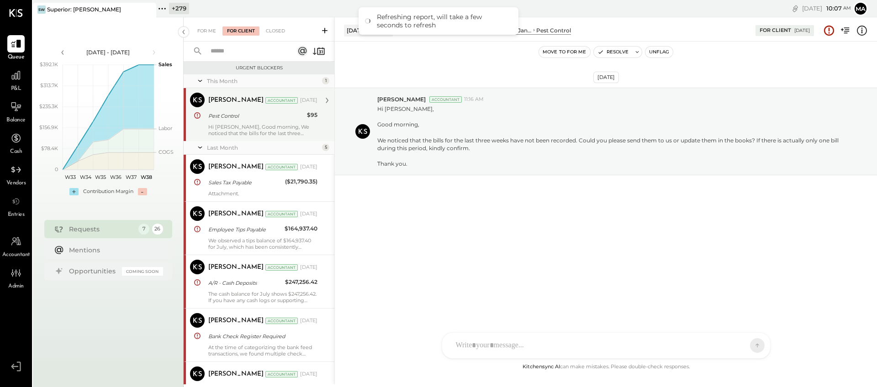
click at [267, 125] on div "Hi Michelle, Good morning, We noticed that the bills for the last three weeks h…" at bounding box center [262, 130] width 109 height 13
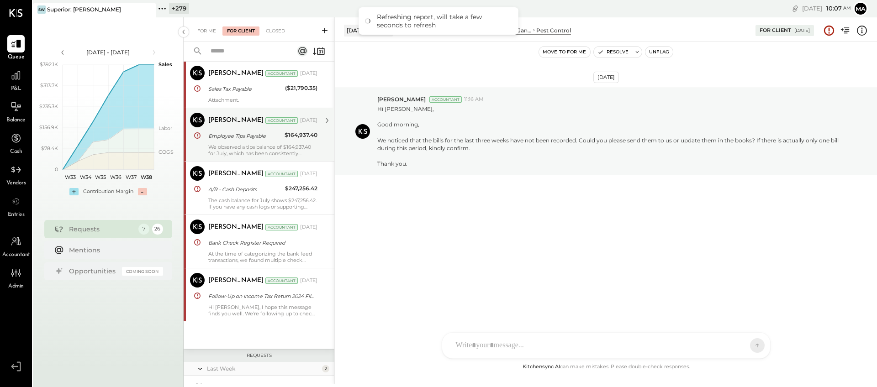
scroll to position [121, 0]
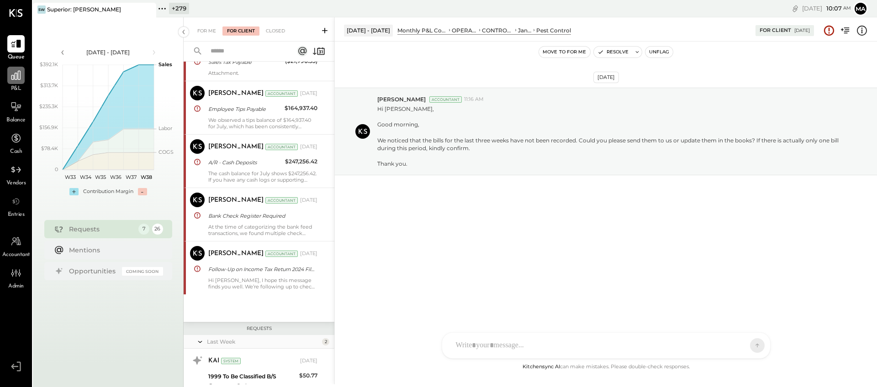
click at [16, 80] on icon at bounding box center [16, 75] width 12 height 12
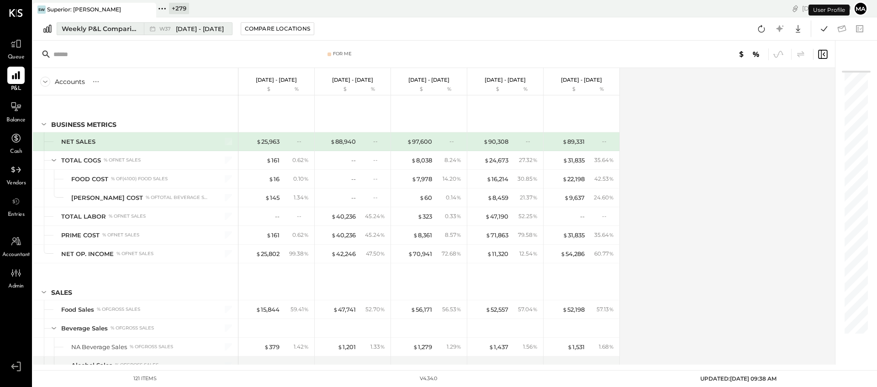
click at [121, 26] on div "Weekly P&L Comparison" at bounding box center [100, 28] width 77 height 9
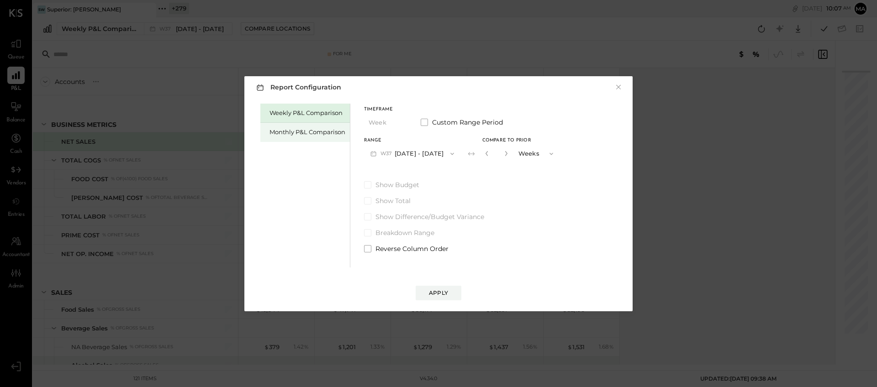
click at [292, 131] on div "Monthly P&L Comparison" at bounding box center [307, 132] width 76 height 9
click at [414, 151] on button "M09 Sep 1 - 30, 2025" at bounding box center [412, 153] width 96 height 17
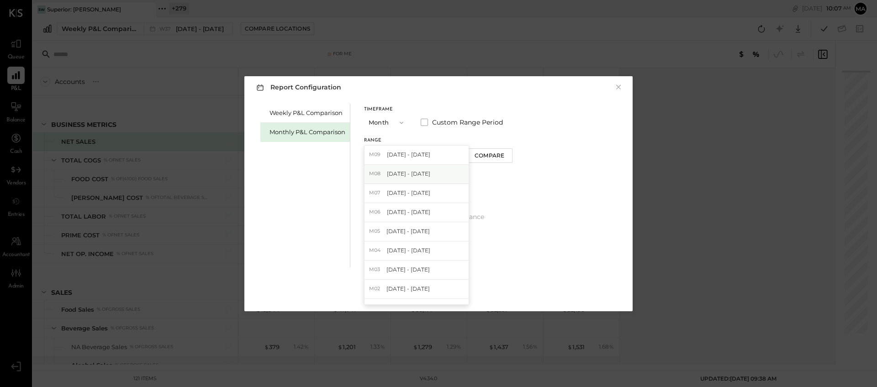
click at [416, 174] on span "Aug 1 - 31, 2025" at bounding box center [408, 174] width 43 height 8
click at [492, 154] on div "Compare" at bounding box center [489, 156] width 30 height 8
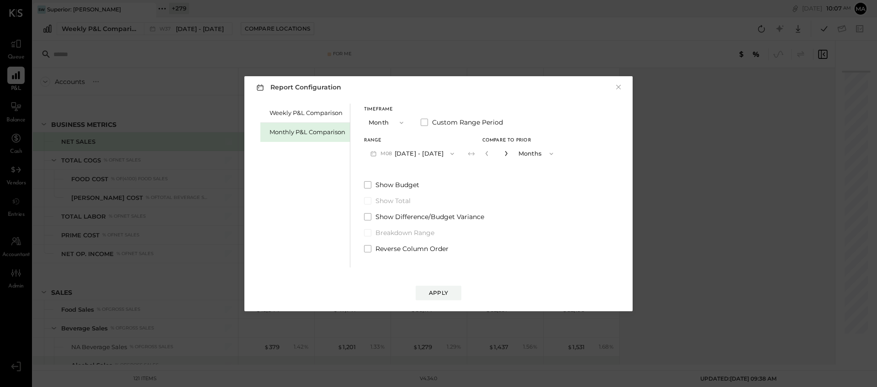
click at [503, 154] on icon "button" at bounding box center [505, 153] width 5 height 5
click at [503, 155] on icon "button" at bounding box center [505, 153] width 5 height 5
type input "*"
click at [442, 290] on div "Apply" at bounding box center [438, 293] width 19 height 8
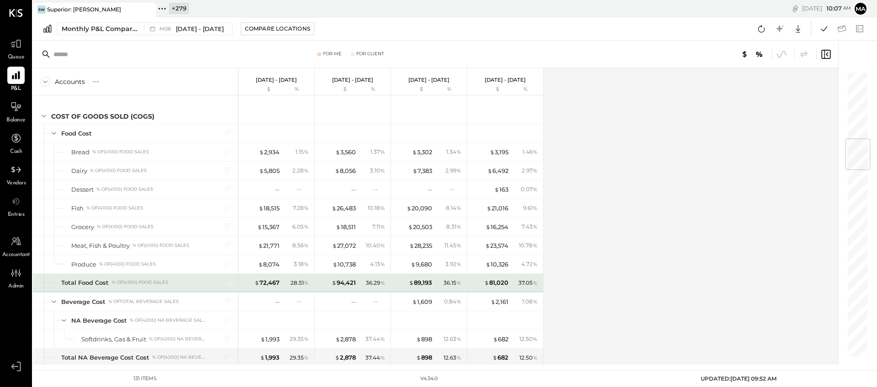
scroll to position [623, 0]
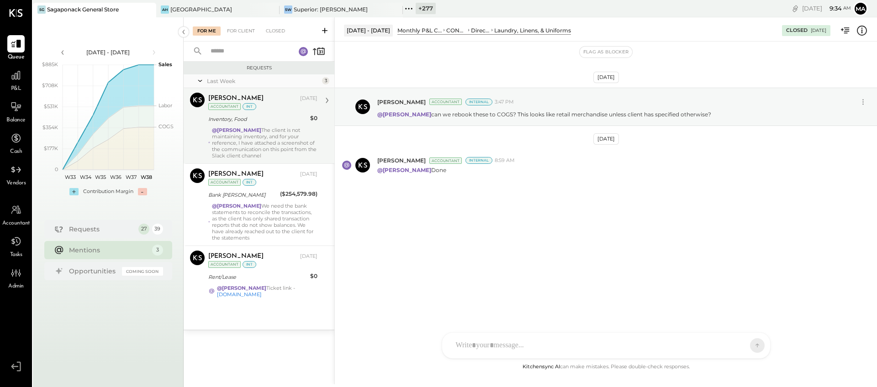
click at [238, 145] on div "@[PERSON_NAME] The client is not maintaining inventory, and for your reference,…" at bounding box center [264, 143] width 105 height 32
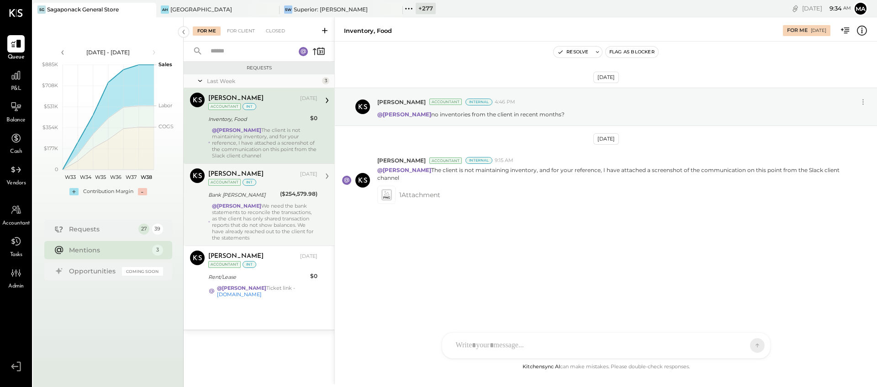
click at [258, 218] on div "@Margot Bloch We need the bank statements to reconcile the transactions, as the…" at bounding box center [264, 222] width 105 height 38
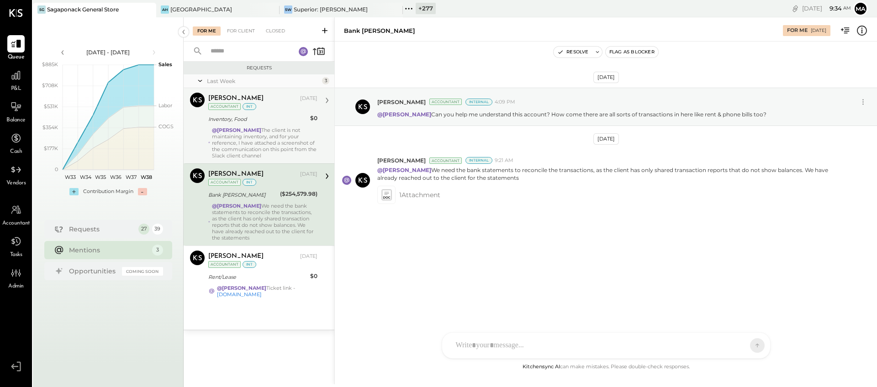
click at [291, 304] on div "Last Week 3 Sarang Khandhar Accountant Sarang Khandhar Sep 12, 2025 Accountant …" at bounding box center [259, 201] width 151 height 255
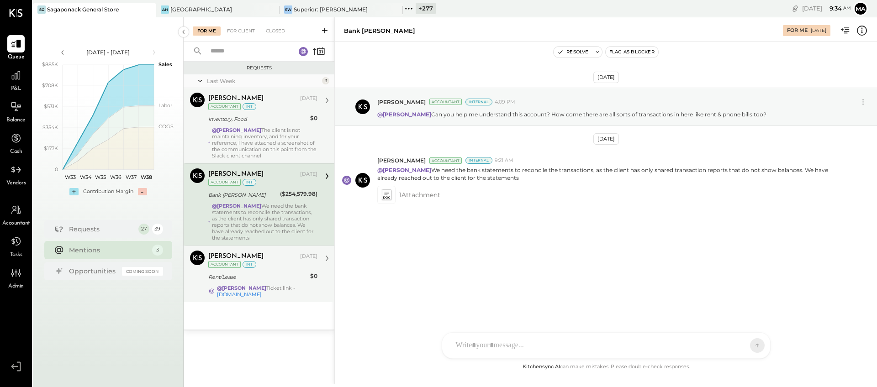
click at [282, 287] on div "@Margot Bloch Ticket link - app.hubspot.com" at bounding box center [267, 291] width 100 height 13
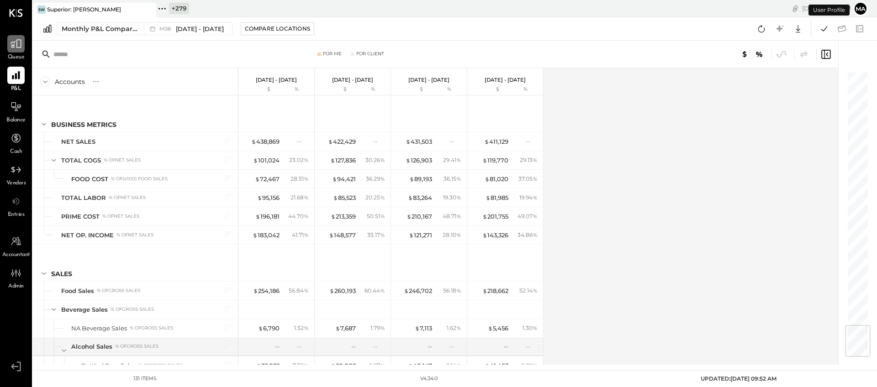
scroll to position [2146, 0]
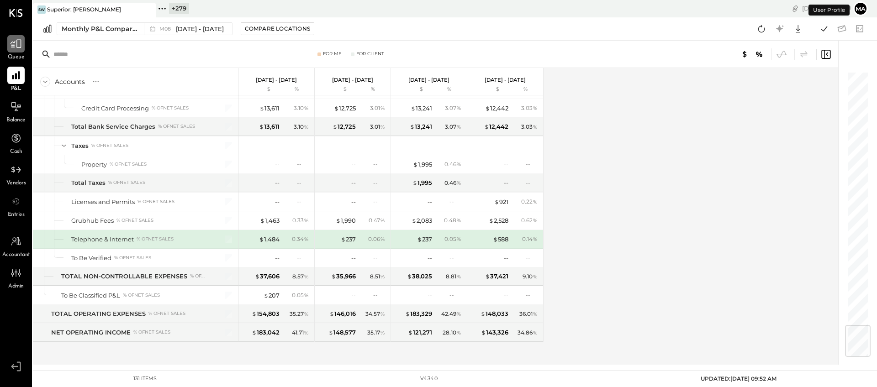
click at [15, 43] on icon at bounding box center [16, 44] width 12 height 12
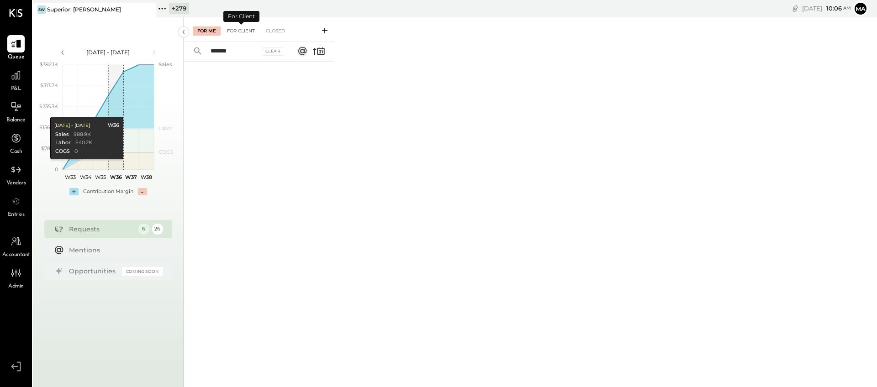
type input "*******"
click at [238, 28] on div "For Client" at bounding box center [240, 30] width 37 height 9
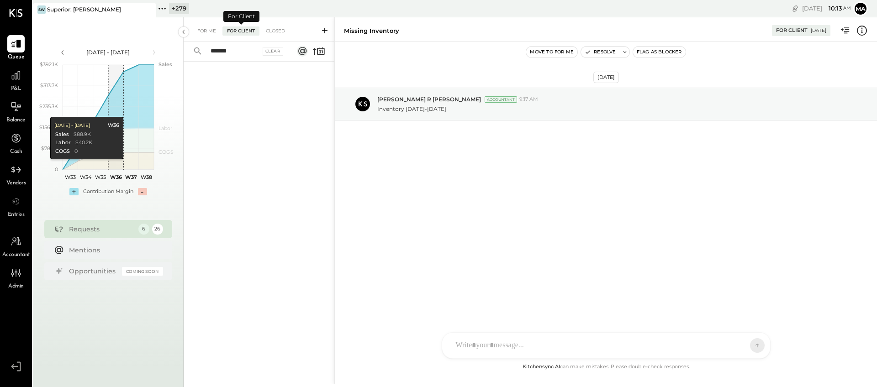
click at [243, 30] on div "For Client" at bounding box center [240, 30] width 37 height 9
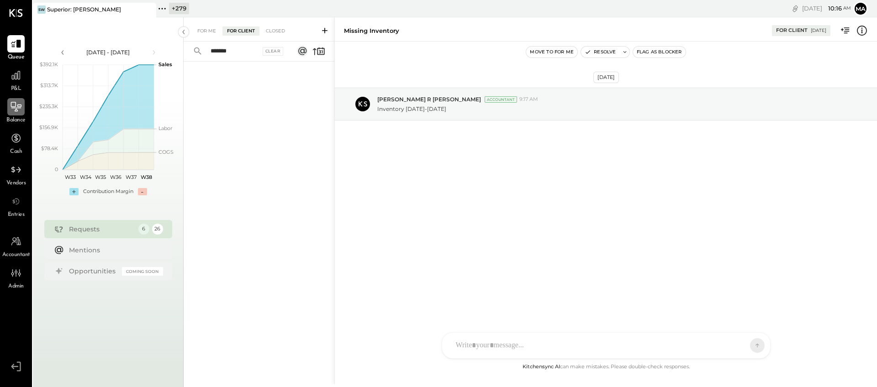
click at [17, 110] on icon at bounding box center [16, 107] width 12 height 12
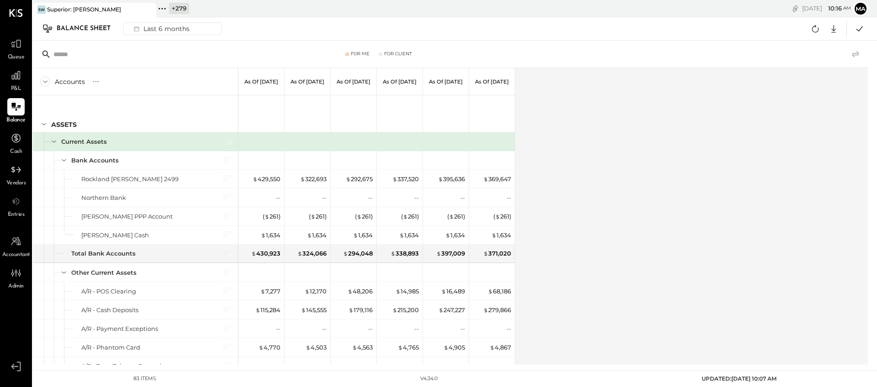
click at [856, 52] on icon at bounding box center [855, 54] width 11 height 11
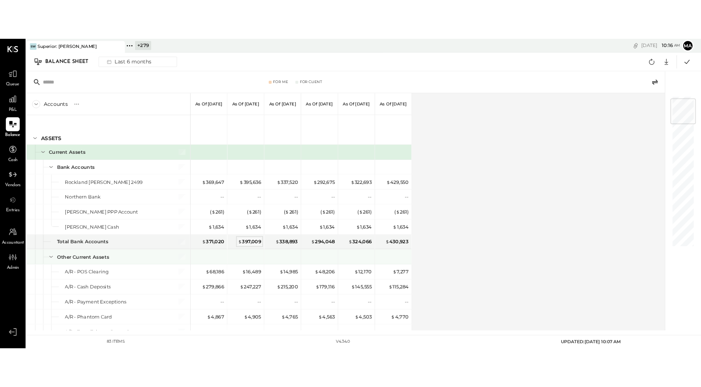
scroll to position [57, 0]
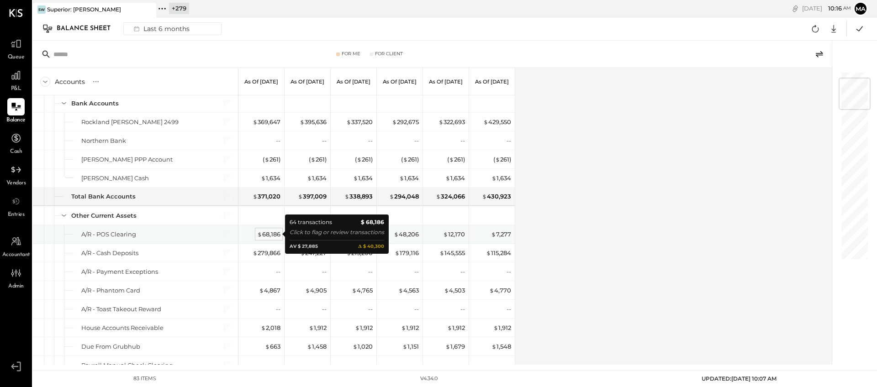
click at [270, 233] on div "$ 68,186" at bounding box center [268, 234] width 23 height 9
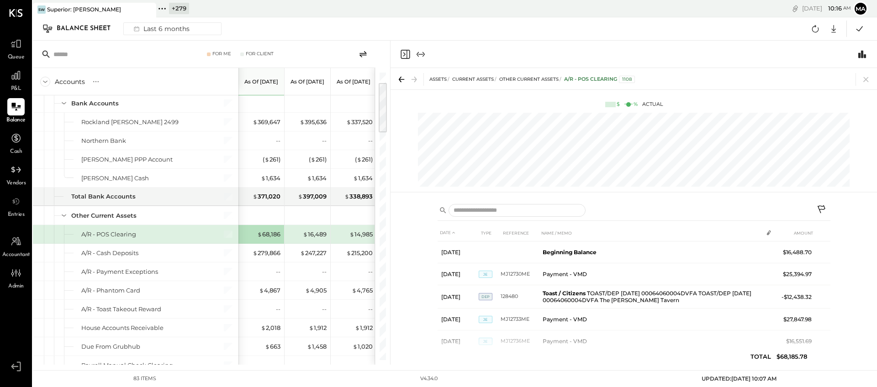
click at [821, 208] on icon at bounding box center [821, 210] width 11 height 11
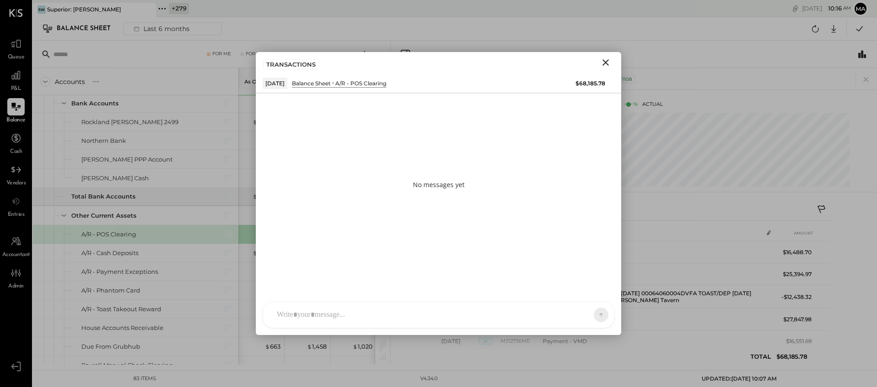
click at [389, 315] on div "HT Harsh Talajiya T thomas C chintan.da A admin CR Chintan R Dave K kishan.kath…" at bounding box center [439, 315] width 352 height 26
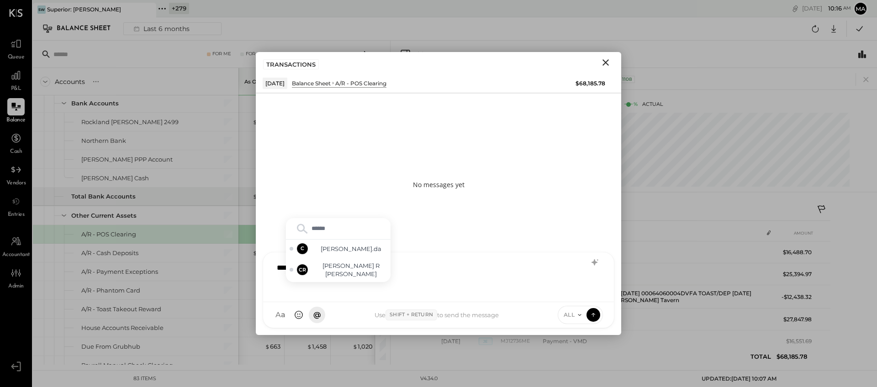
type input "*******"
click at [354, 275] on span "Chintan R Dave" at bounding box center [351, 270] width 72 height 17
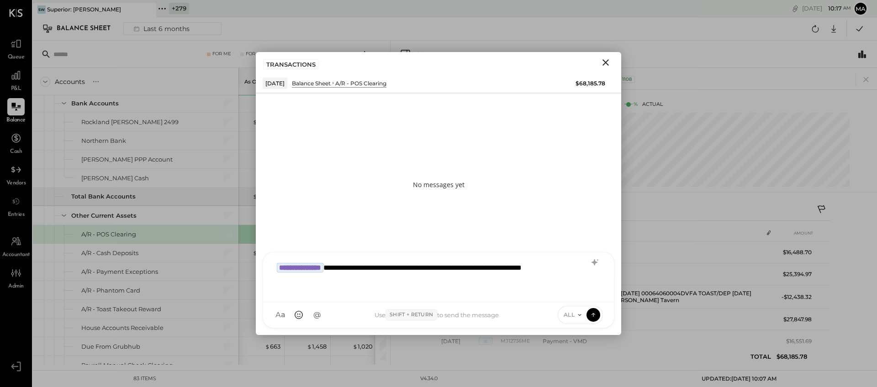
click at [565, 312] on span "ALL" at bounding box center [568, 315] width 11 height 8
click at [573, 292] on div "INTERNAL" at bounding box center [585, 292] width 54 height 15
click at [592, 313] on icon at bounding box center [593, 314] width 8 height 9
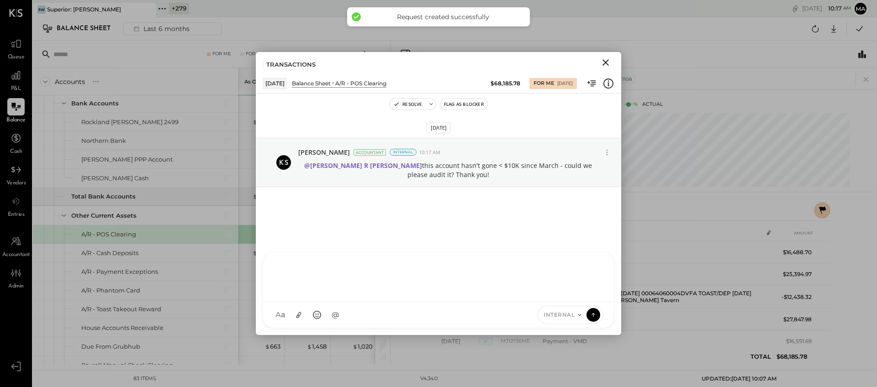
click at [605, 59] on icon "Close" at bounding box center [605, 62] width 11 height 11
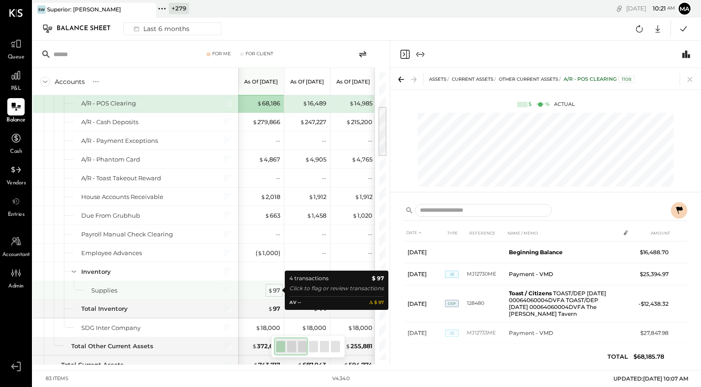
click at [272, 289] on span "$" at bounding box center [270, 290] width 5 height 7
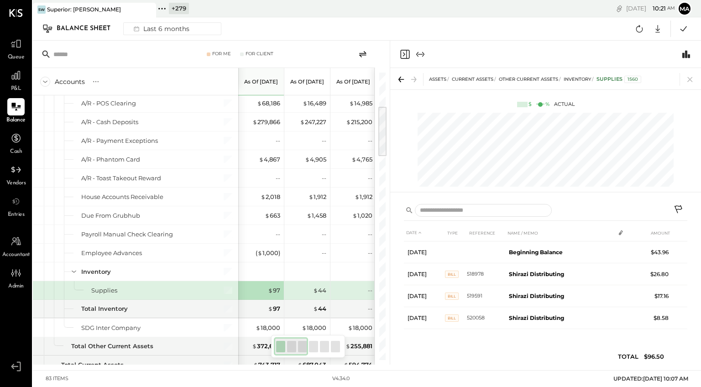
click at [677, 206] on icon at bounding box center [679, 210] width 11 height 11
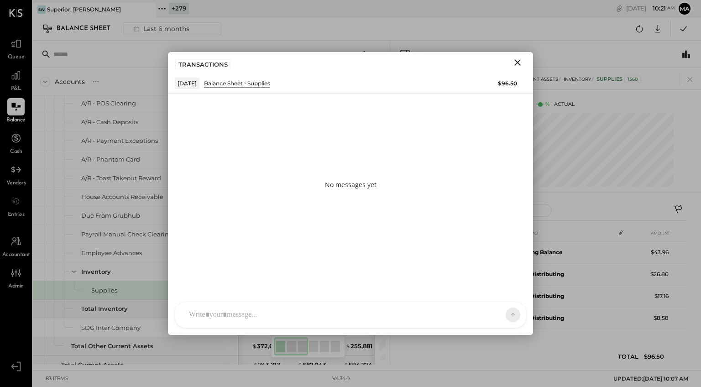
click at [339, 305] on div at bounding box center [350, 315] width 351 height 26
click at [338, 308] on div at bounding box center [350, 315] width 351 height 26
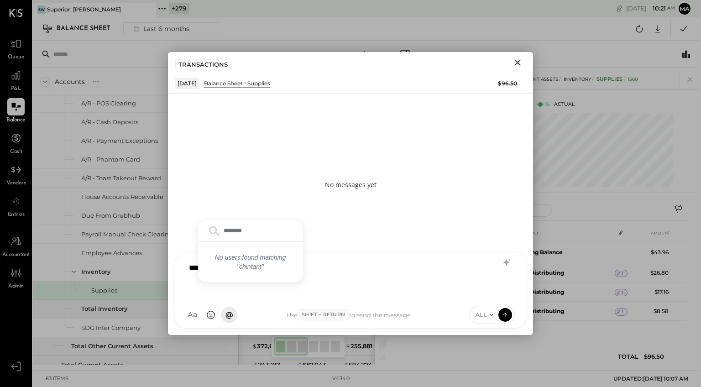
type input "*******"
click at [253, 271] on span "Chintan R Dave" at bounding box center [263, 270] width 72 height 17
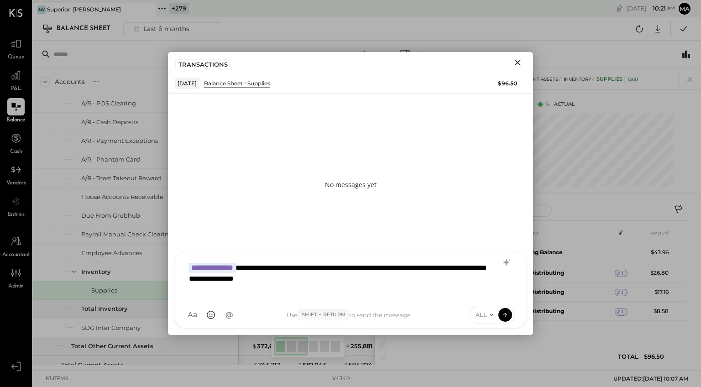
click at [491, 315] on icon at bounding box center [491, 314] width 7 height 7
click at [485, 293] on div "INTERNAL" at bounding box center [497, 292] width 54 height 15
click at [507, 314] on icon at bounding box center [505, 314] width 8 height 9
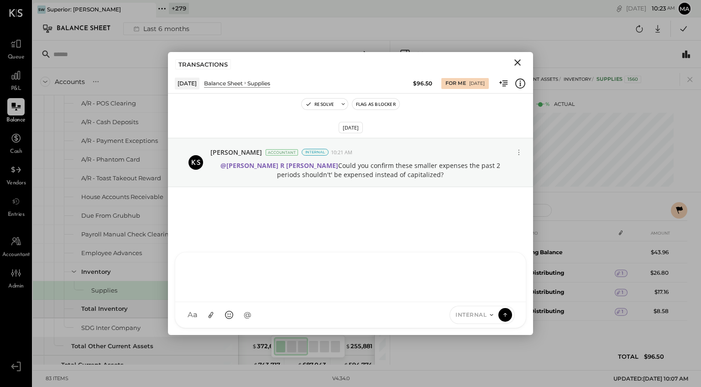
click at [517, 61] on icon "Close" at bounding box center [517, 62] width 11 height 11
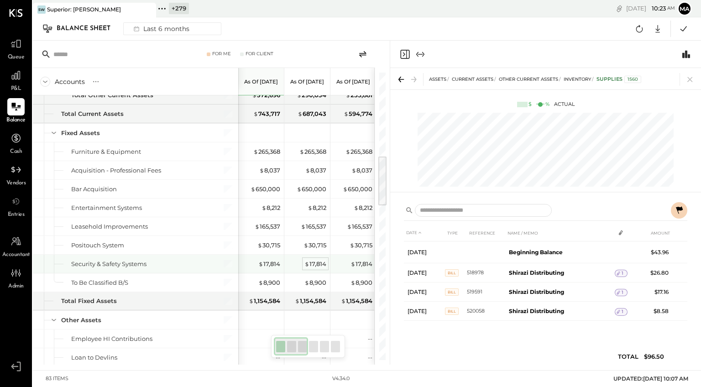
scroll to position [459, 0]
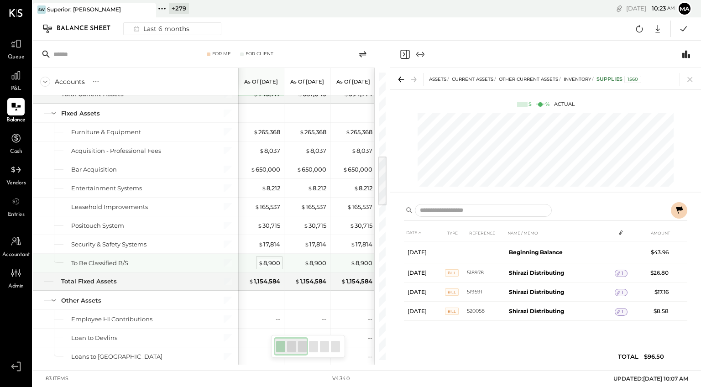
click at [274, 262] on div "$ 8,900" at bounding box center [269, 263] width 22 height 9
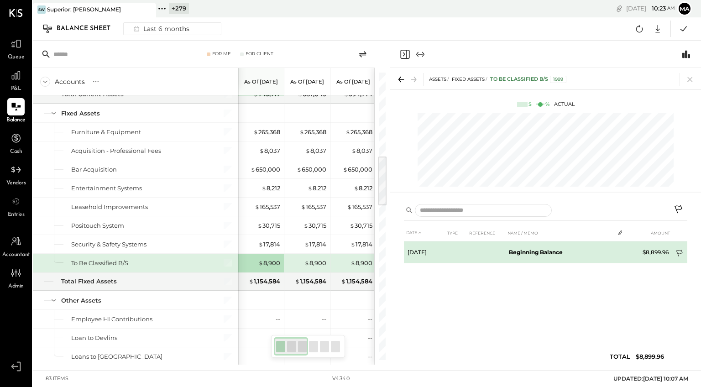
click at [680, 253] on icon at bounding box center [680, 254] width 9 height 9
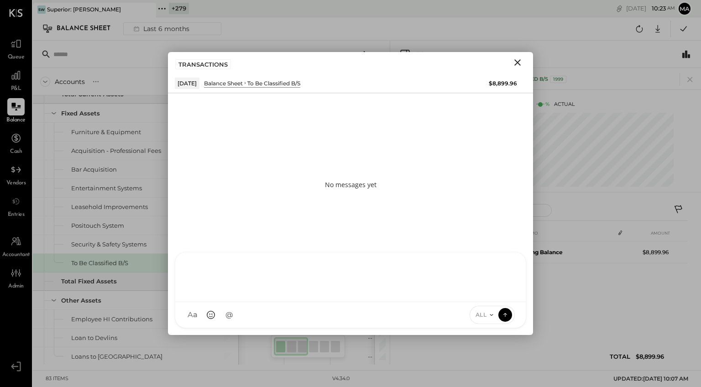
click at [395, 302] on div at bounding box center [350, 278] width 351 height 50
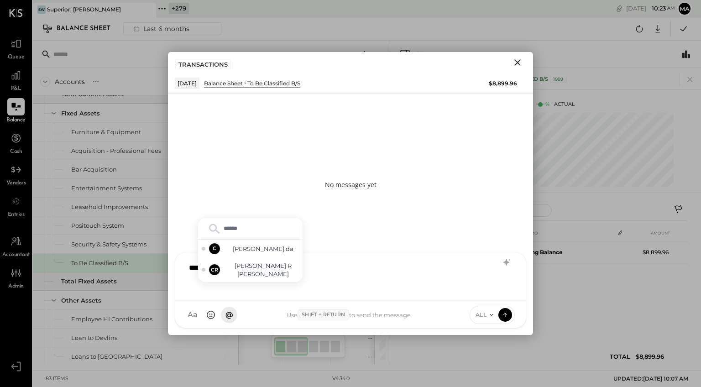
type input "*******"
click at [267, 271] on span "Chintan R Dave" at bounding box center [263, 270] width 72 height 17
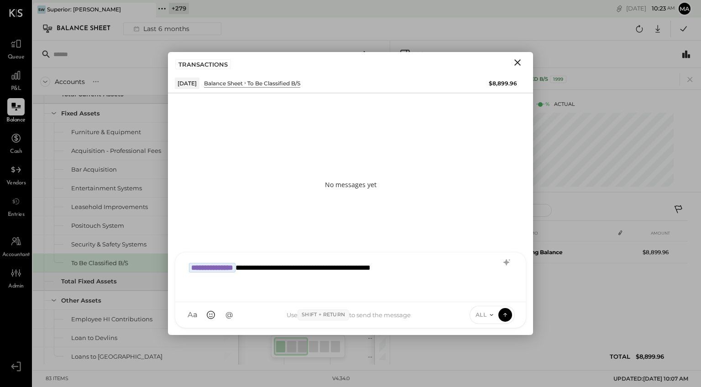
click at [483, 311] on span "ALL" at bounding box center [481, 315] width 11 height 8
click at [484, 290] on div "INTERNAL" at bounding box center [497, 292] width 54 height 15
click at [506, 315] on icon at bounding box center [505, 314] width 8 height 9
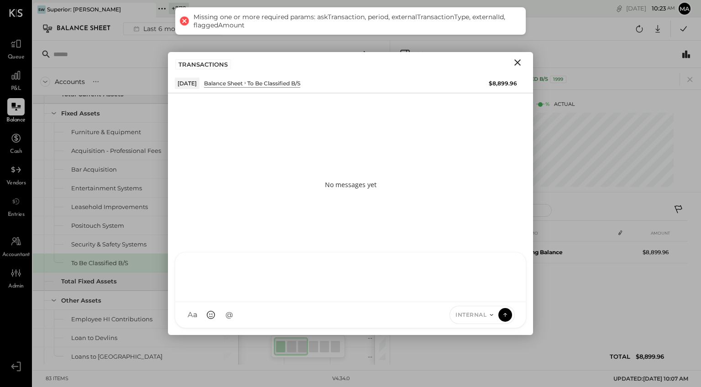
click at [517, 62] on icon "Close" at bounding box center [518, 62] width 6 height 6
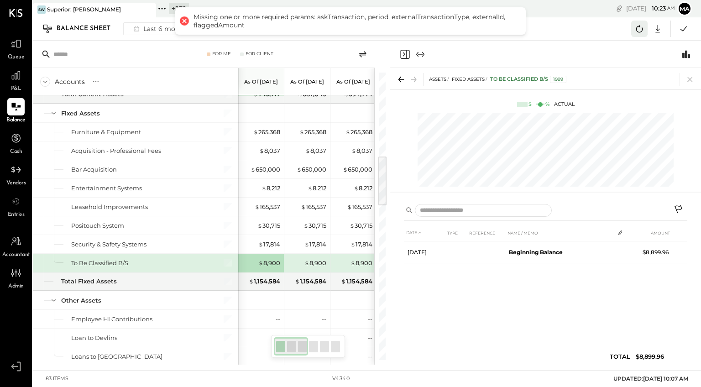
click at [640, 27] on icon at bounding box center [640, 29] width 12 height 12
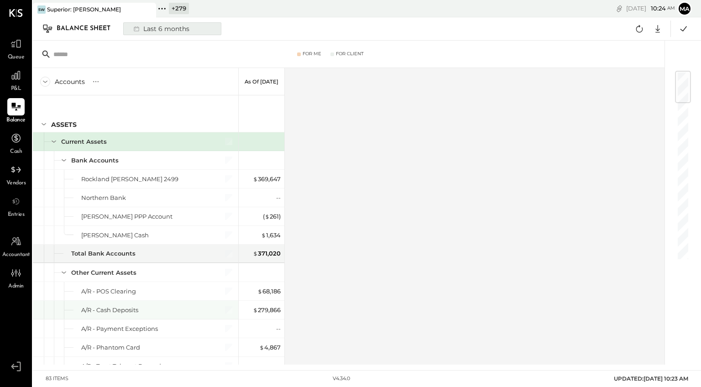
click at [184, 26] on div "Last 6 months" at bounding box center [160, 29] width 65 height 12
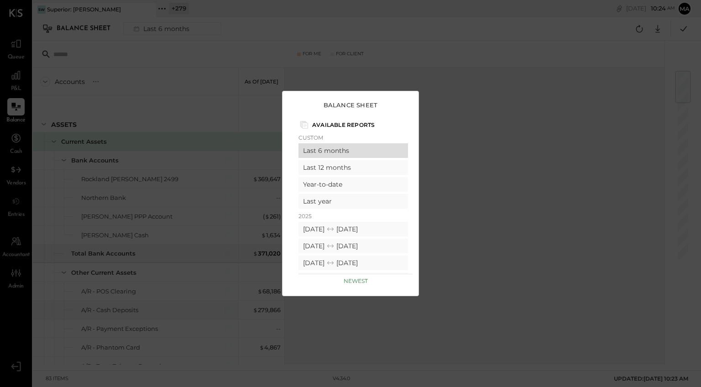
click at [321, 150] on div "Last 6 months" at bounding box center [354, 150] width 110 height 15
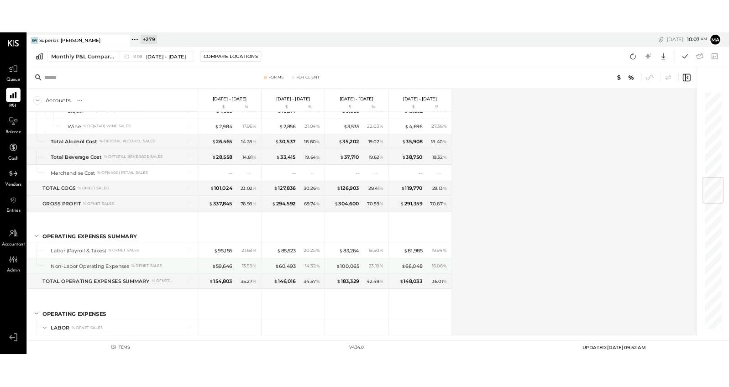
scroll to position [878, 0]
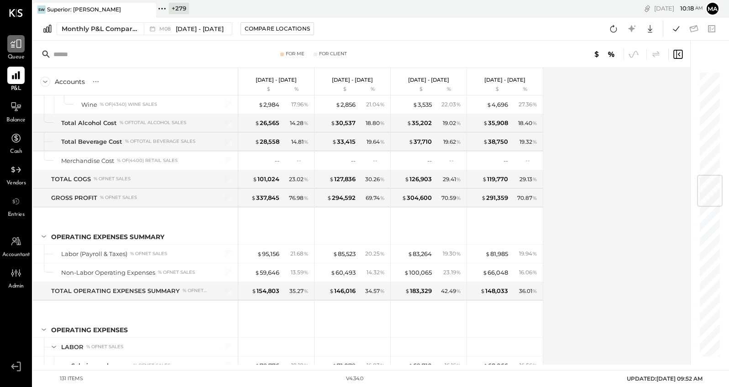
click at [17, 43] on icon at bounding box center [16, 44] width 12 height 12
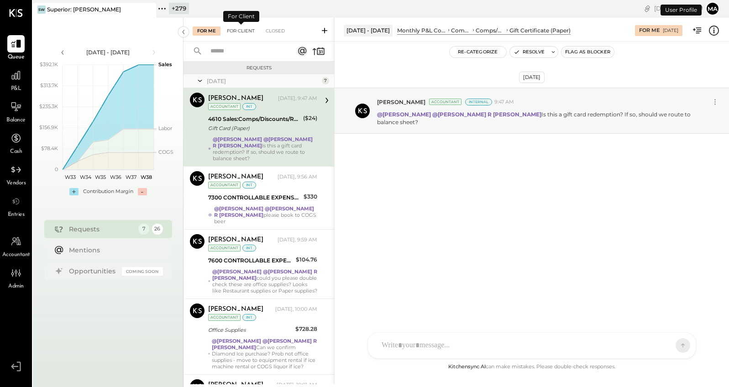
click at [246, 30] on div "For Client" at bounding box center [240, 30] width 37 height 9
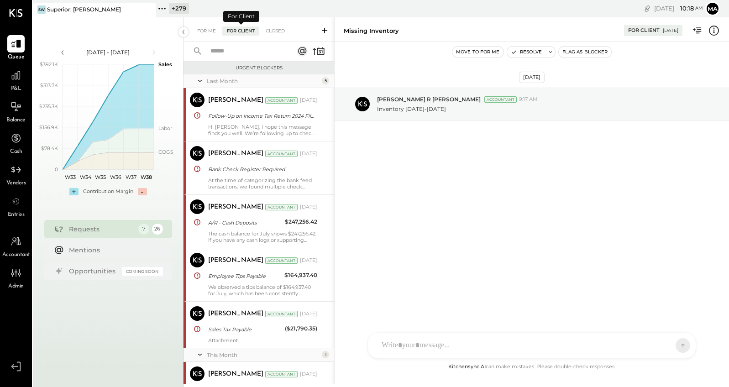
scroll to position [268, 0]
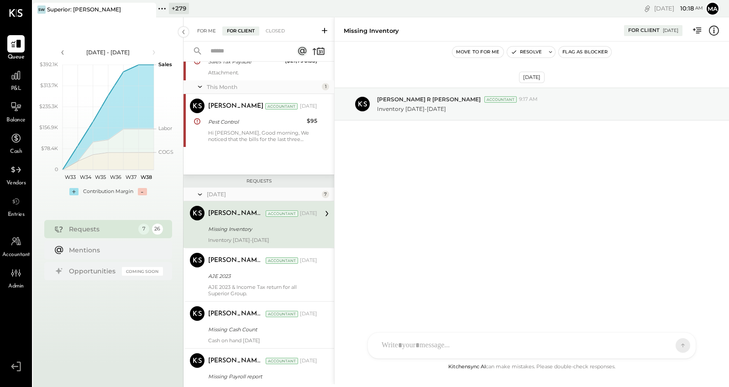
click at [209, 31] on div "For Me" at bounding box center [207, 30] width 28 height 9
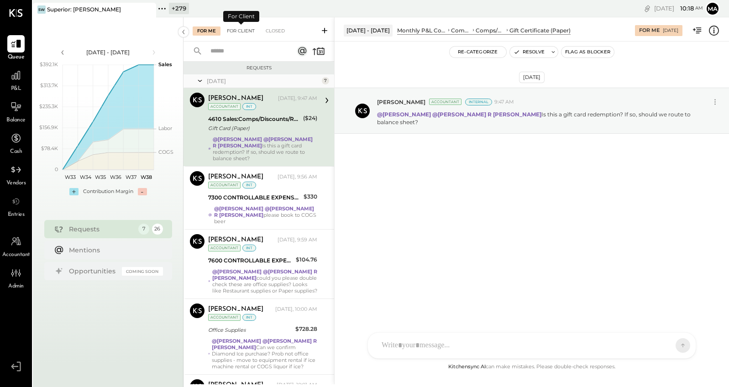
click at [233, 31] on div "For Client" at bounding box center [240, 30] width 37 height 9
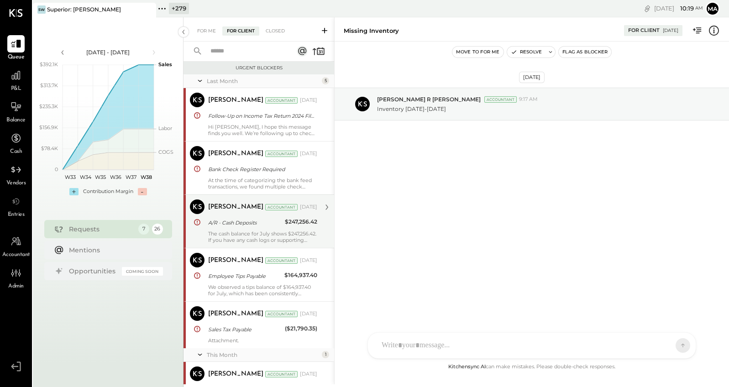
click at [255, 226] on div "A/R - Cash Deposits" at bounding box center [245, 222] width 74 height 9
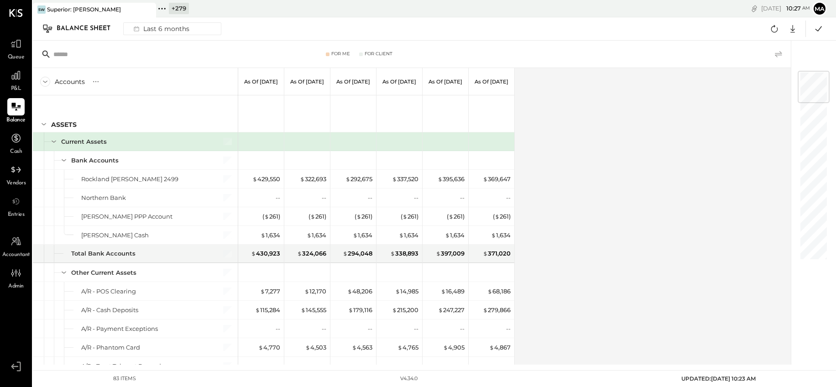
click at [780, 53] on icon at bounding box center [778, 54] width 7 height 6
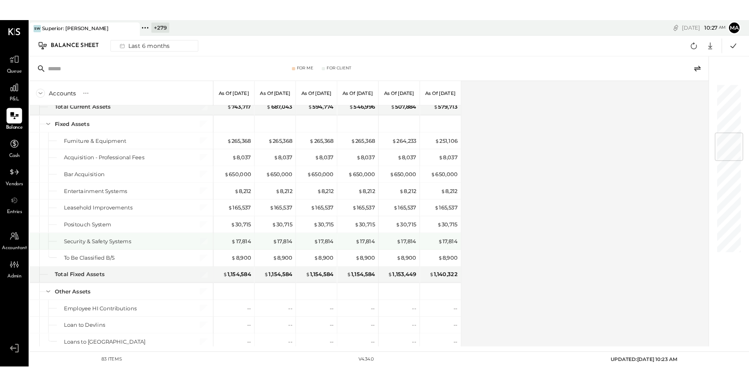
scroll to position [455, 0]
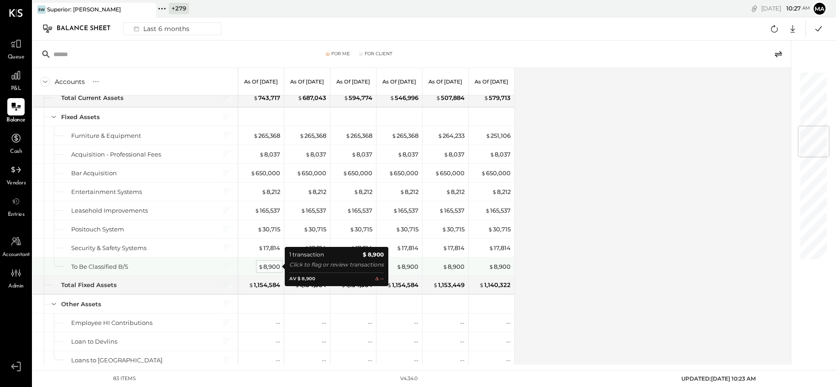
click at [275, 267] on div "$ 8,900" at bounding box center [269, 267] width 22 height 9
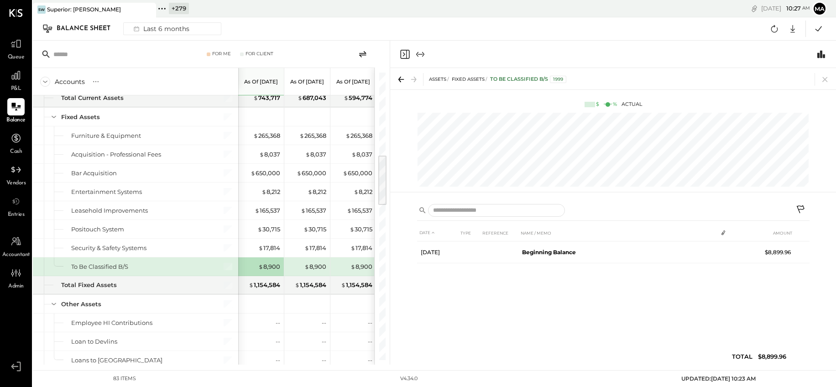
click at [801, 206] on icon at bounding box center [801, 210] width 11 height 11
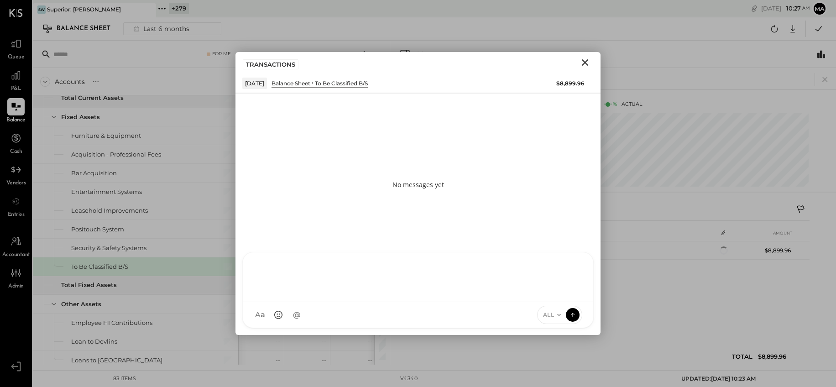
click at [416, 295] on div at bounding box center [418, 276] width 332 height 37
type input "*******"
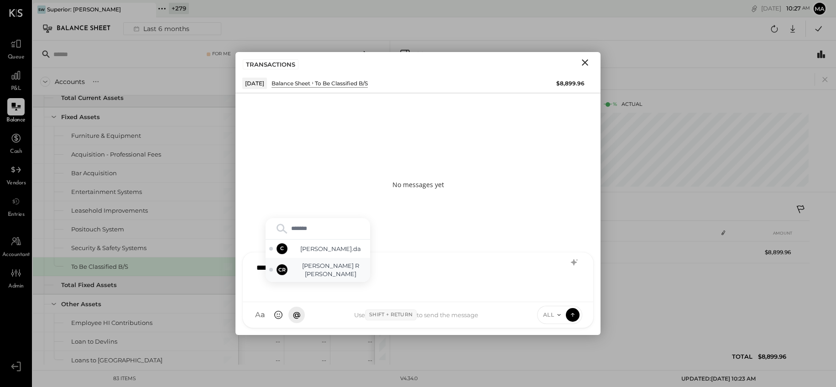
click at [337, 273] on span "[PERSON_NAME] R [PERSON_NAME]" at bounding box center [331, 270] width 72 height 17
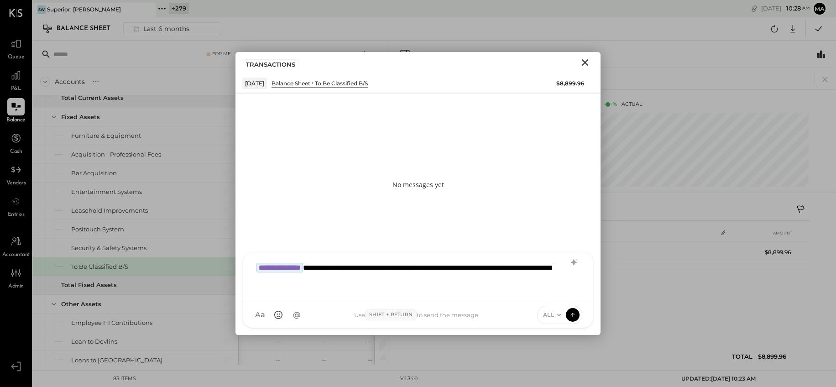
click at [548, 313] on span "ALL" at bounding box center [548, 315] width 11 height 8
click at [559, 292] on div "INTERNAL" at bounding box center [565, 292] width 54 height 15
click at [574, 313] on icon at bounding box center [573, 314] width 8 height 9
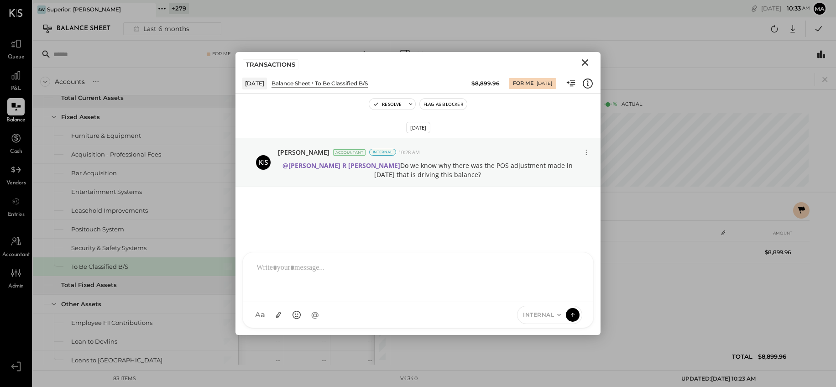
click at [163, 8] on icon at bounding box center [162, 9] width 12 height 12
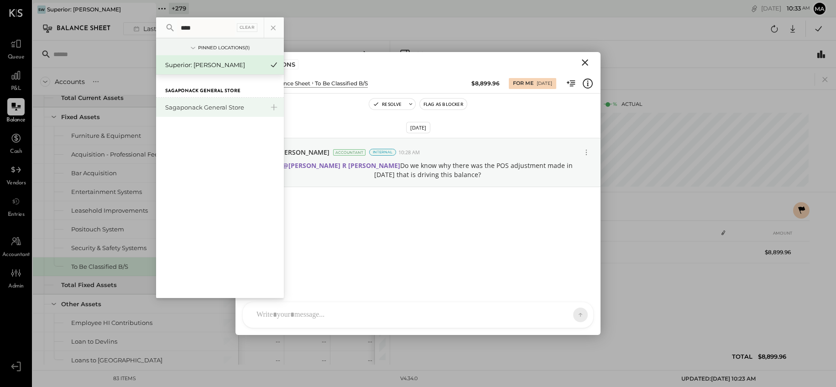
type input "****"
click at [187, 103] on div "Sagaponack General Store" at bounding box center [214, 107] width 99 height 9
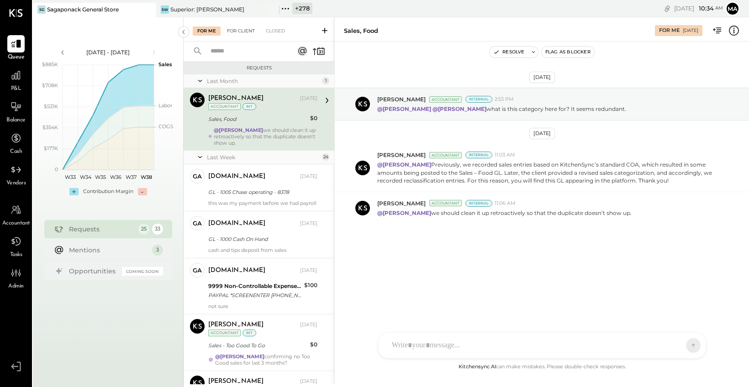
click at [242, 29] on div "For Client" at bounding box center [240, 30] width 37 height 9
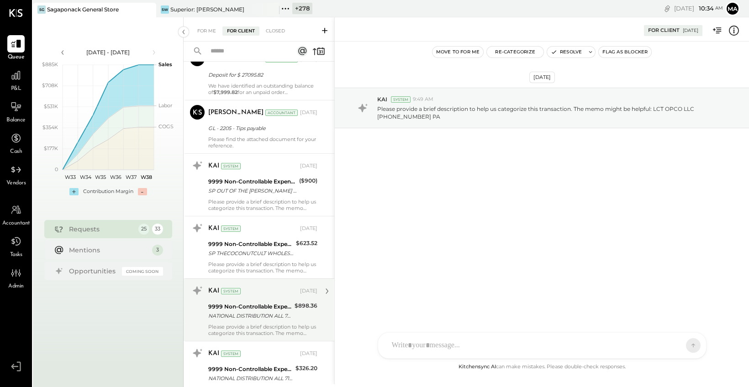
scroll to position [815, 0]
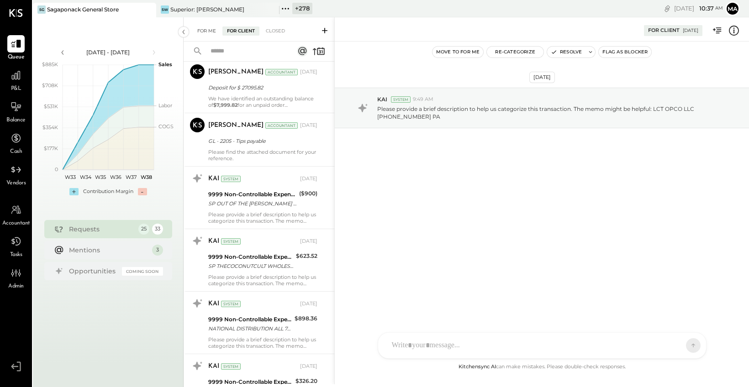
click at [201, 30] on div "For Me" at bounding box center [207, 30] width 28 height 9
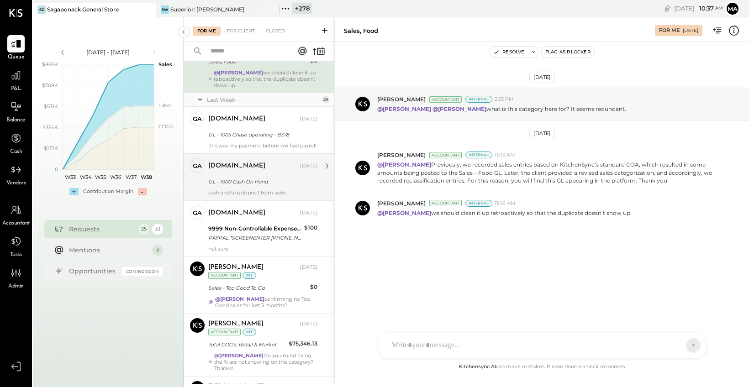
scroll to position [58, 0]
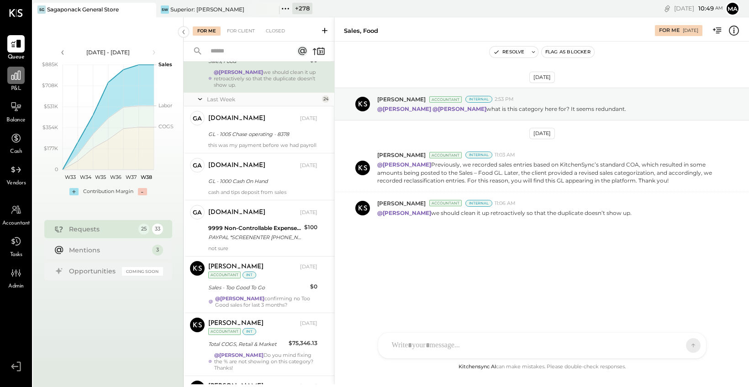
click at [17, 81] on icon at bounding box center [16, 75] width 12 height 12
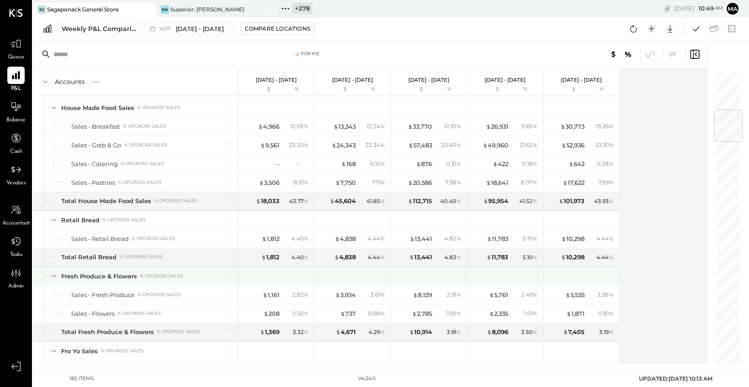
scroll to position [361, 0]
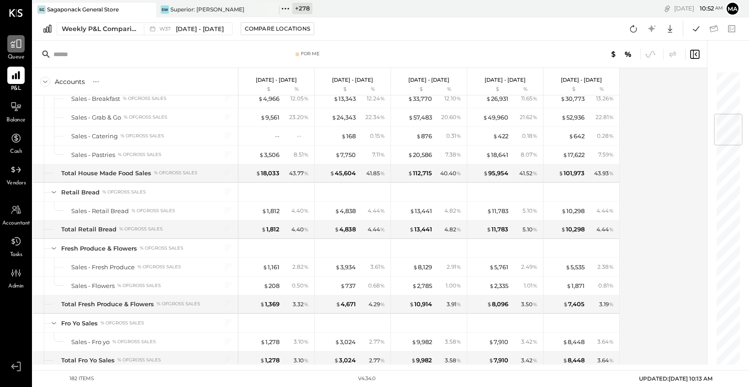
click at [17, 48] on icon at bounding box center [16, 44] width 12 height 12
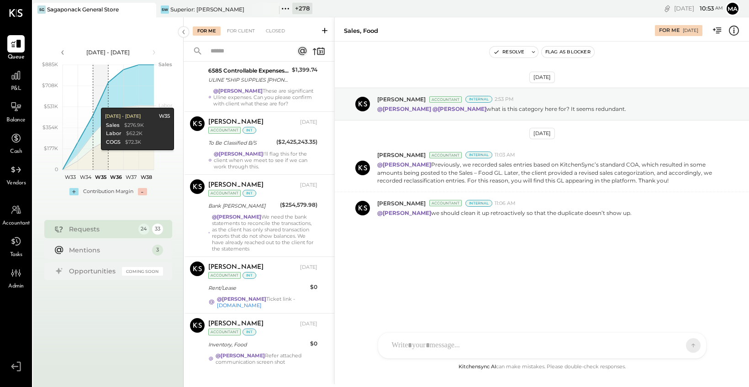
scroll to position [1277, 0]
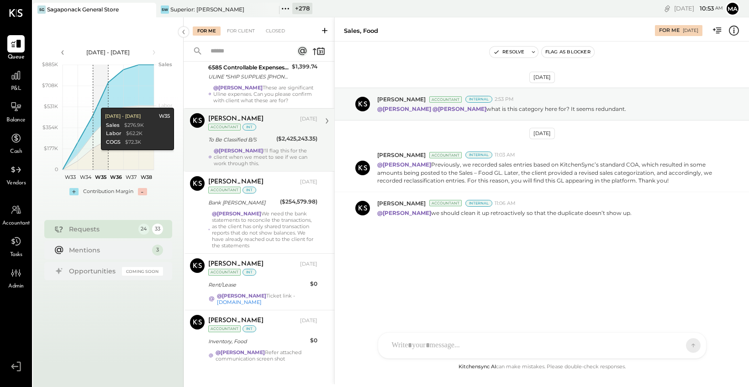
click at [271, 147] on div "@[PERSON_NAME] I'll flag this for the client when we meet to see if we can work…" at bounding box center [266, 156] width 104 height 19
